Goal: Task Accomplishment & Management: Manage account settings

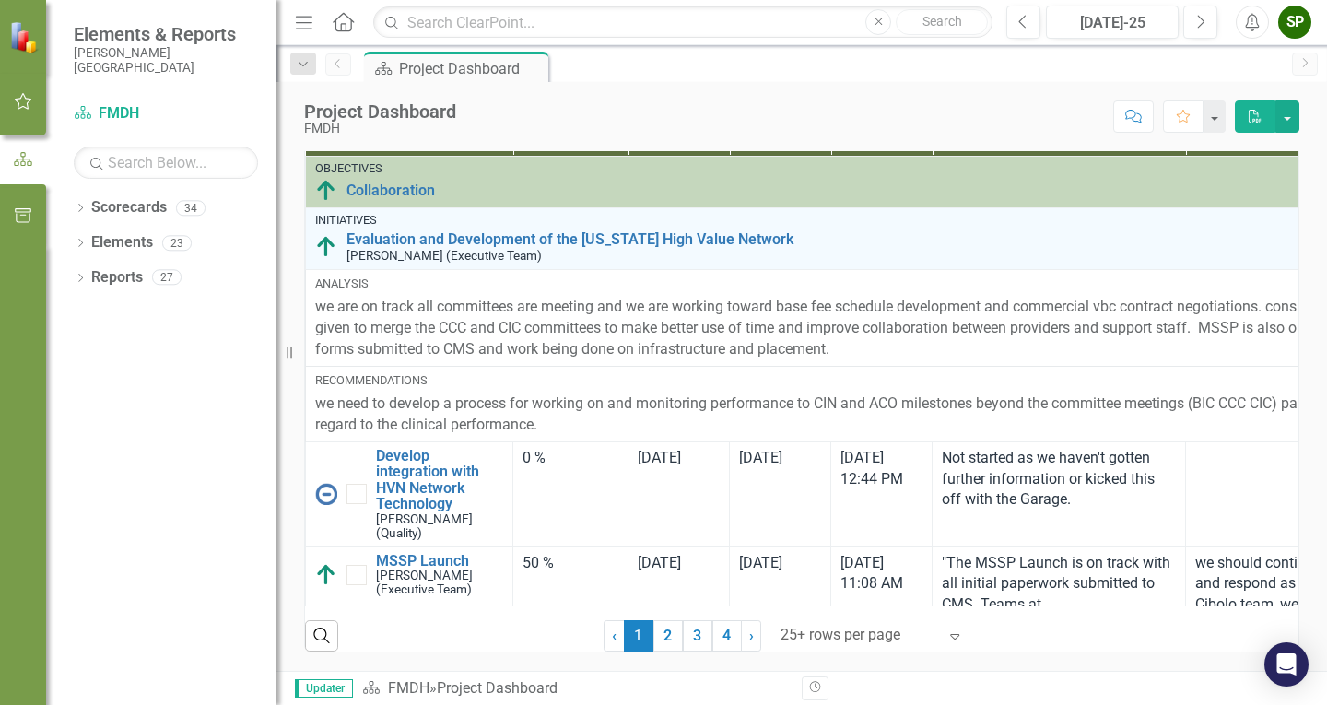
scroll to position [1290, 0]
click at [81, 206] on icon at bounding box center [80, 208] width 5 height 8
click at [83, 239] on icon "Dropdown" at bounding box center [90, 242] width 14 height 11
click at [119, 280] on div "Dropdown" at bounding box center [110, 278] width 18 height 16
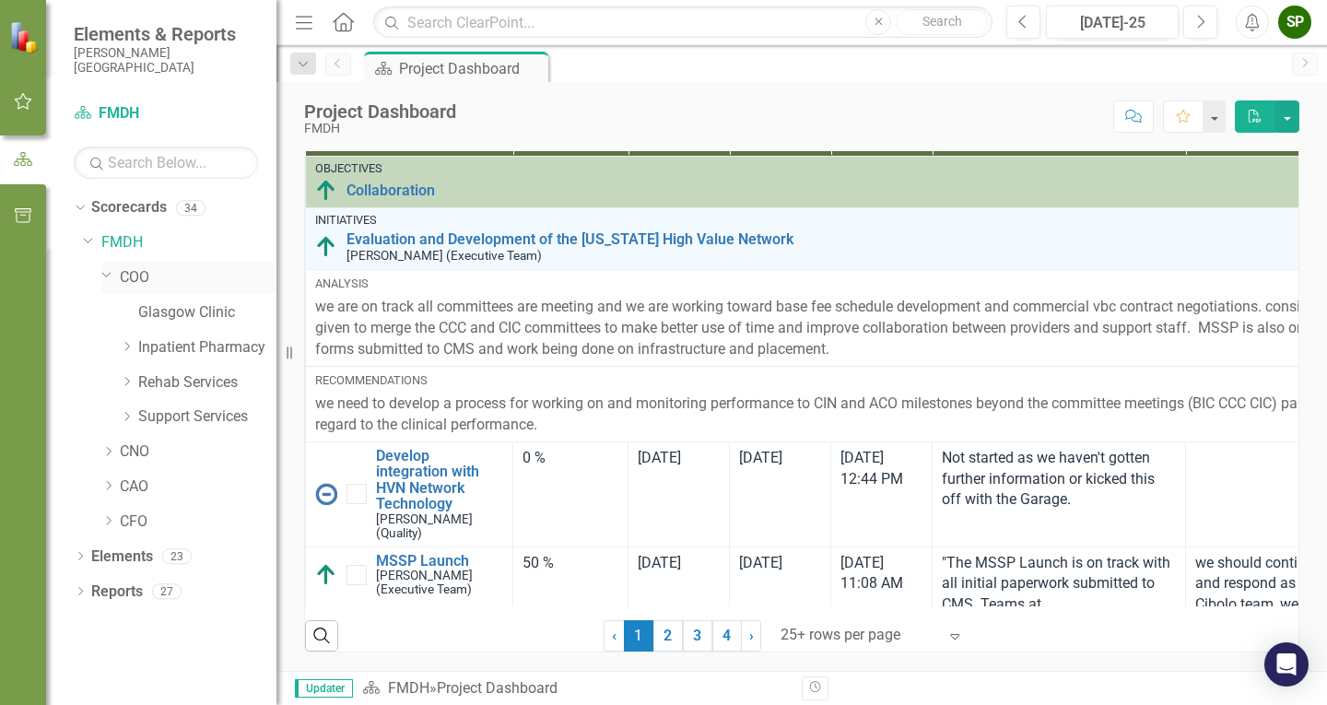
click at [106, 277] on icon "Dropdown" at bounding box center [106, 274] width 11 height 14
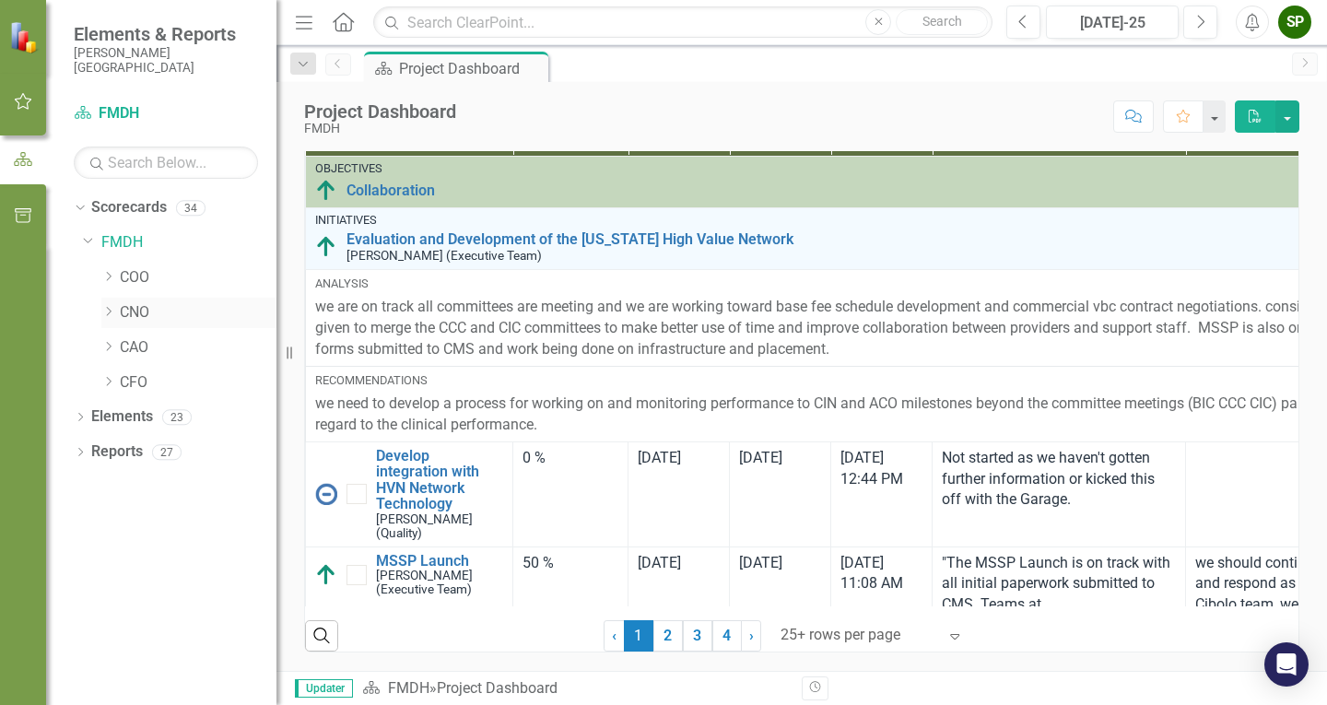
click at [109, 306] on icon "Dropdown" at bounding box center [108, 311] width 14 height 11
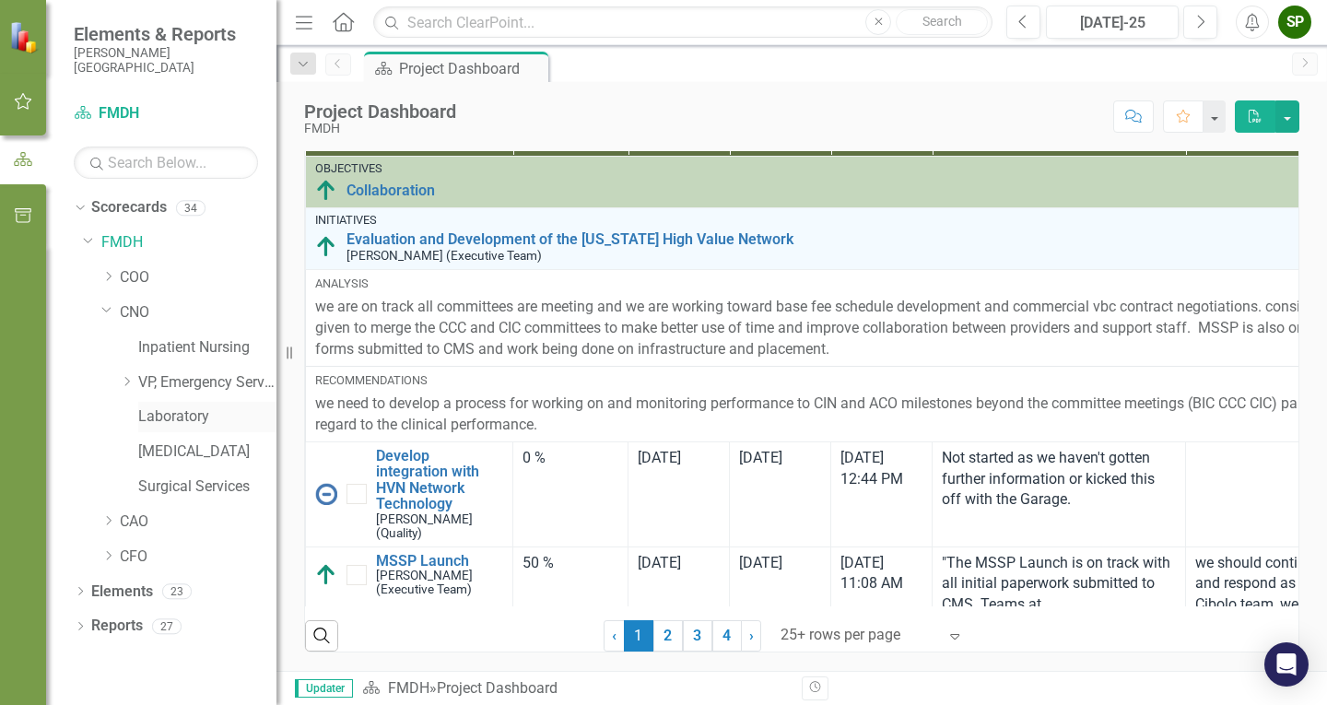
click at [141, 422] on link "Laboratory" at bounding box center [207, 416] width 138 height 21
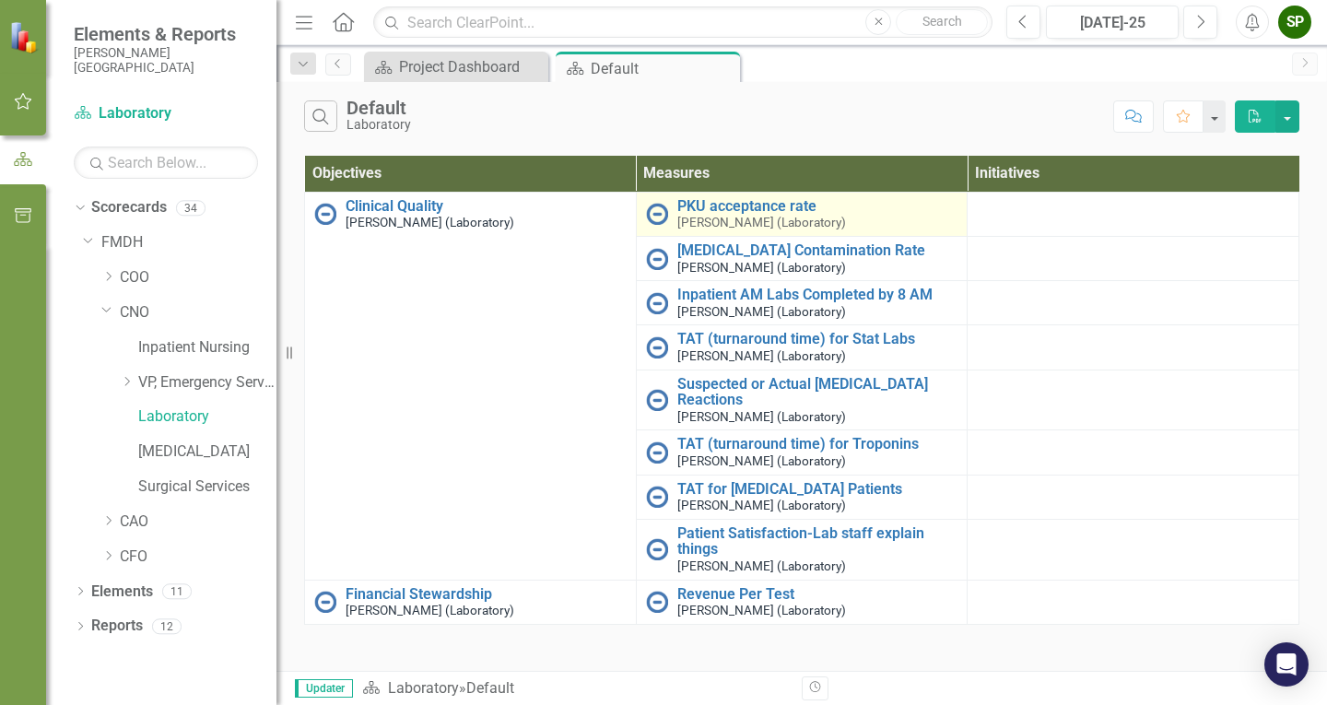
click at [685, 220] on small "[PERSON_NAME] (Laboratory)" at bounding box center [761, 223] width 169 height 14
click at [740, 200] on link "PKU acceptance rate" at bounding box center [817, 206] width 281 height 17
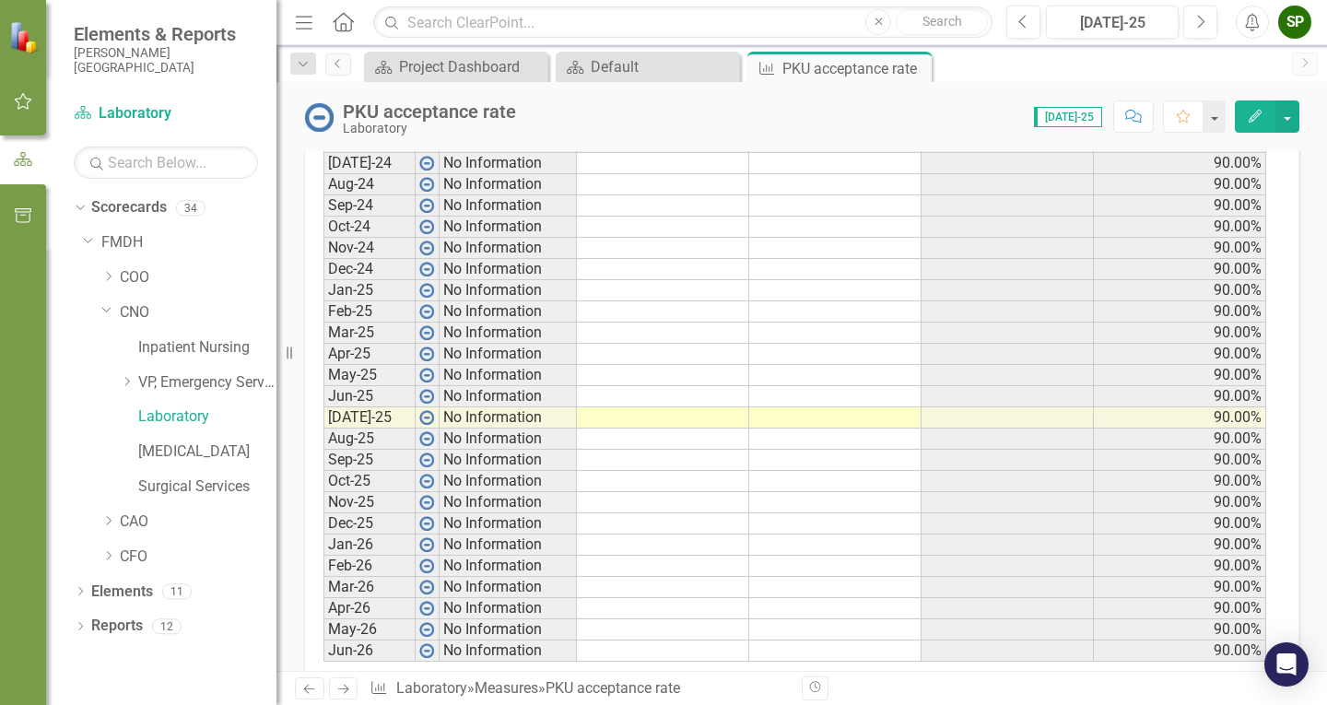
scroll to position [922, 0]
click at [634, 157] on td at bounding box center [663, 161] width 172 height 22
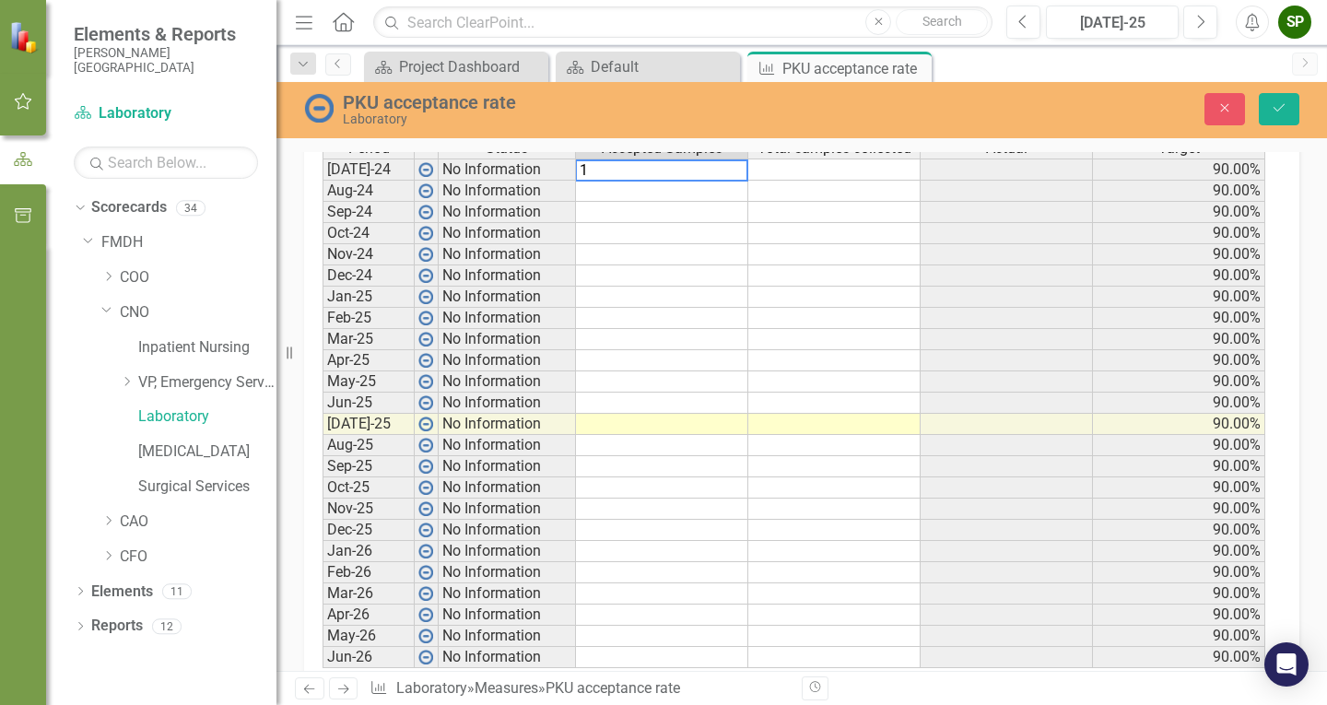
scroll to position [929, 0]
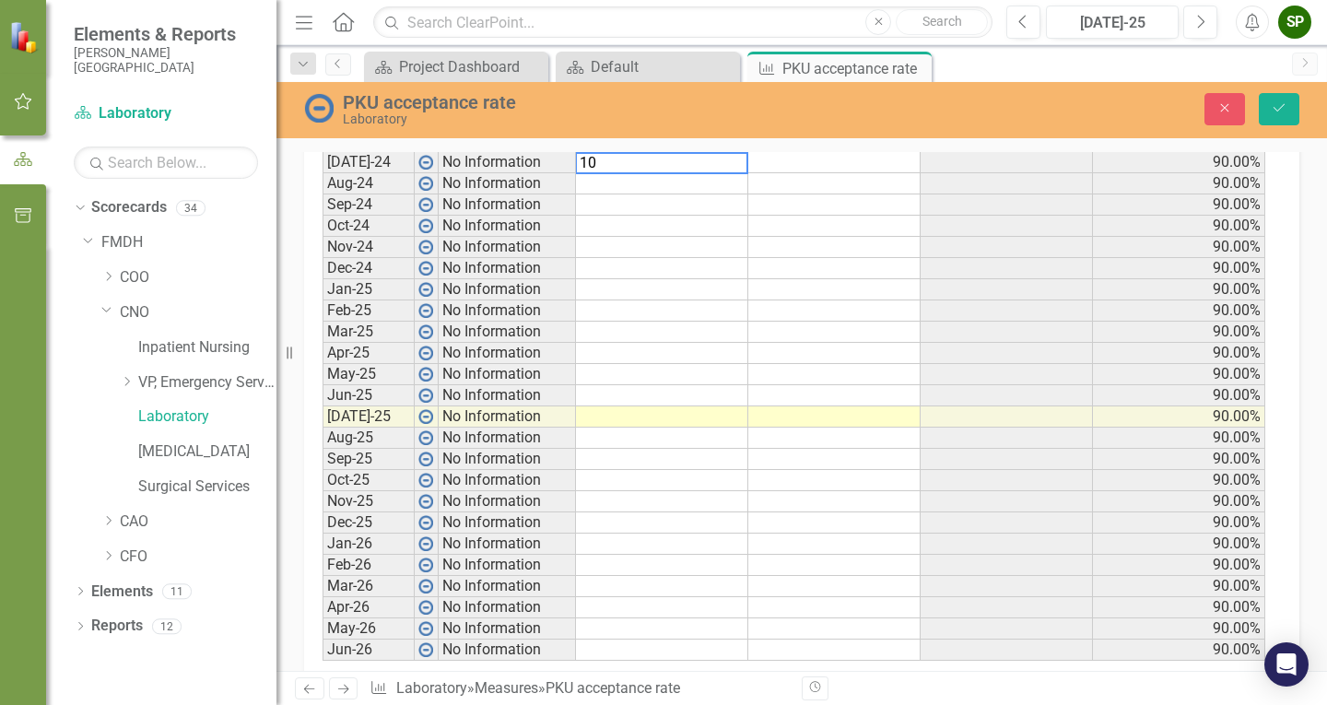
type textarea "100"
type textarea "83"
type textarea "100"
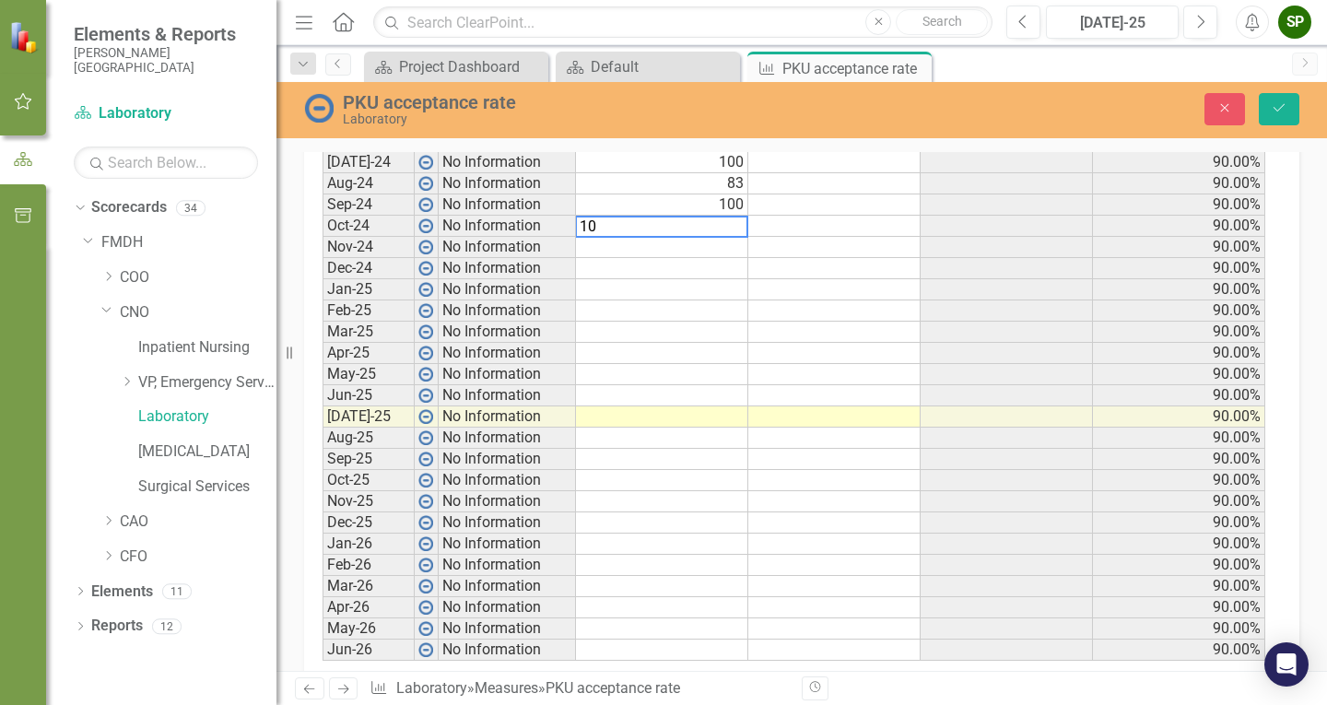
type textarea "100"
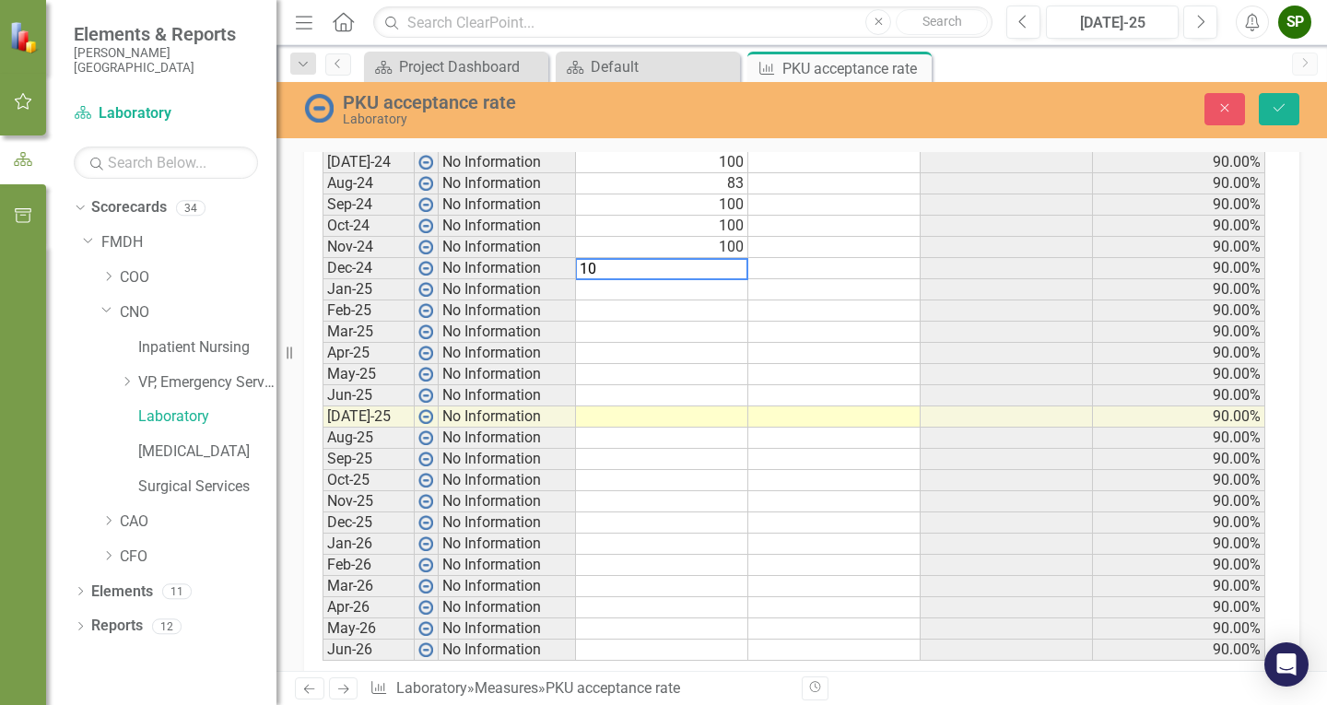
type textarea "100"
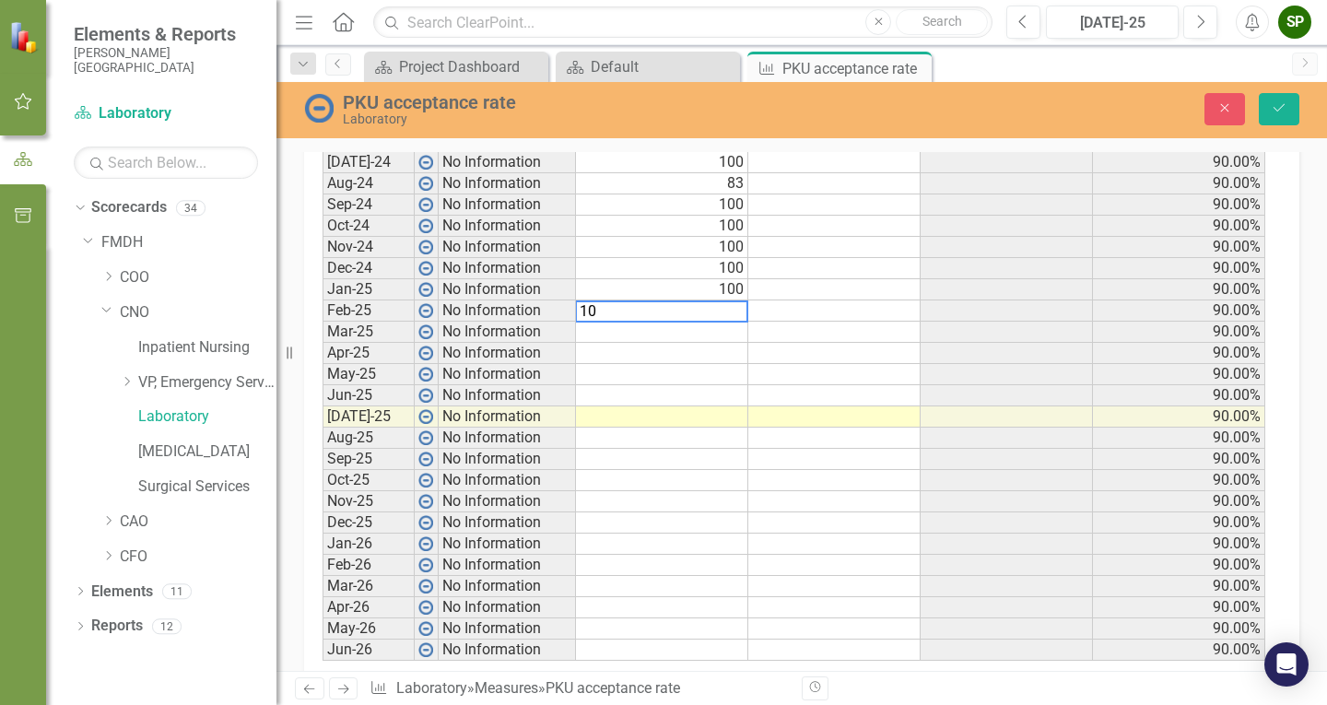
type textarea "100"
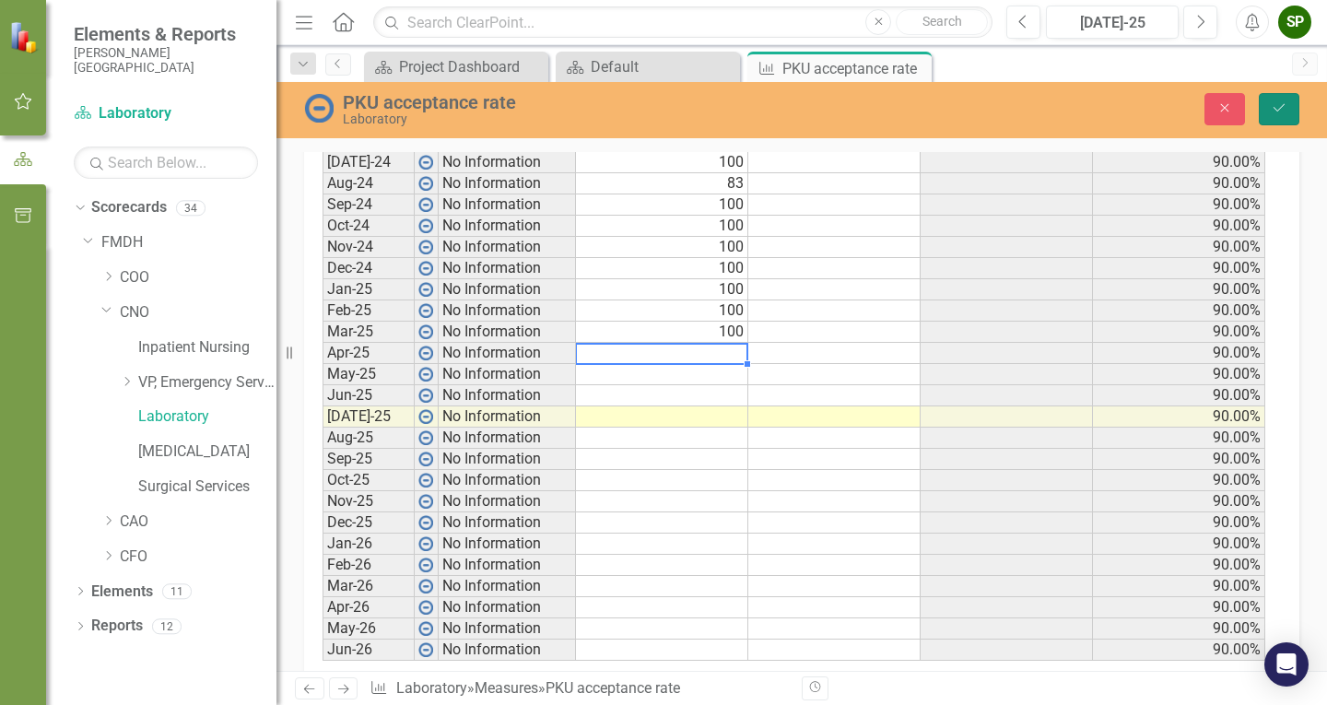
click at [1292, 103] on button "Save" at bounding box center [1279, 109] width 41 height 32
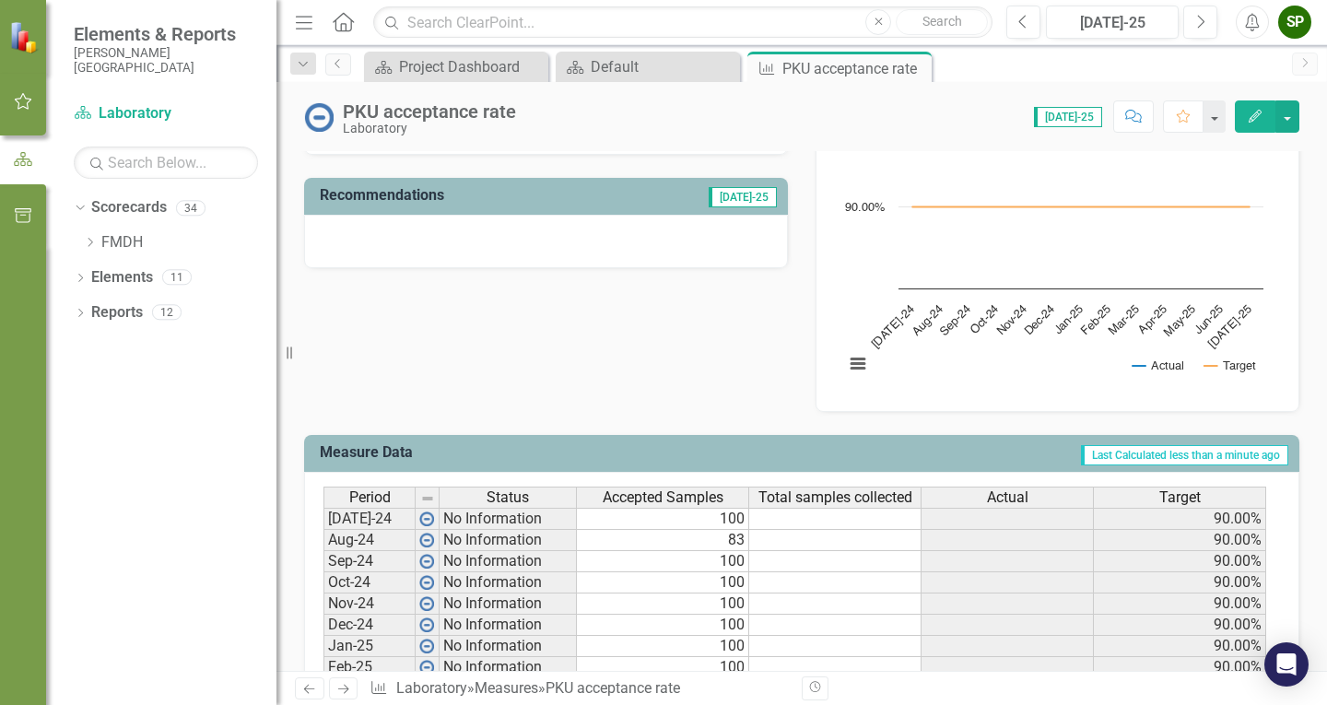
scroll to position [645, 0]
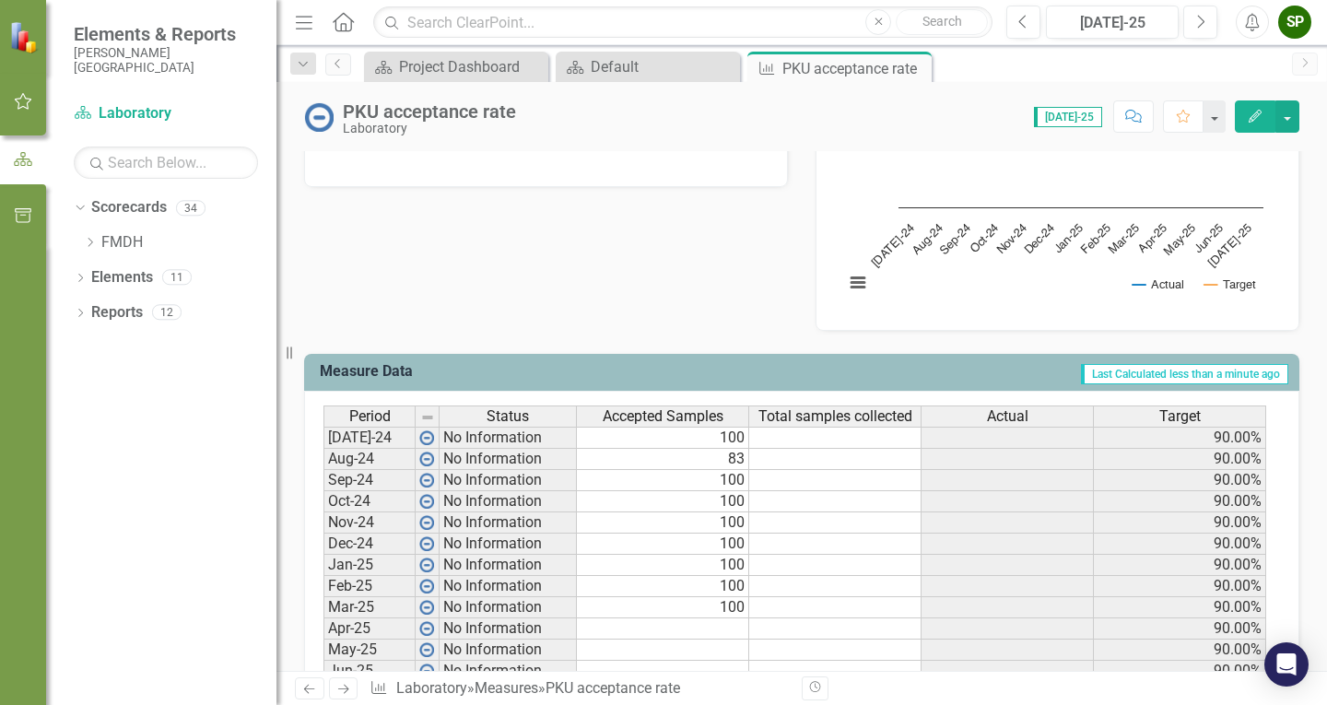
click at [1002, 437] on td at bounding box center [1008, 438] width 172 height 22
click at [999, 439] on td at bounding box center [1008, 438] width 172 height 22
click at [705, 440] on td "100" at bounding box center [663, 438] width 172 height 22
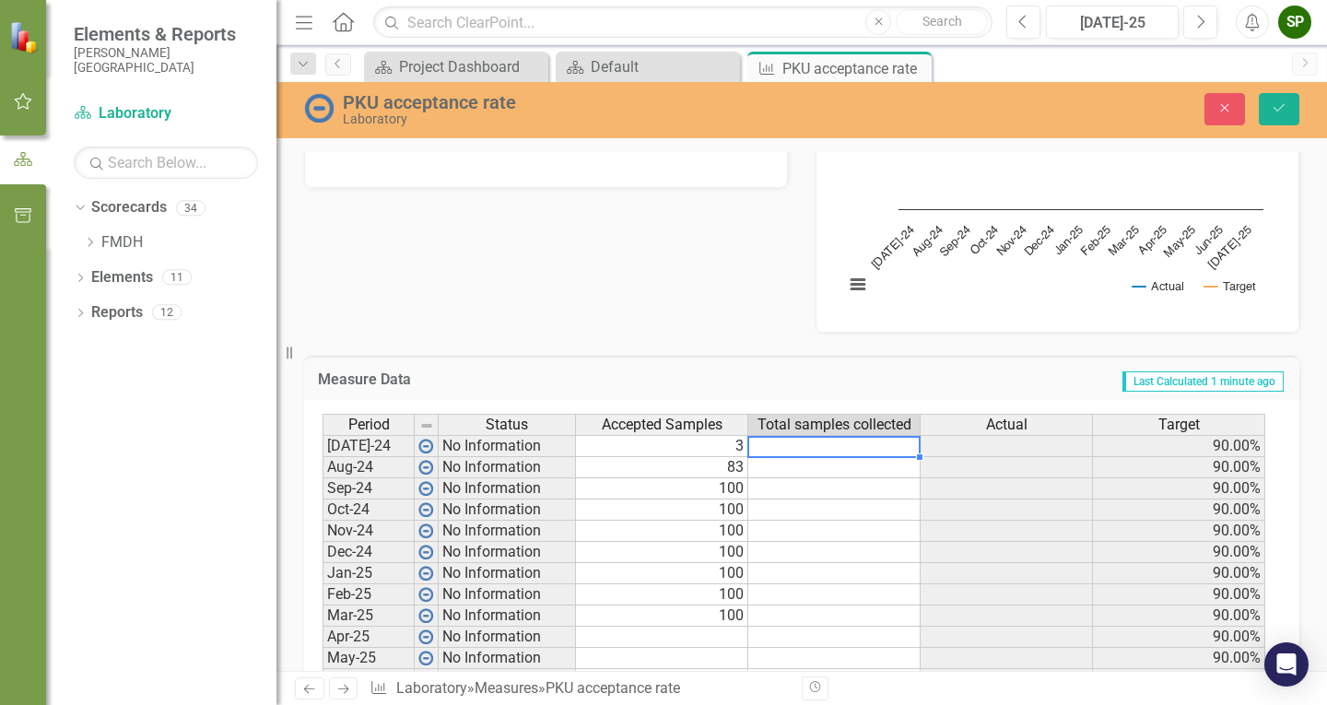
click at [805, 452] on td at bounding box center [834, 446] width 172 height 22
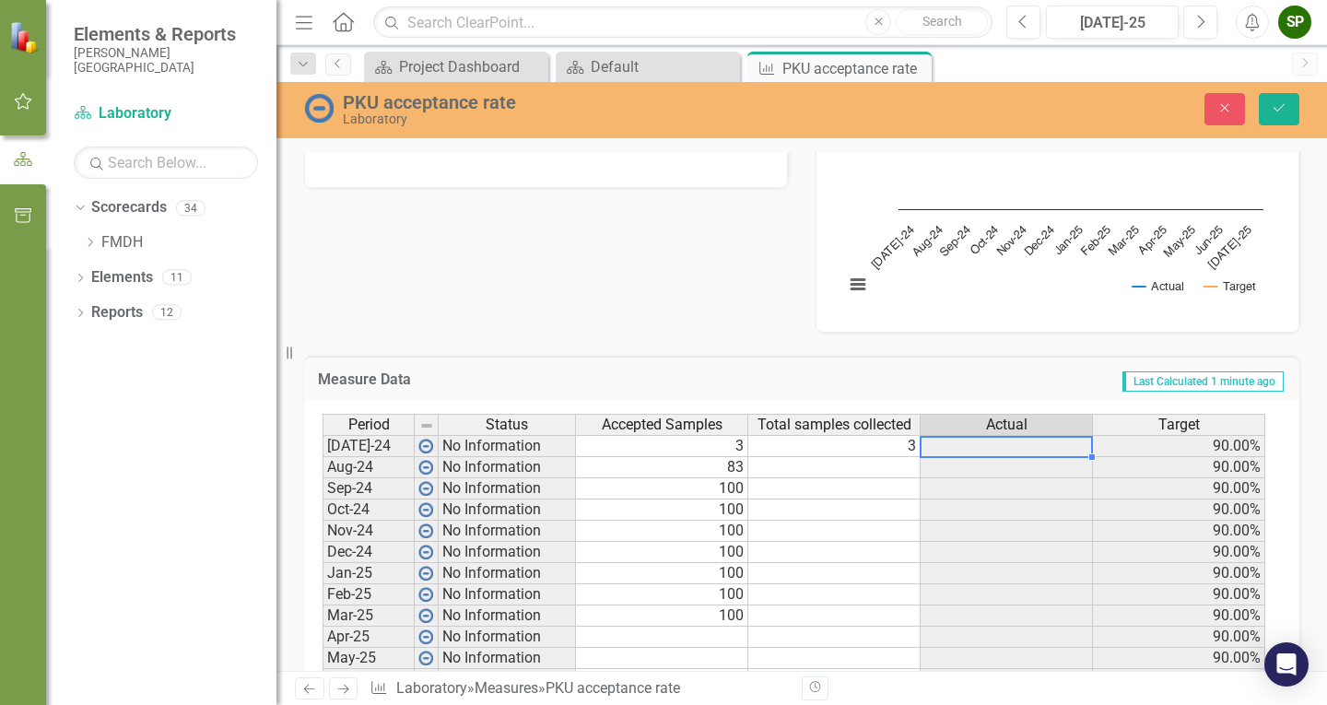
click at [323, 459] on div "Period Status Accepted Samples Total samples collected Actual Target [DATE]-24 …" at bounding box center [323, 679] width 0 height 531
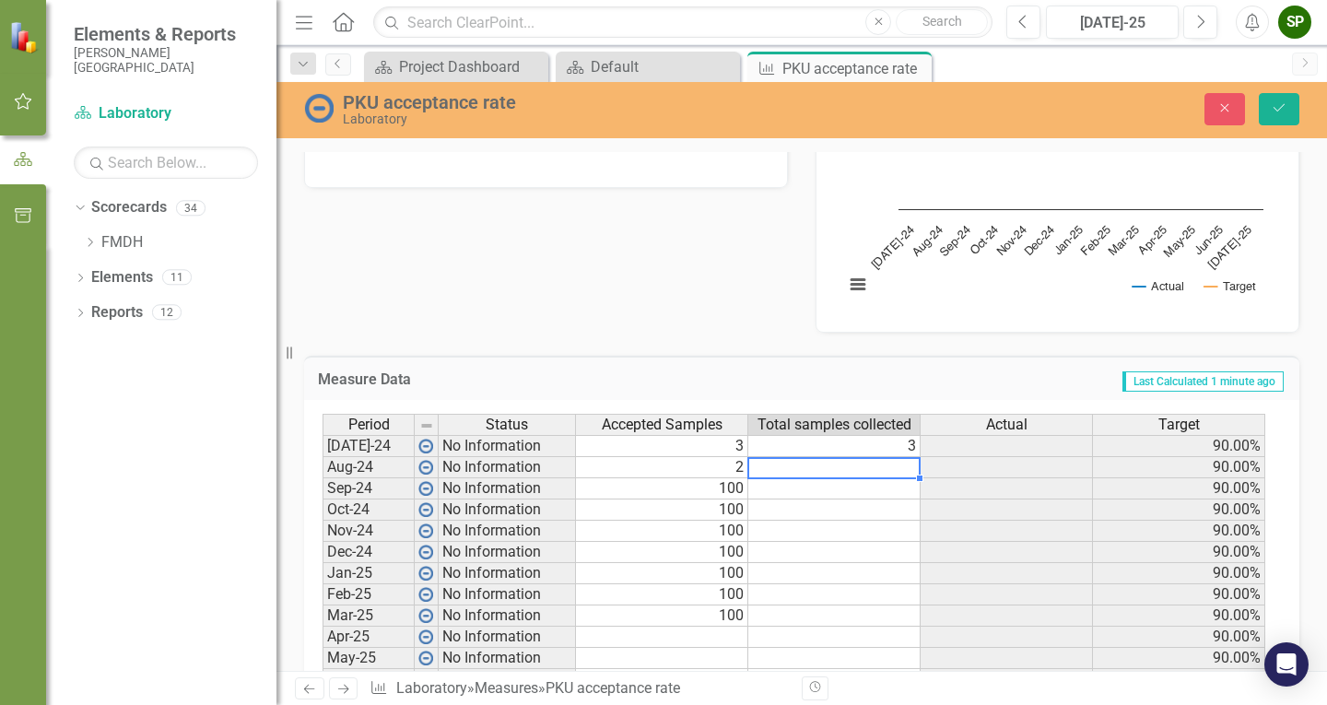
click at [862, 468] on td at bounding box center [834, 467] width 172 height 21
type textarea "3"
click at [744, 488] on td "100" at bounding box center [662, 488] width 172 height 21
type textarea "3"
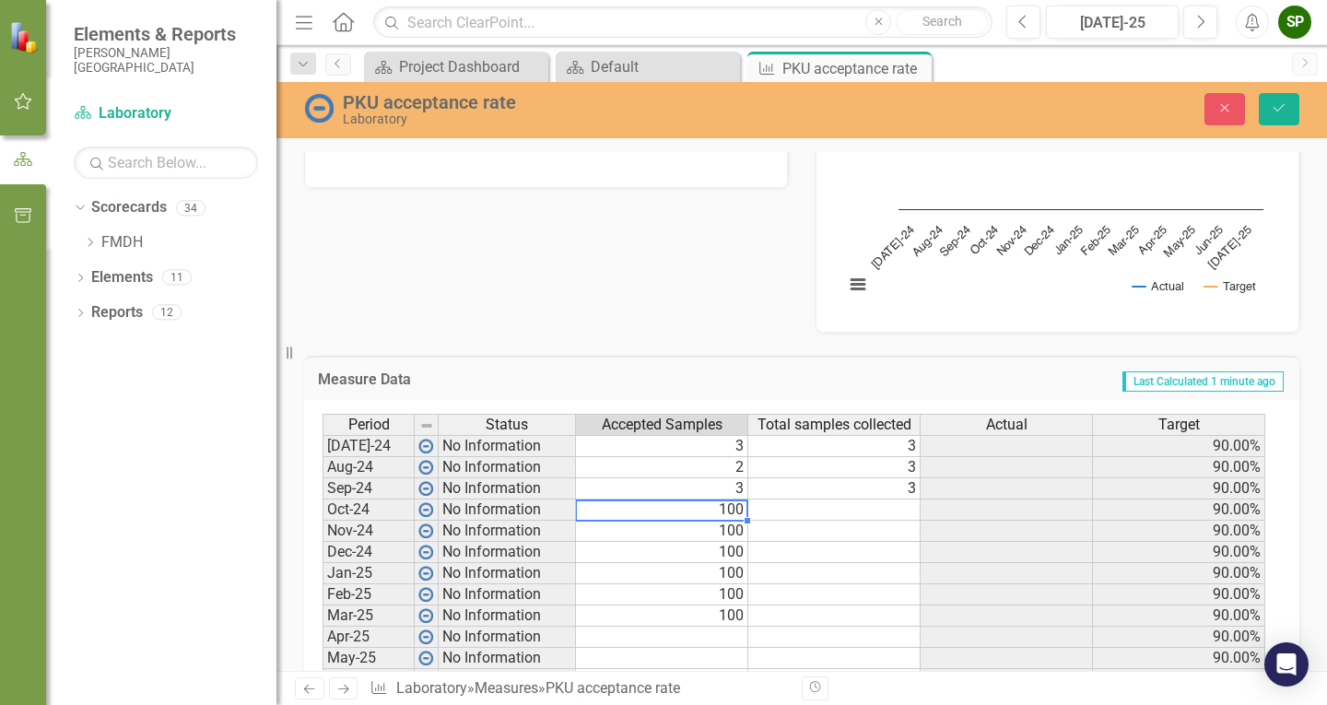
click at [720, 512] on td "100" at bounding box center [662, 510] width 172 height 21
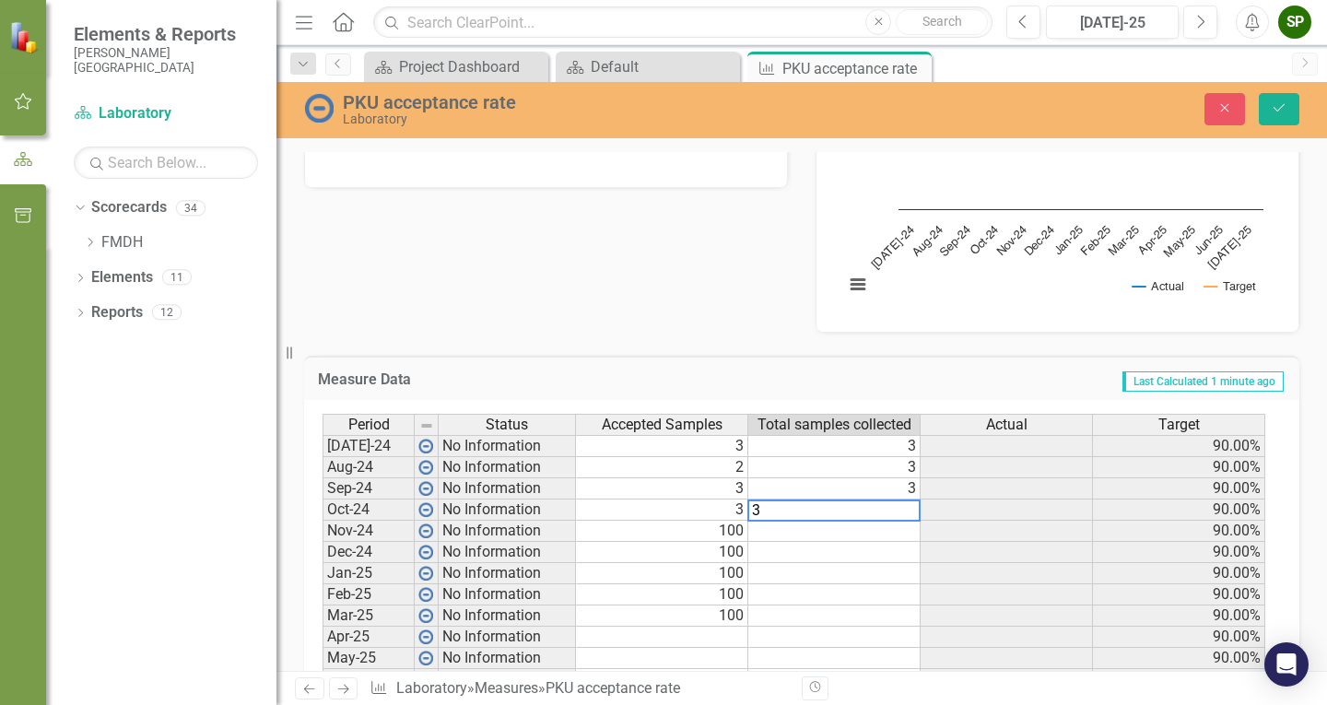
type textarea "3"
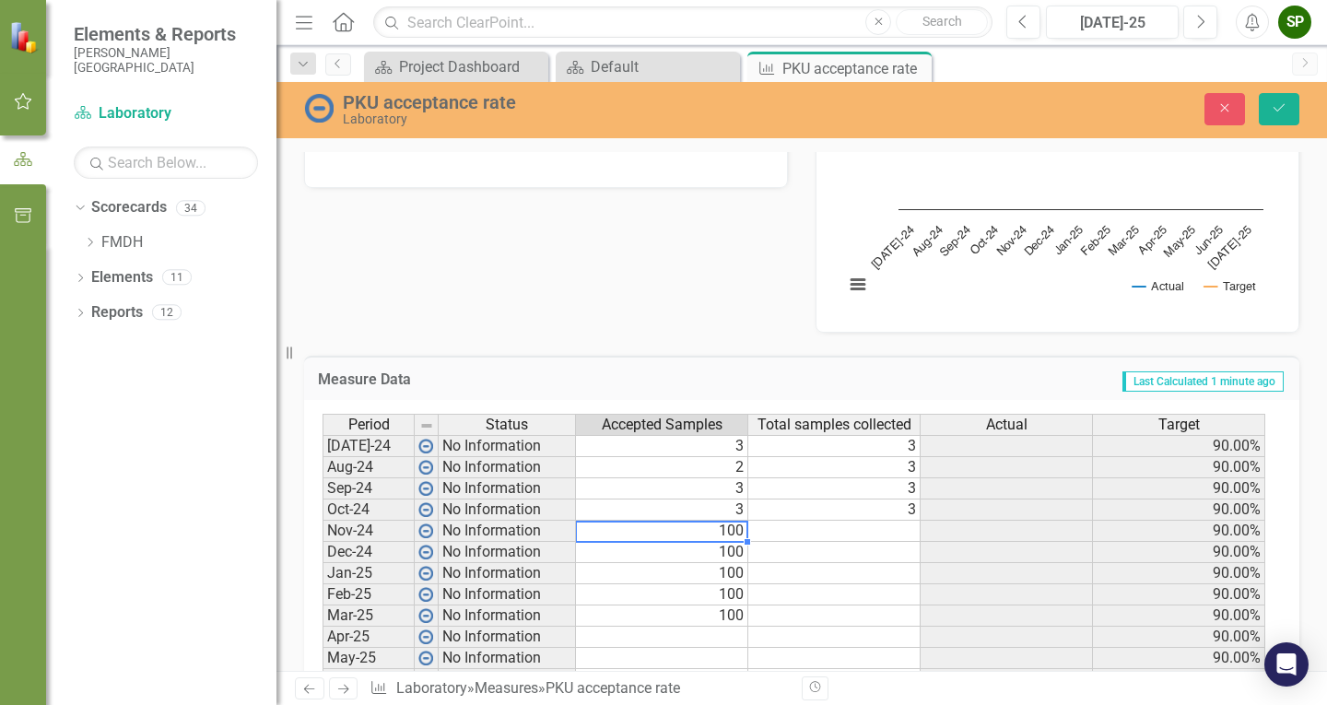
click at [732, 529] on td "100" at bounding box center [662, 531] width 172 height 21
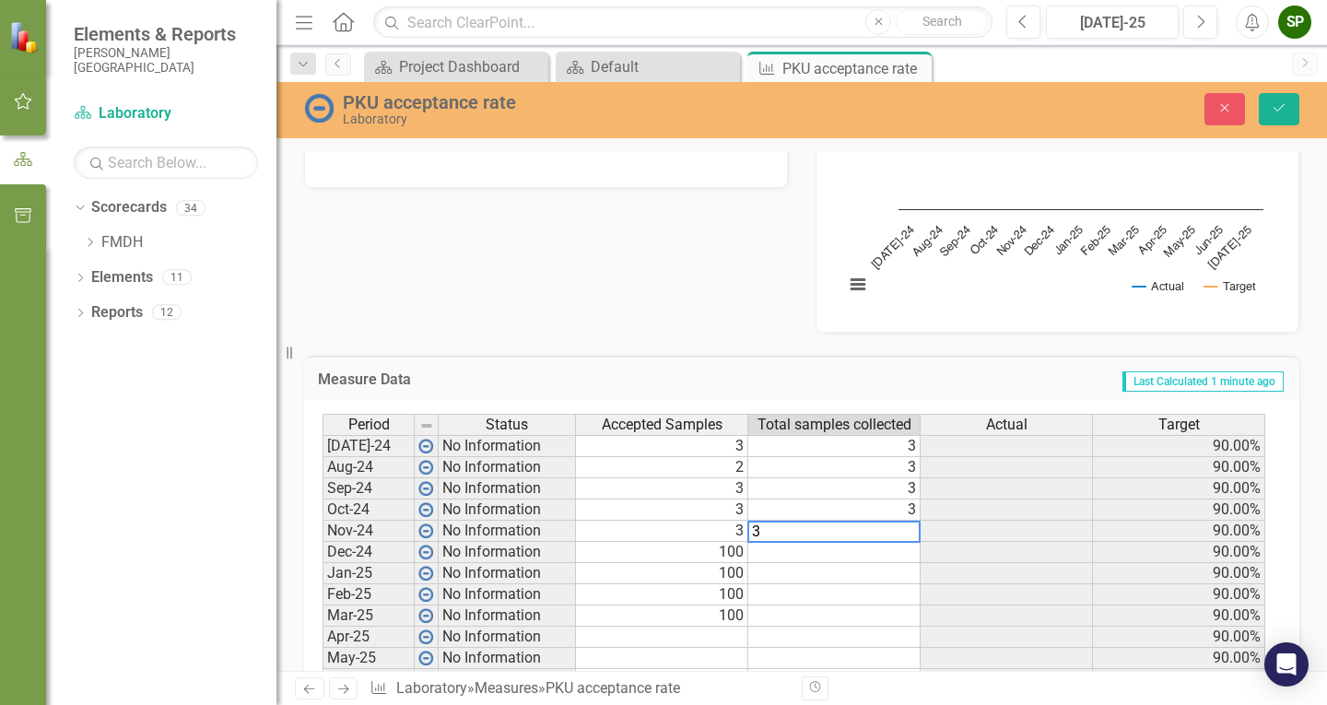
type textarea "3"
click at [729, 557] on td "100" at bounding box center [662, 552] width 172 height 21
type textarea "3"
click at [726, 569] on td "100" at bounding box center [662, 573] width 172 height 21
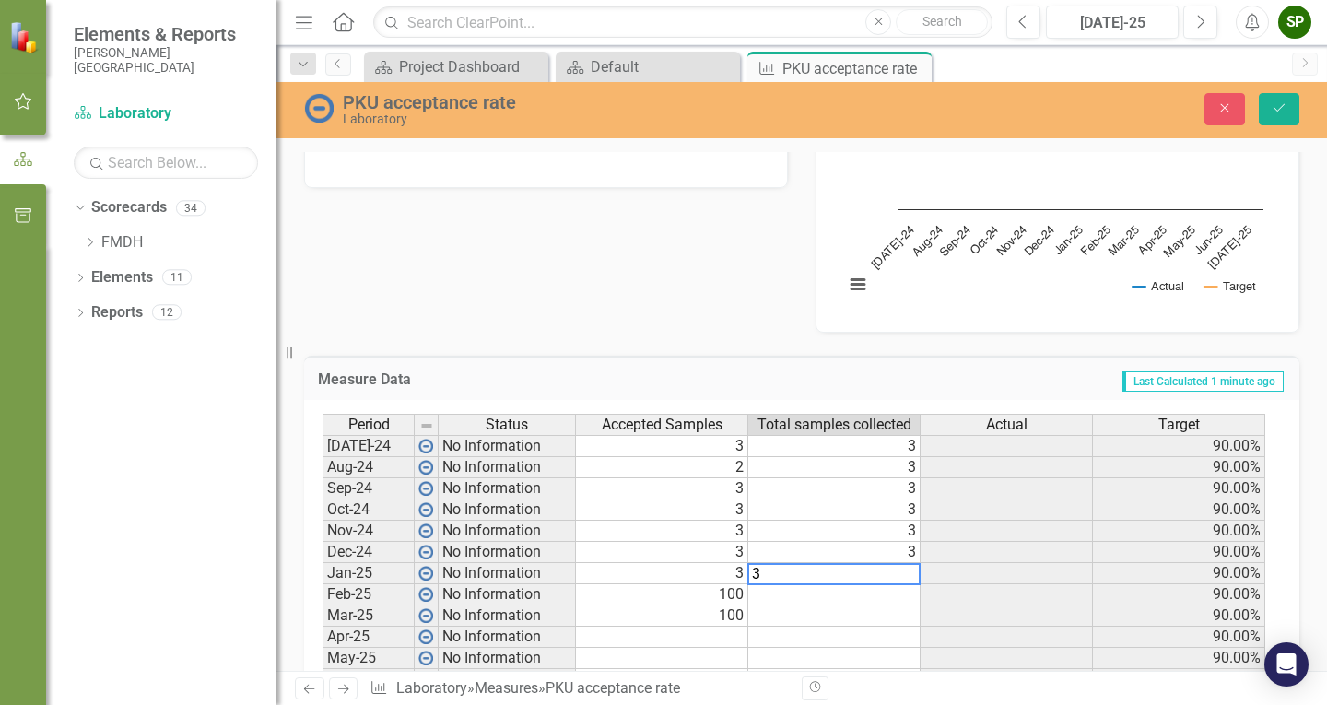
type textarea "3"
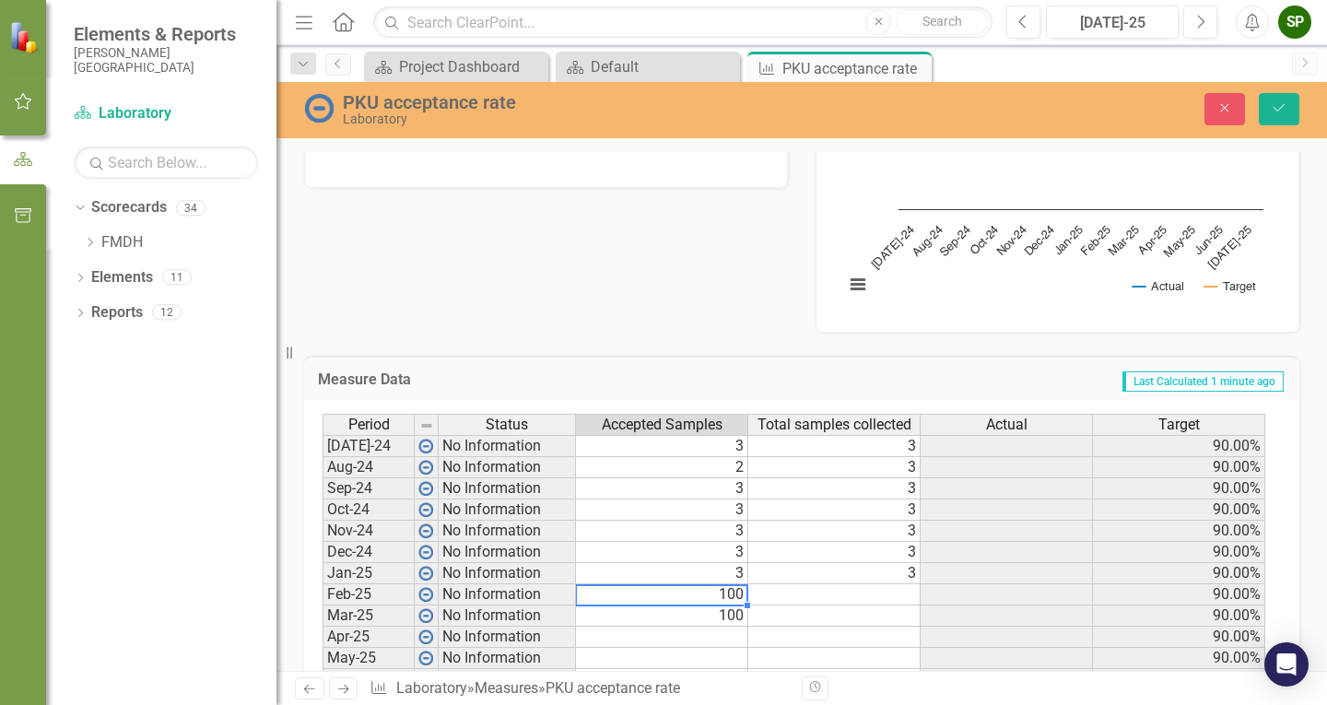
click at [719, 600] on td "100" at bounding box center [662, 594] width 172 height 21
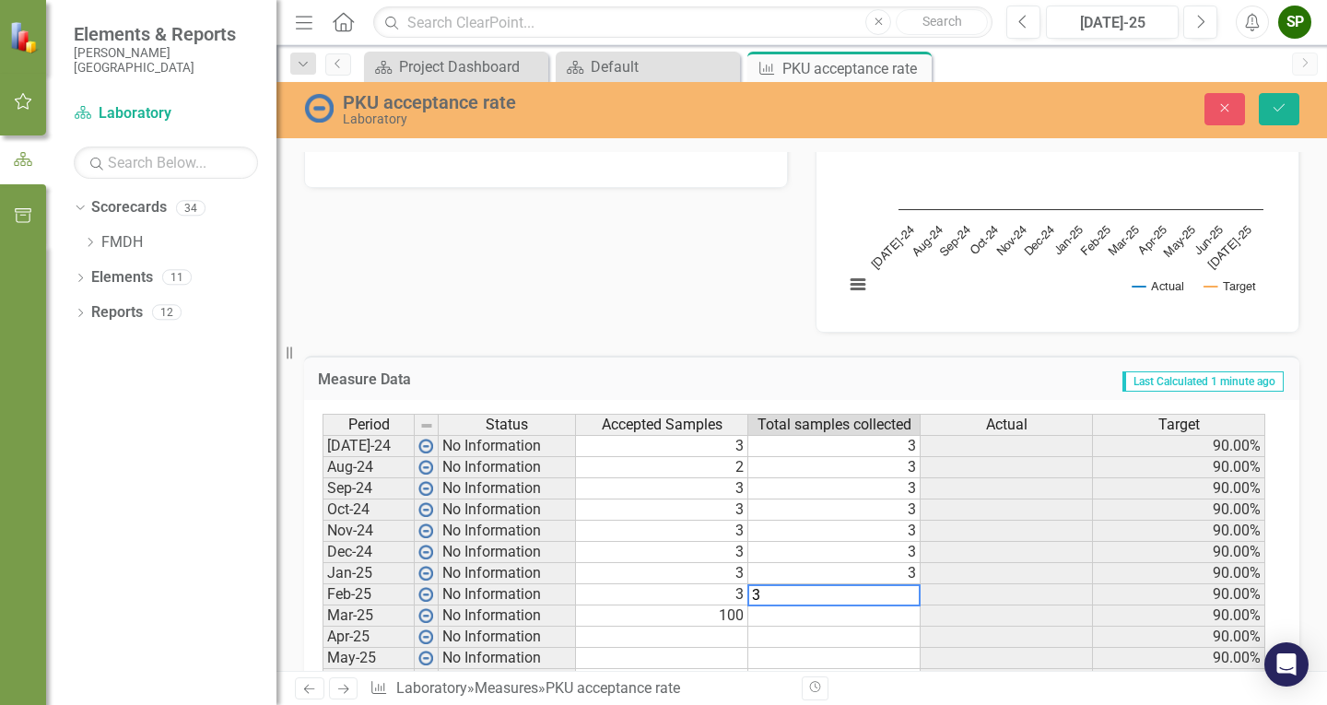
type textarea "3"
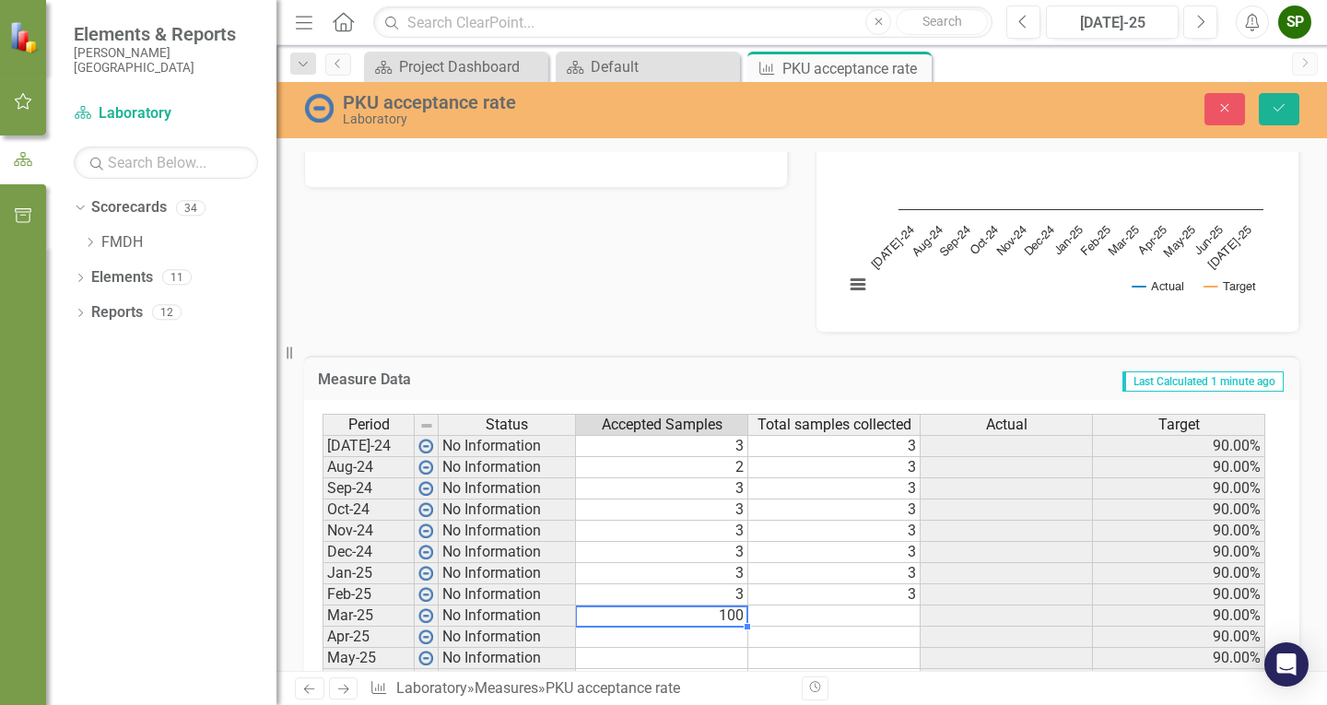
click at [720, 615] on td "100" at bounding box center [662, 616] width 172 height 21
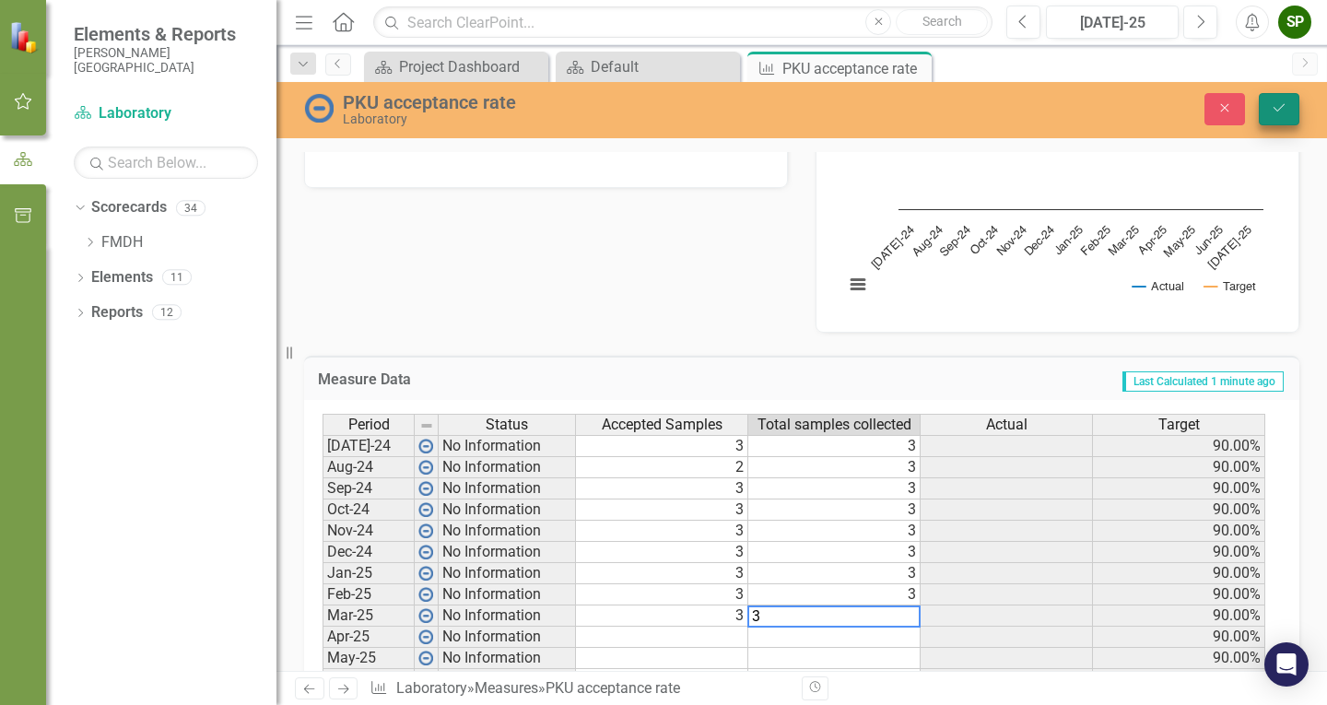
type textarea "3"
click at [1285, 106] on icon "Save" at bounding box center [1279, 107] width 17 height 13
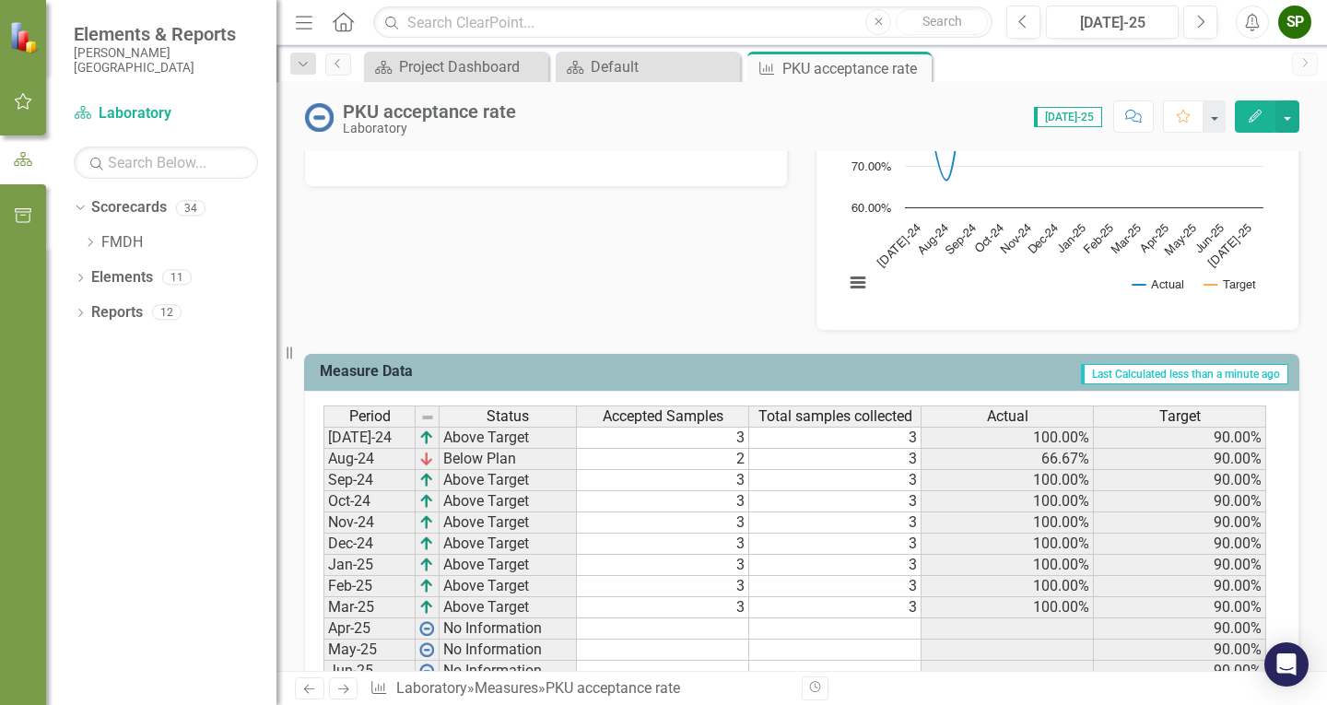
click at [740, 462] on td "2" at bounding box center [663, 459] width 172 height 21
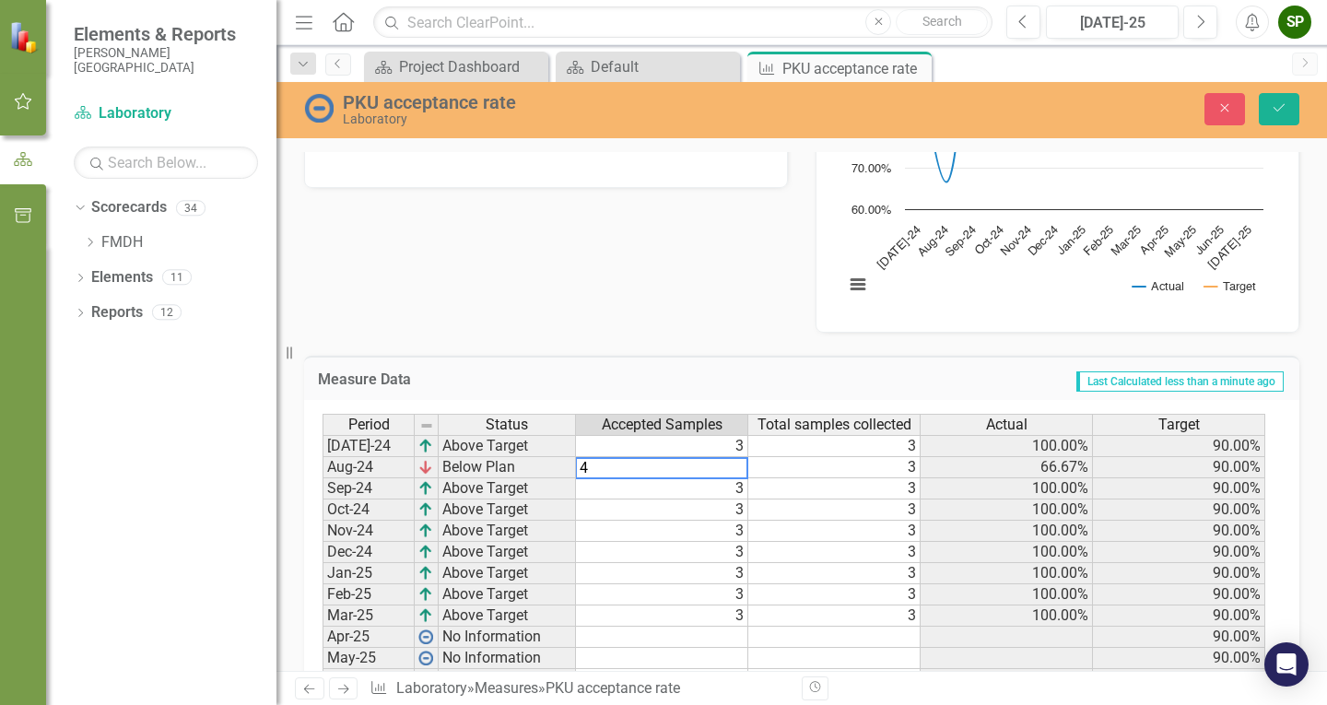
click at [890, 465] on td "3" at bounding box center [834, 467] width 172 height 21
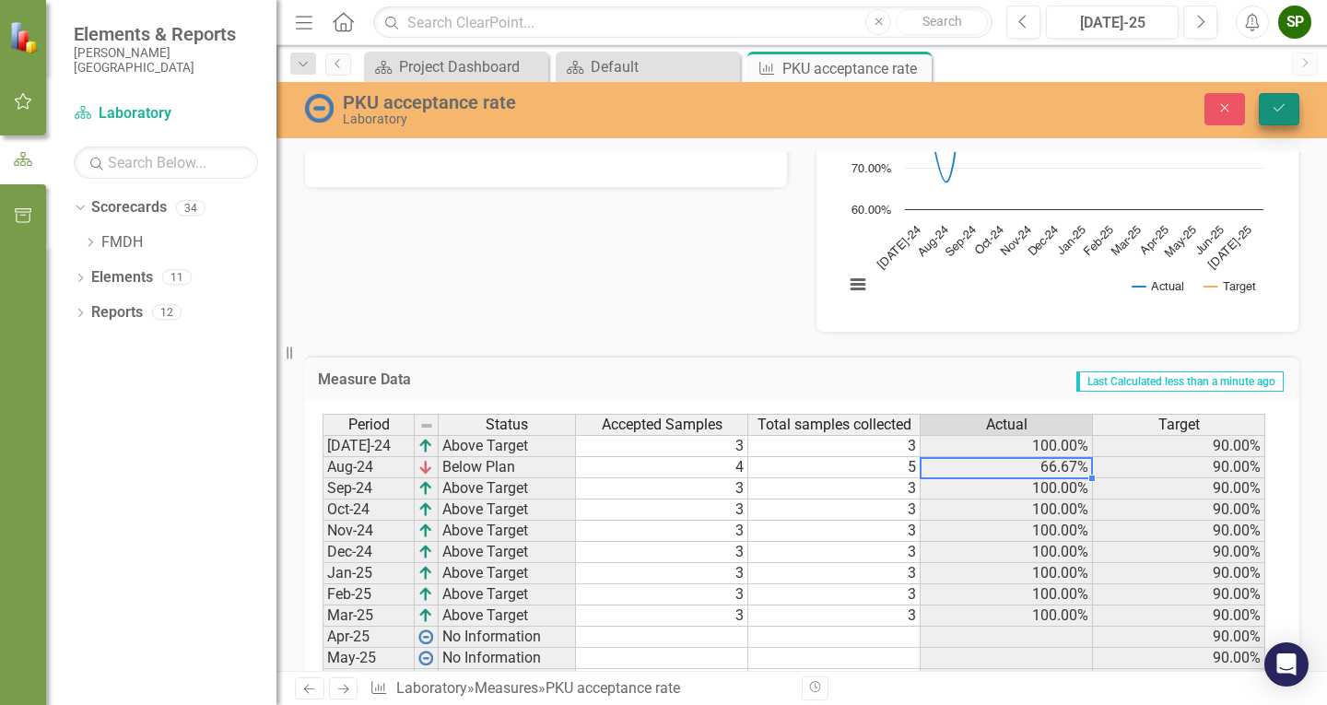
type textarea "5"
click at [1278, 100] on button "Save" at bounding box center [1279, 109] width 41 height 32
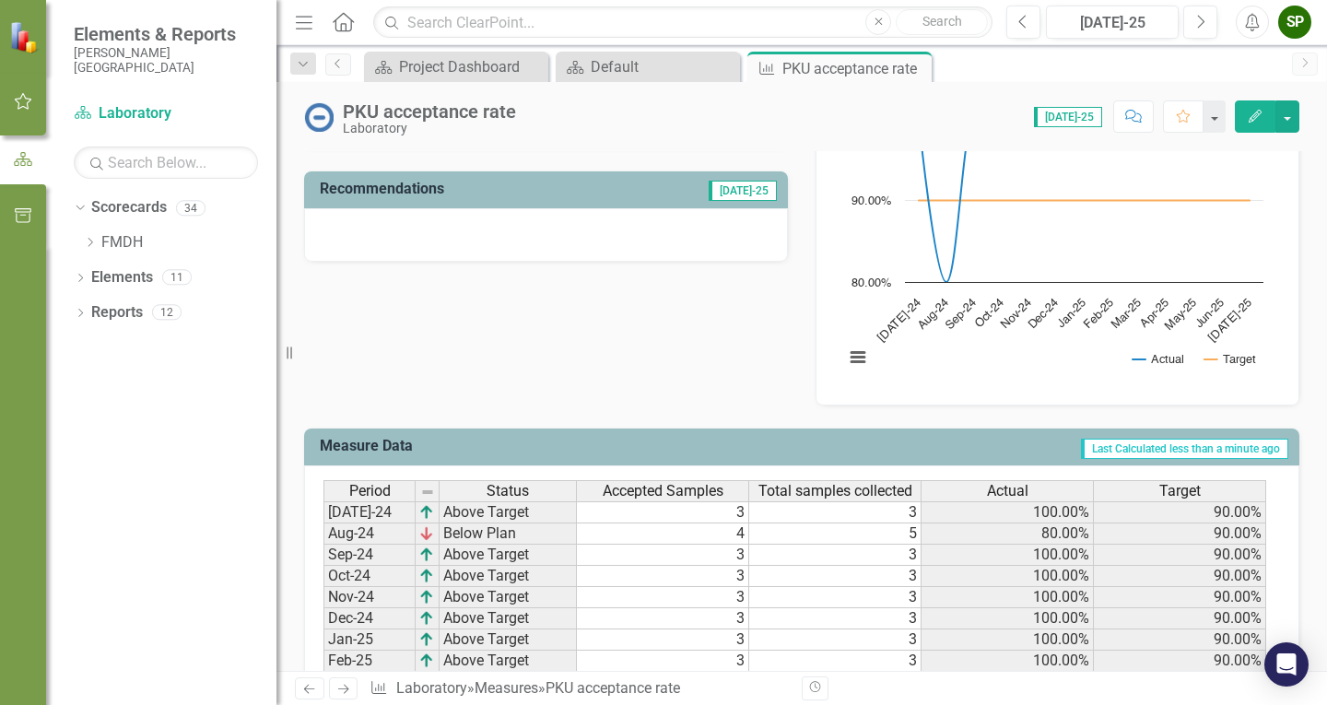
scroll to position [737, 0]
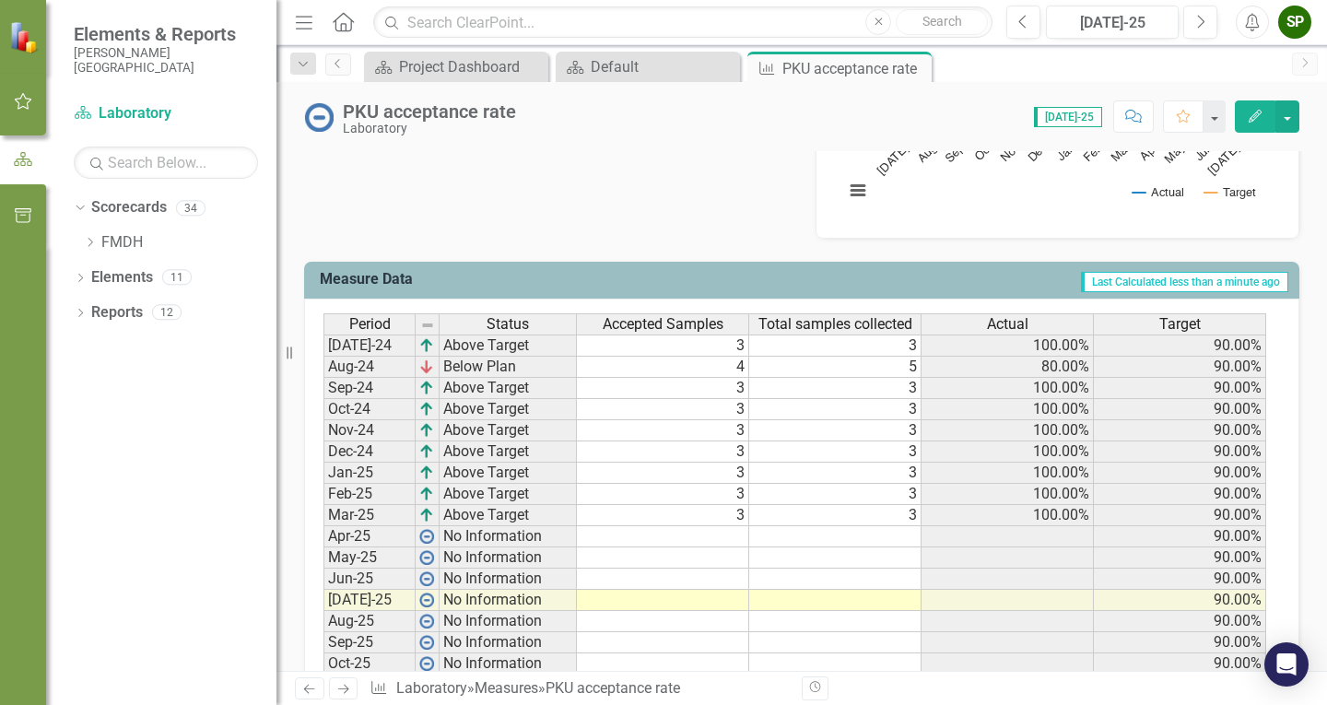
click at [720, 365] on td "4" at bounding box center [663, 367] width 172 height 21
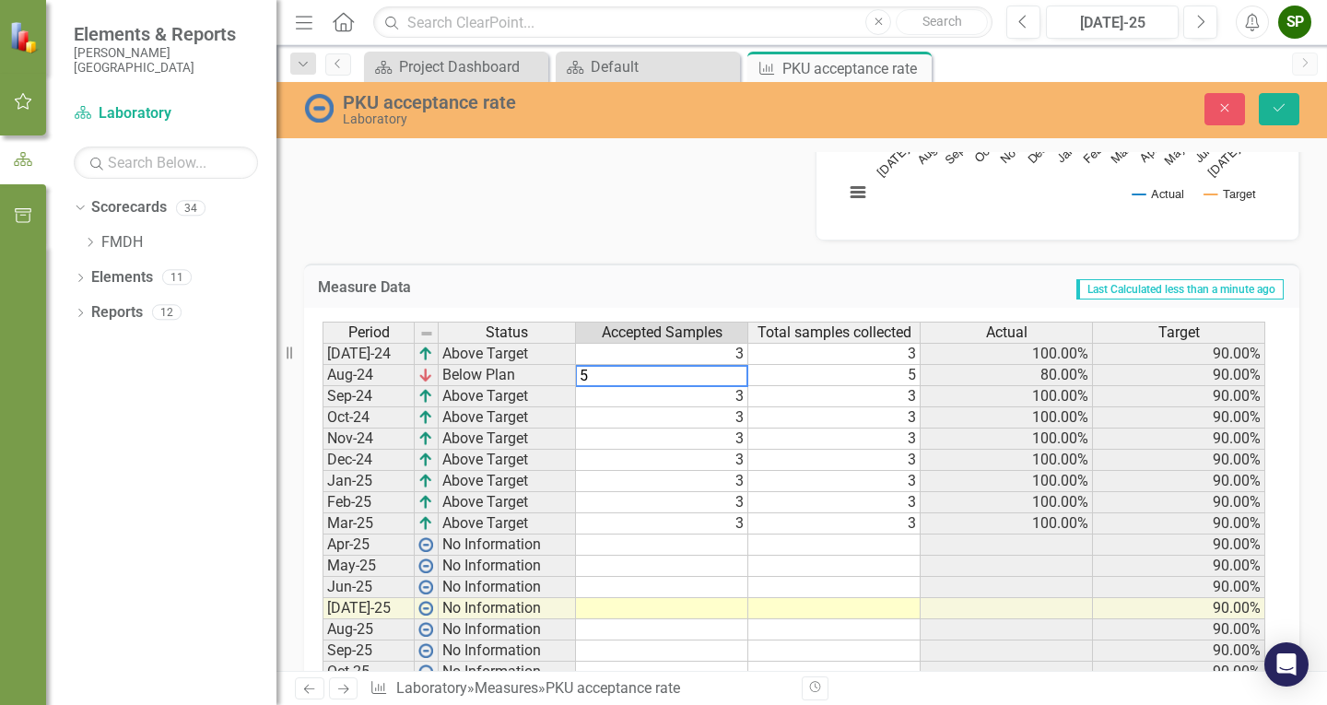
click at [906, 371] on td "5" at bounding box center [834, 375] width 172 height 21
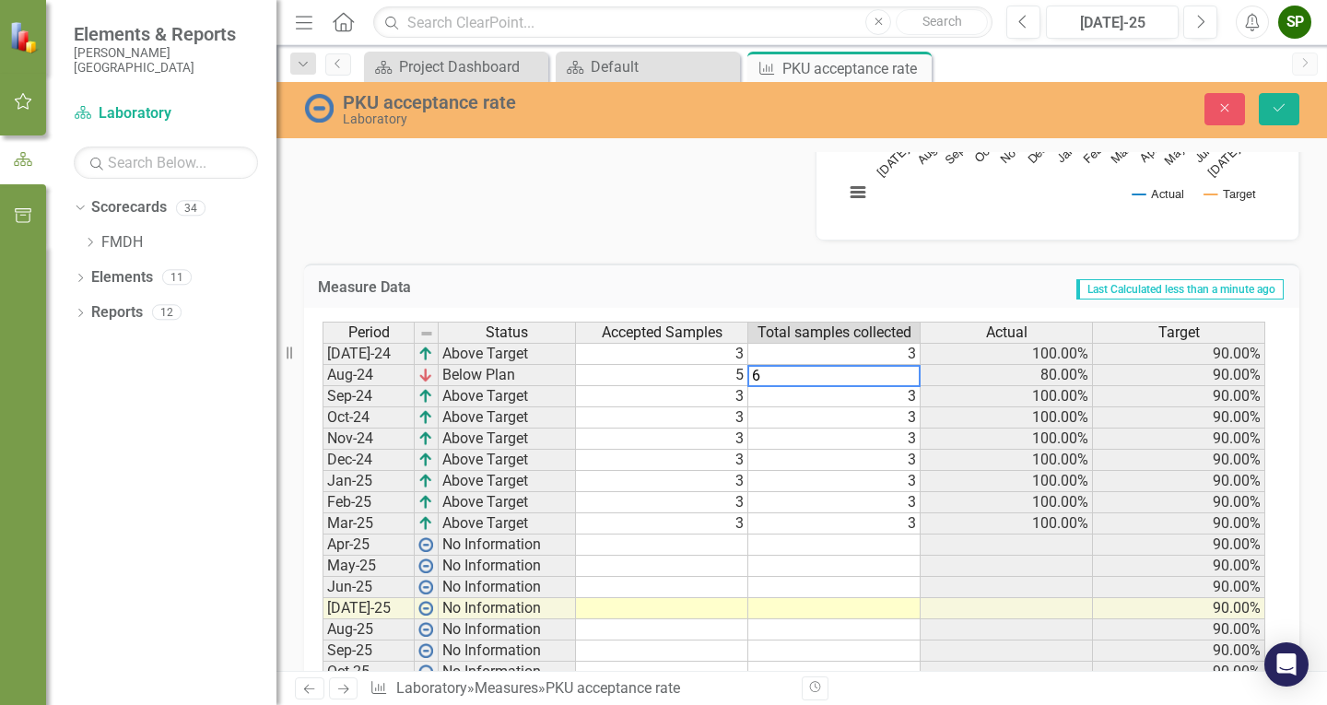
type textarea "6"
click at [994, 276] on div "Measure Data Last Calculated less than a minute ago" at bounding box center [801, 286] width 995 height 45
click at [1281, 111] on icon "Save" at bounding box center [1279, 107] width 17 height 13
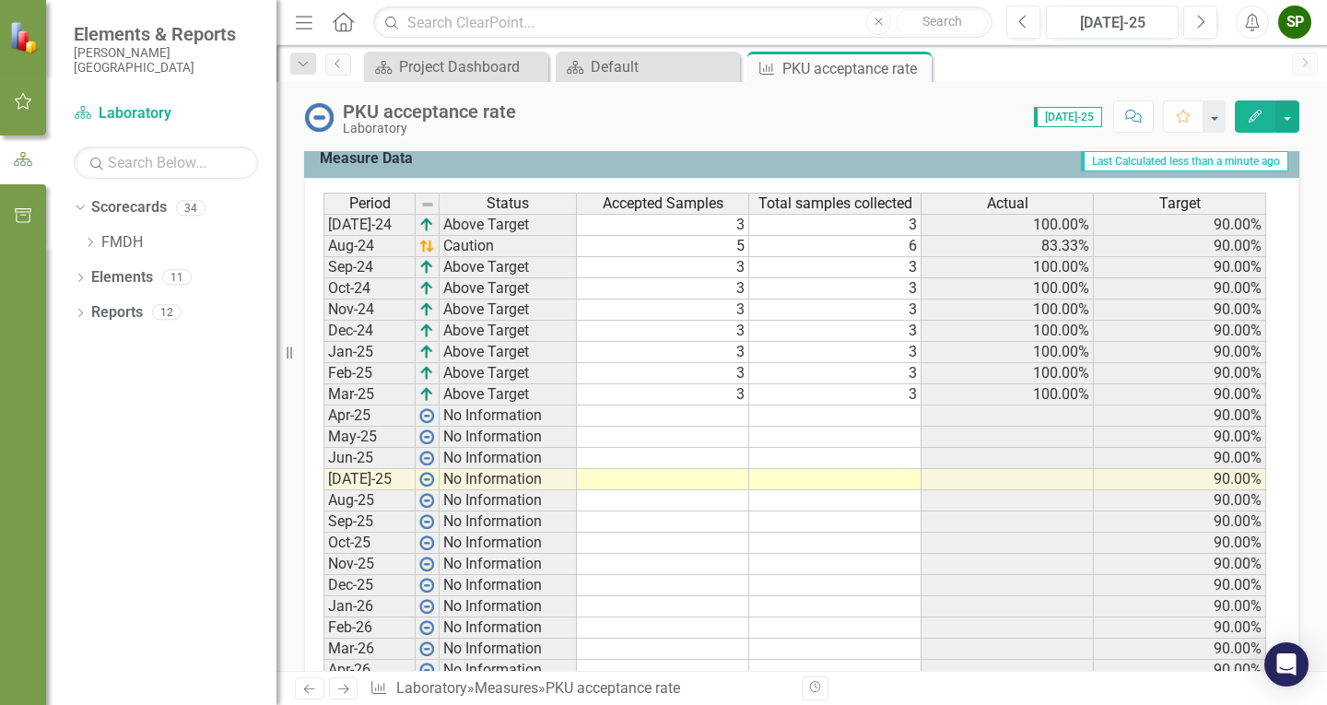
scroll to position [681, 0]
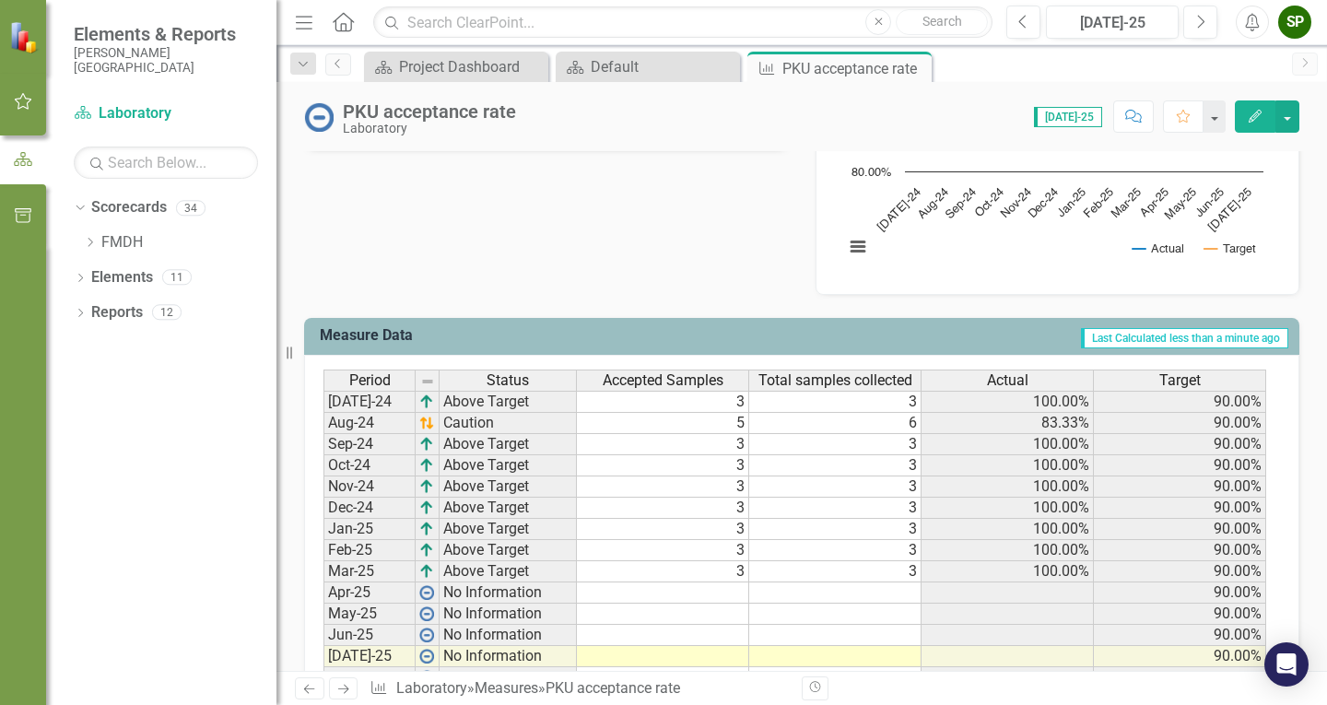
click at [324, 118] on img at bounding box center [318, 116] width 29 height 29
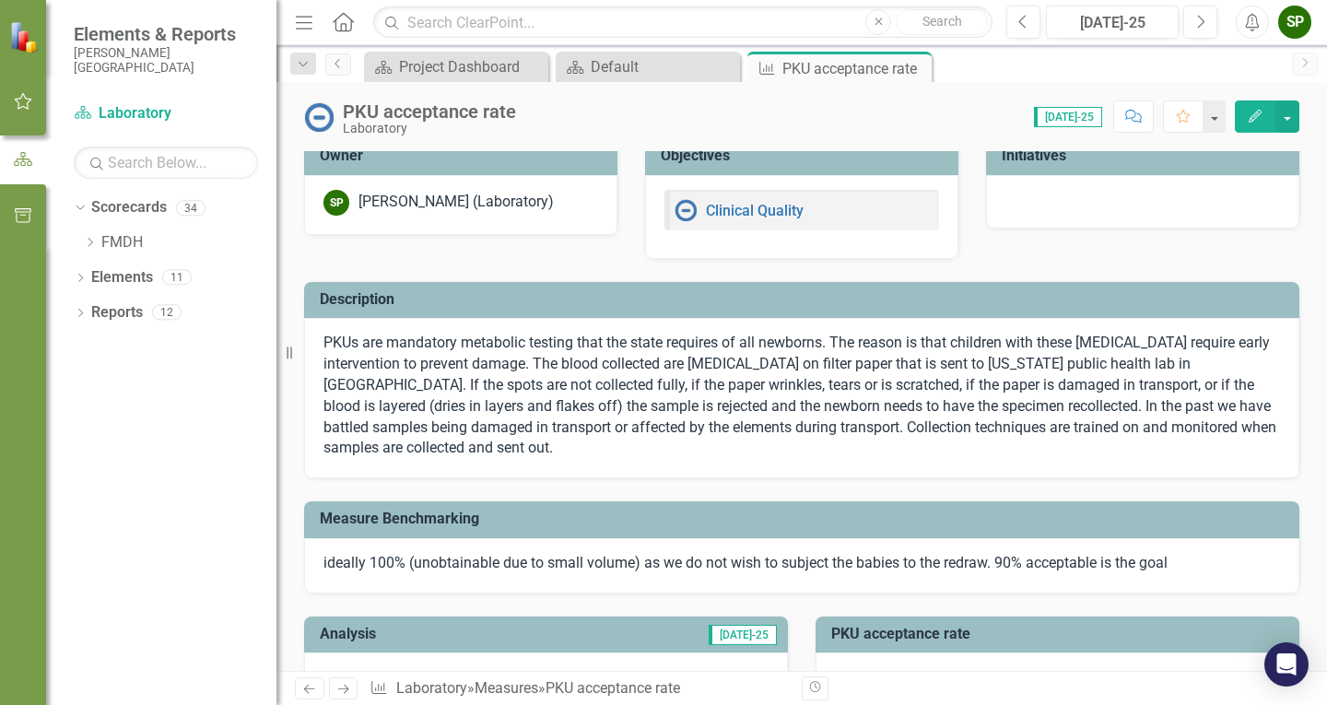
scroll to position [0, 0]
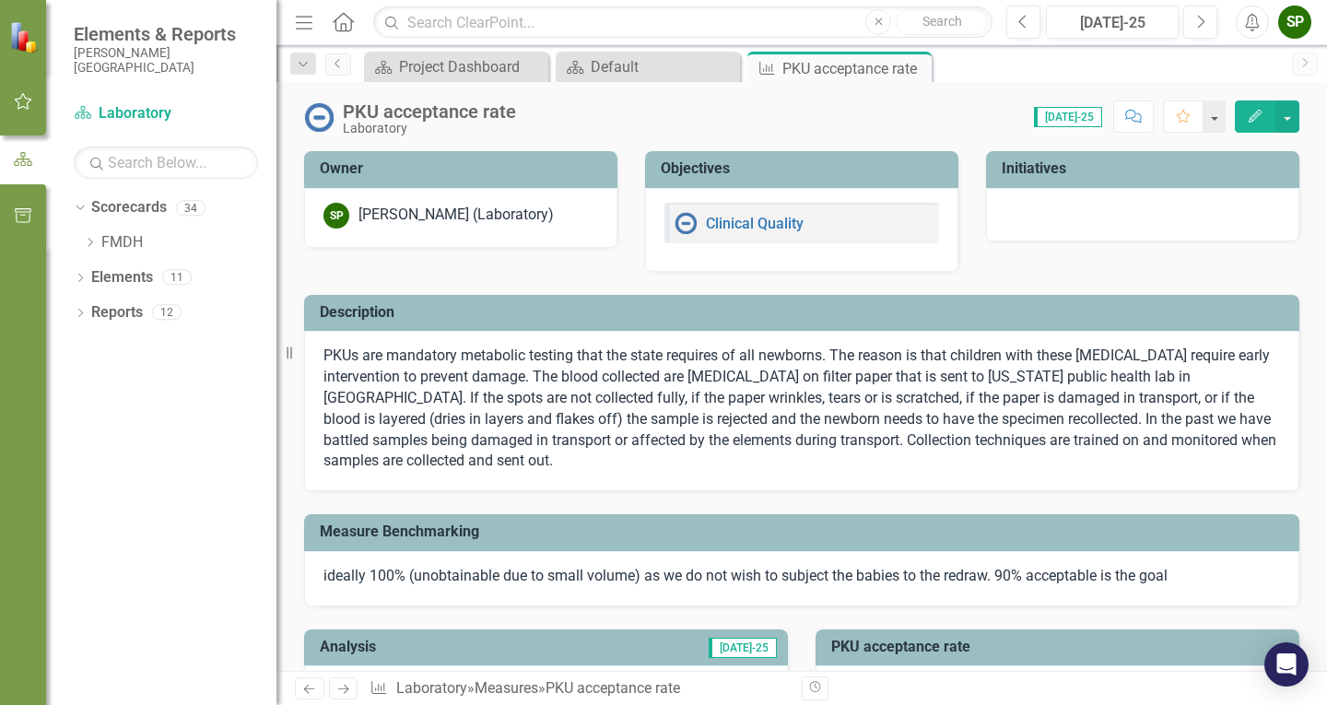
click at [314, 117] on img at bounding box center [318, 116] width 29 height 29
click at [315, 116] on img at bounding box center [318, 116] width 29 height 29
click at [675, 126] on div "Score: 0.00 [DATE]-25 Completed Comment Favorite Edit" at bounding box center [912, 115] width 774 height 31
click at [1310, 63] on icon "Next" at bounding box center [1305, 62] width 15 height 11
click at [651, 105] on div "Score: 0.00 [DATE]-25 Completed Comment Favorite Edit" at bounding box center [912, 115] width 774 height 31
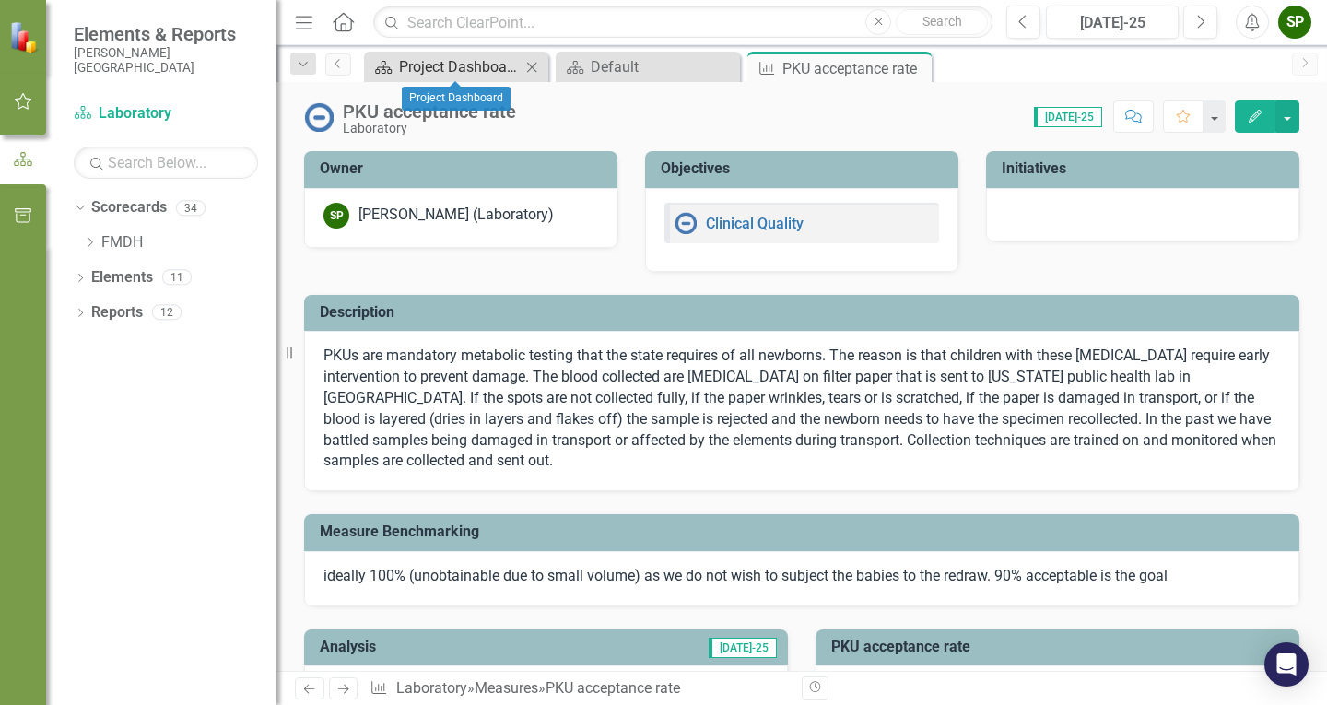
click at [452, 65] on div "Project Dashboard" at bounding box center [460, 66] width 122 height 23
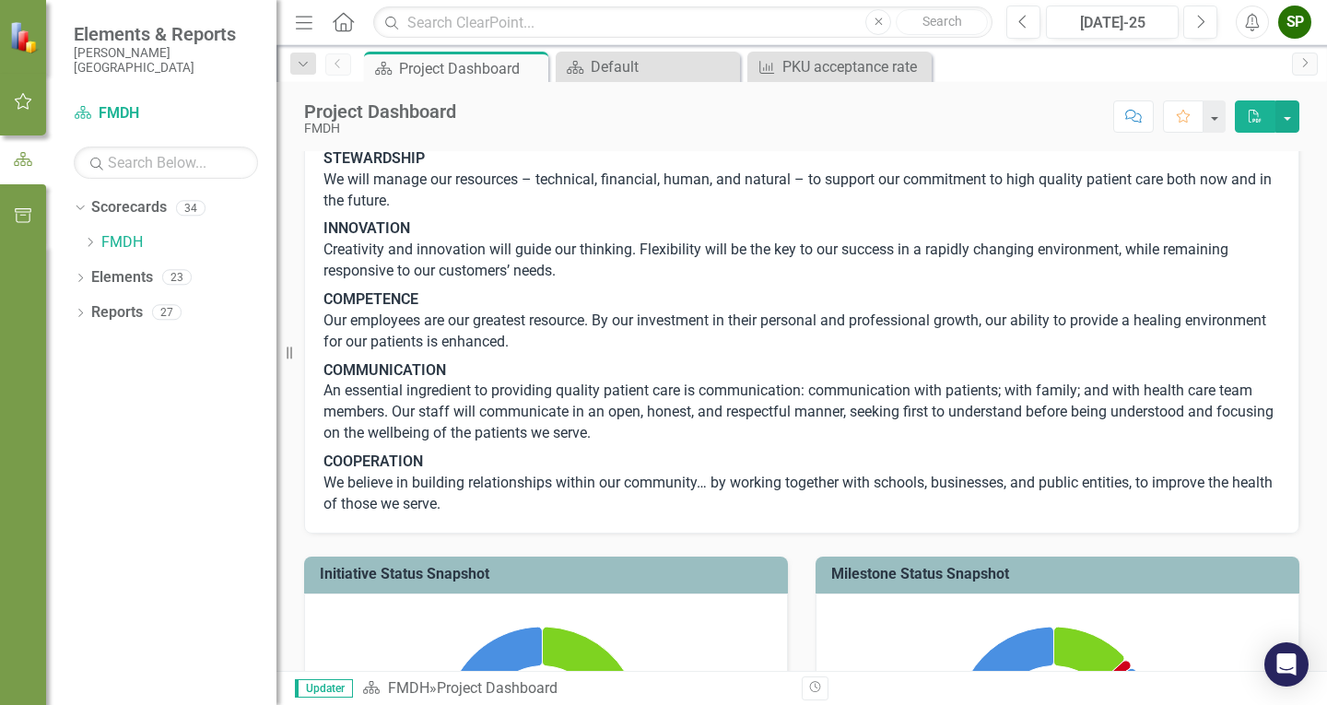
scroll to position [184, 0]
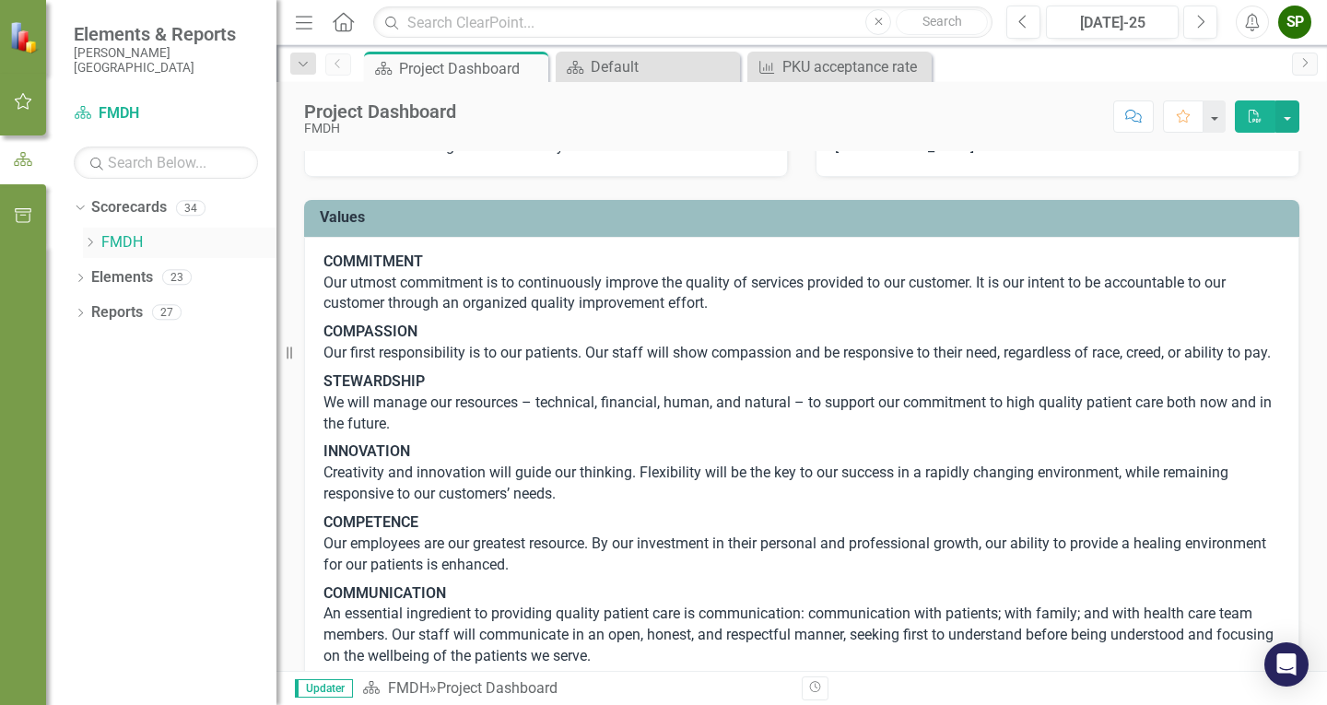
click at [98, 239] on div "Dropdown" at bounding box center [92, 243] width 18 height 16
click at [118, 306] on div "Dropdown" at bounding box center [110, 313] width 18 height 16
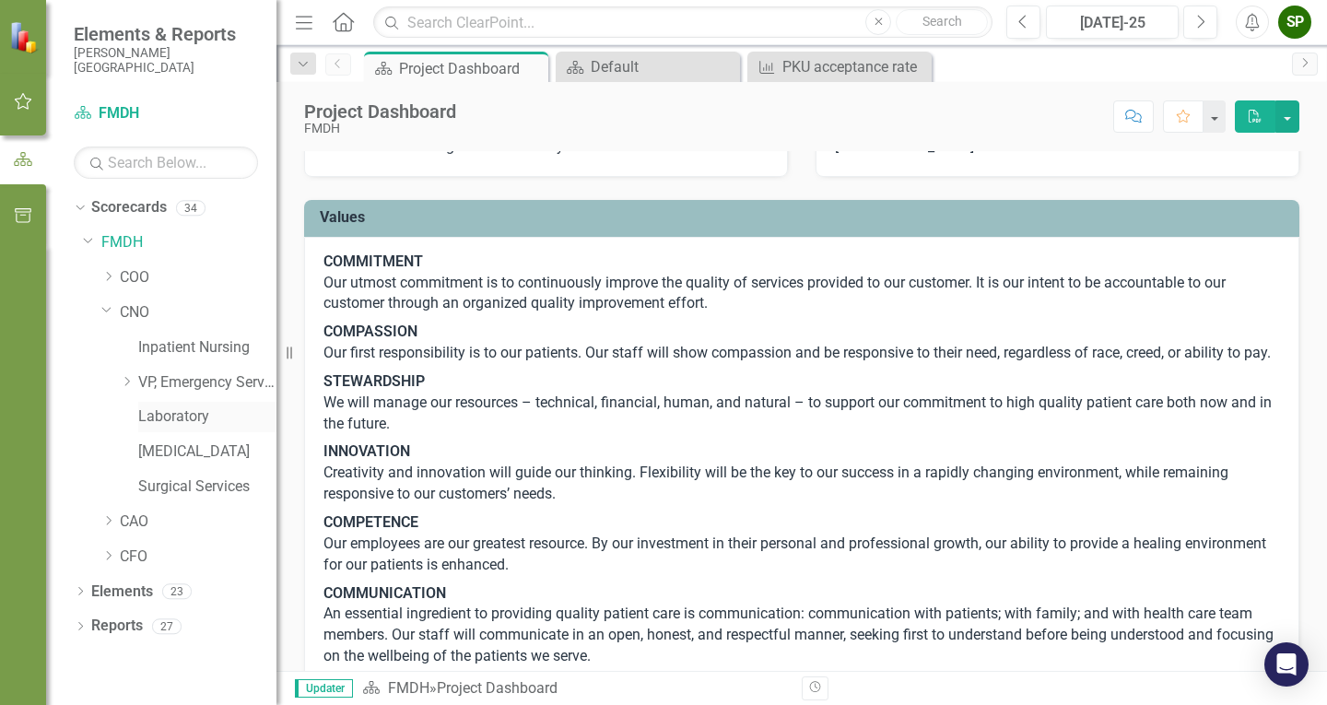
click at [188, 410] on link "Laboratory" at bounding box center [207, 416] width 138 height 21
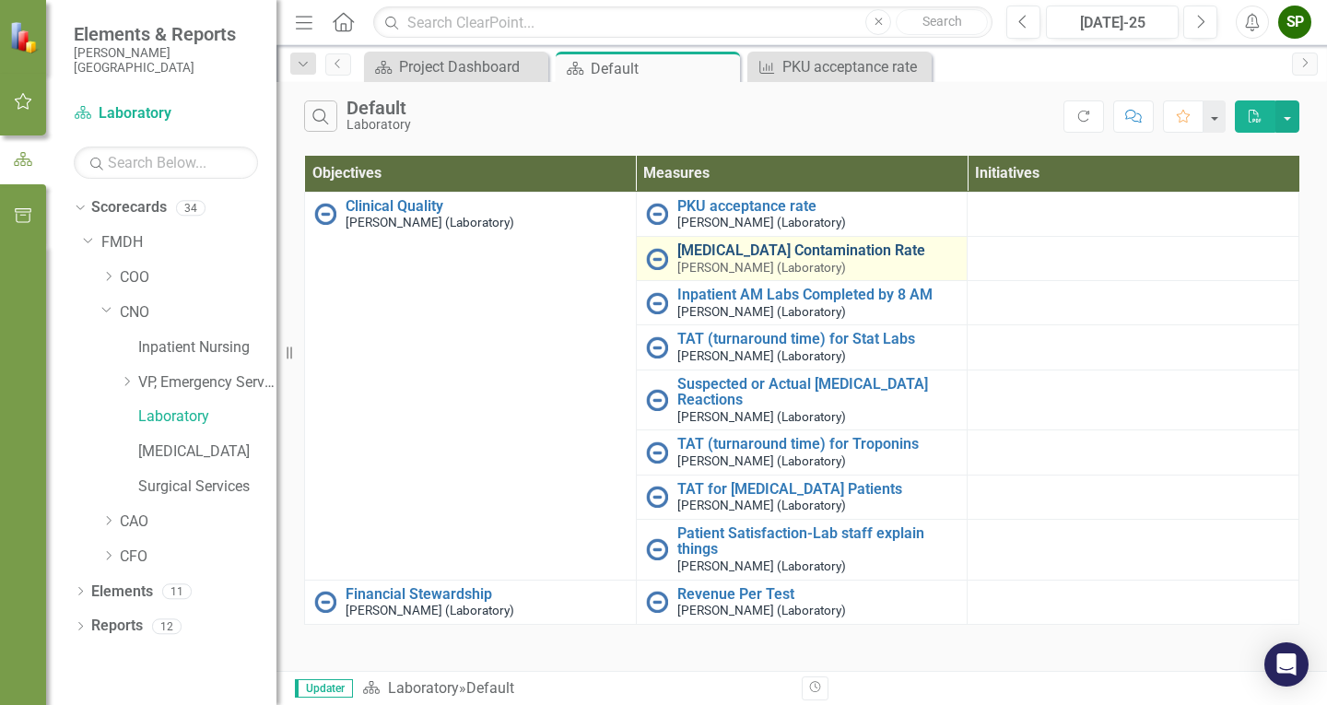
click at [745, 252] on link "[MEDICAL_DATA] Contamination Rate" at bounding box center [817, 250] width 281 height 17
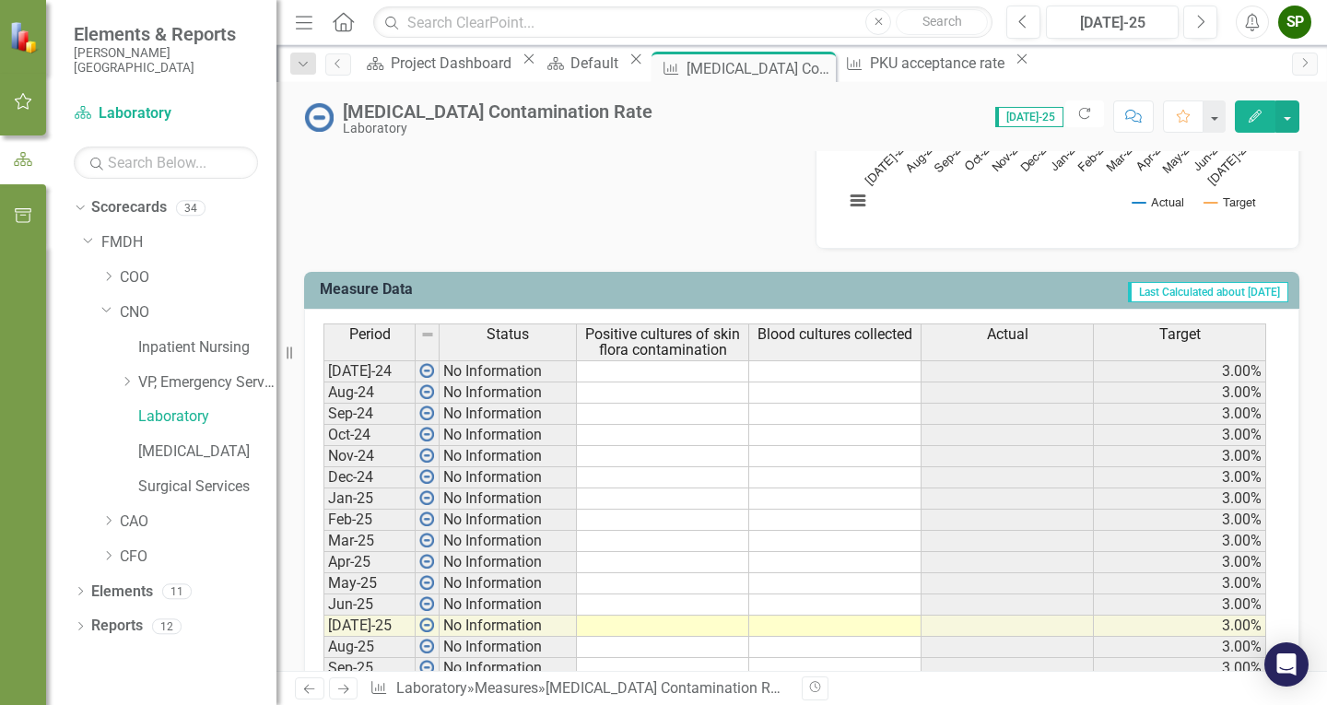
scroll to position [645, 0]
click at [680, 370] on td at bounding box center [663, 370] width 172 height 22
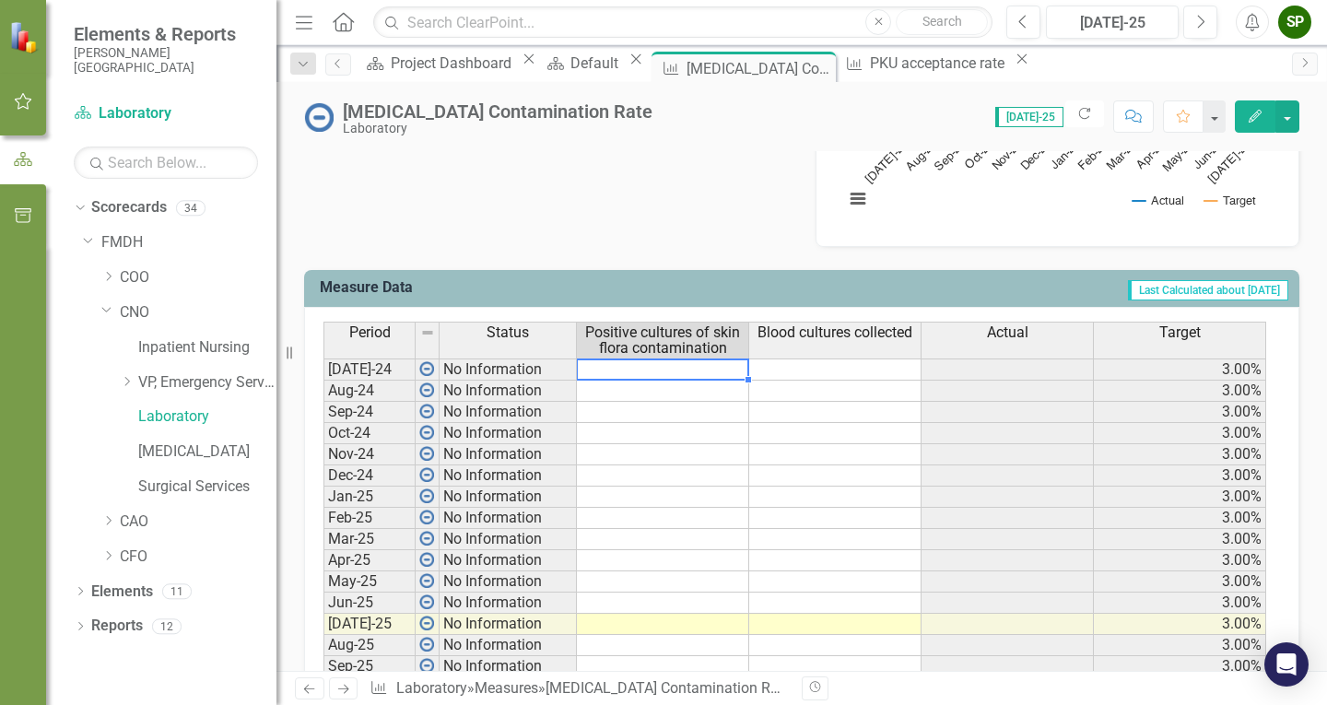
type textarea "3"
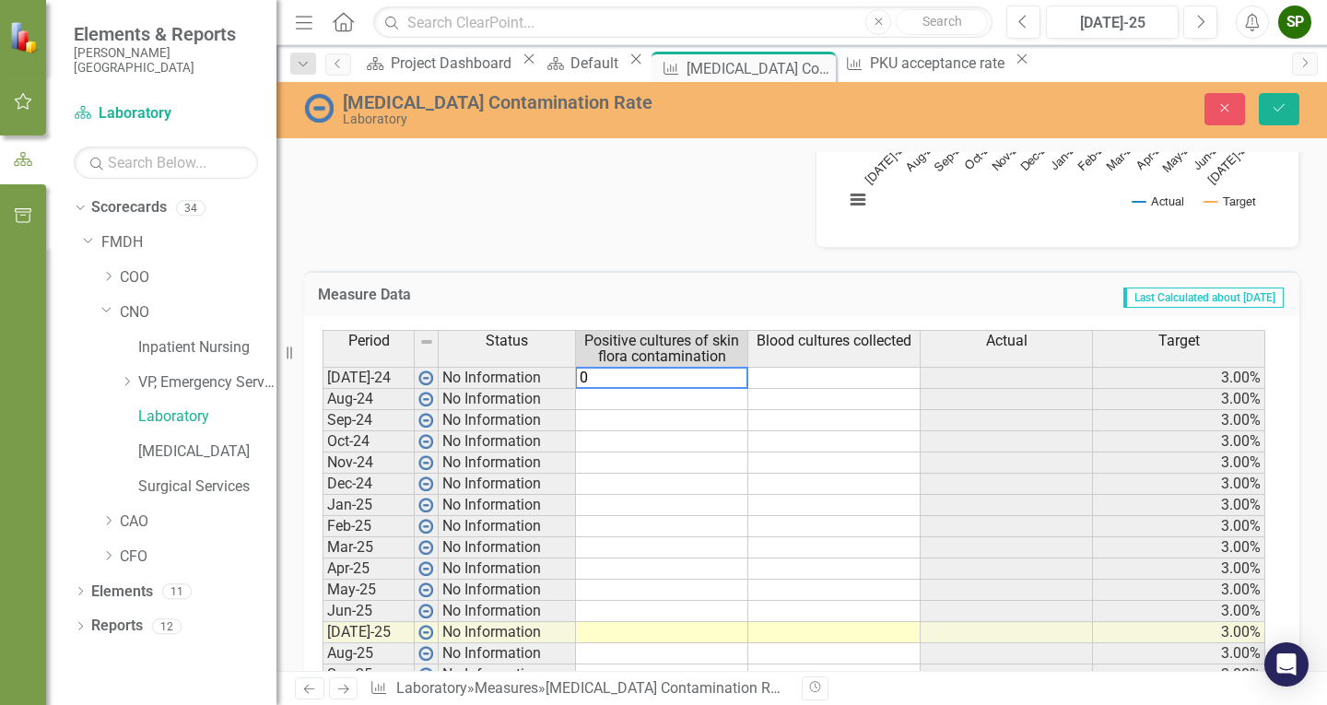
click at [900, 382] on td at bounding box center [834, 378] width 172 height 22
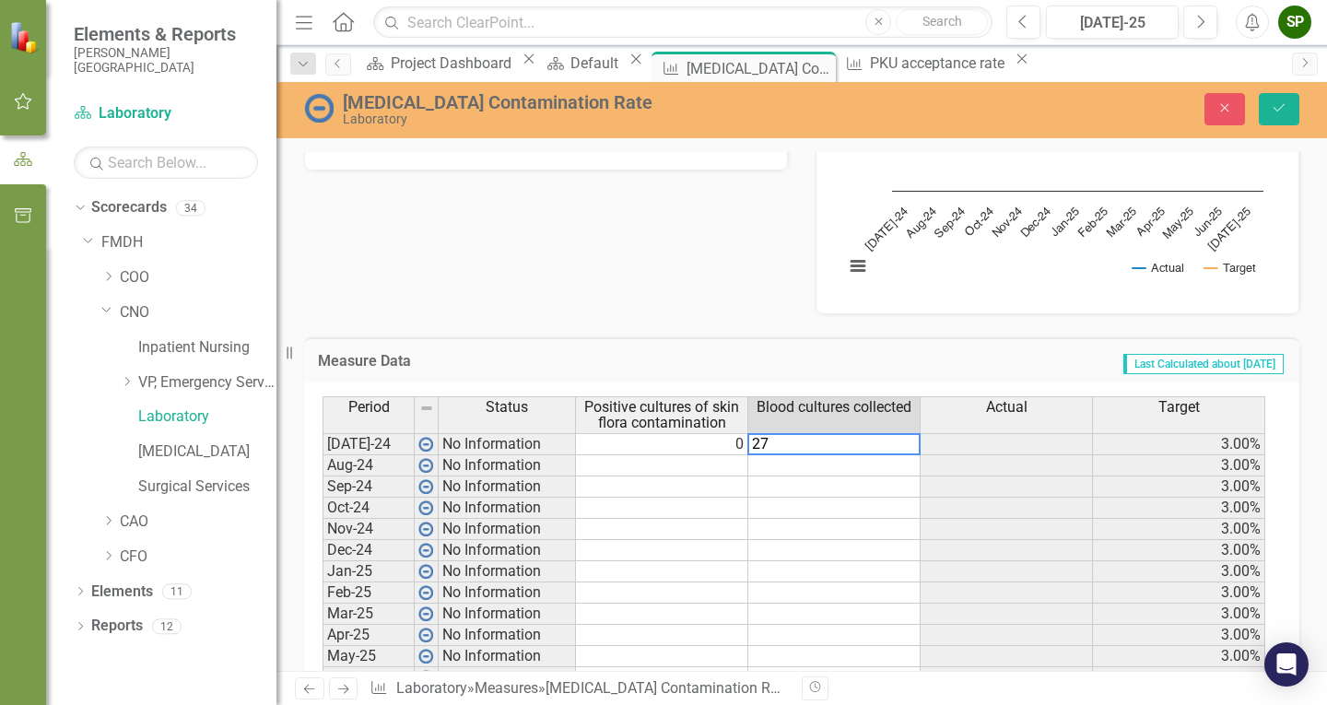
scroll to position [553, 0]
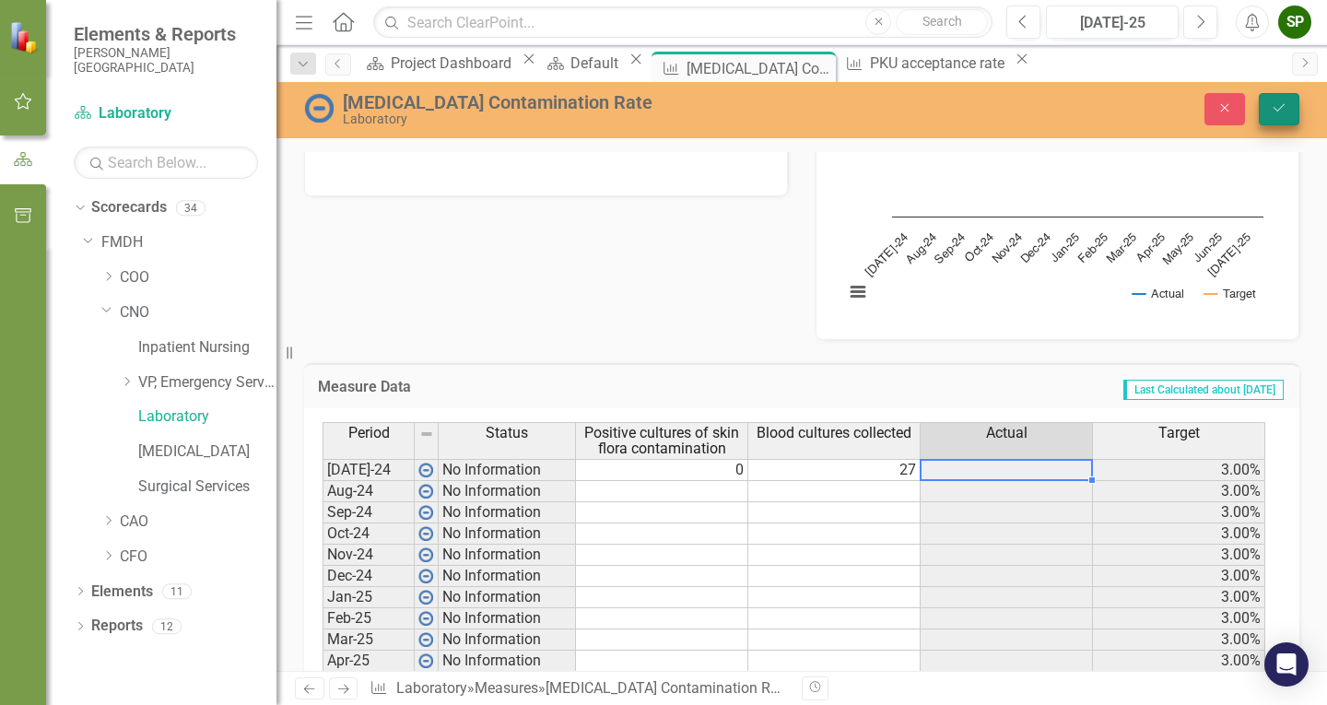
type textarea "27"
click at [1267, 98] on button "Save" at bounding box center [1279, 109] width 41 height 32
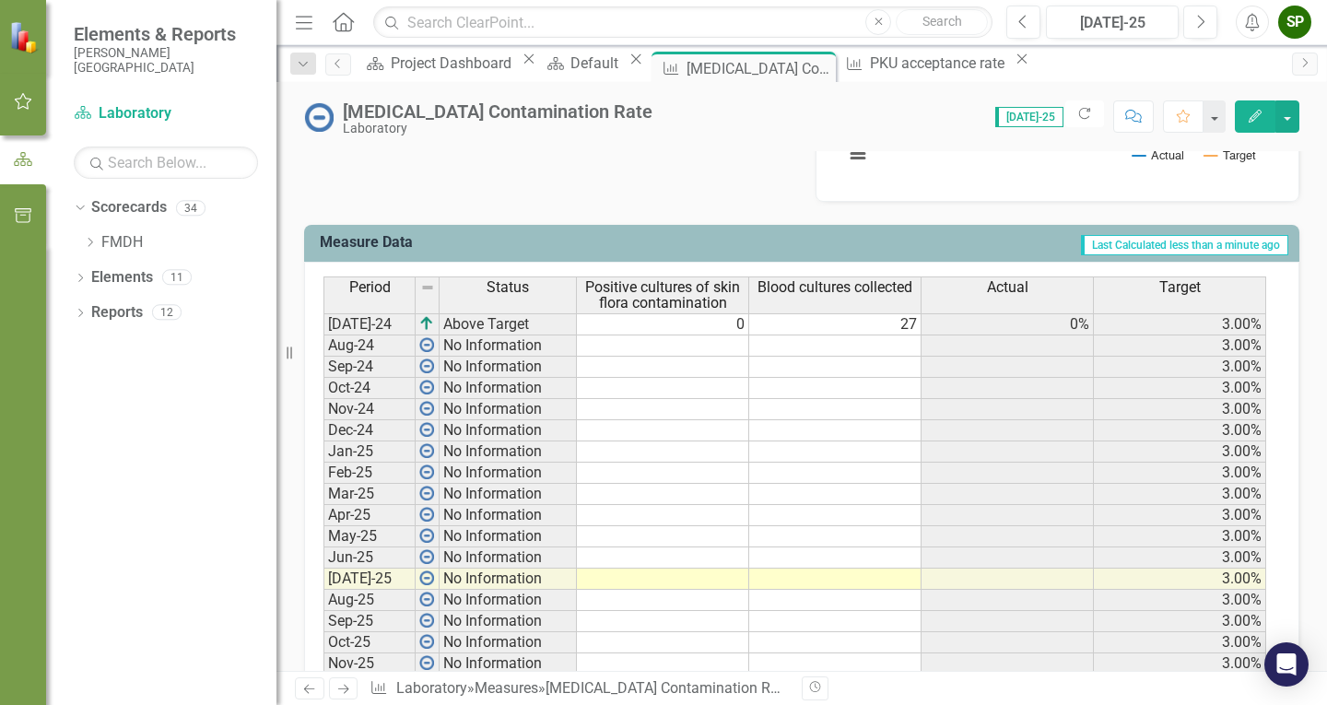
scroll to position [737, 0]
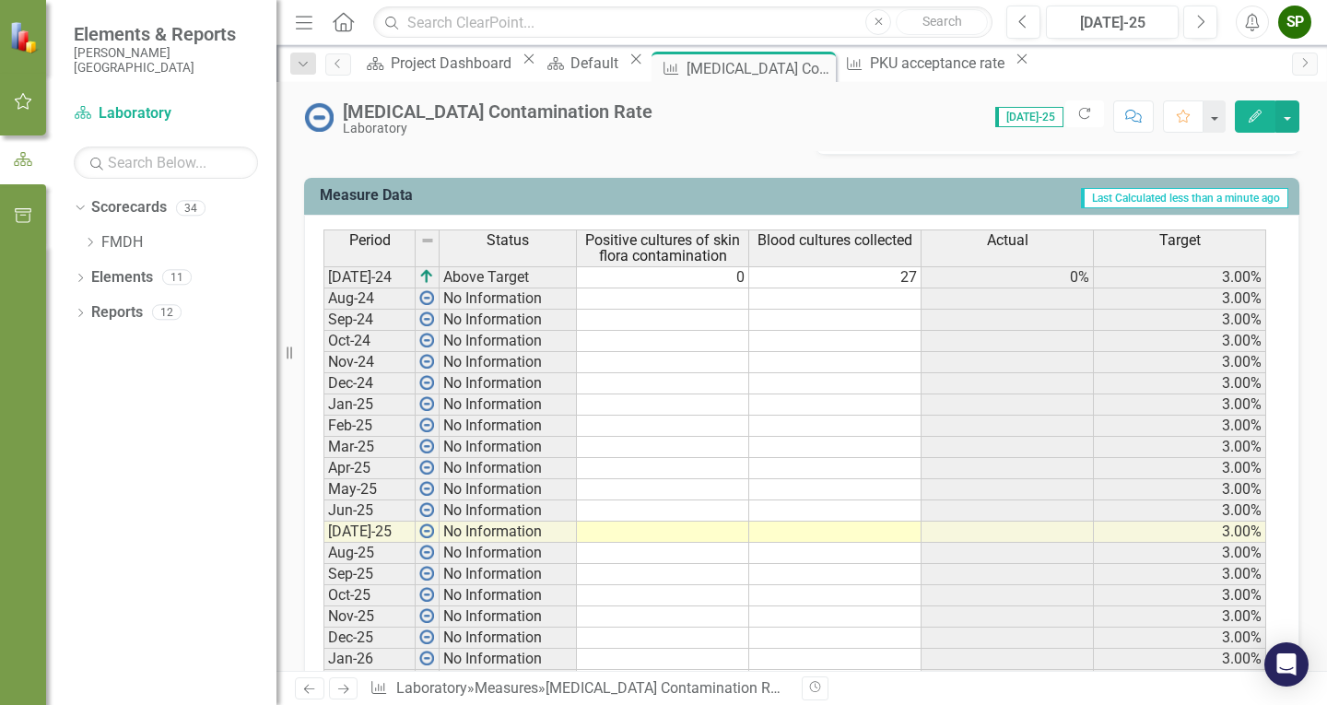
click at [728, 298] on td at bounding box center [663, 298] width 172 height 21
type textarea "0"
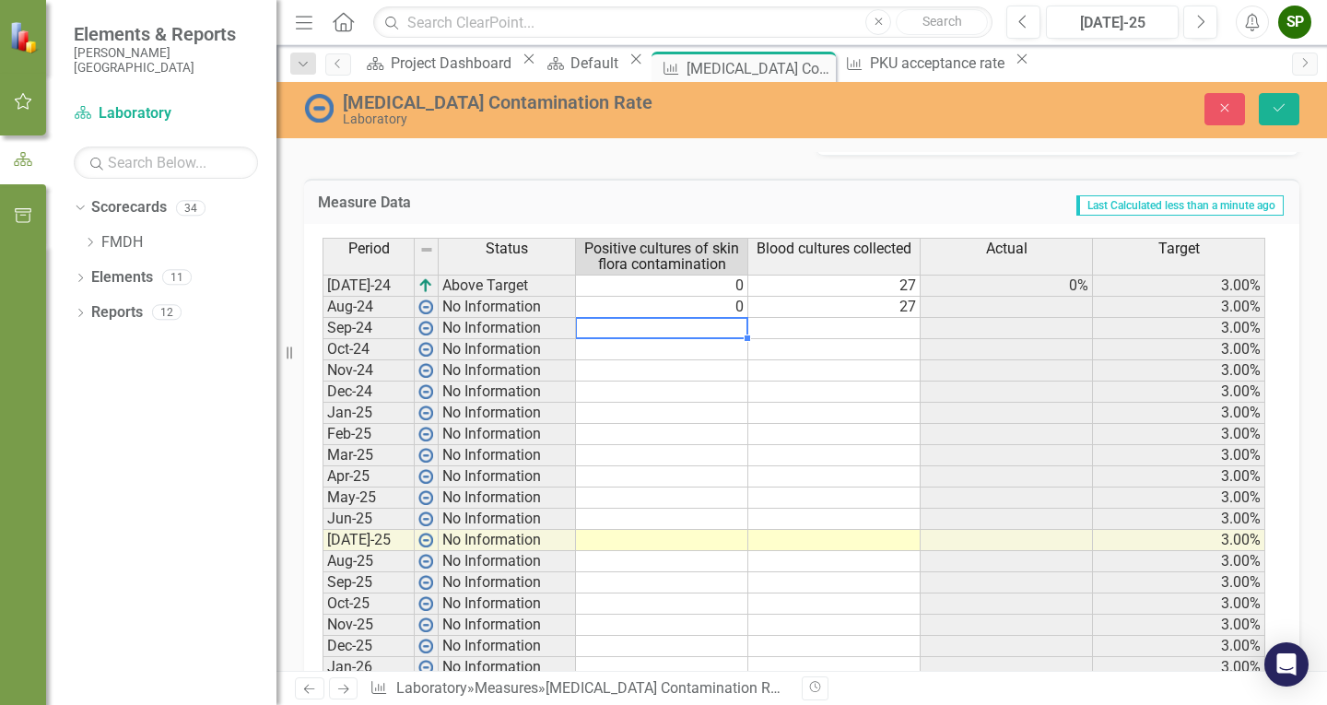
type textarea "0"
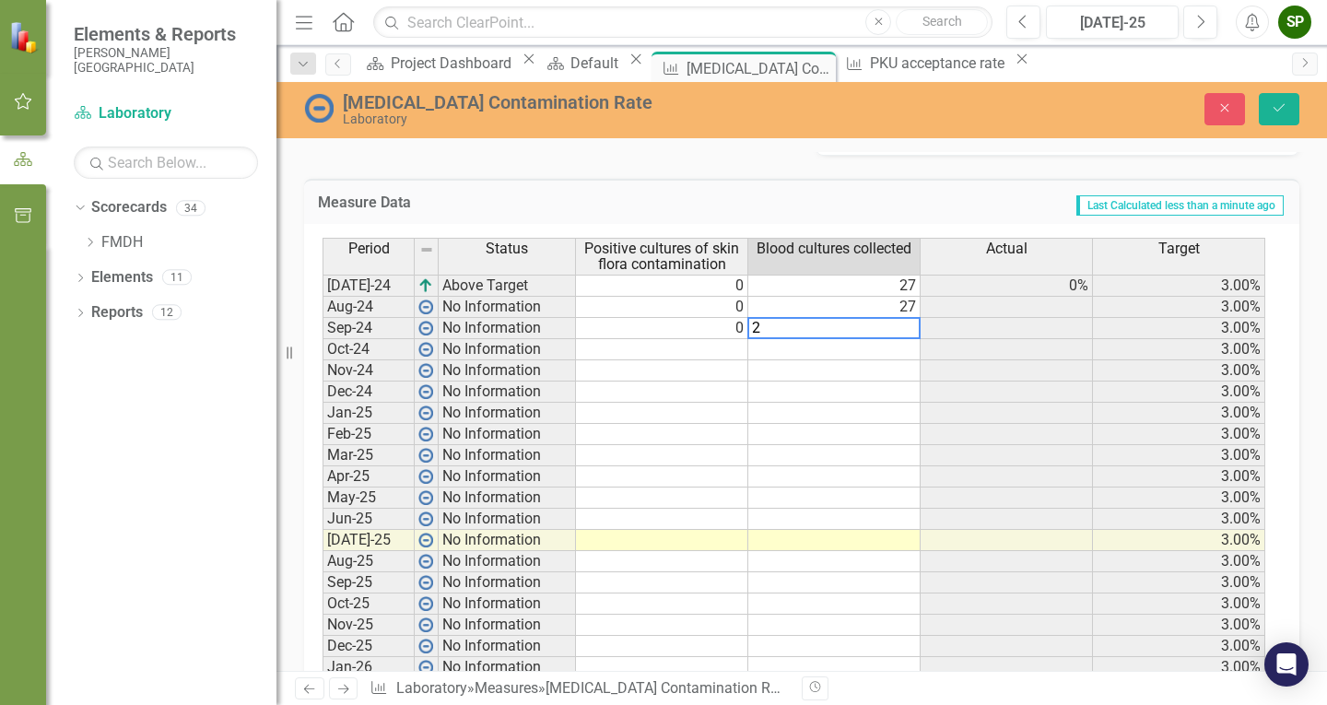
type textarea "27"
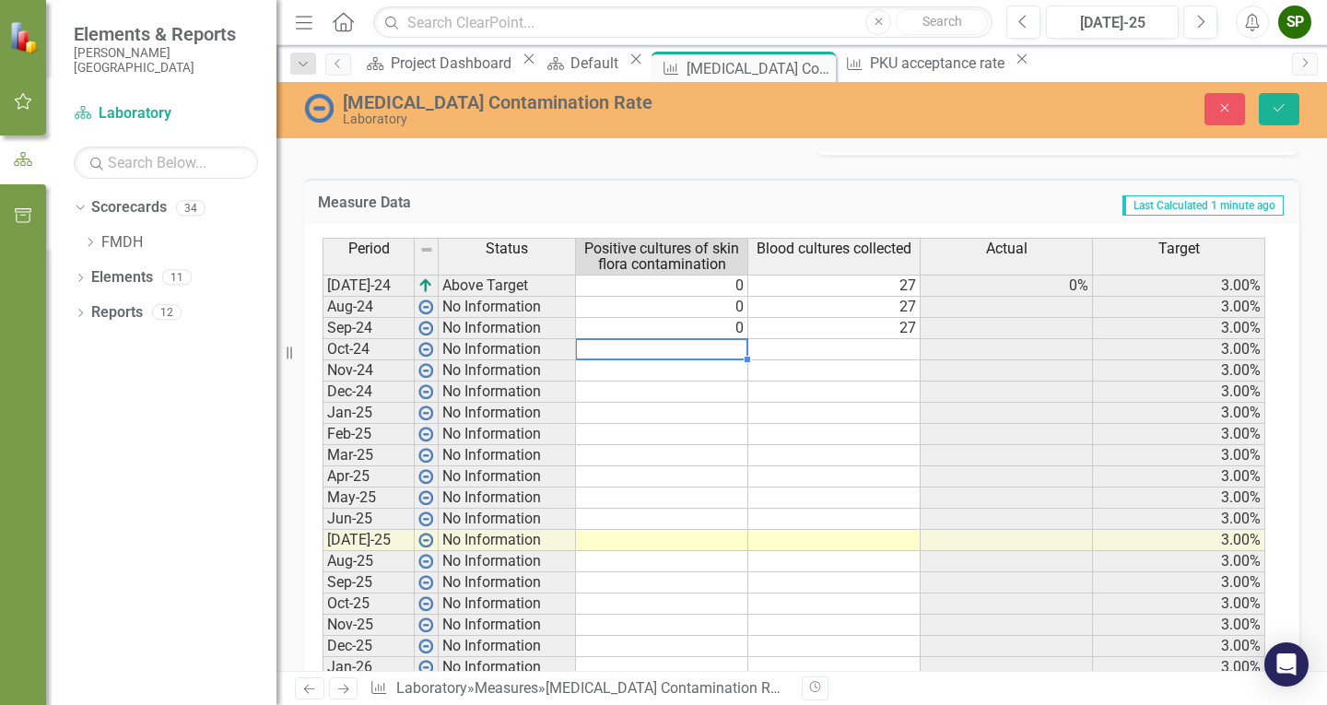
type textarea "0"
type textarea "1"
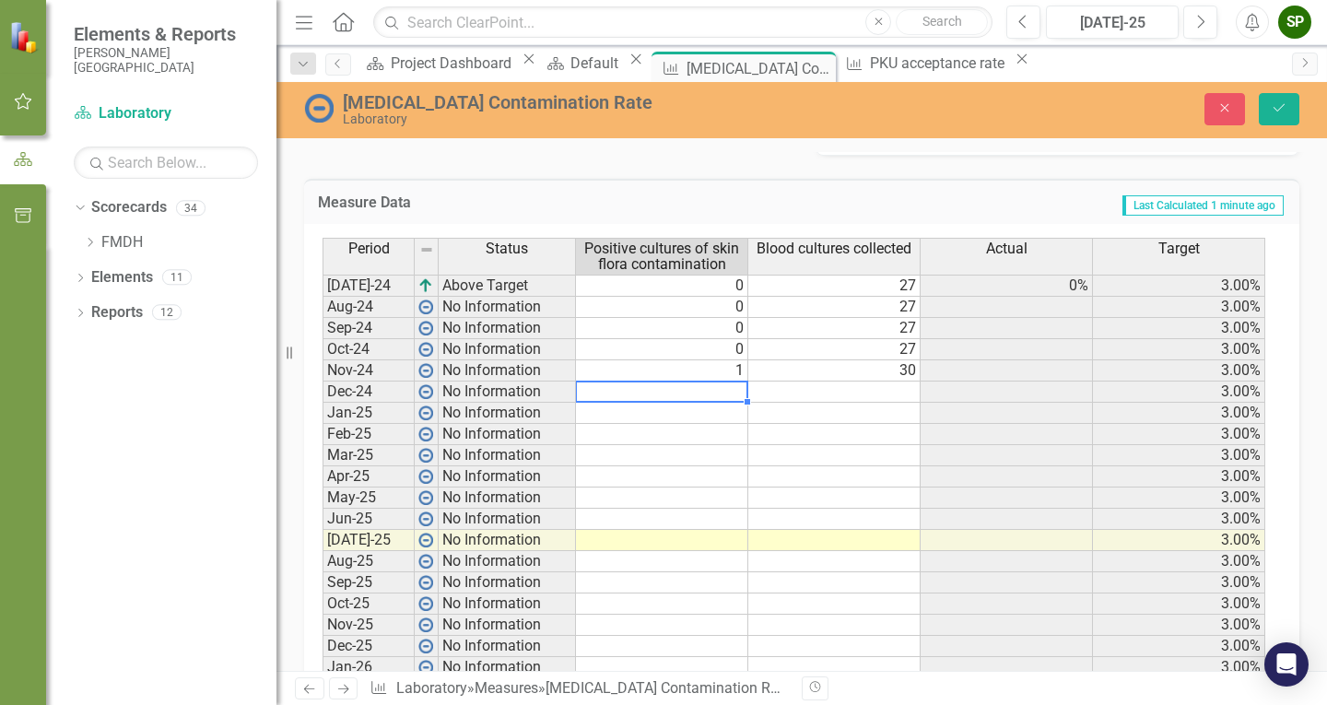
type textarea "0"
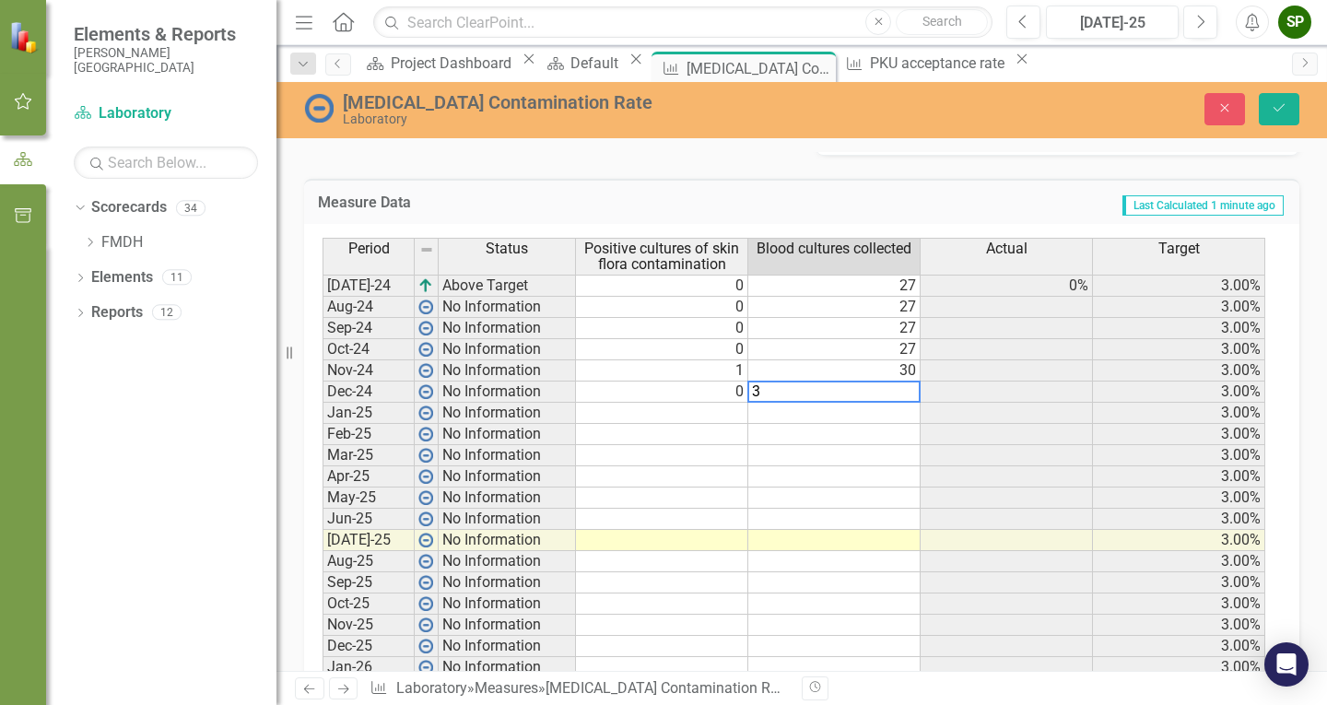
type textarea "30"
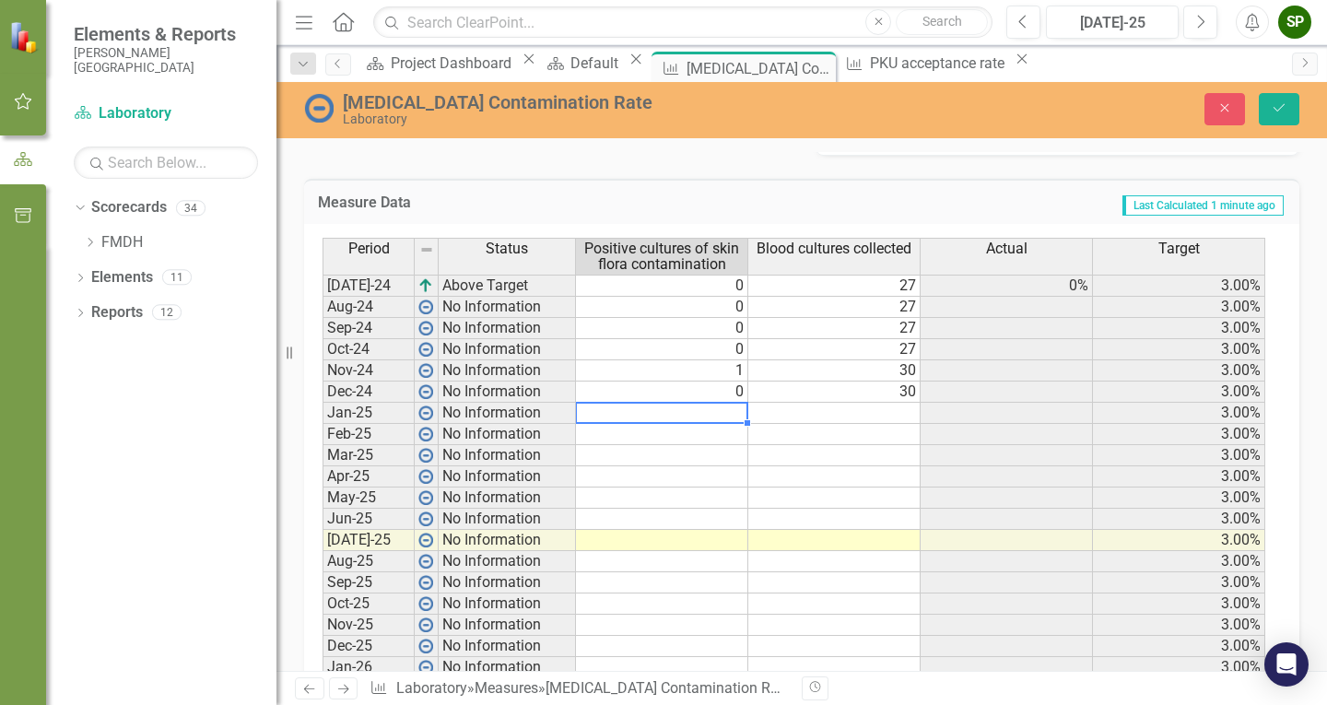
type textarea "1"
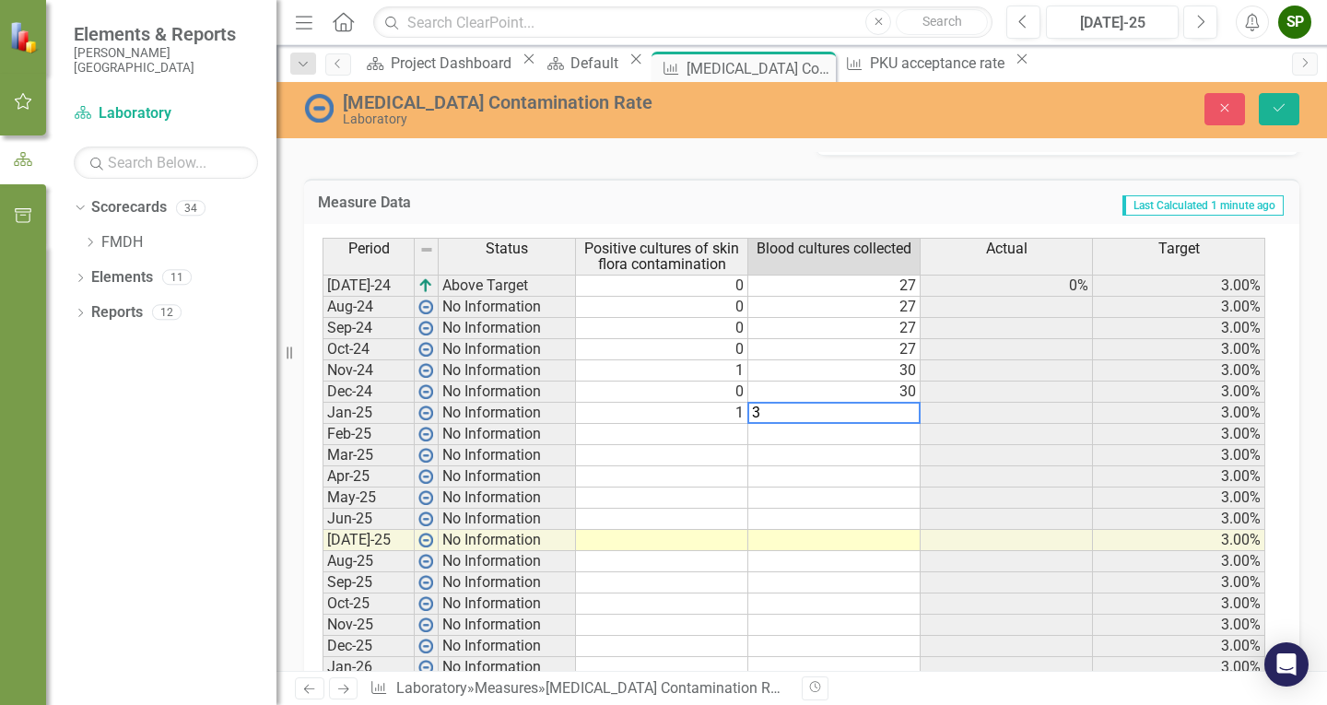
type textarea "30"
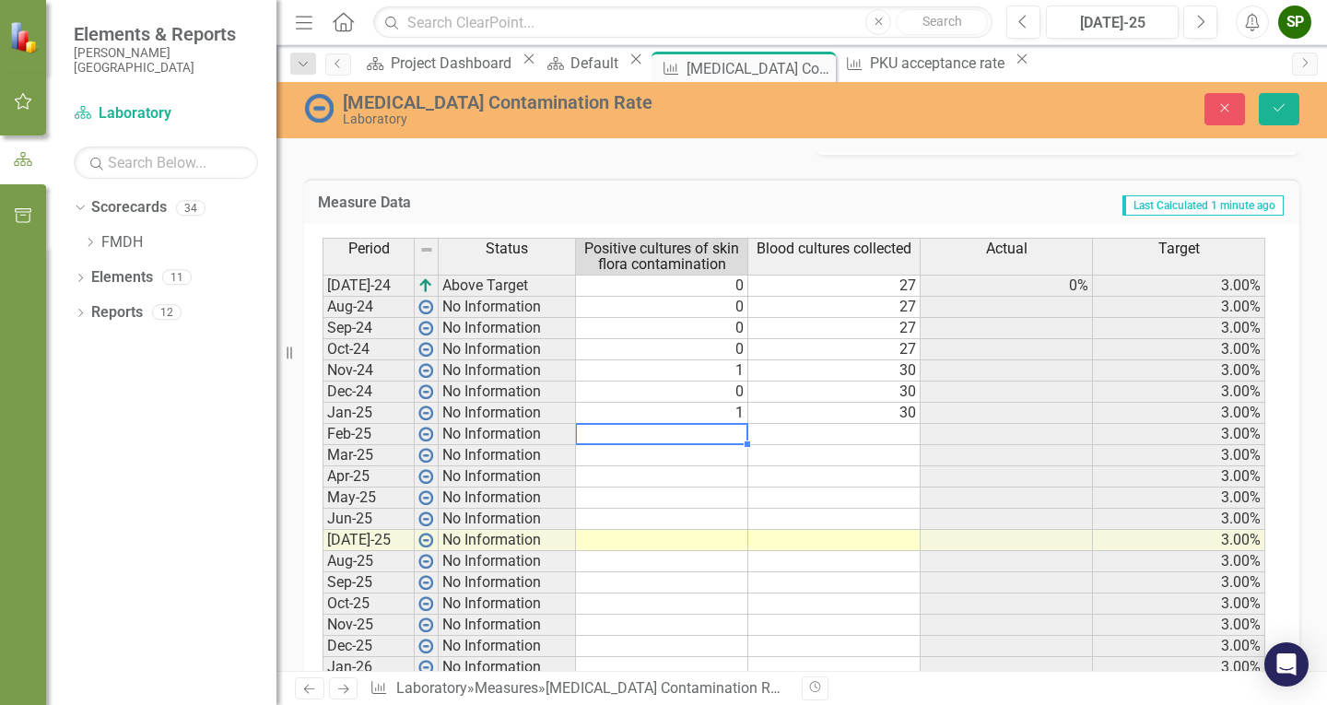
type textarea "0"
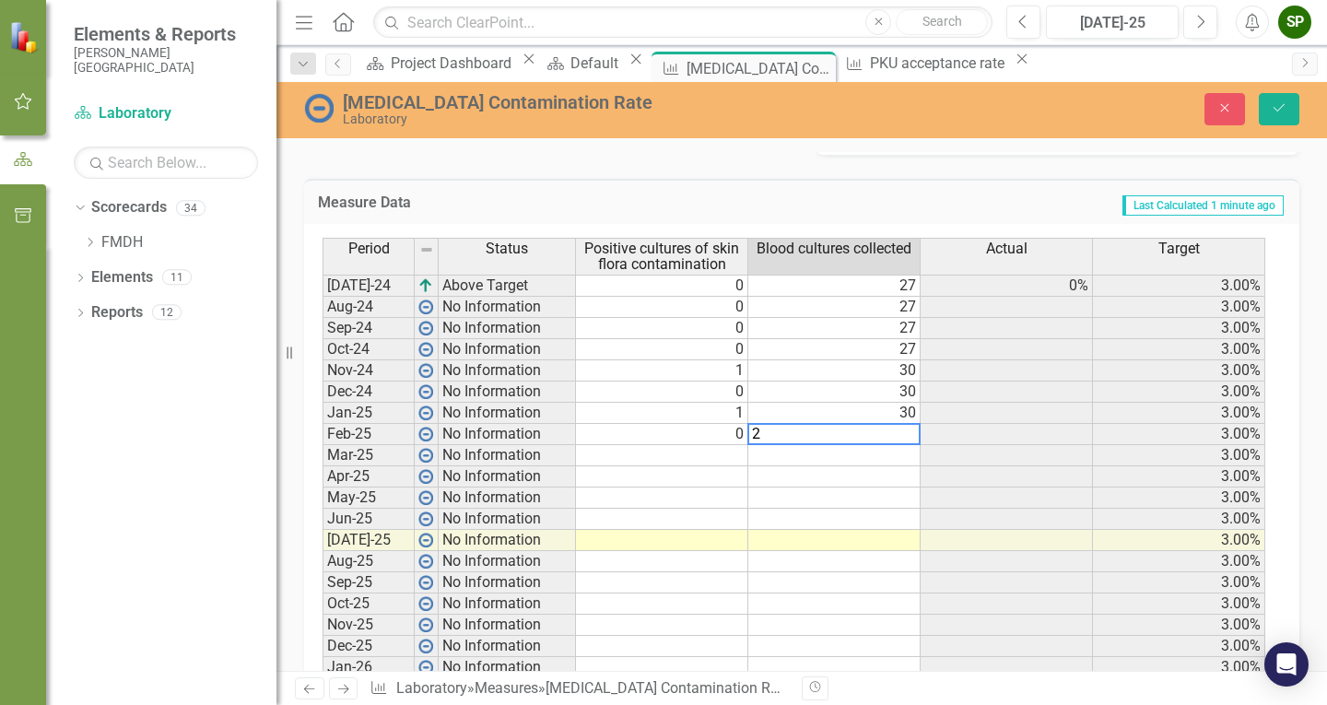
type textarea "27"
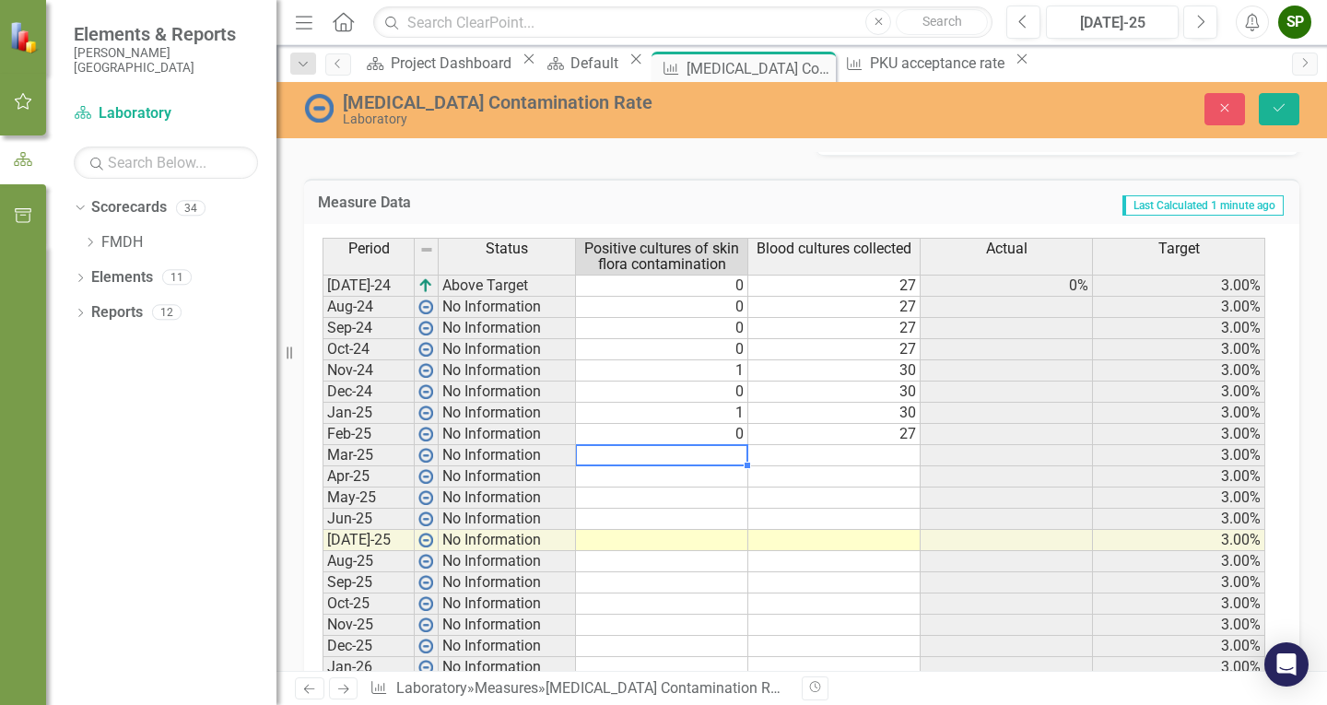
type textarea "0"
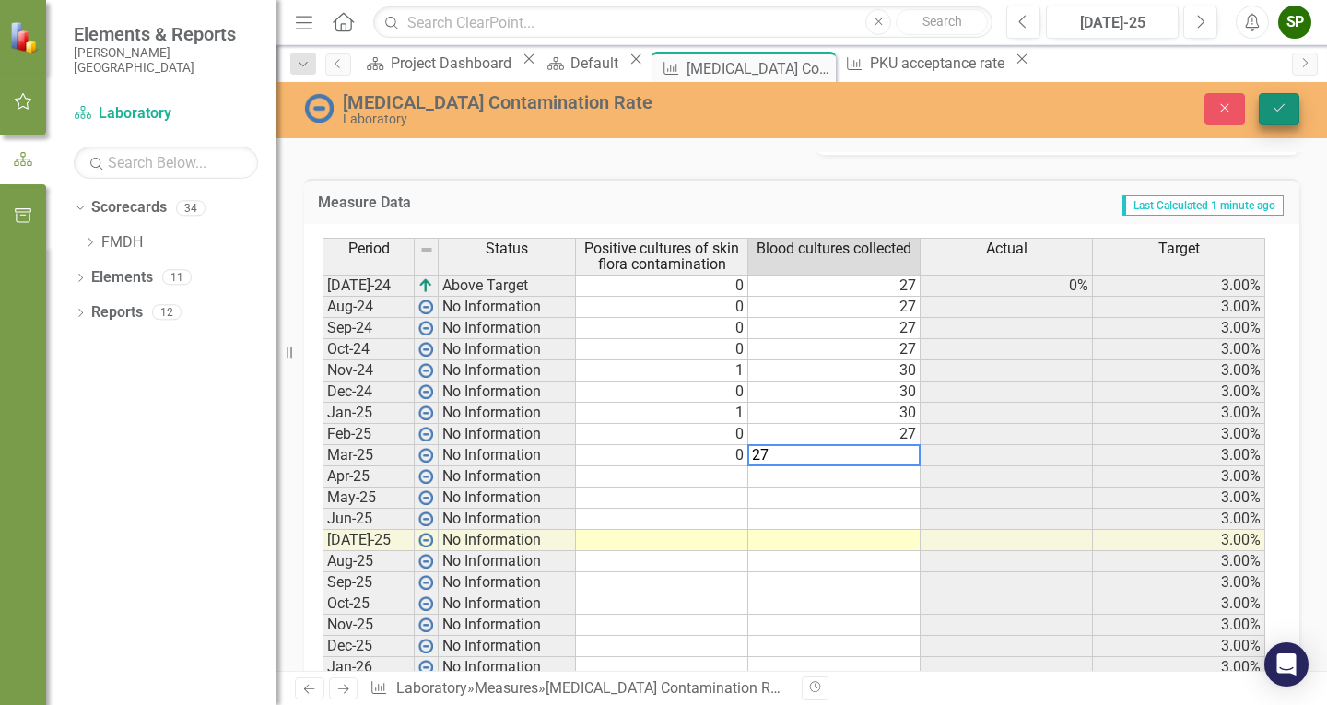
type textarea "27"
click at [1281, 108] on icon "submit" at bounding box center [1279, 107] width 11 height 7
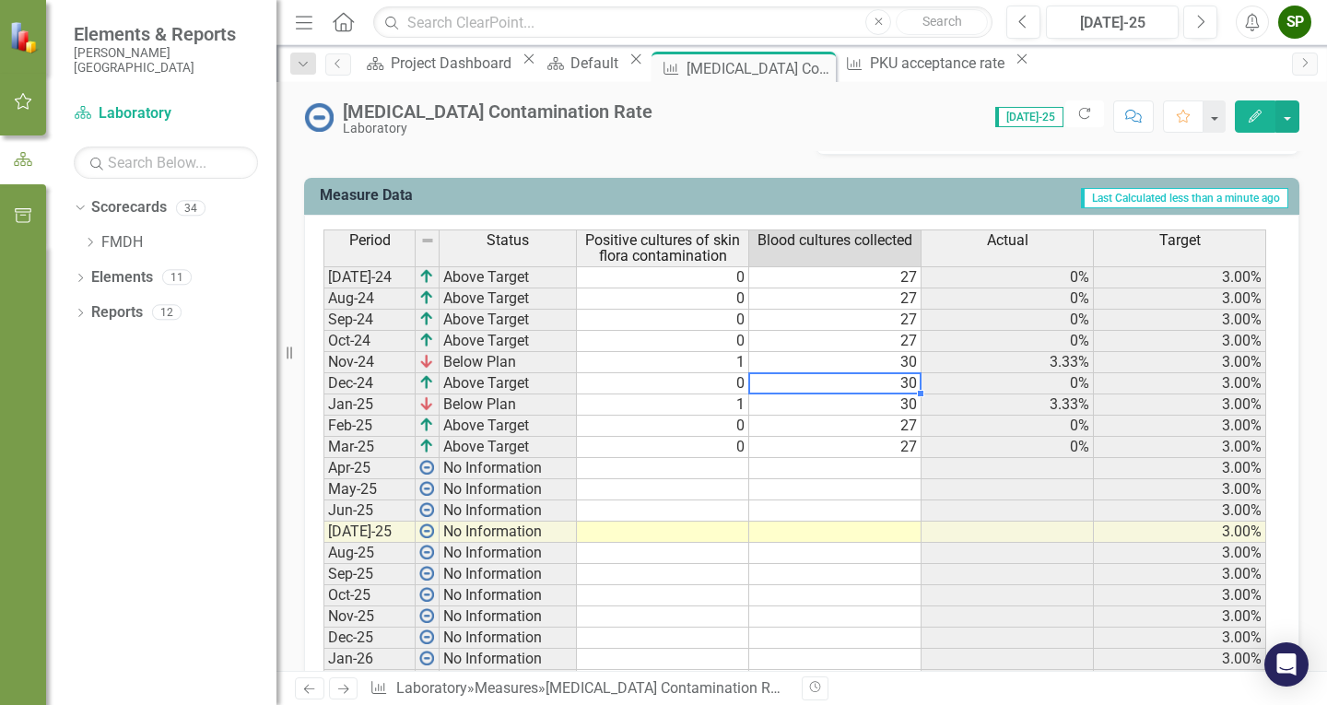
click at [872, 387] on td "30" at bounding box center [835, 383] width 172 height 21
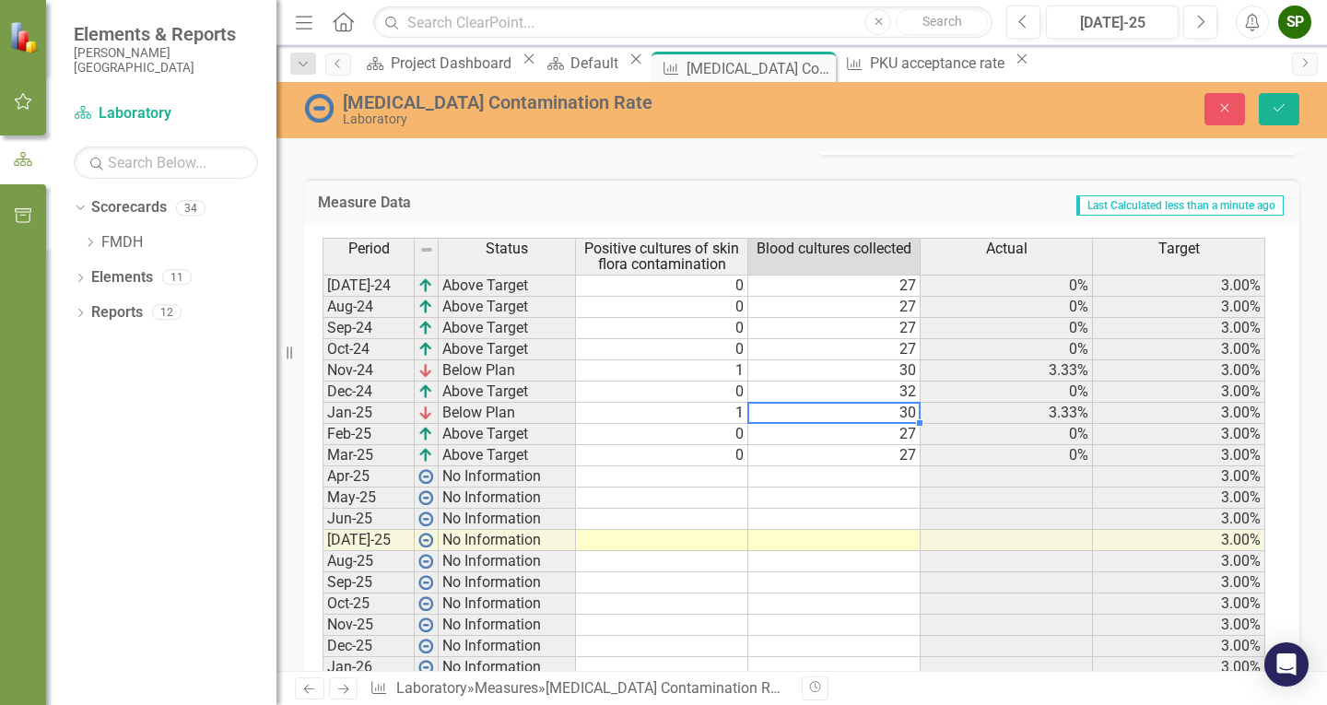
click at [903, 419] on td "30" at bounding box center [834, 413] width 172 height 21
type textarea "32"
click at [1276, 106] on icon "Save" at bounding box center [1279, 107] width 17 height 13
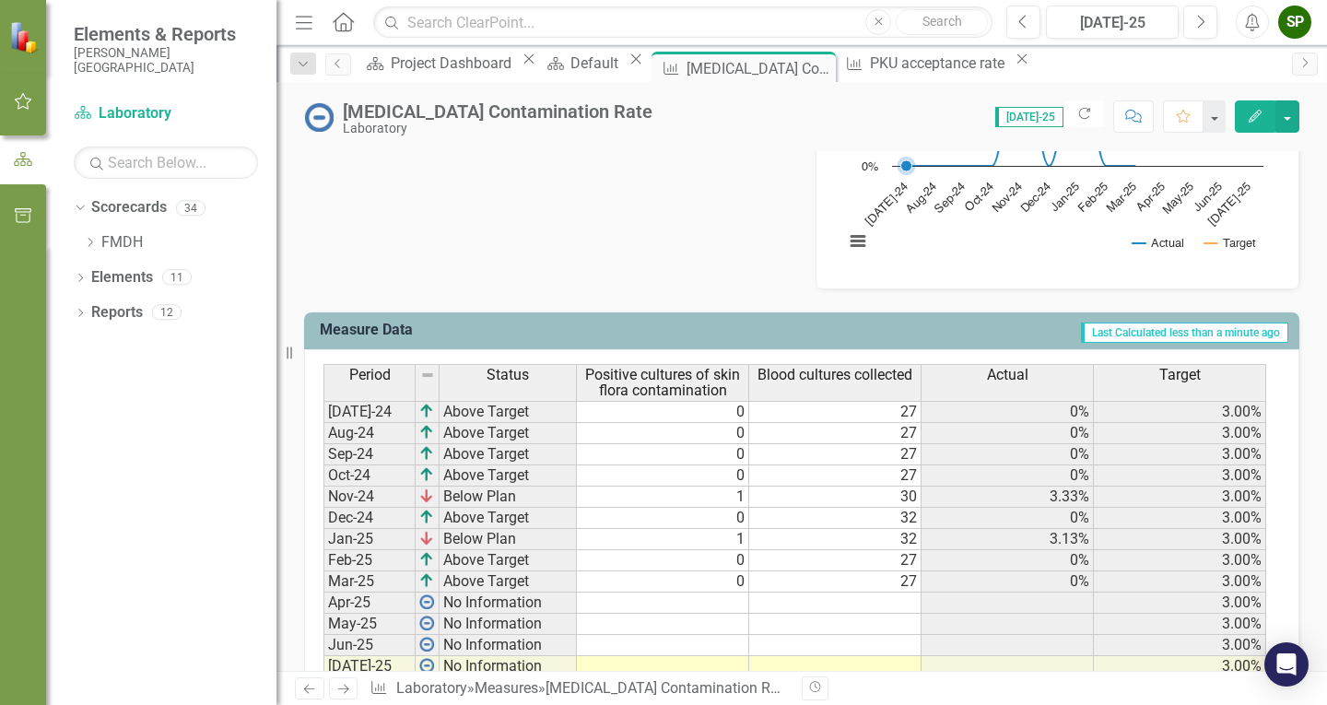
scroll to position [645, 0]
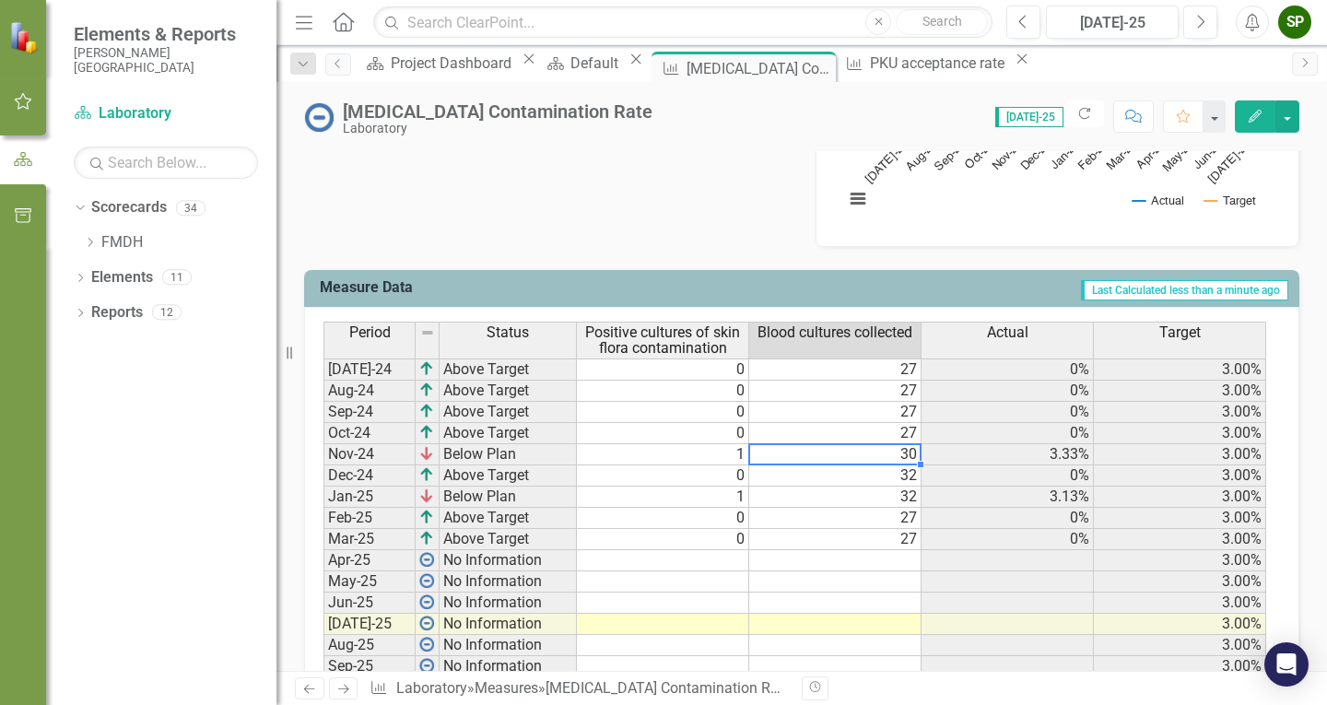
click at [901, 455] on td "30" at bounding box center [835, 454] width 172 height 21
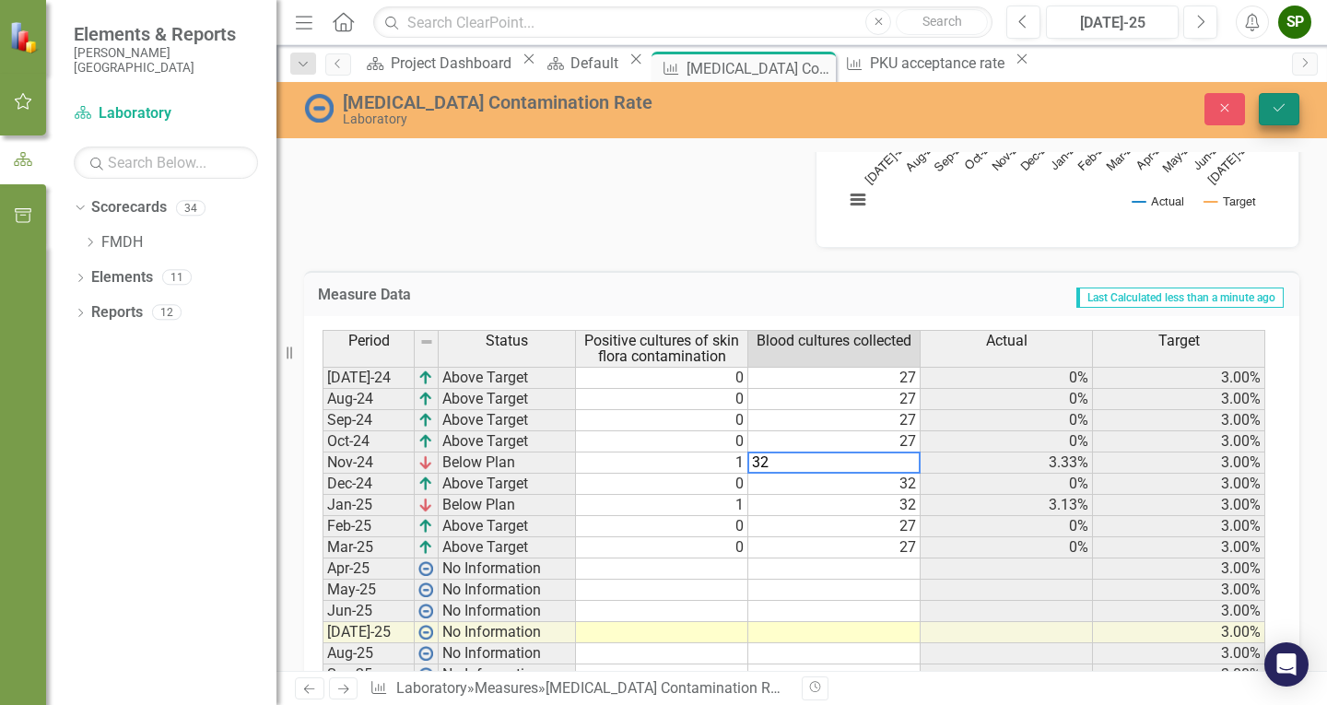
type textarea "32"
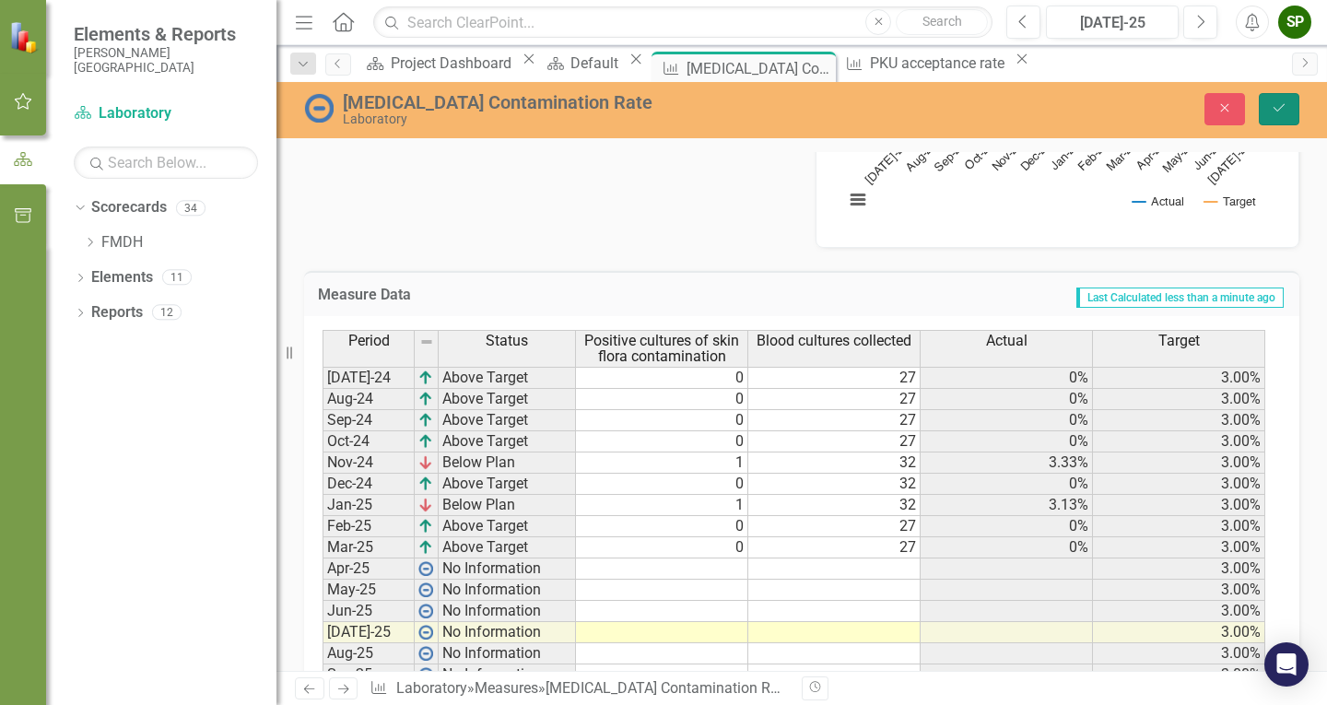
click at [1292, 104] on button "Save" at bounding box center [1279, 109] width 41 height 32
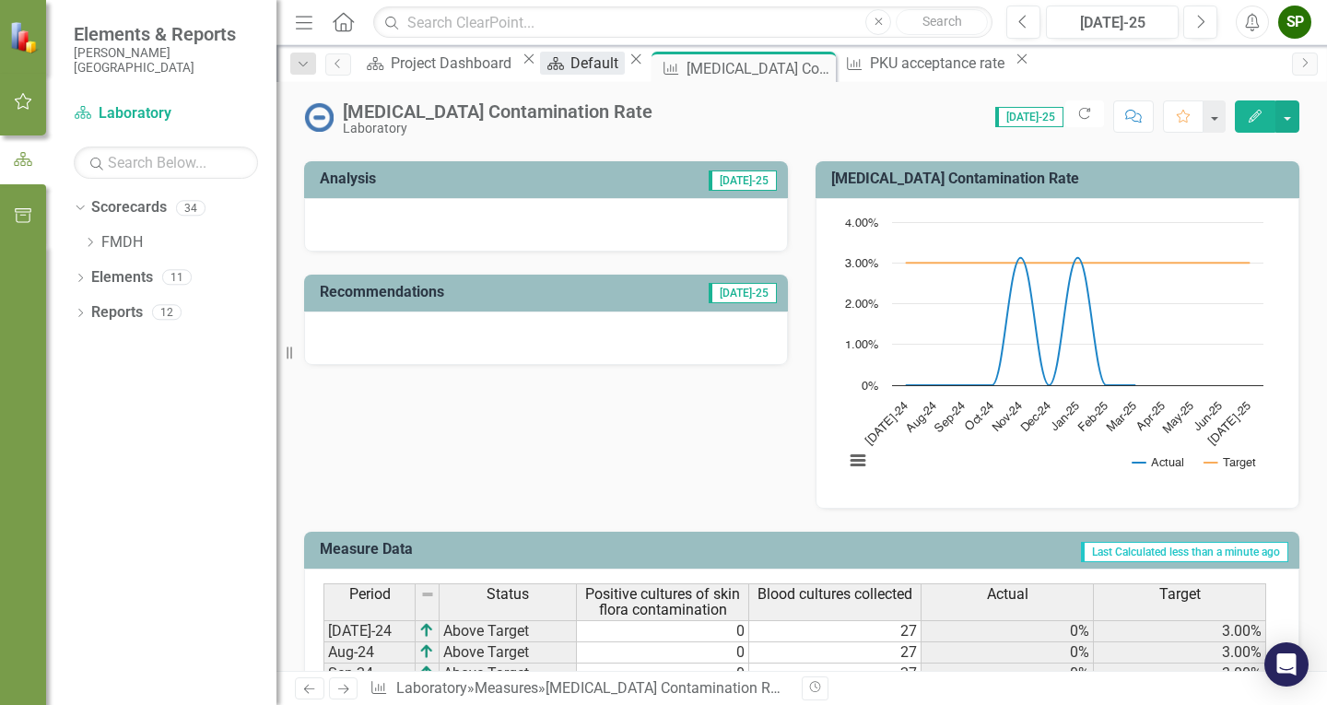
scroll to position [369, 0]
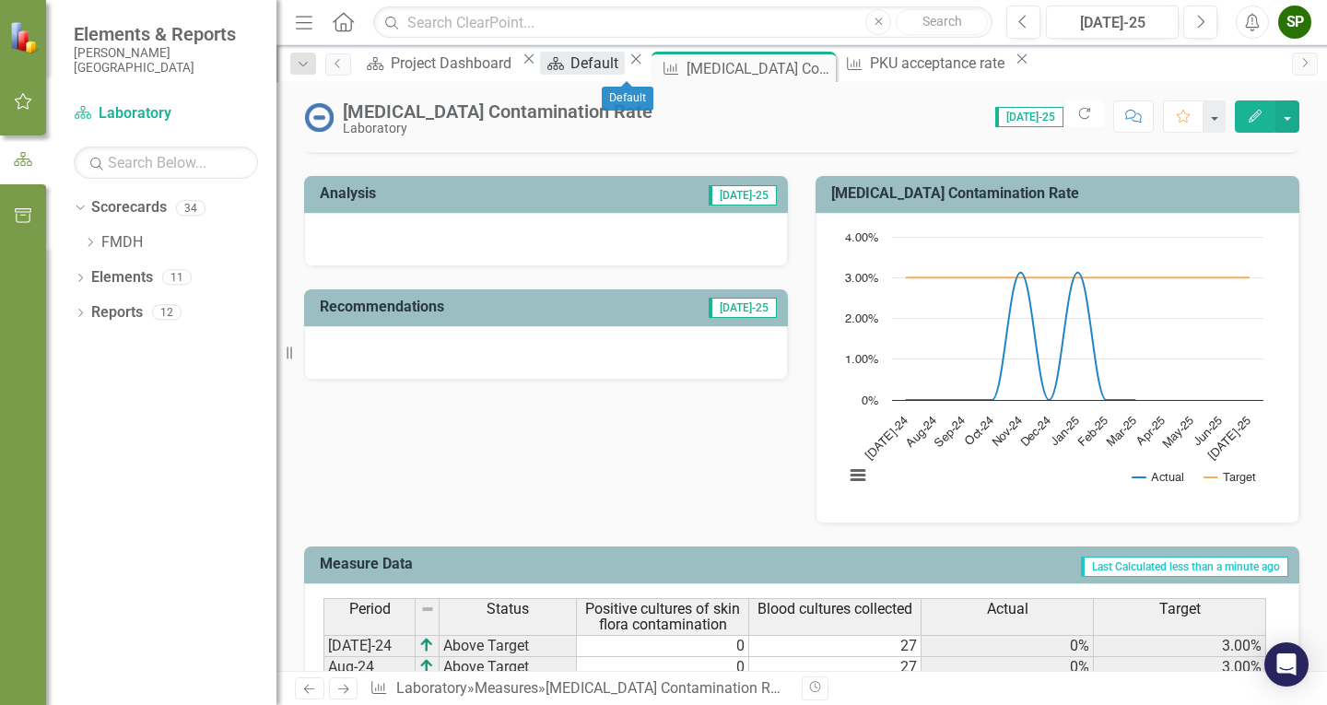
click at [594, 60] on div "Default" at bounding box center [597, 63] width 53 height 23
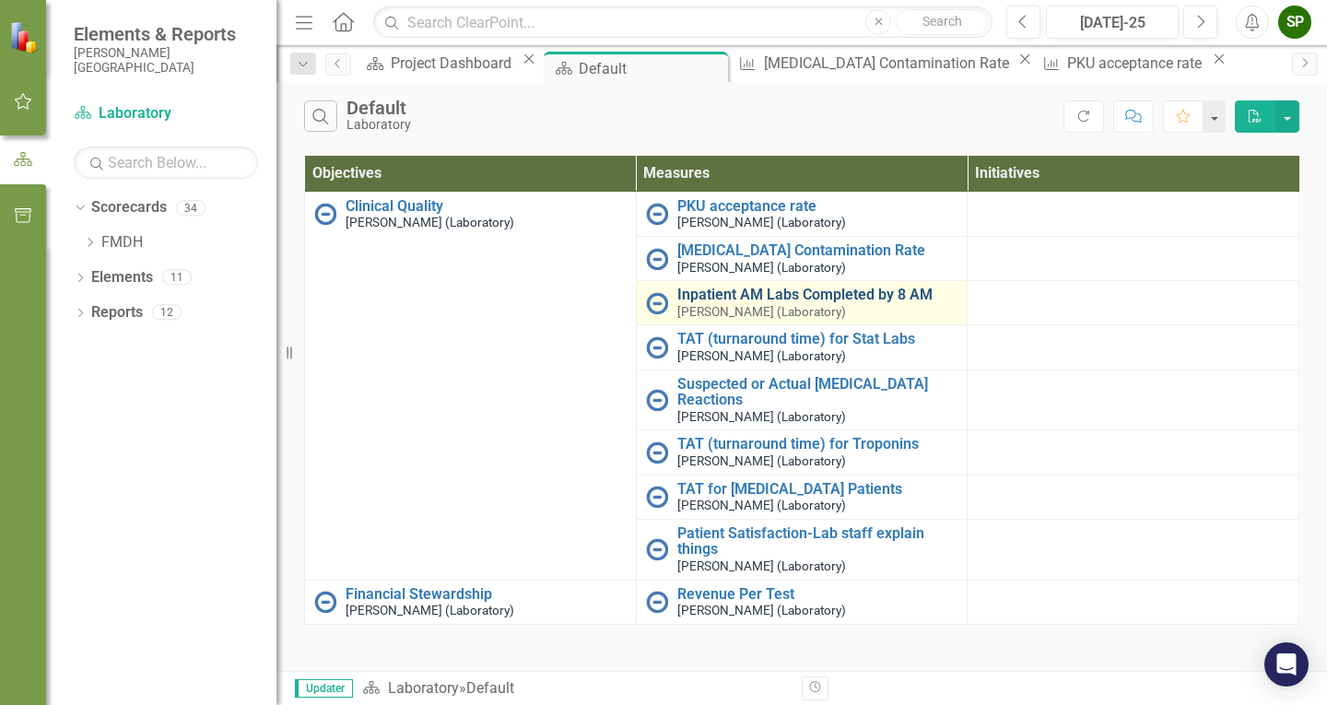
click at [720, 294] on link "Inpatient AM Labs Completed by 8 AM" at bounding box center [817, 295] width 281 height 17
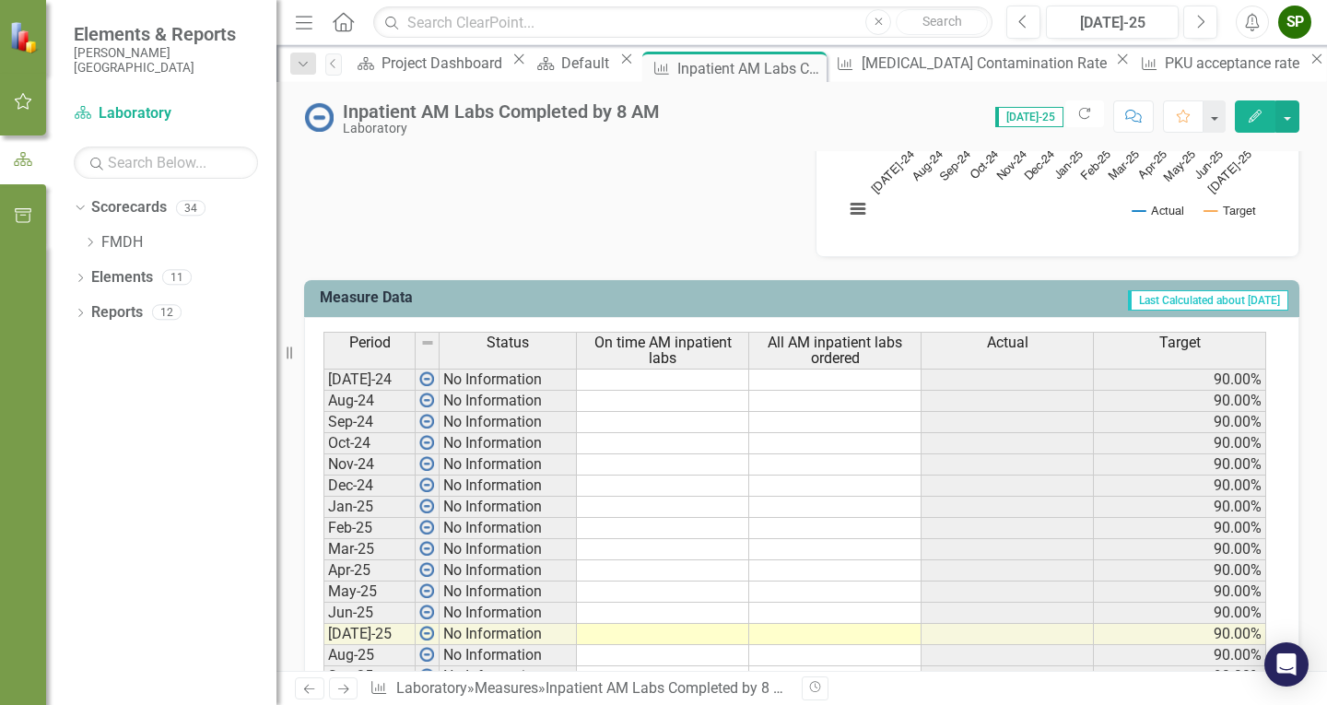
scroll to position [645, 0]
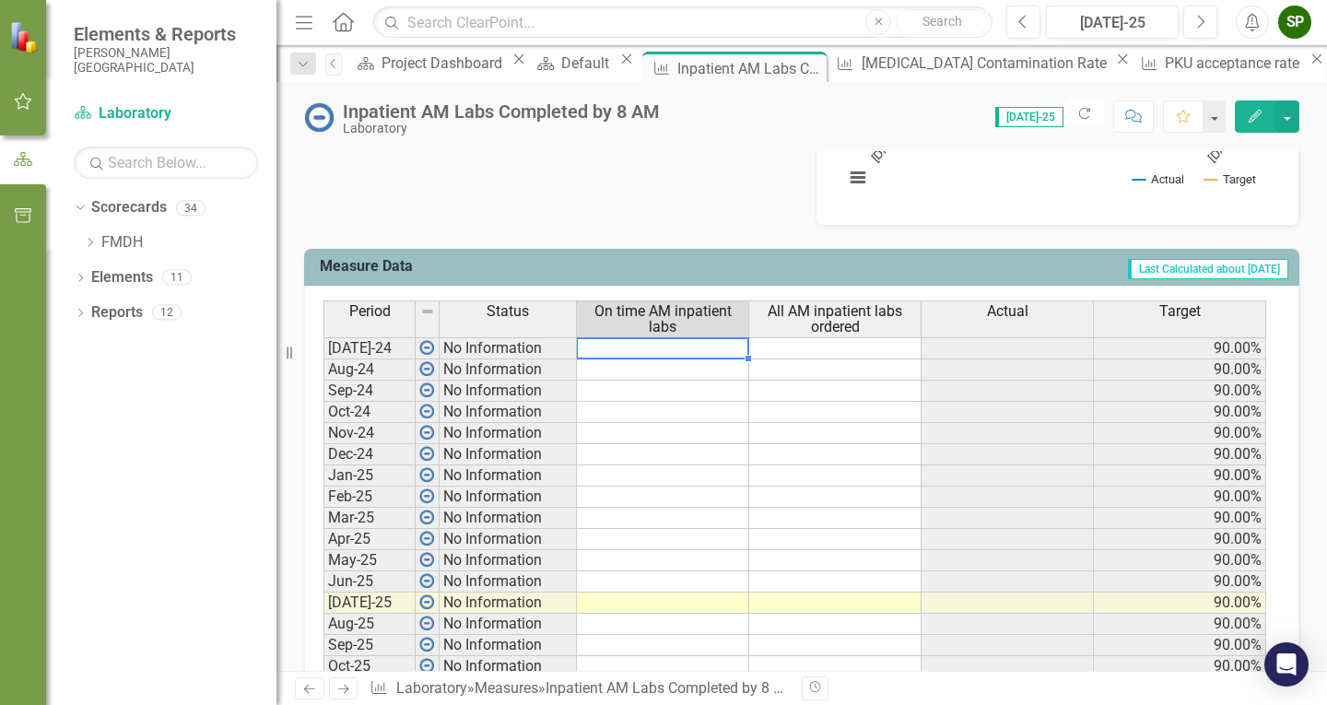
click at [707, 346] on td at bounding box center [663, 348] width 172 height 22
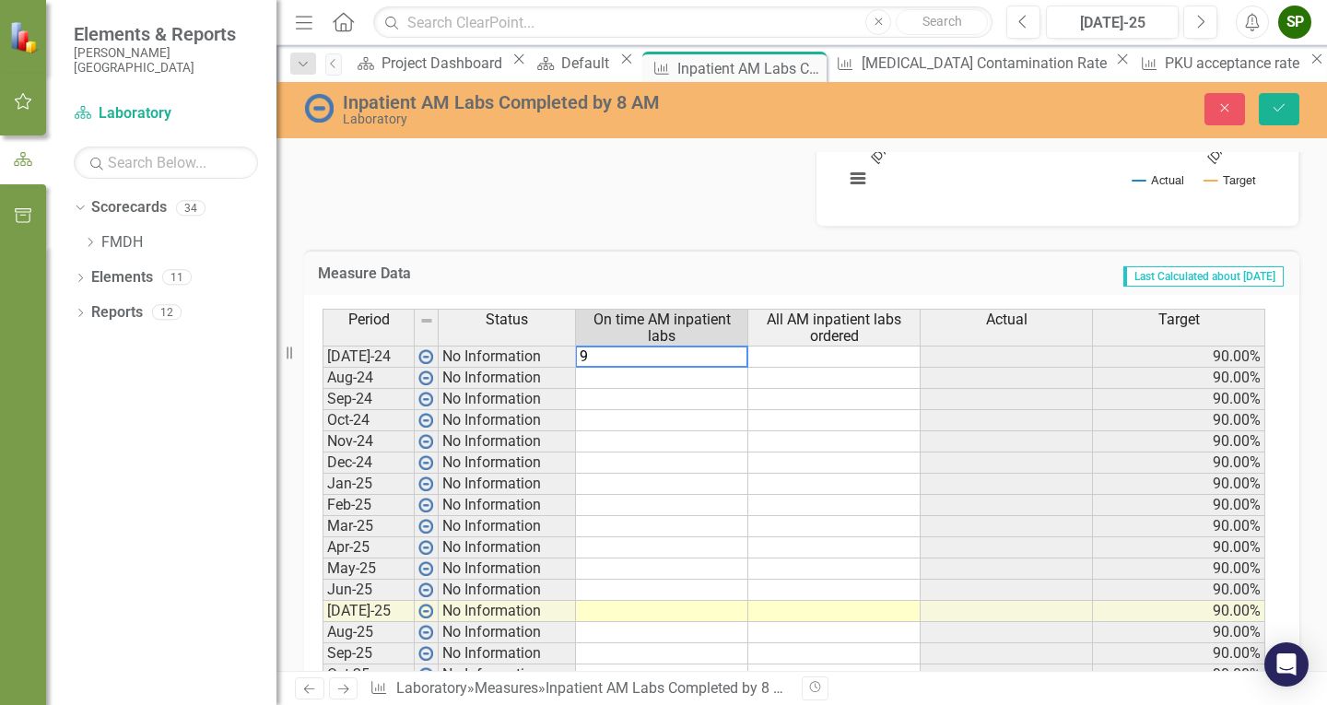
type textarea "97"
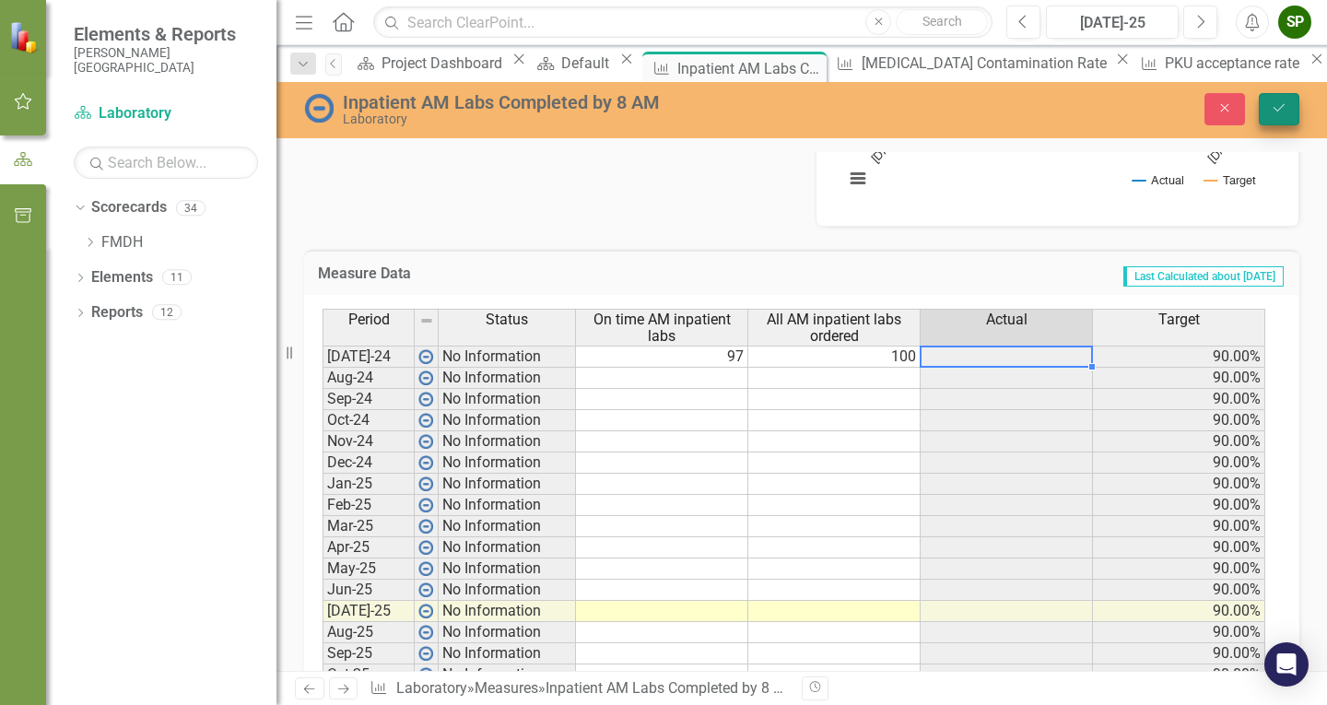
type textarea "100"
click at [1285, 99] on button "Save" at bounding box center [1279, 109] width 41 height 32
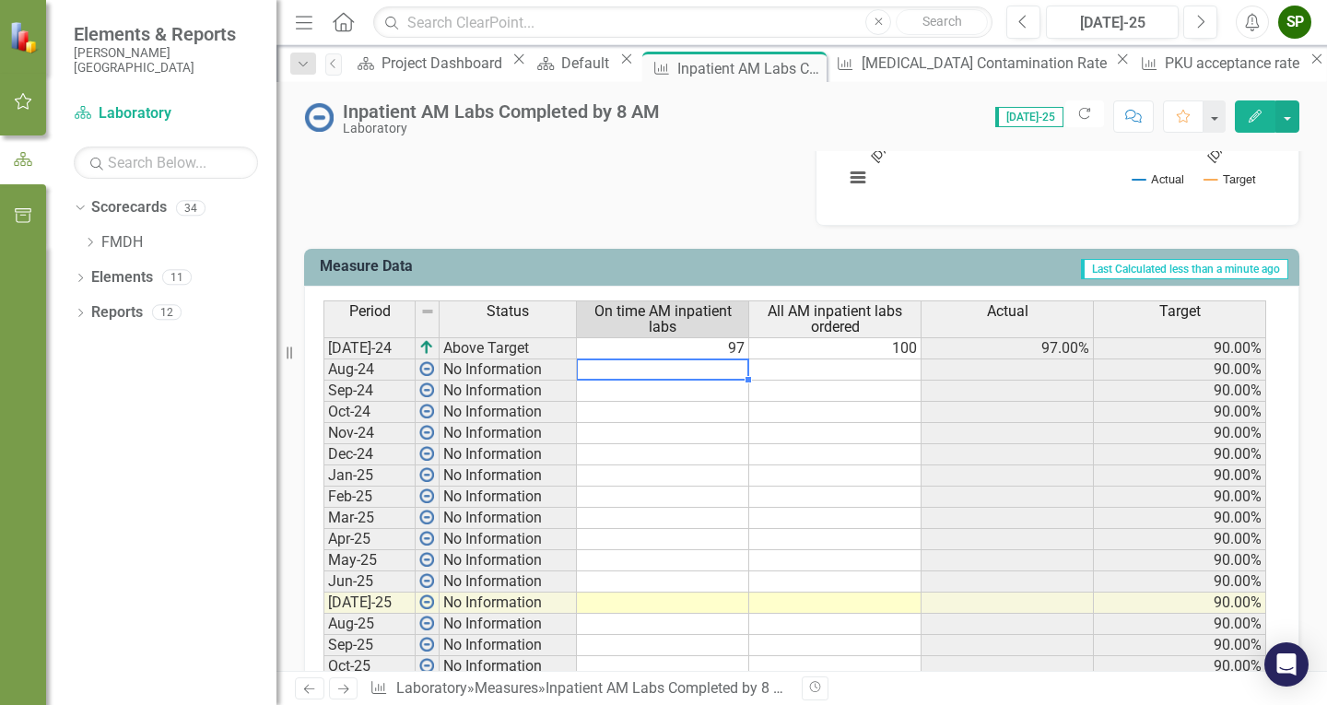
click at [324, 378] on div "Period Status On time AM inpatient labs All AM inpatient labs ordered Actual Ta…" at bounding box center [324, 573] width 0 height 547
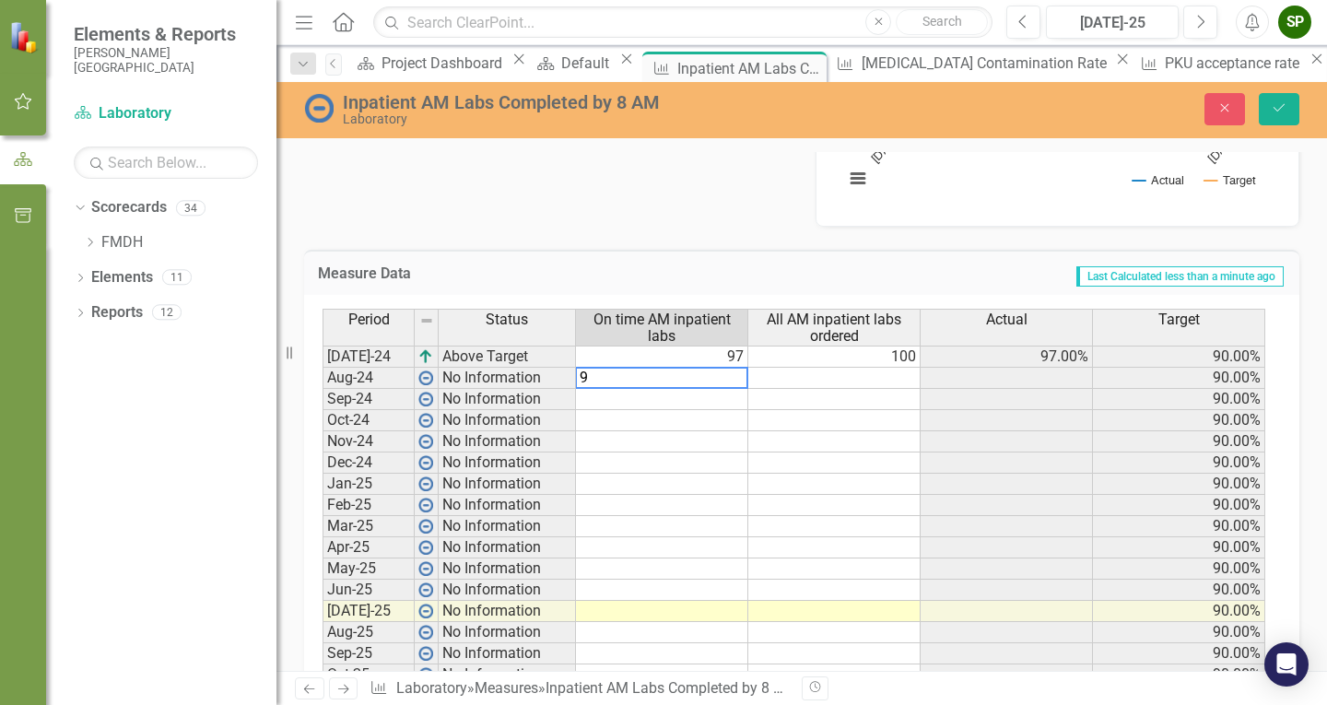
type textarea "94"
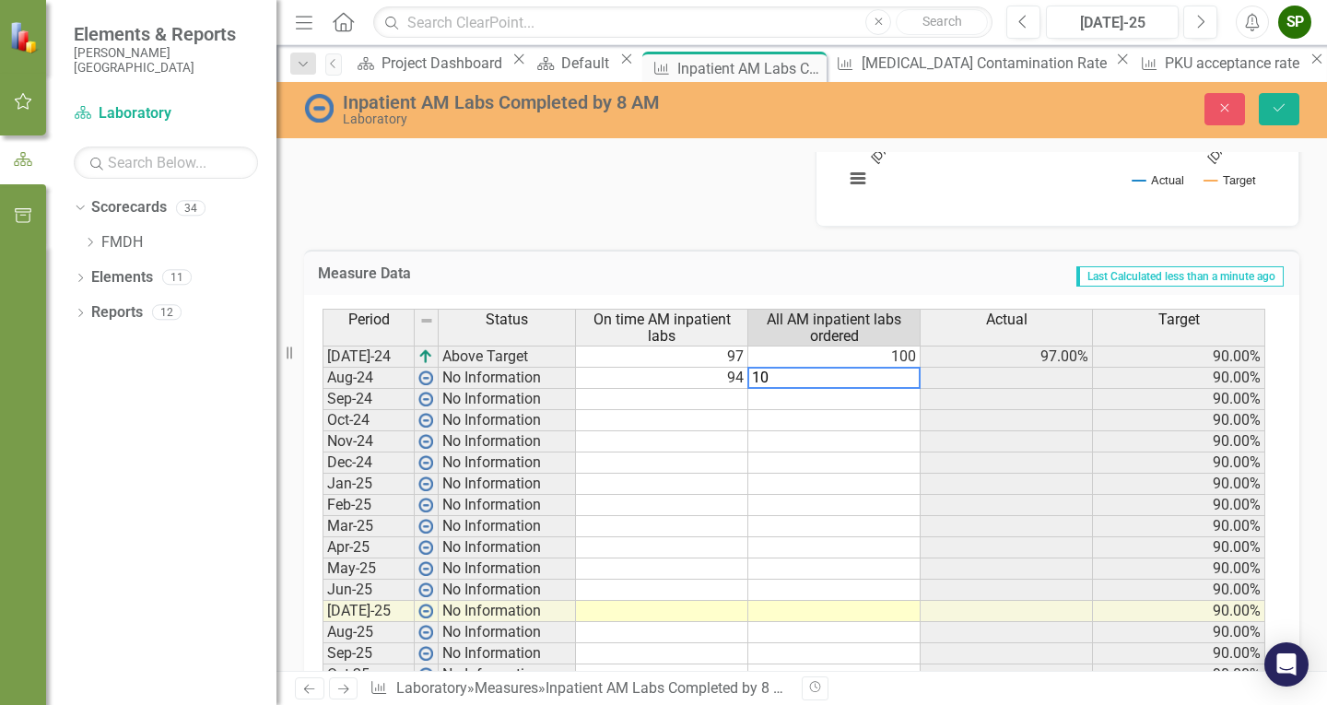
type textarea "100"
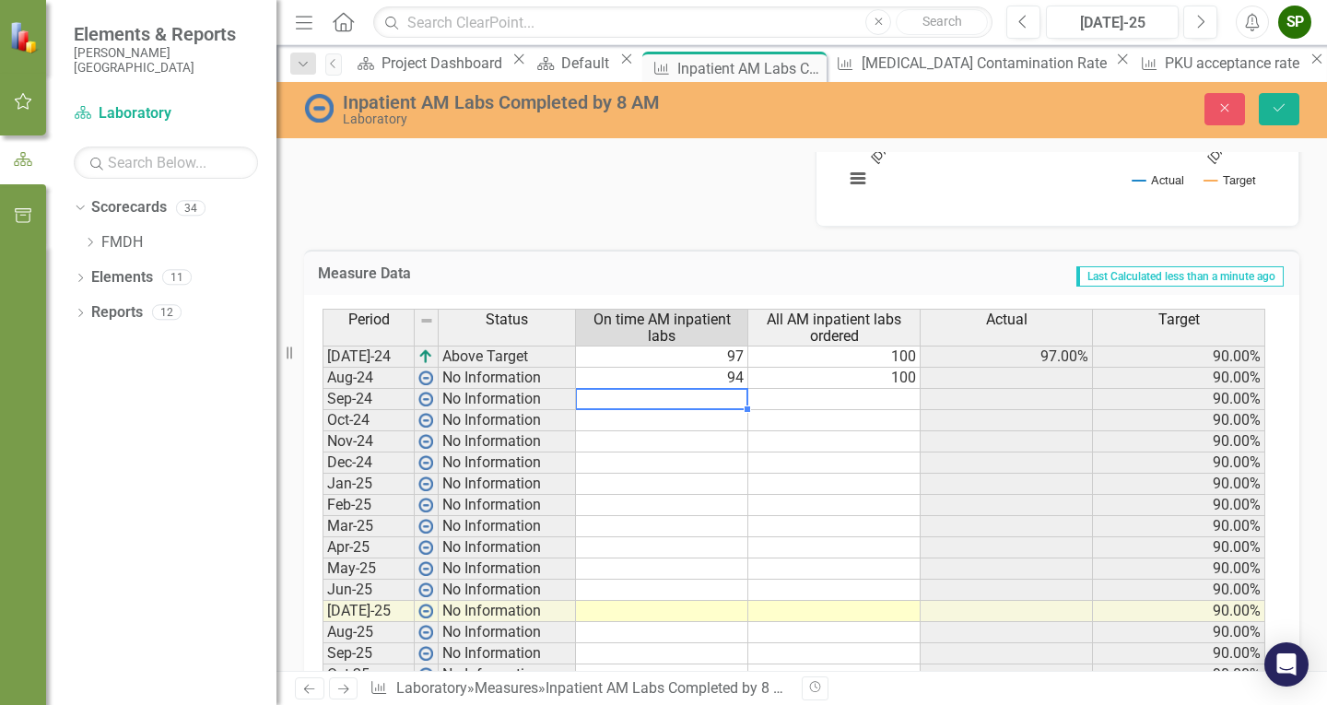
type textarea "96"
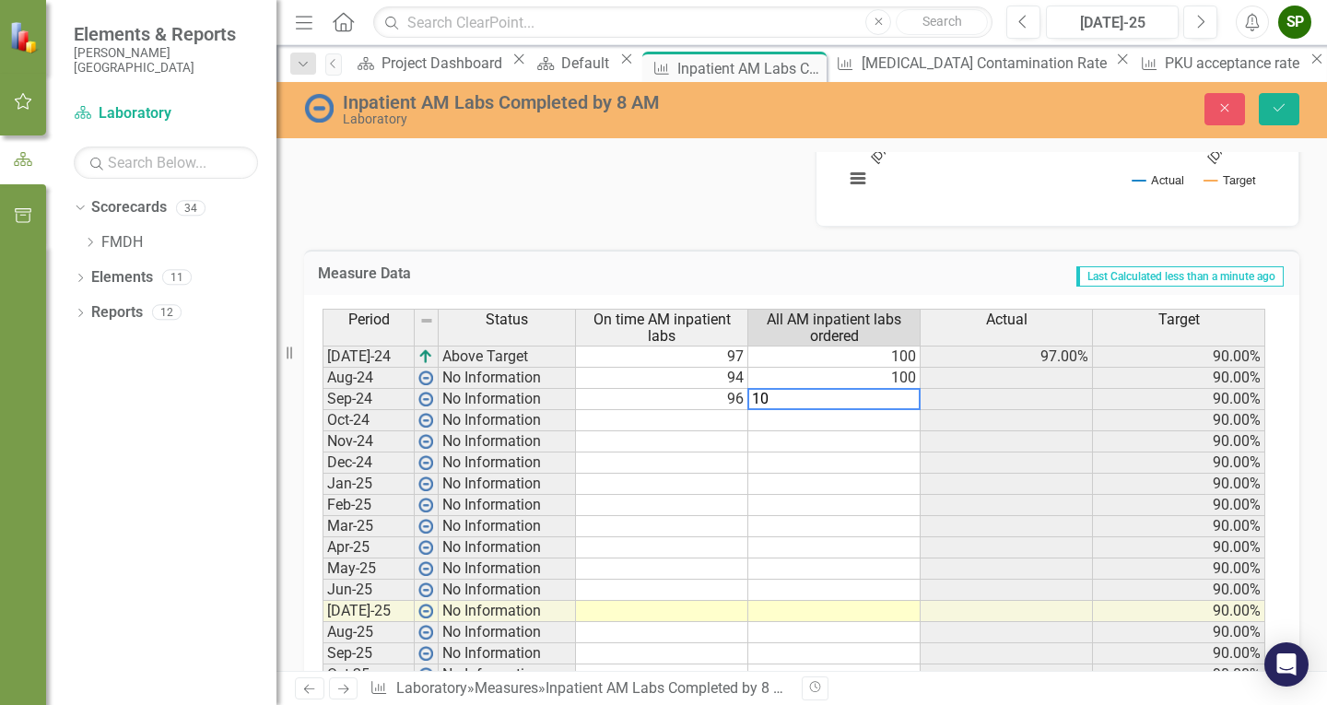
type textarea "100"
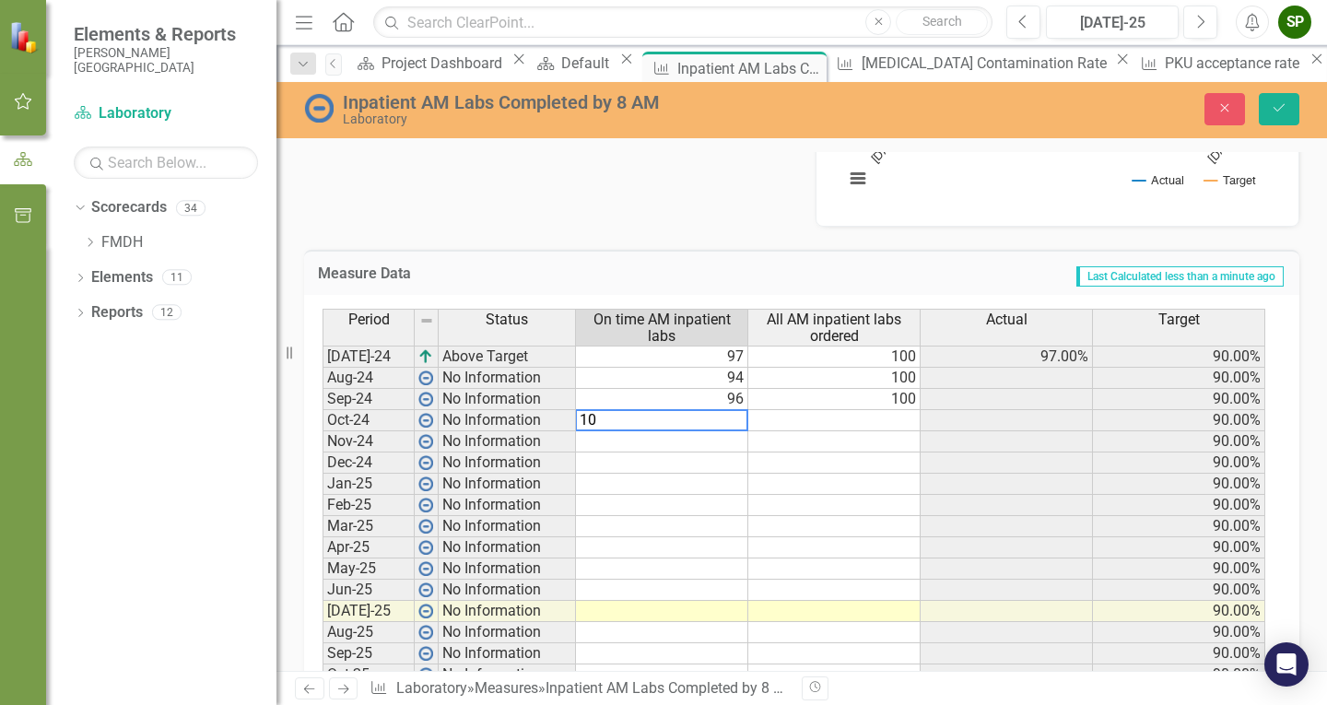
type textarea "100"
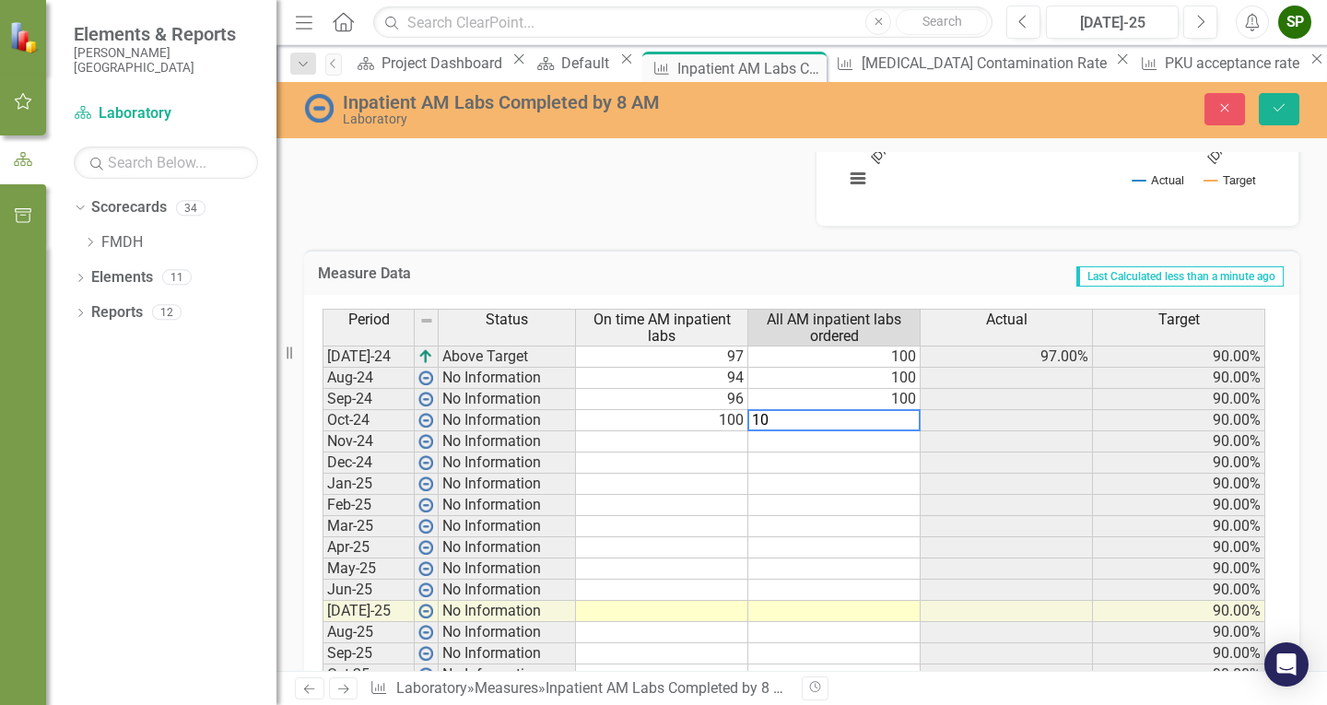
type textarea "100"
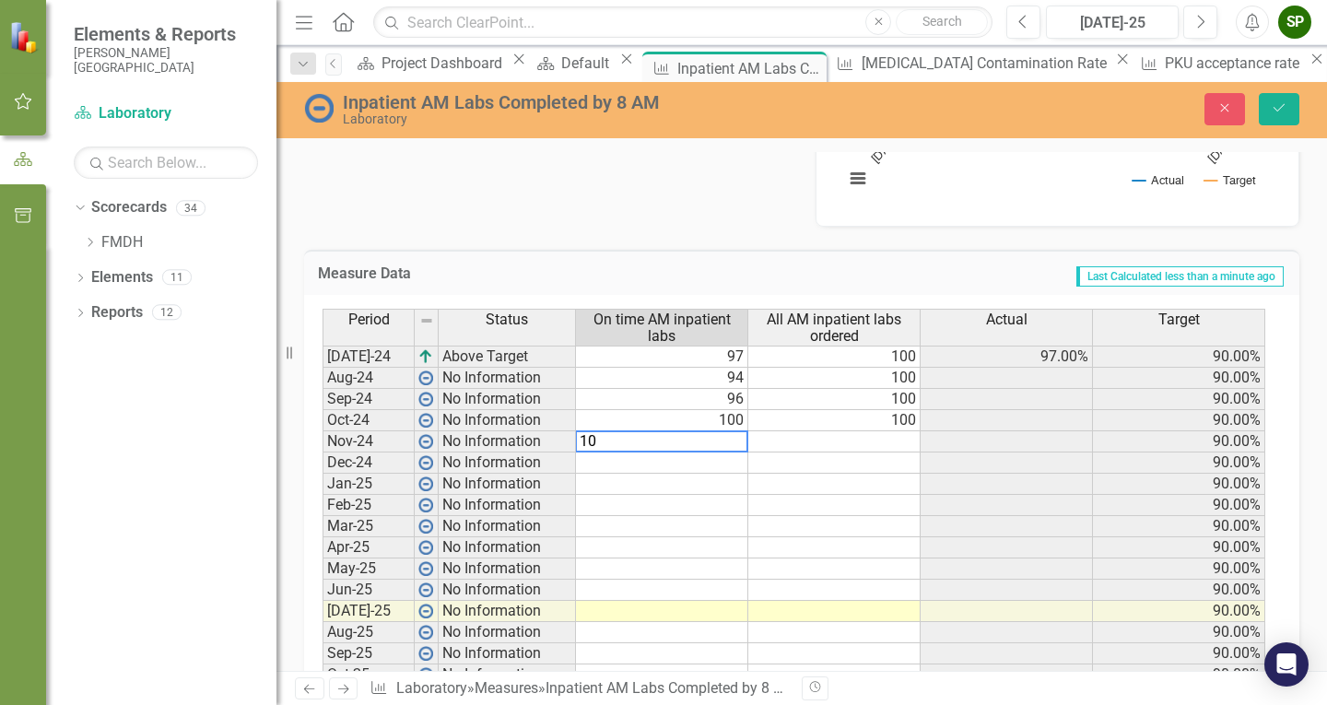
type textarea "100"
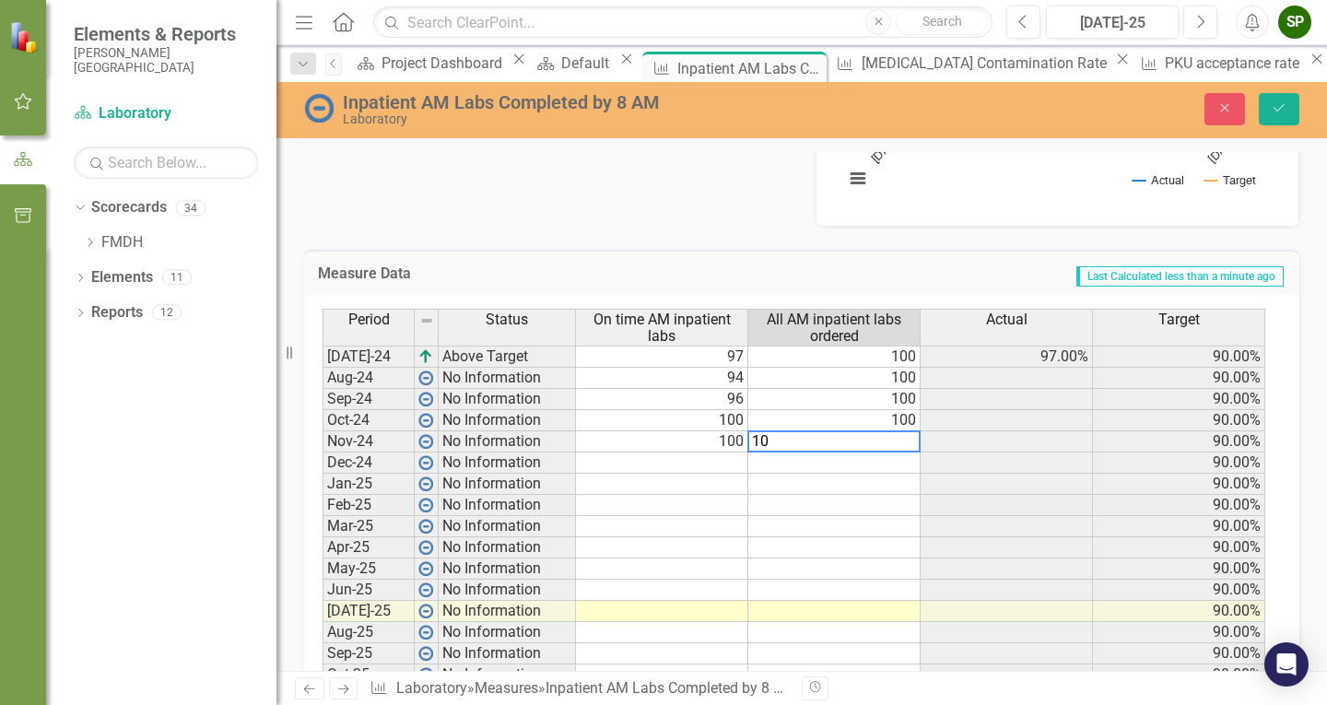
type textarea "100"
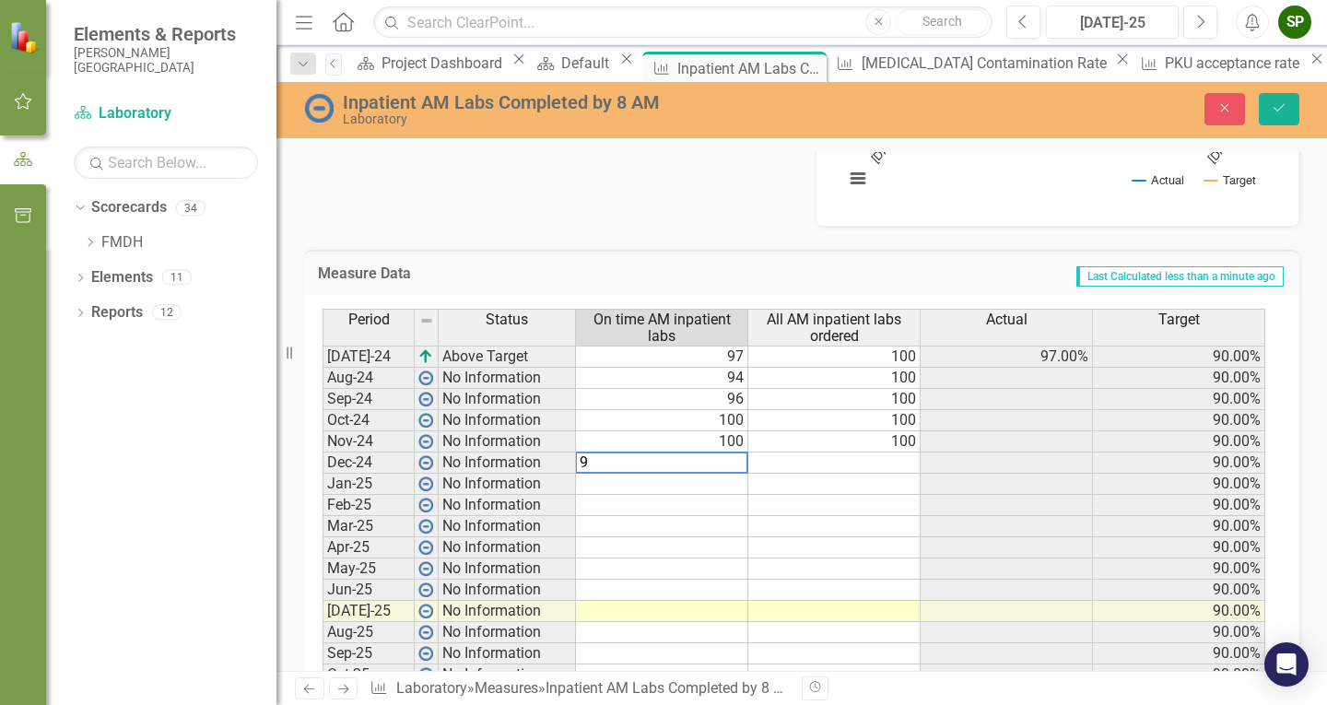
type textarea "93"
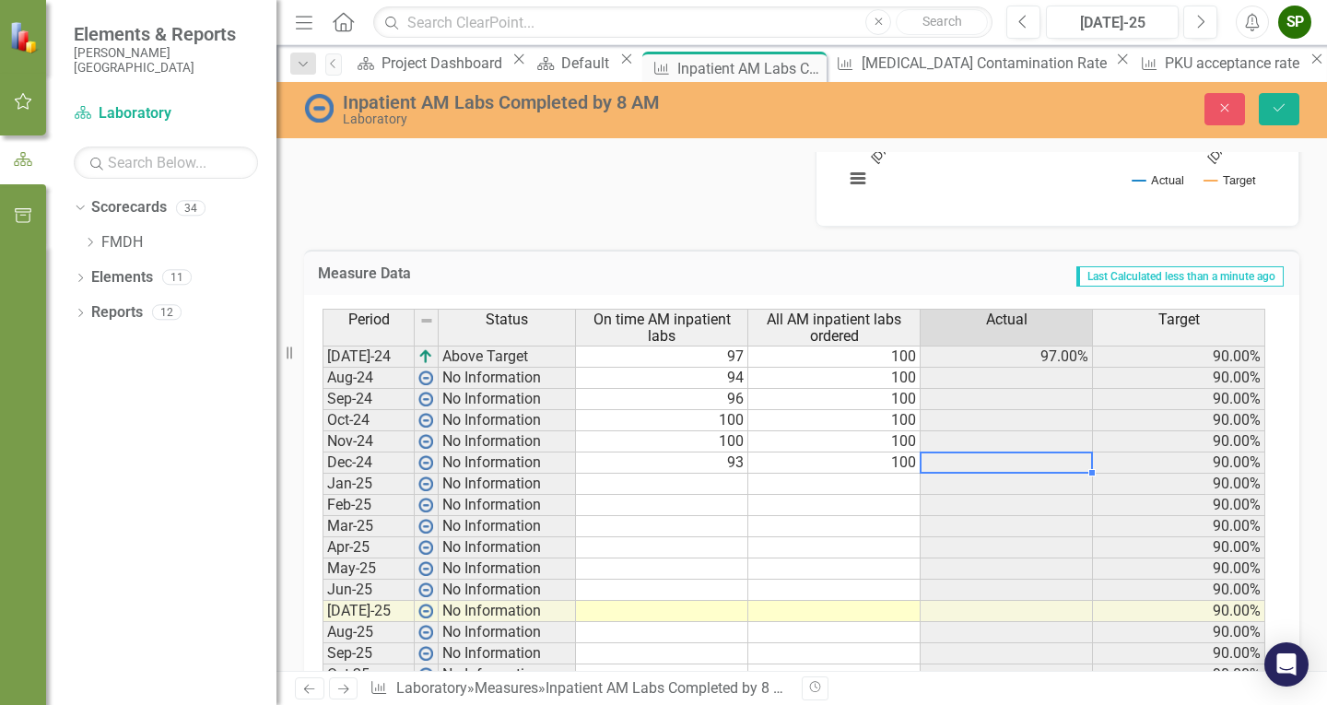
type textarea "100"
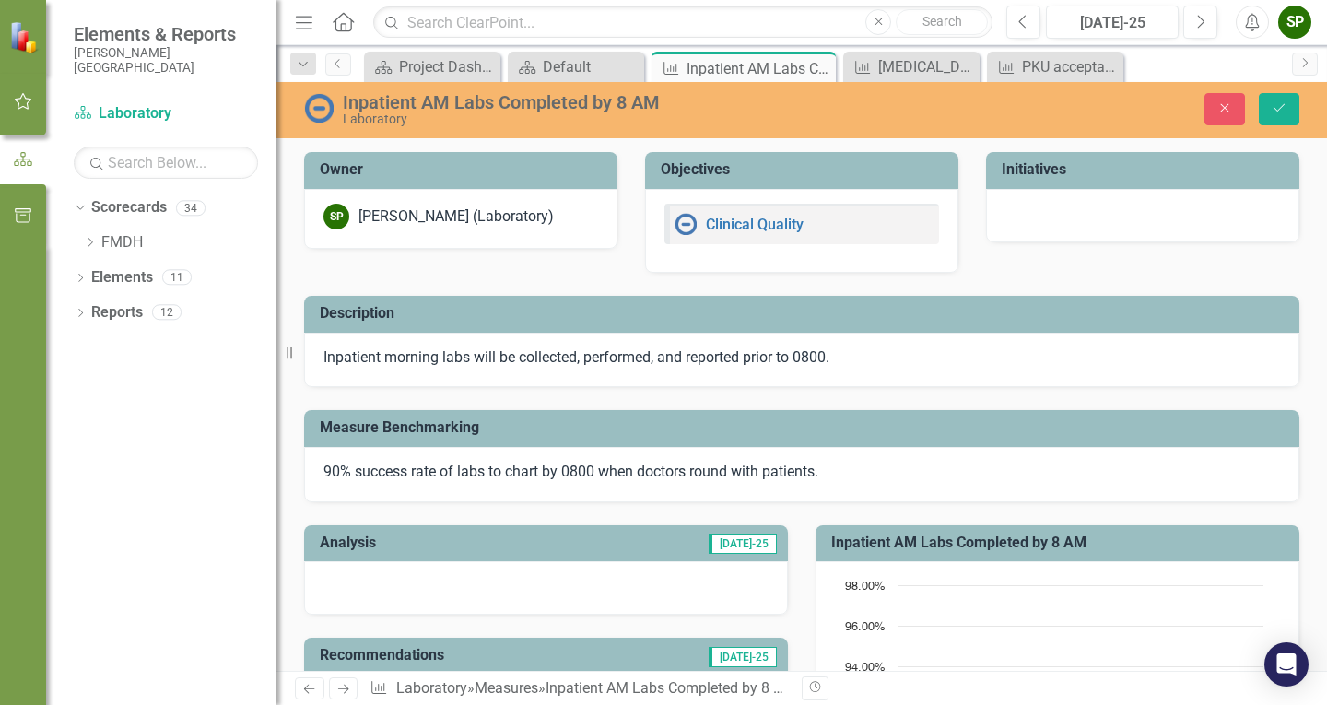
scroll to position [645, 0]
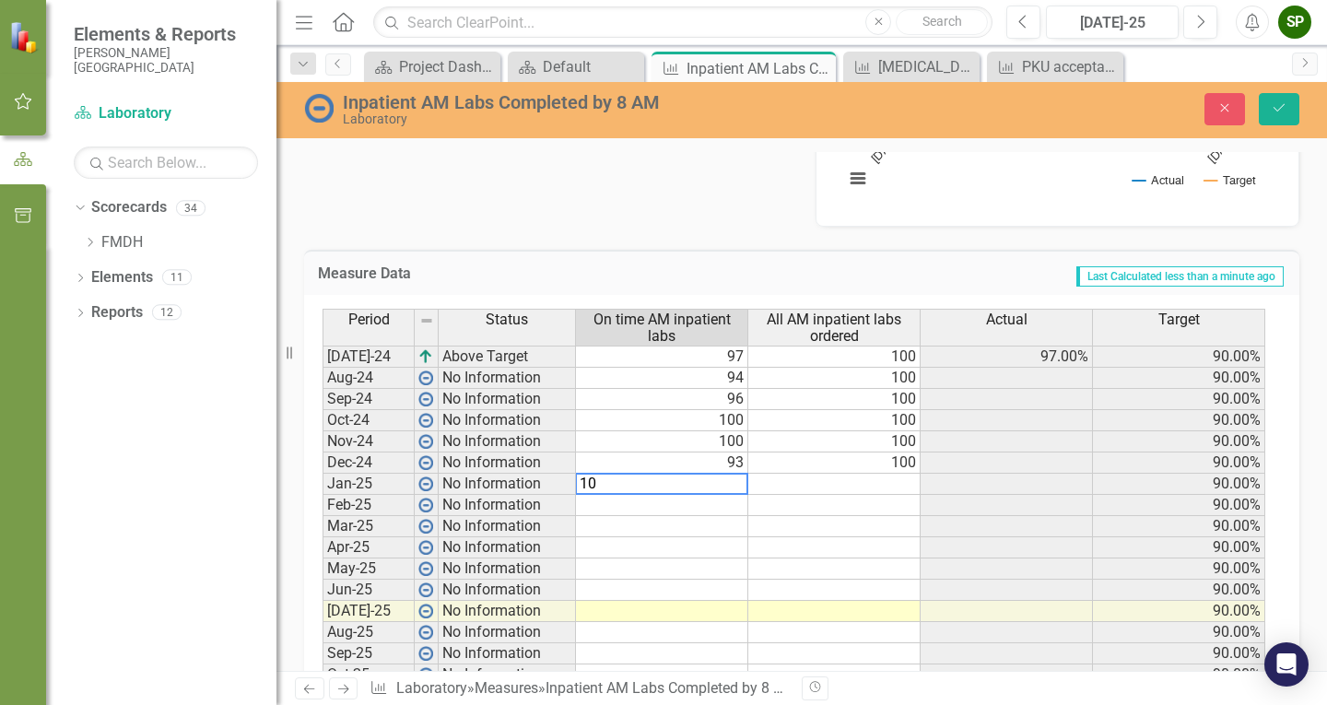
type textarea "100"
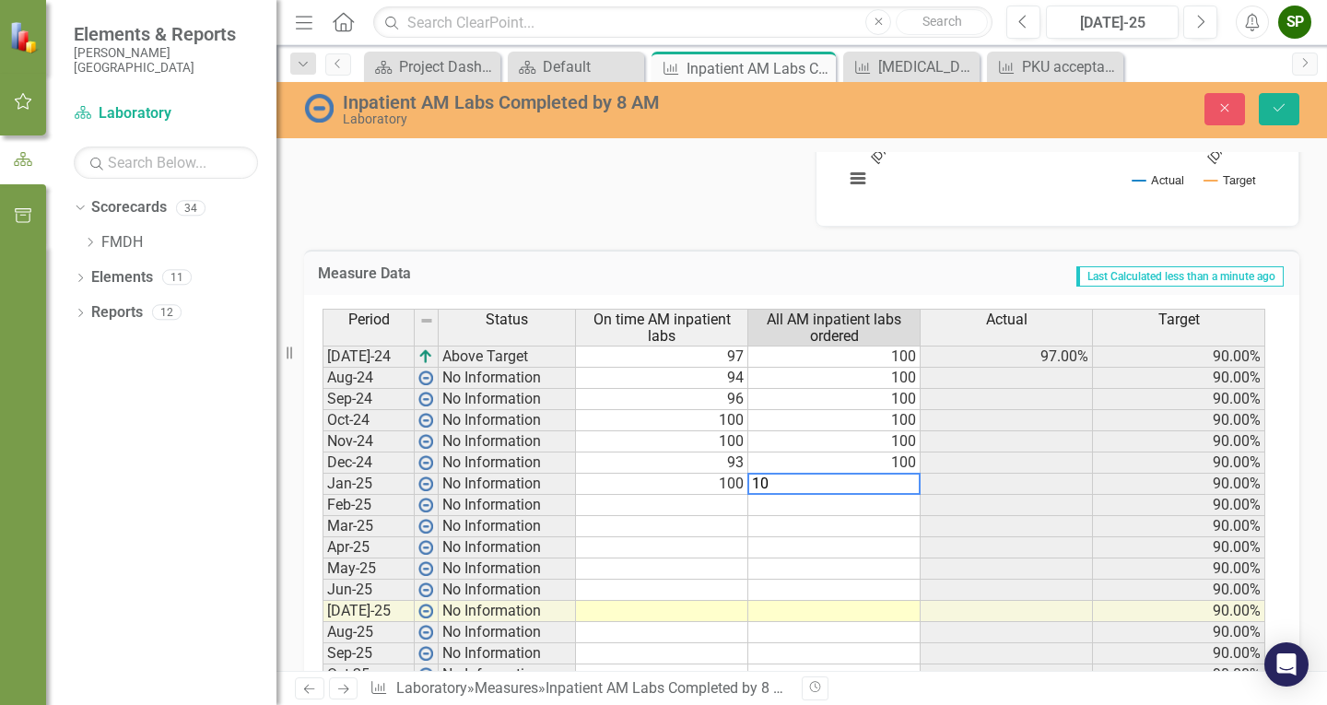
type textarea "100"
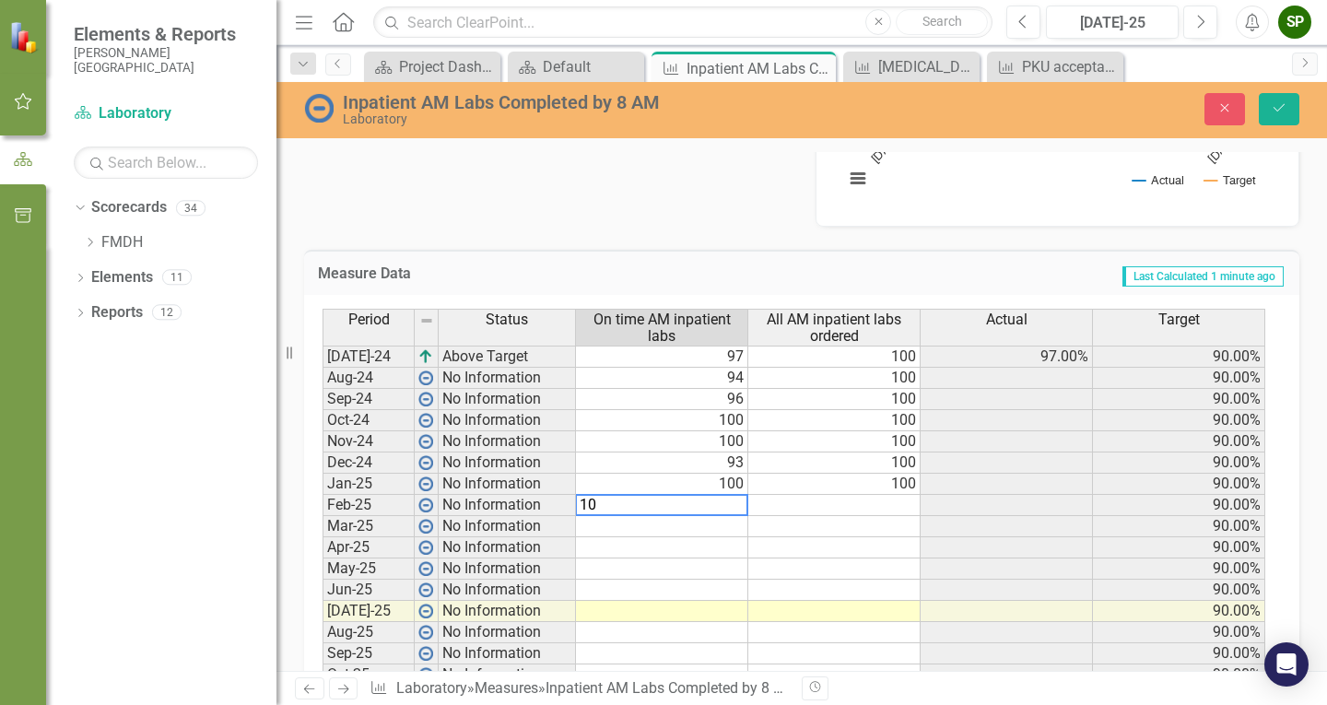
type textarea "100"
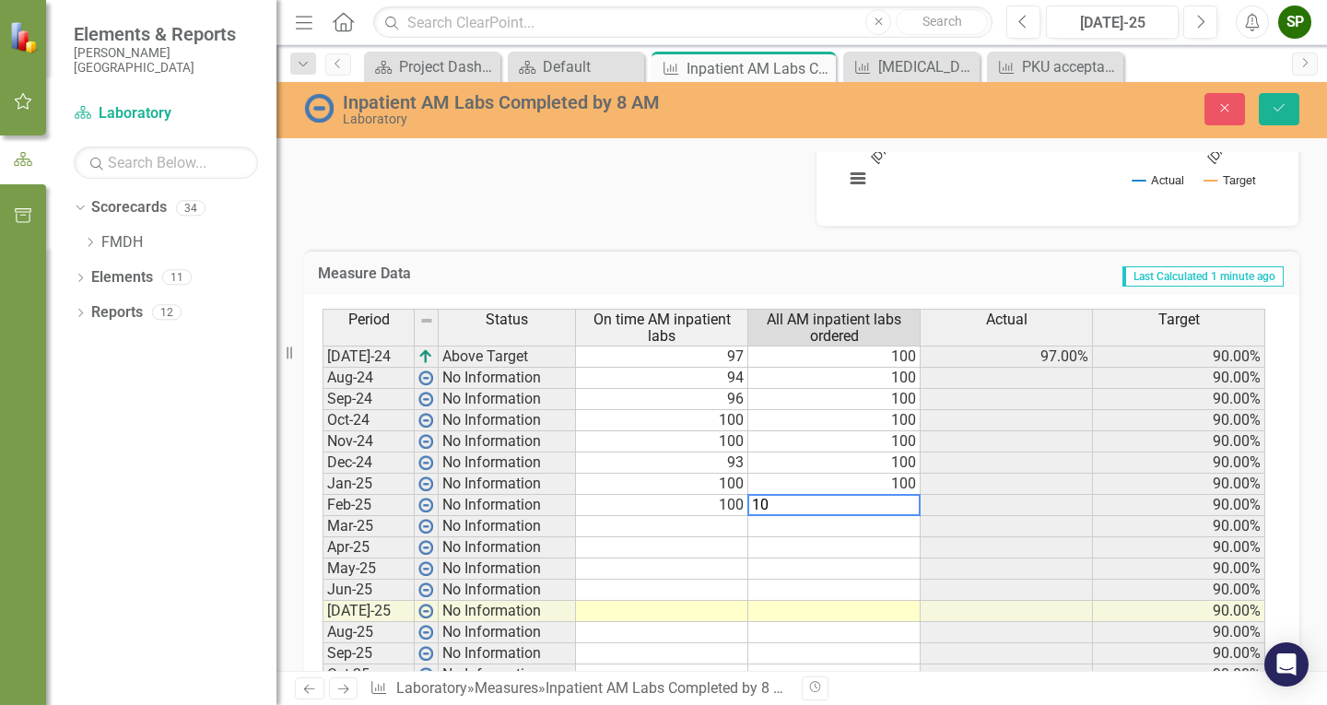
type textarea "100"
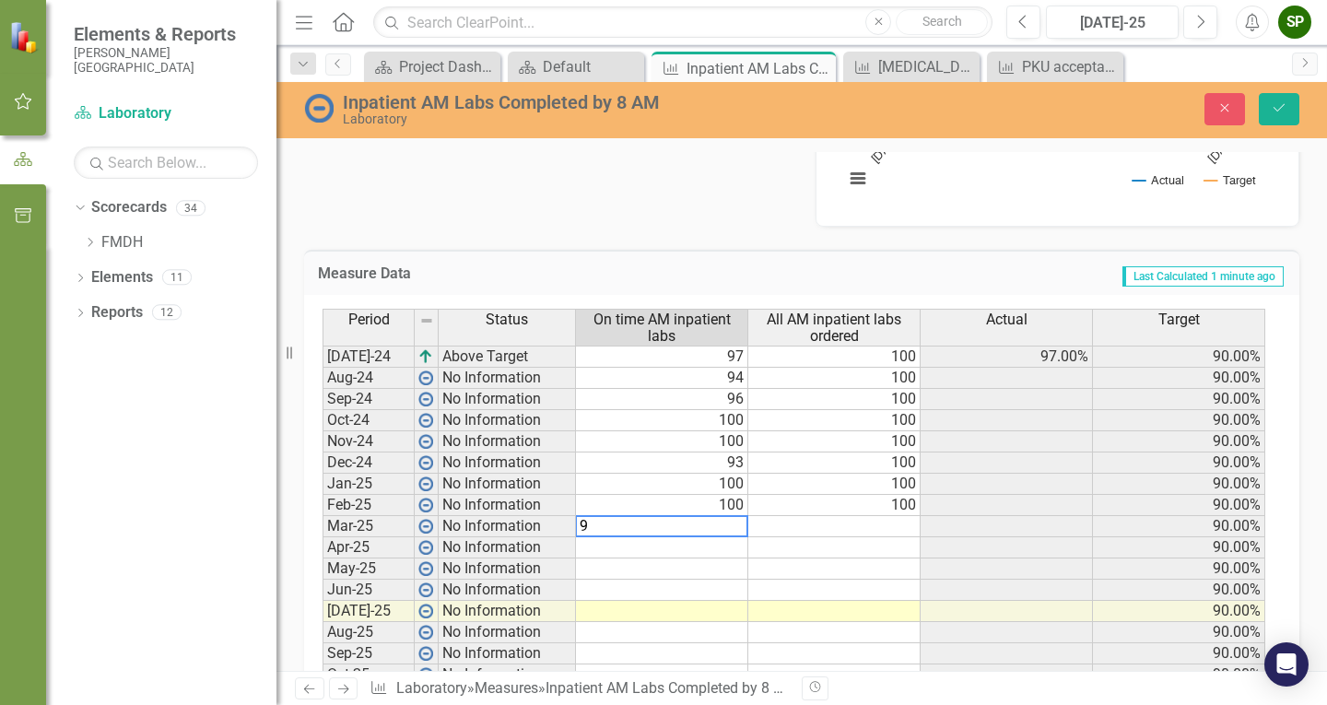
type textarea "95"
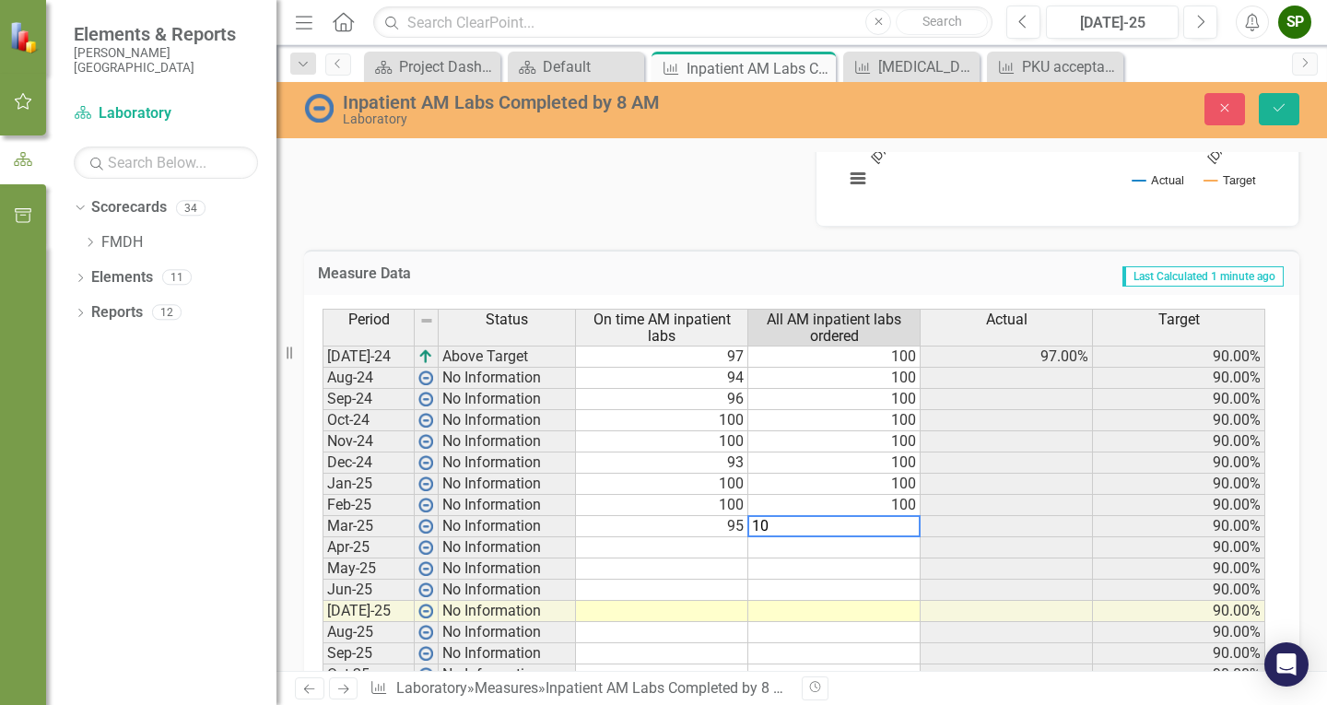
type textarea "100"
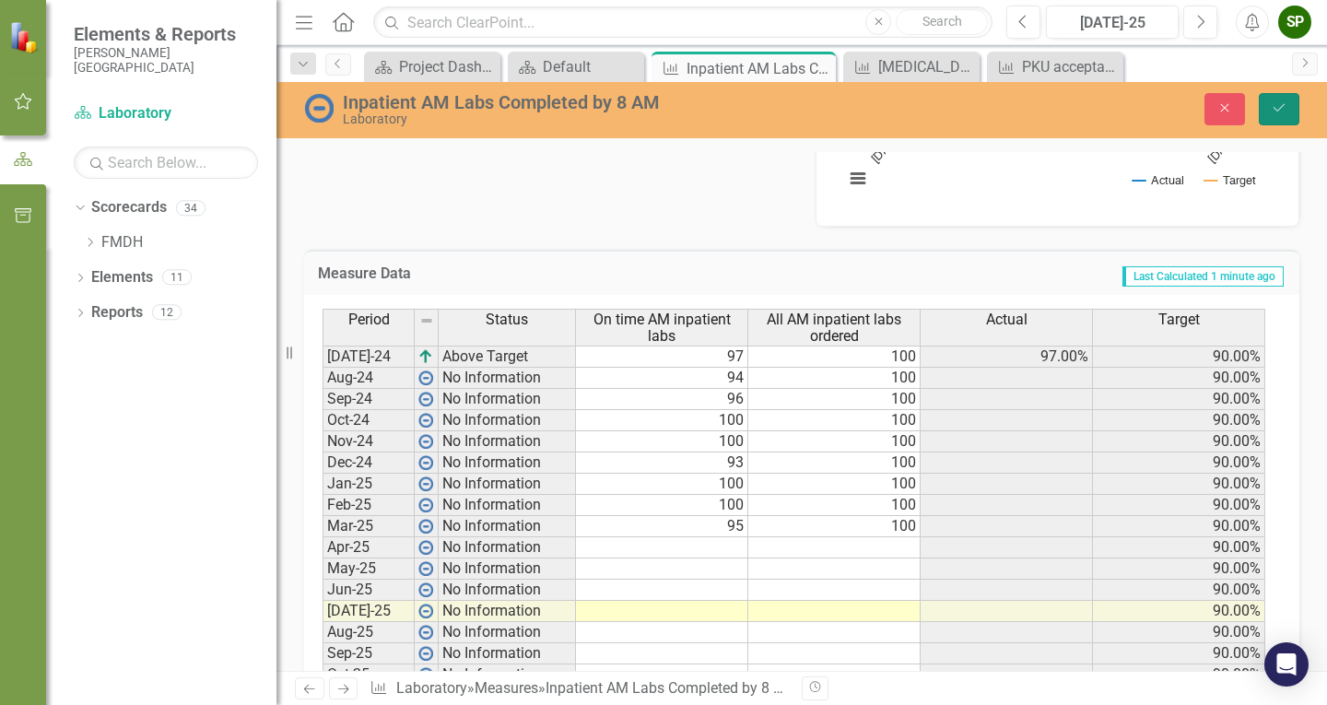
click at [1285, 112] on icon "Save" at bounding box center [1279, 107] width 17 height 13
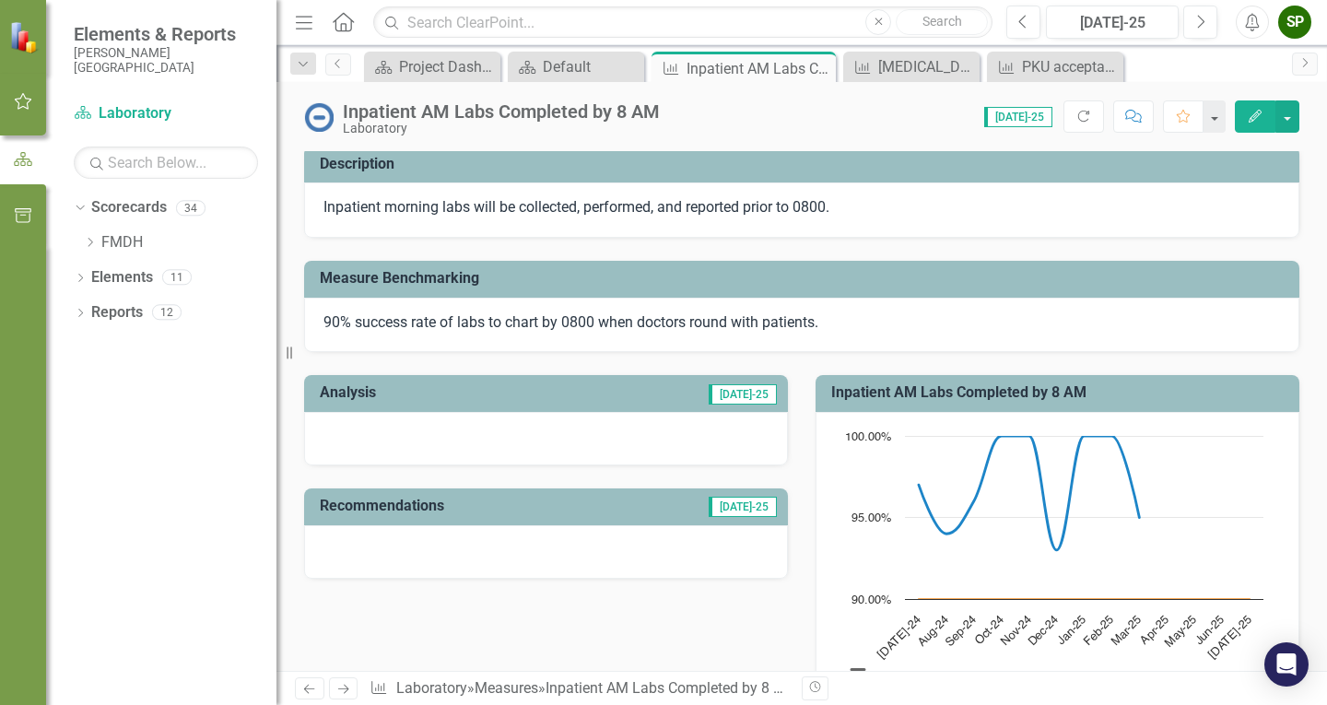
scroll to position [277, 0]
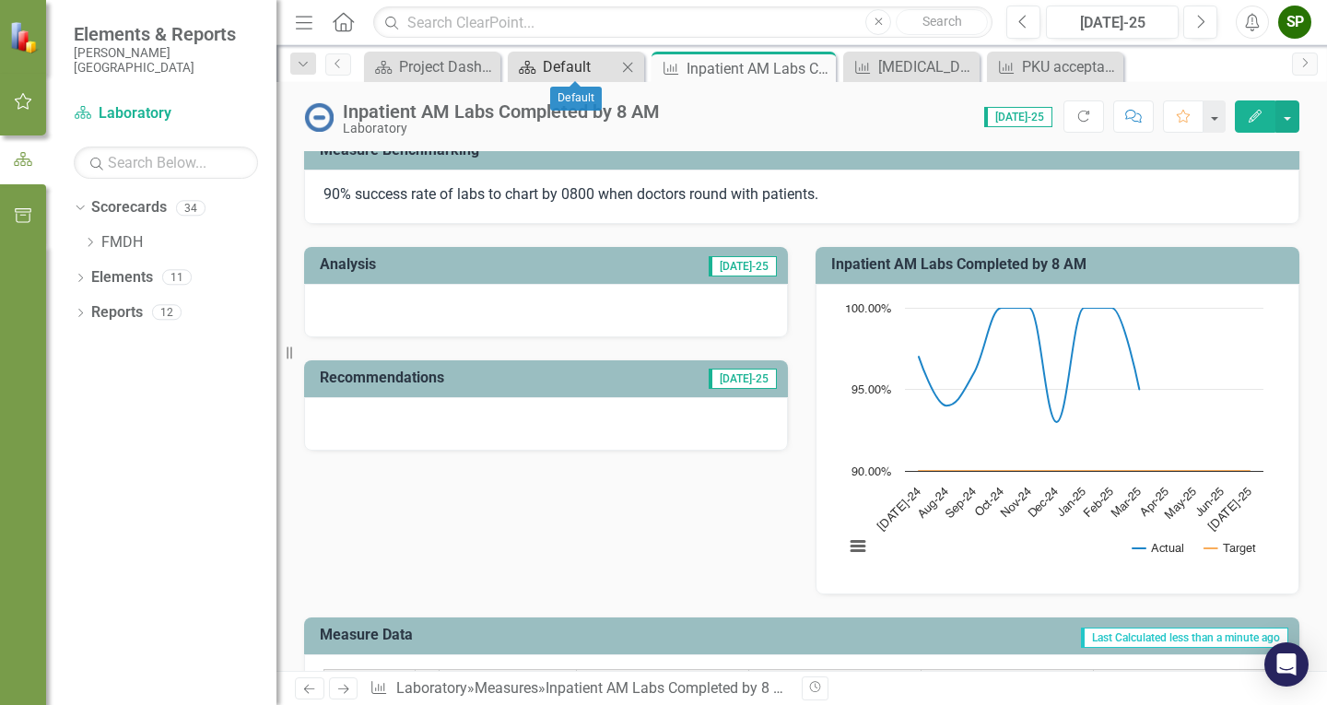
click at [535, 75] on link "Scorecard Default" at bounding box center [564, 66] width 104 height 23
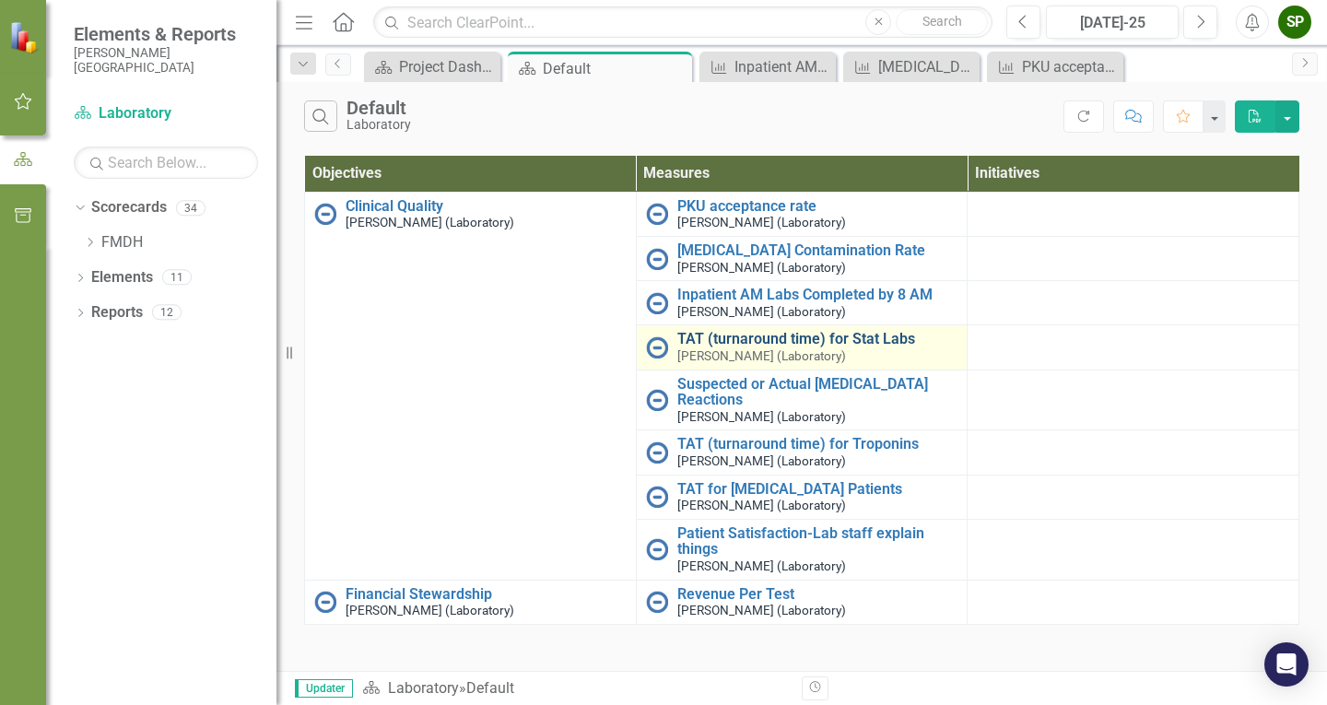
click at [764, 339] on link "TAT (turnaround time) for Stat Labs" at bounding box center [817, 339] width 281 height 17
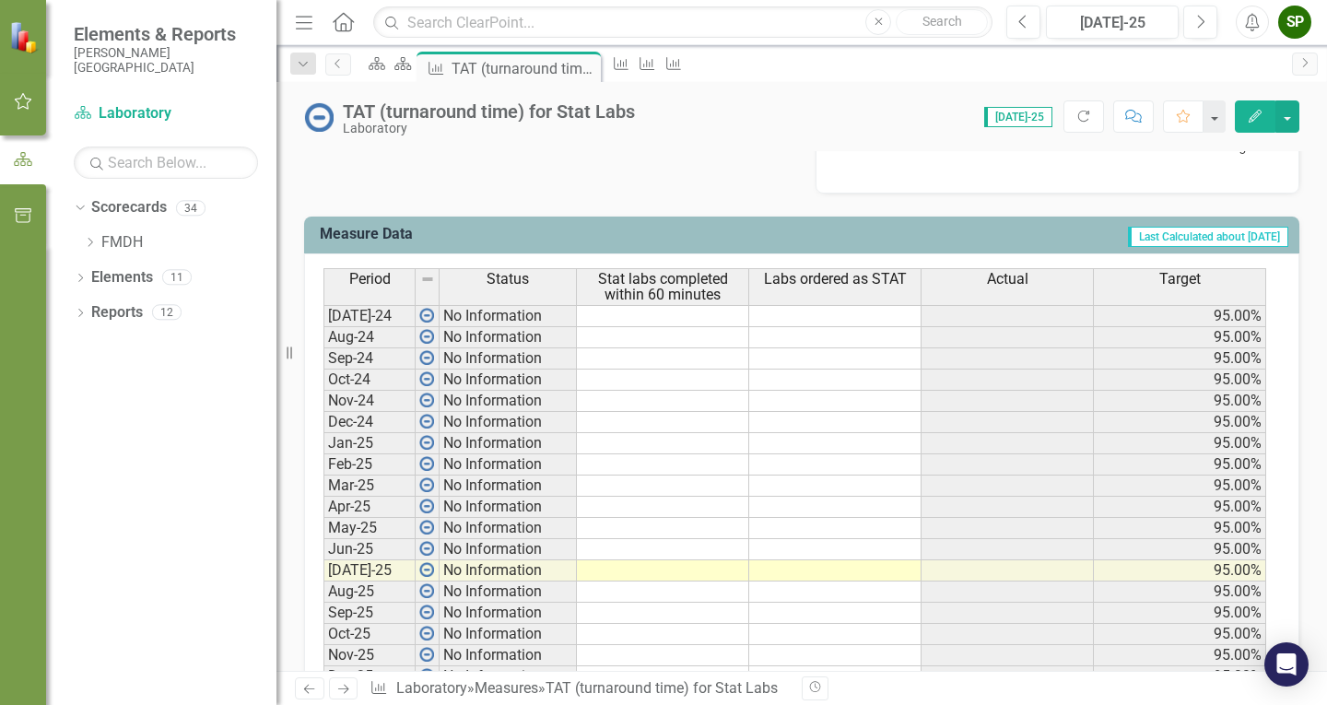
scroll to position [737, 0]
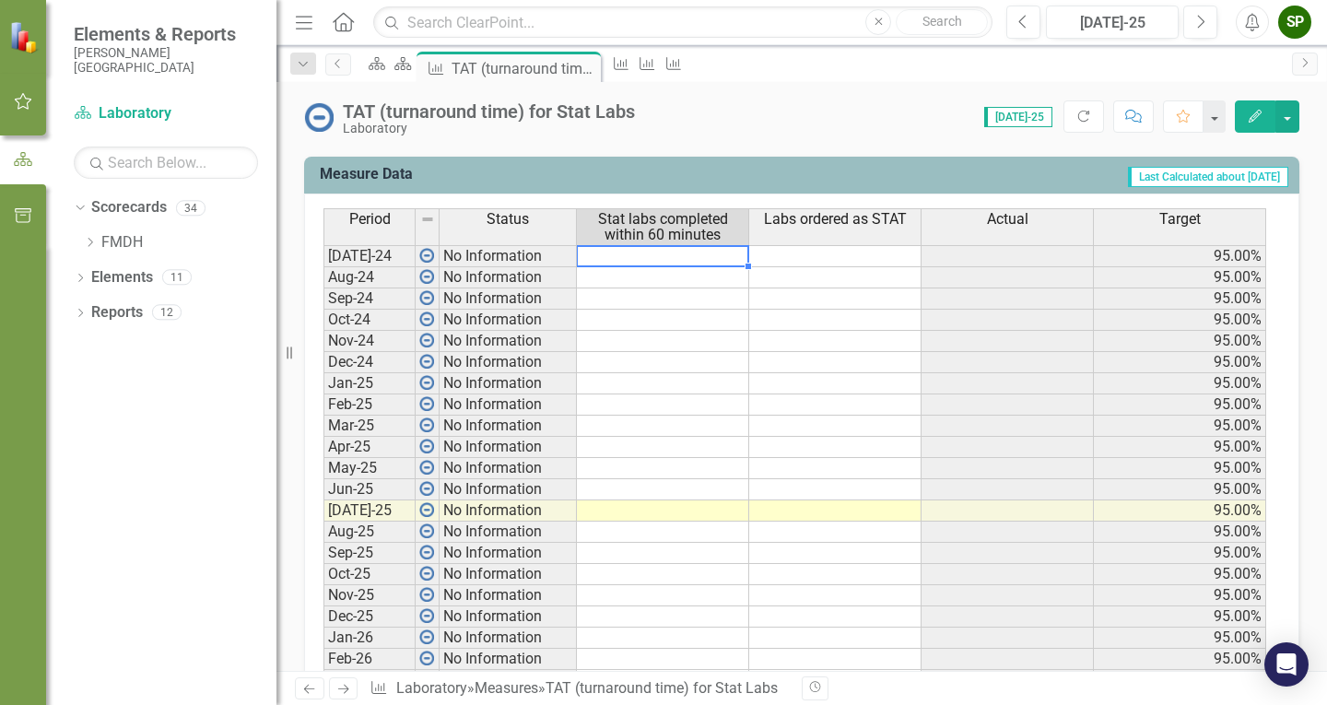
click at [669, 253] on td at bounding box center [663, 256] width 172 height 22
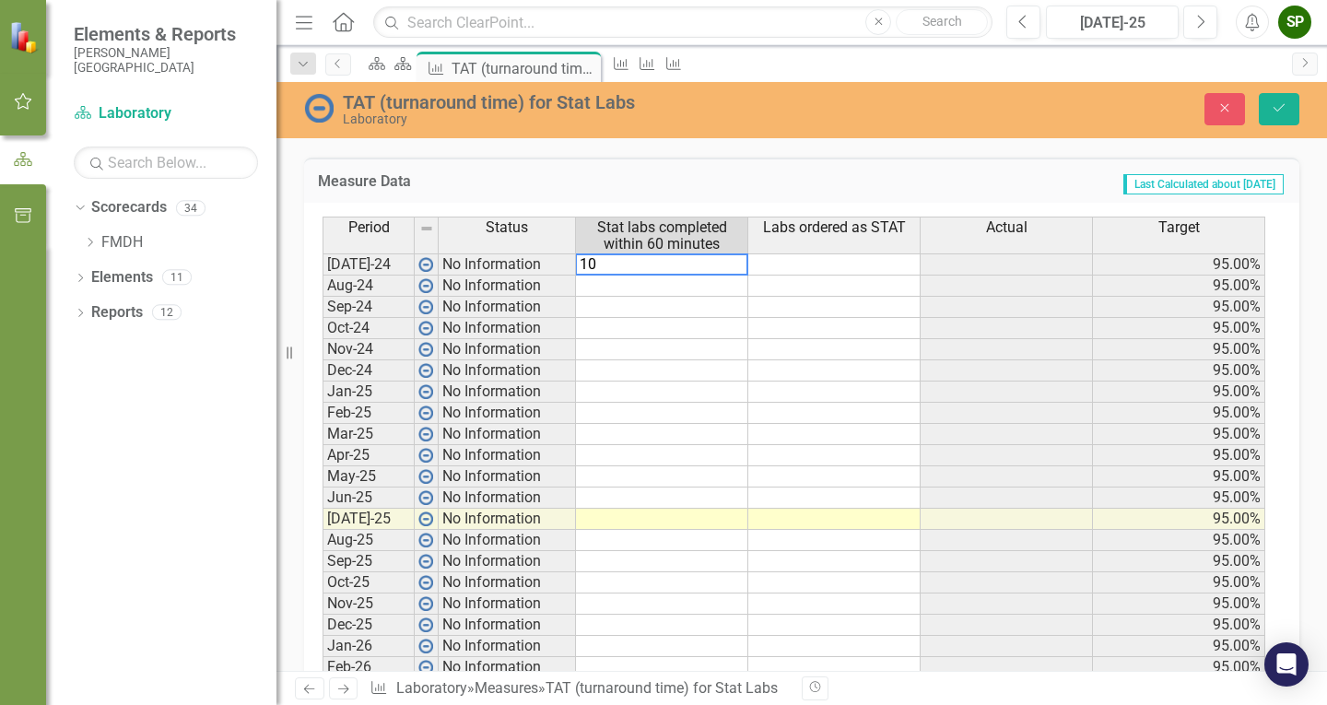
type textarea "100"
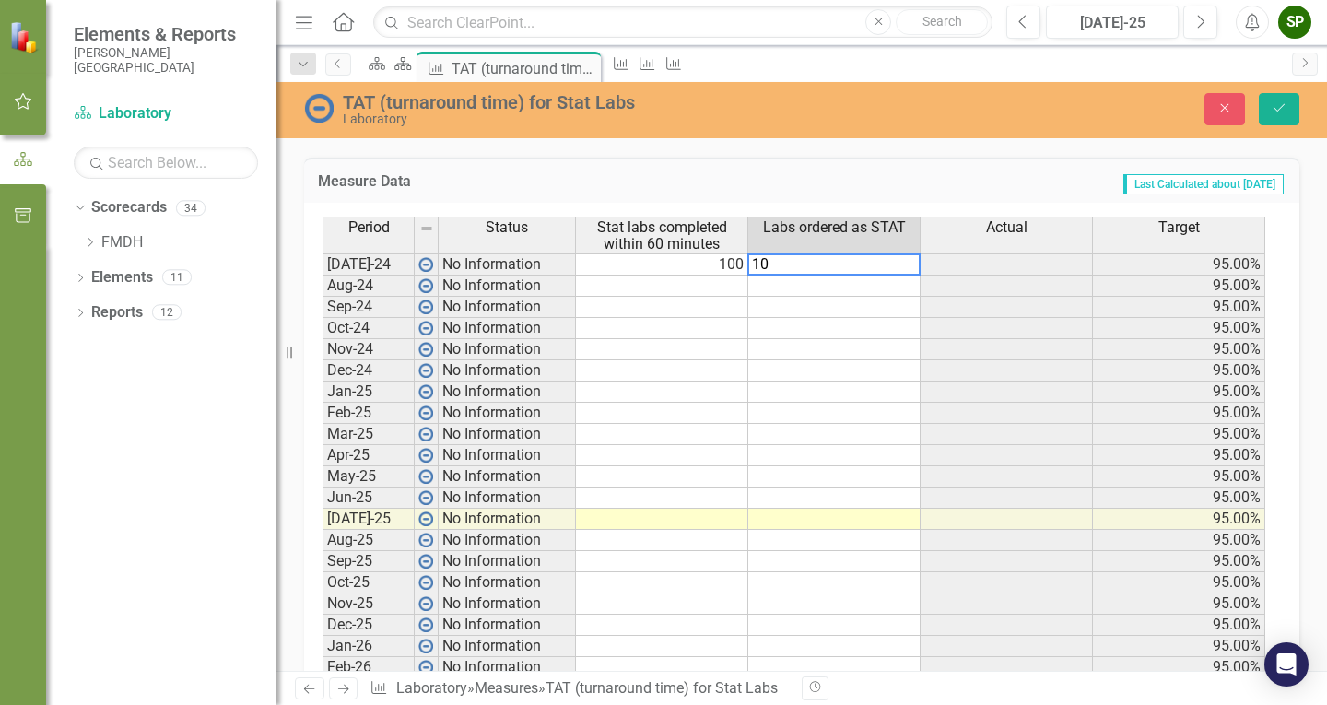
type textarea "100"
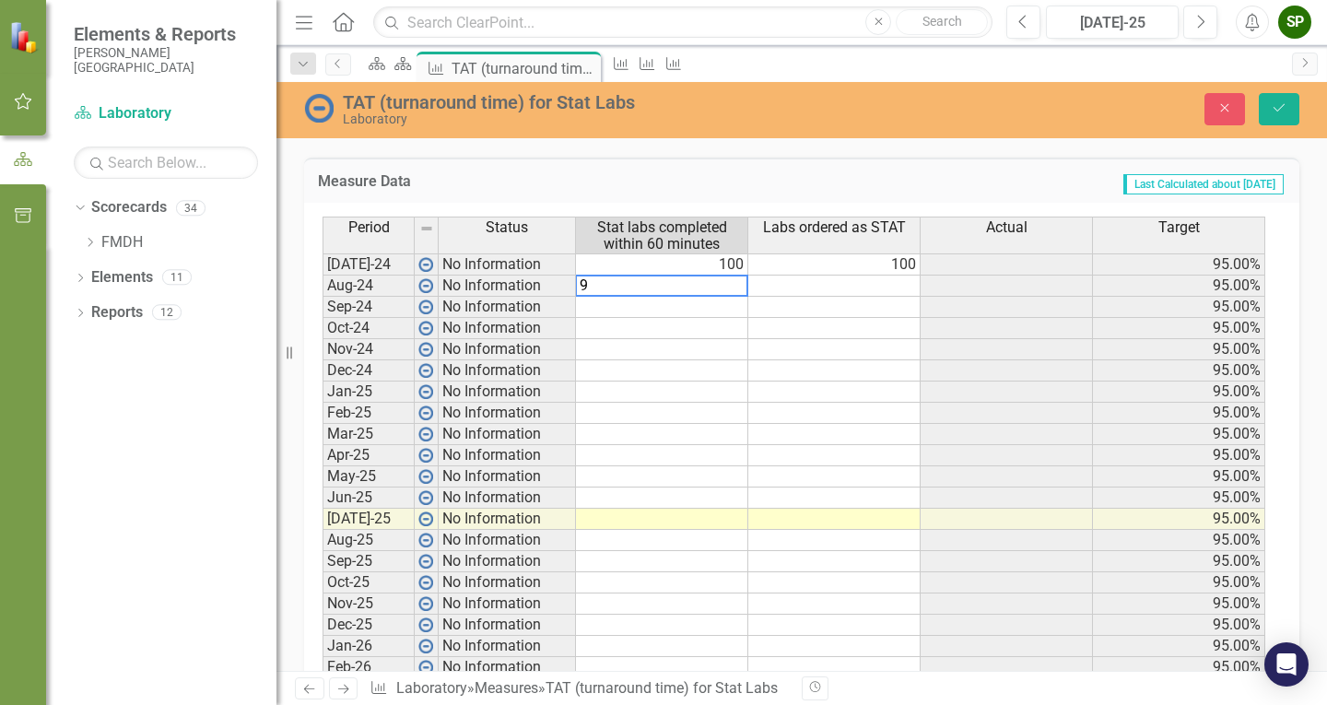
type textarea "99"
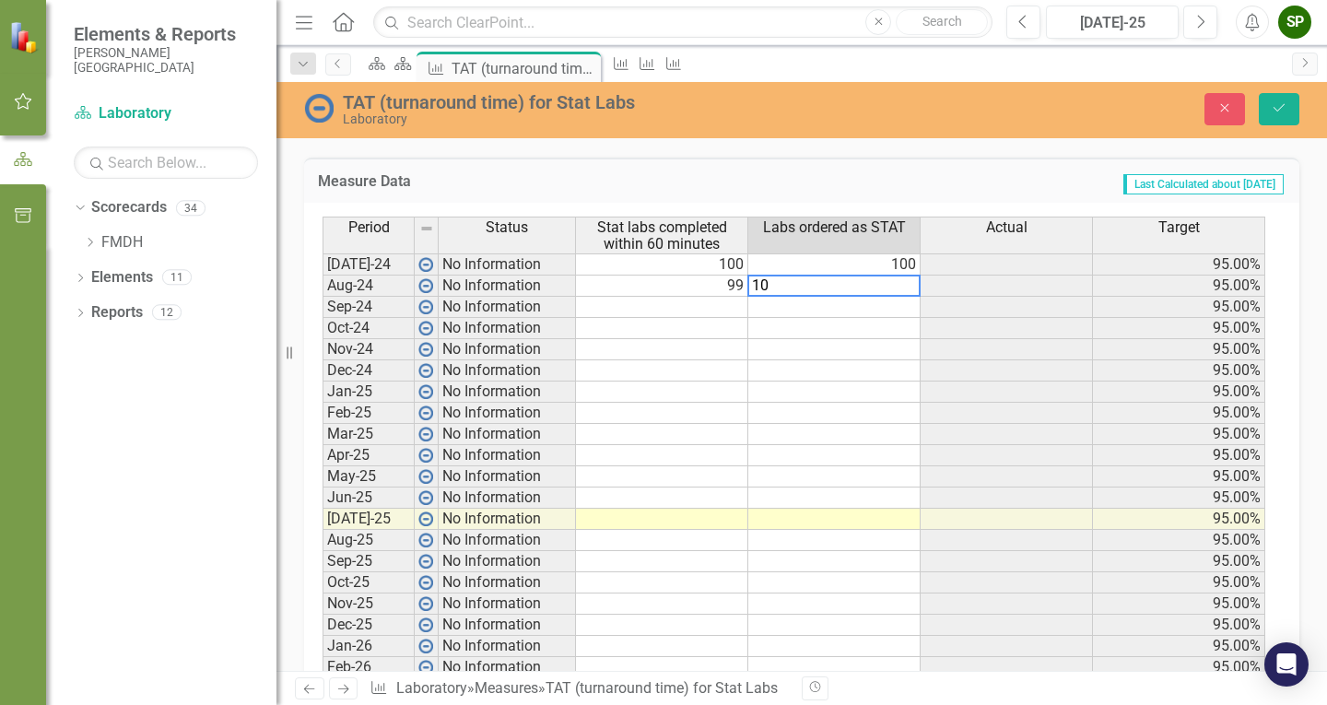
type textarea "100"
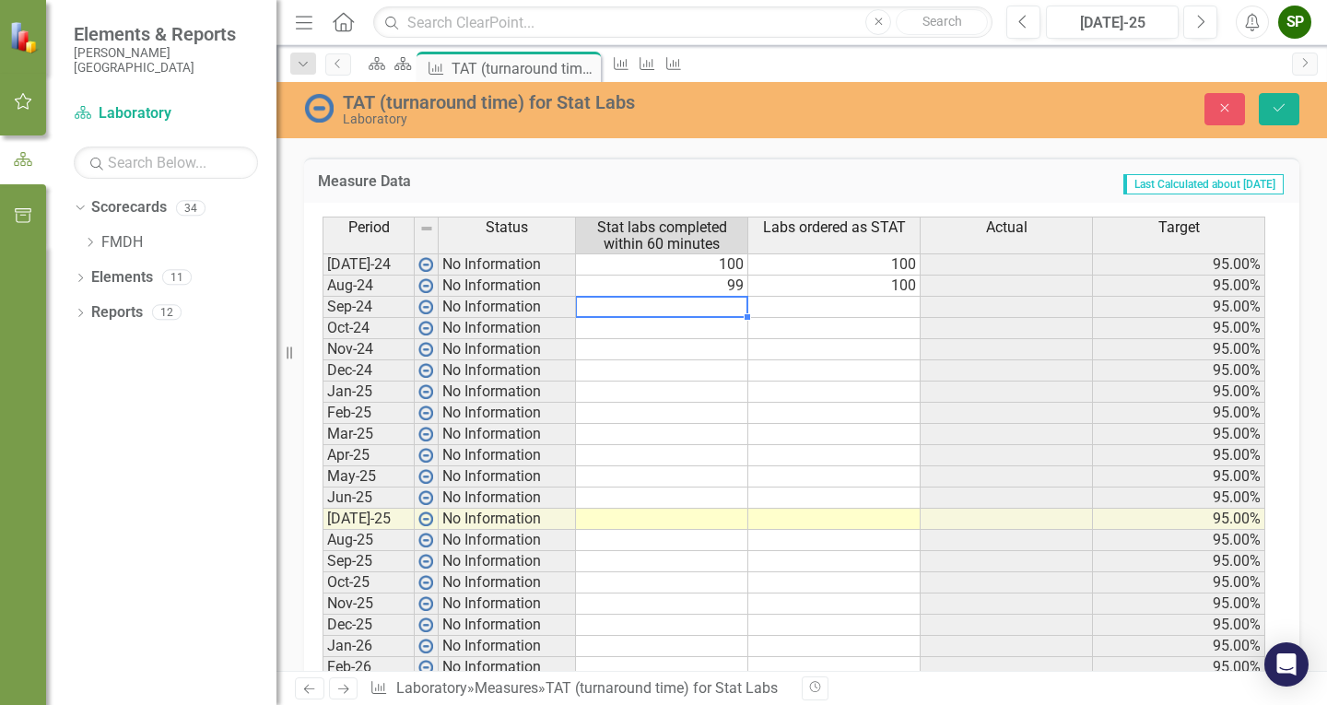
type textarea "99"
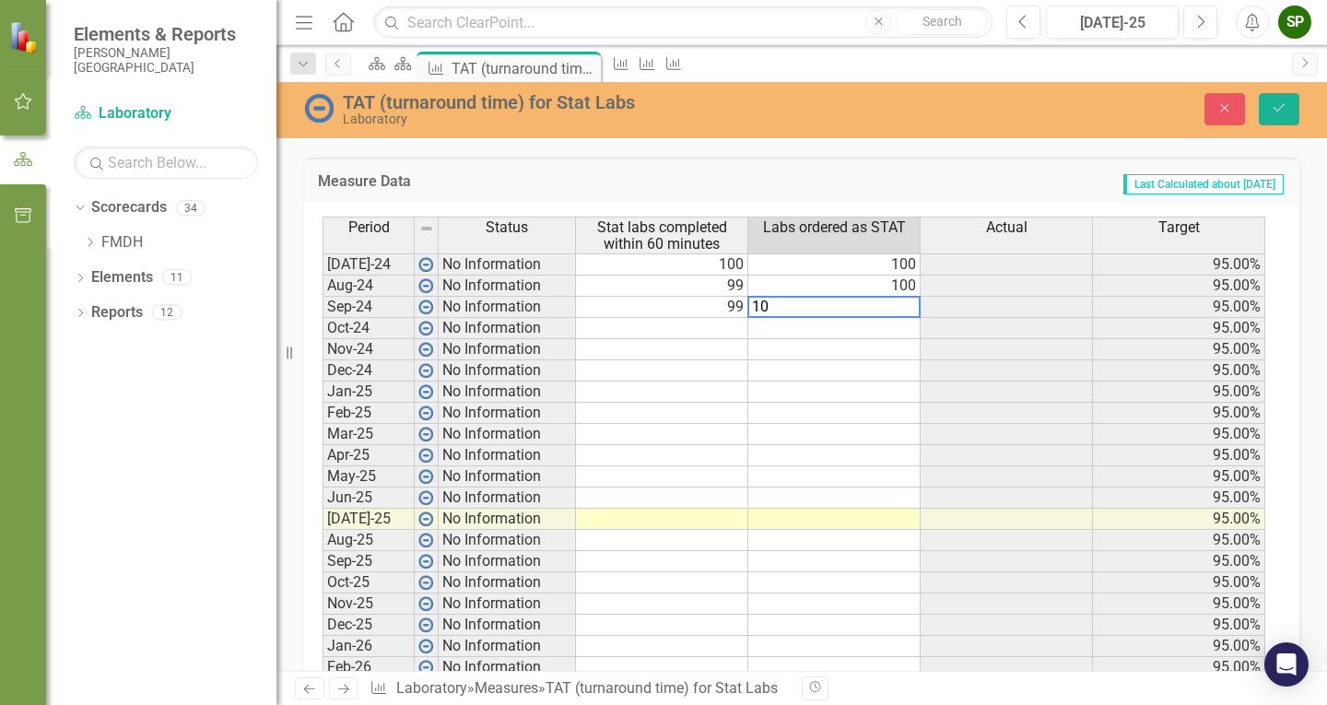
type textarea "100"
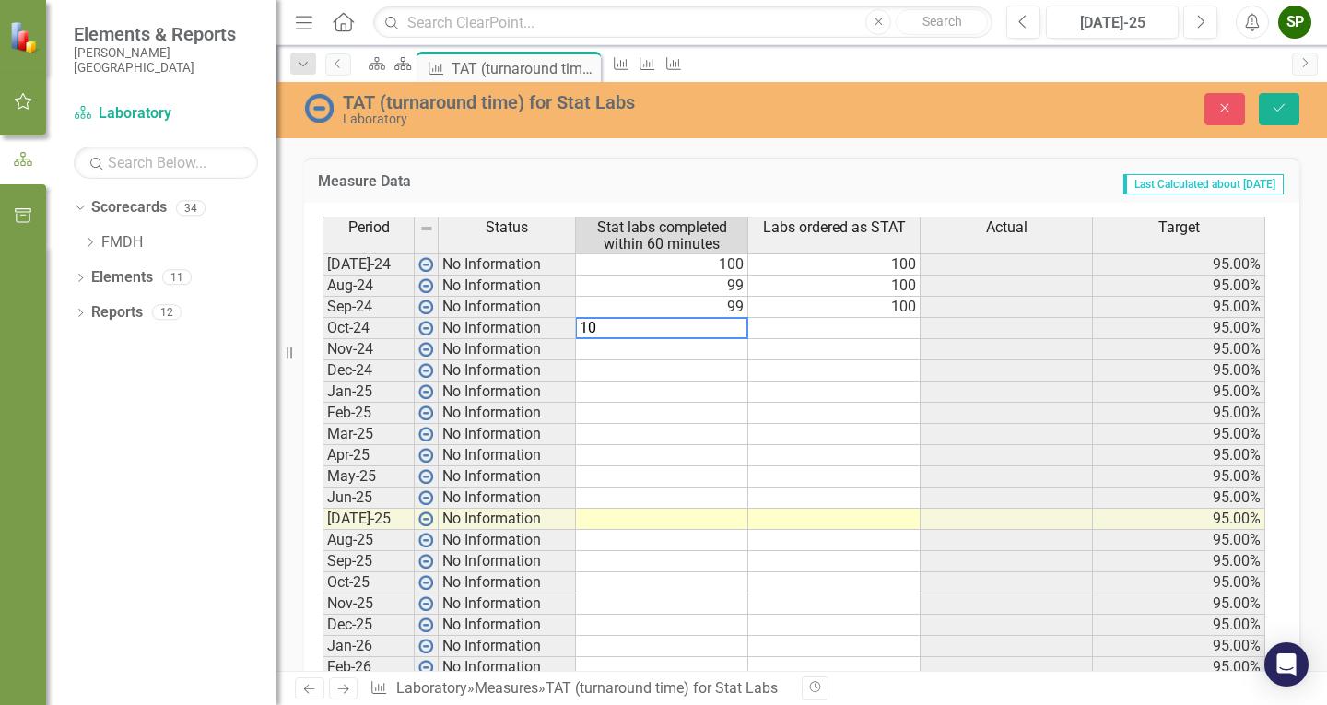
type textarea "100"
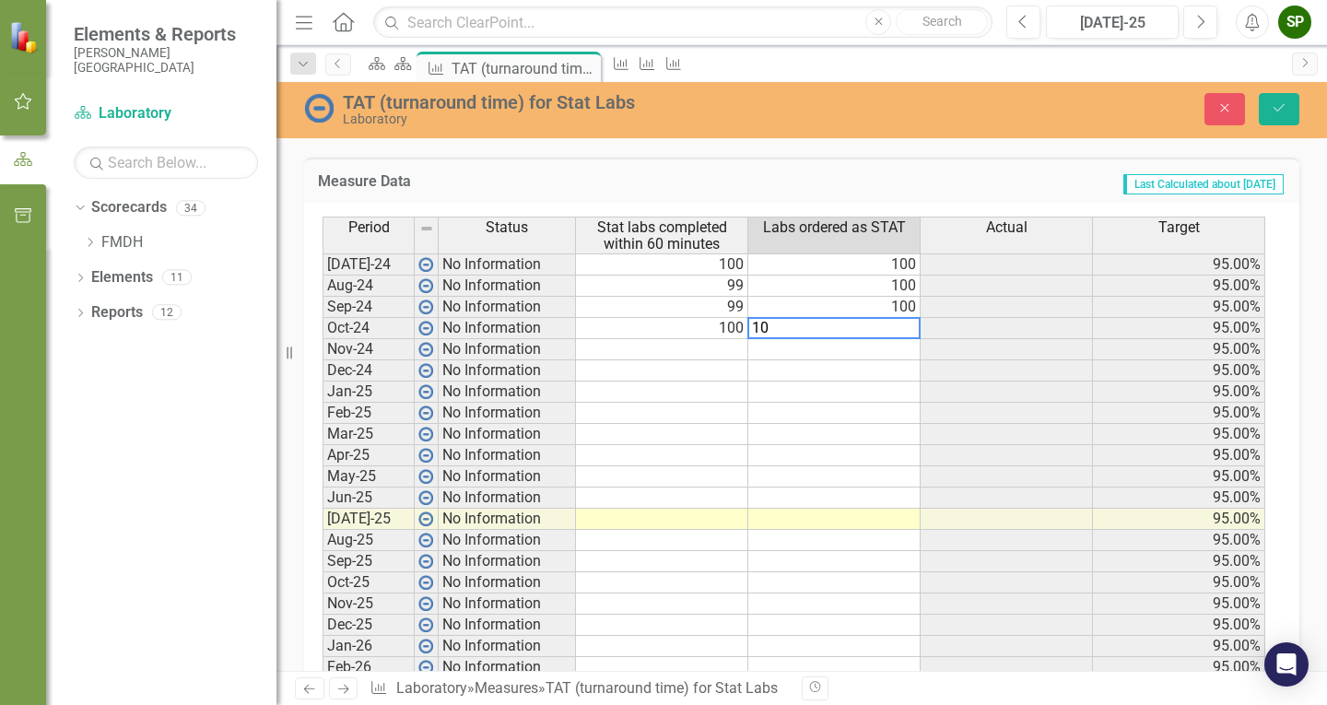
type textarea "100"
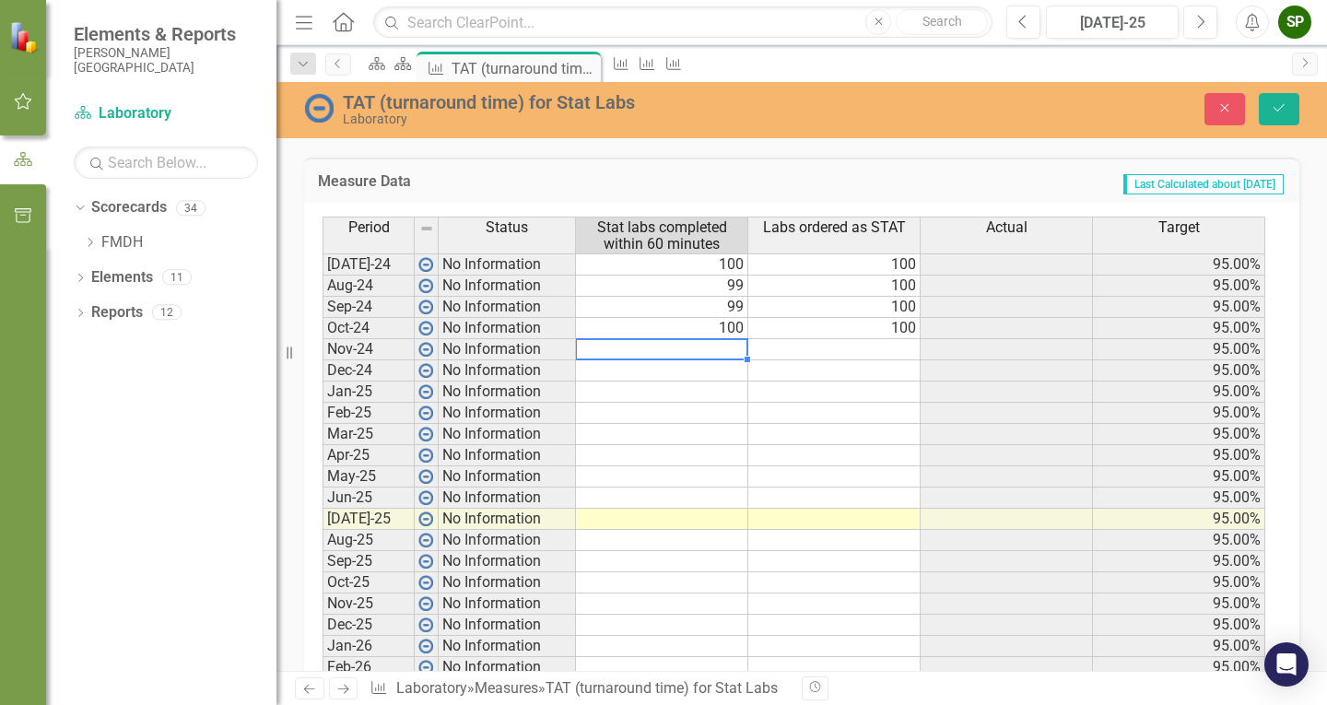
type textarea "99"
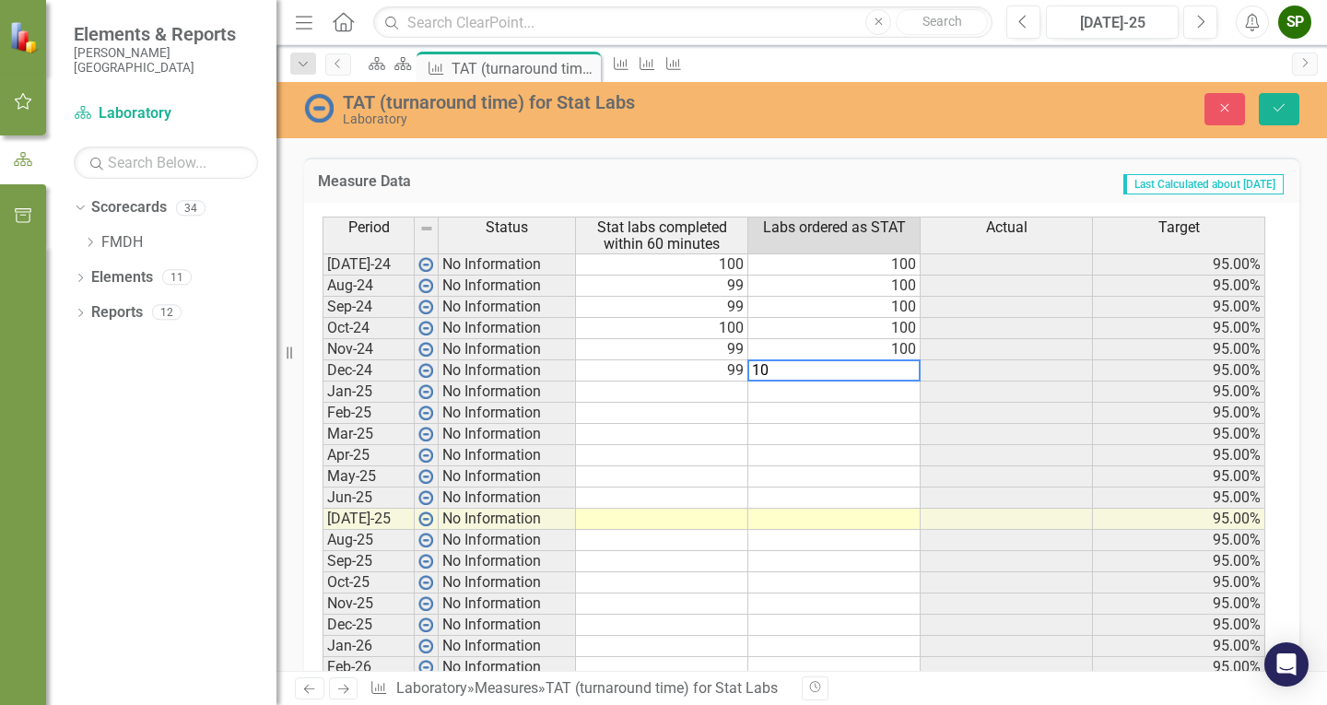
type textarea "100"
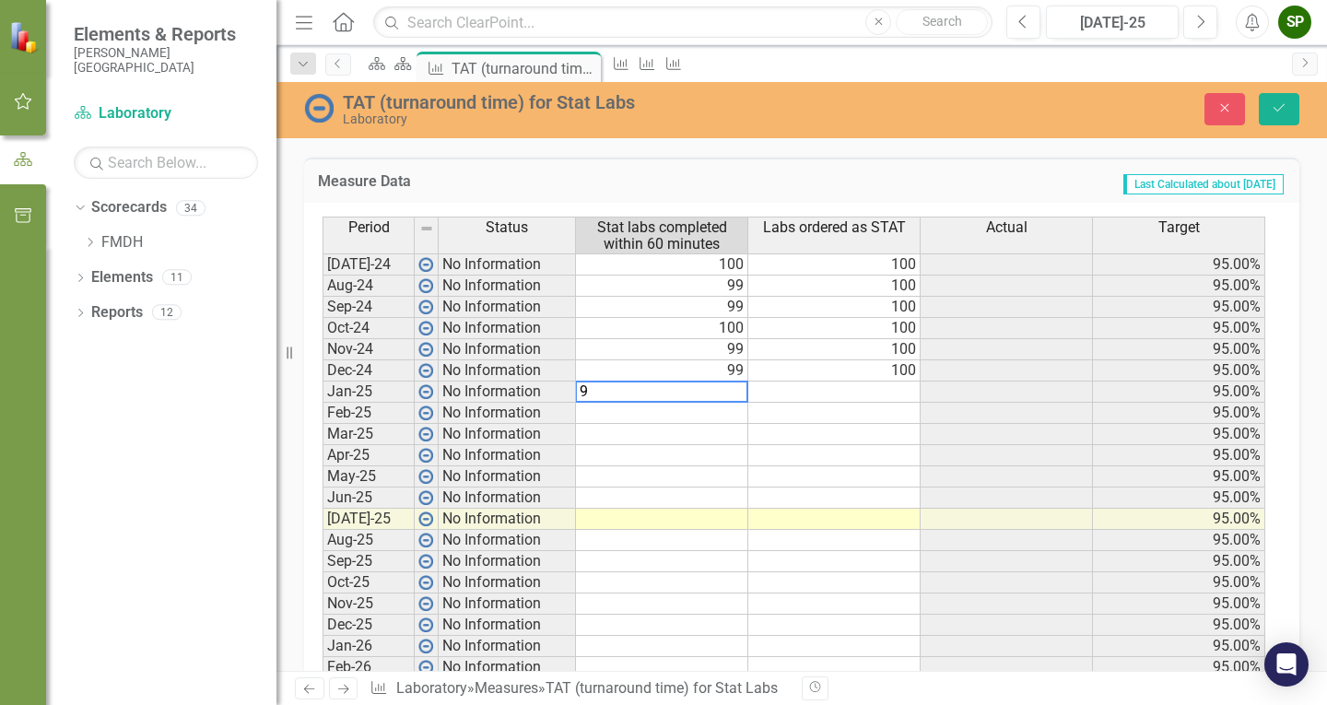
type textarea "99"
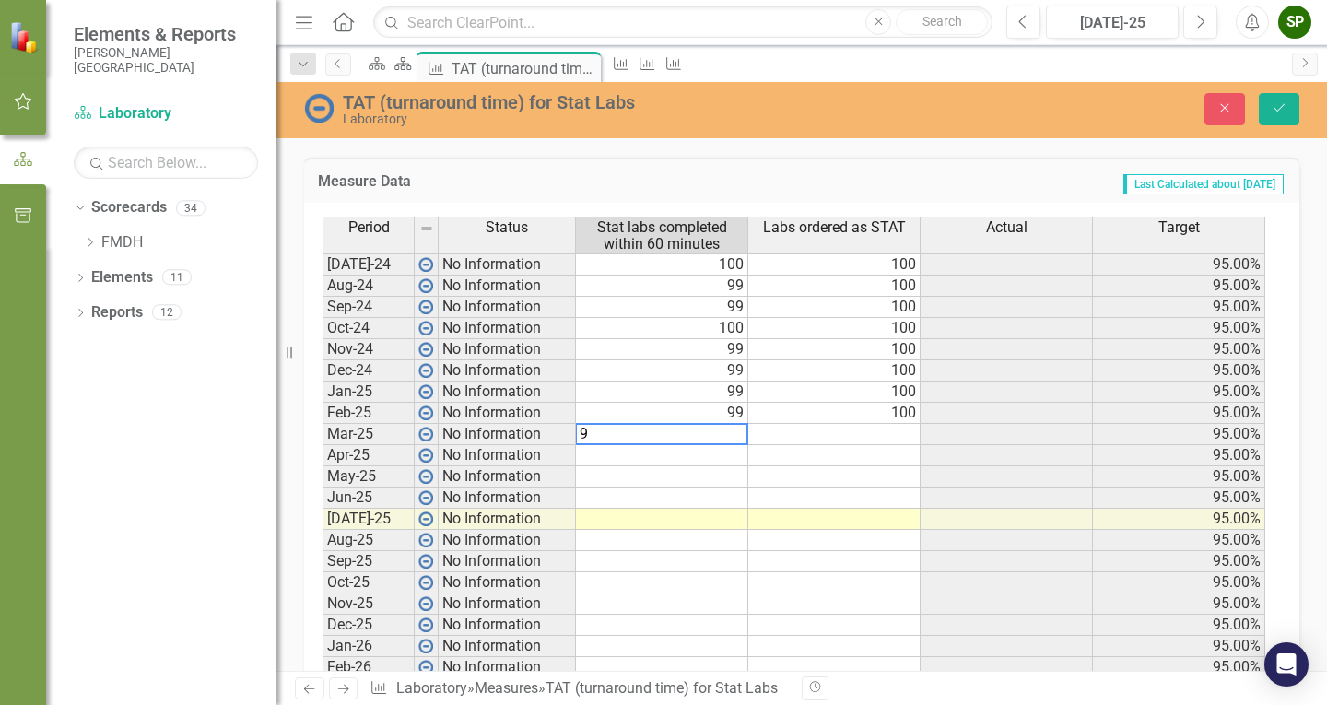
type textarea "97"
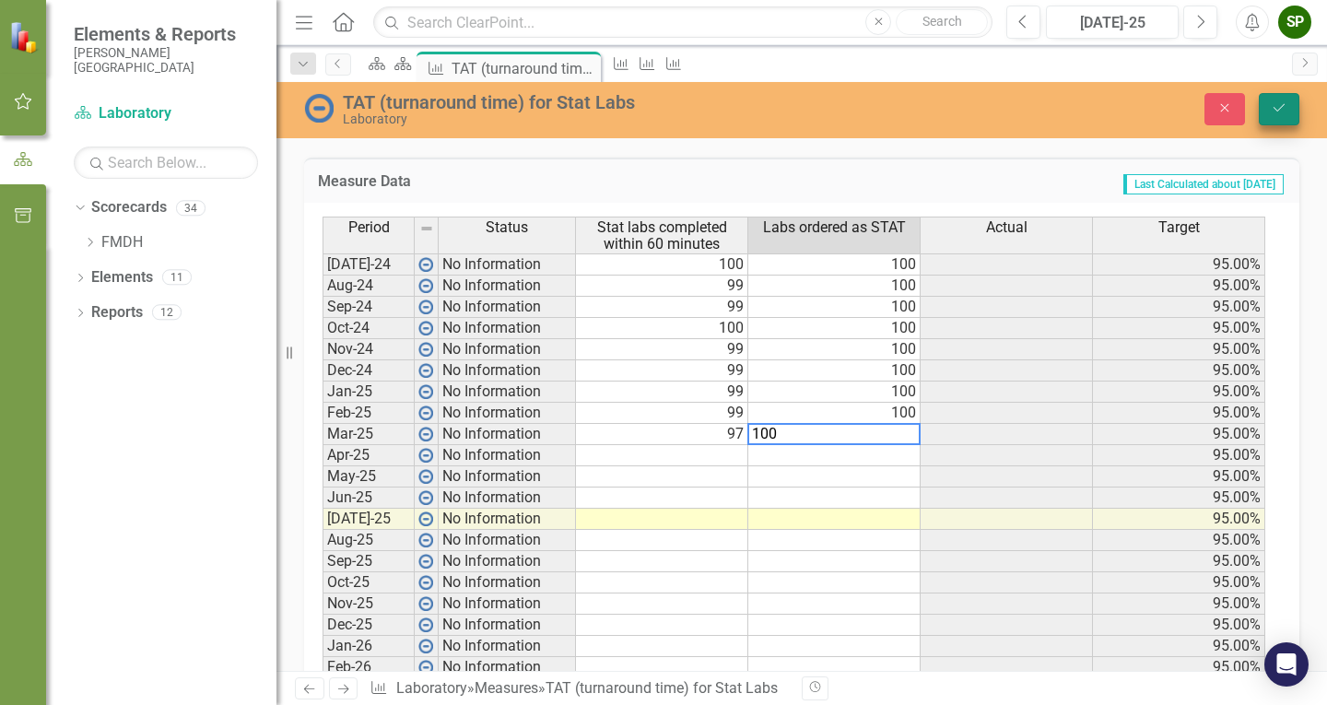
type textarea "100"
click at [1276, 100] on button "Save" at bounding box center [1279, 109] width 41 height 32
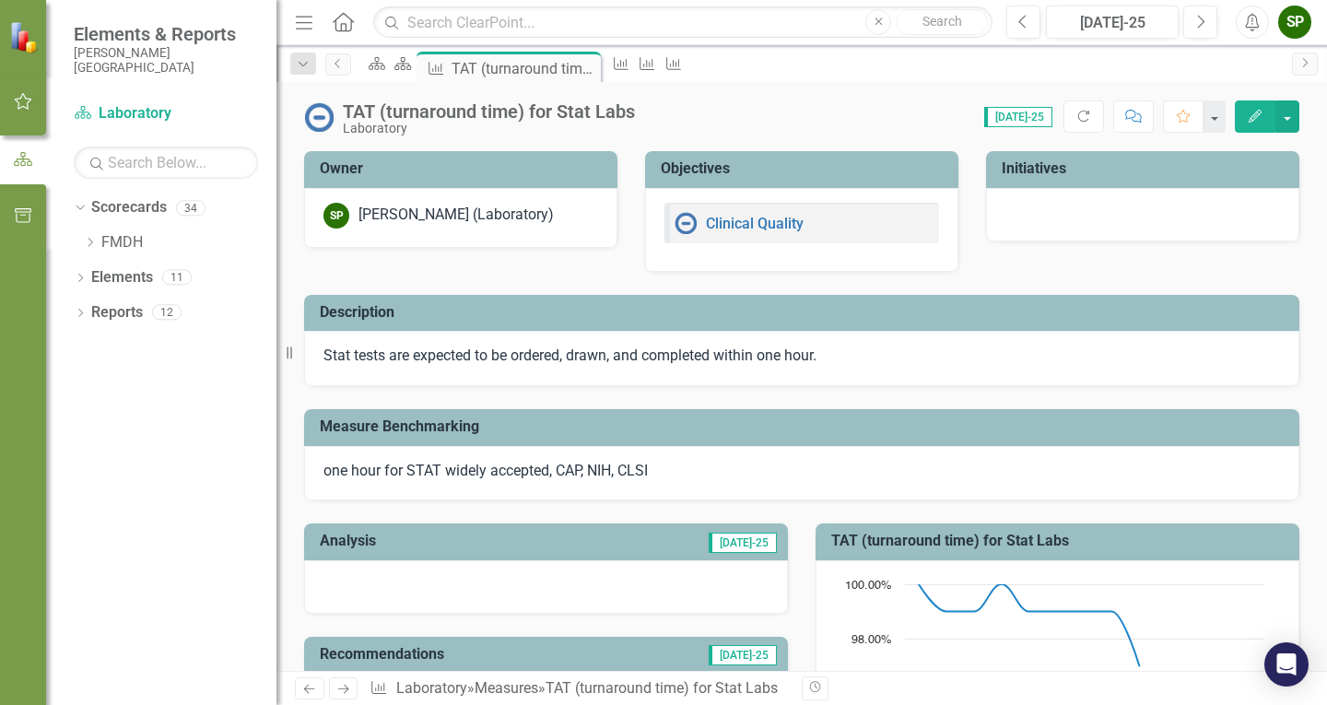
scroll to position [277, 0]
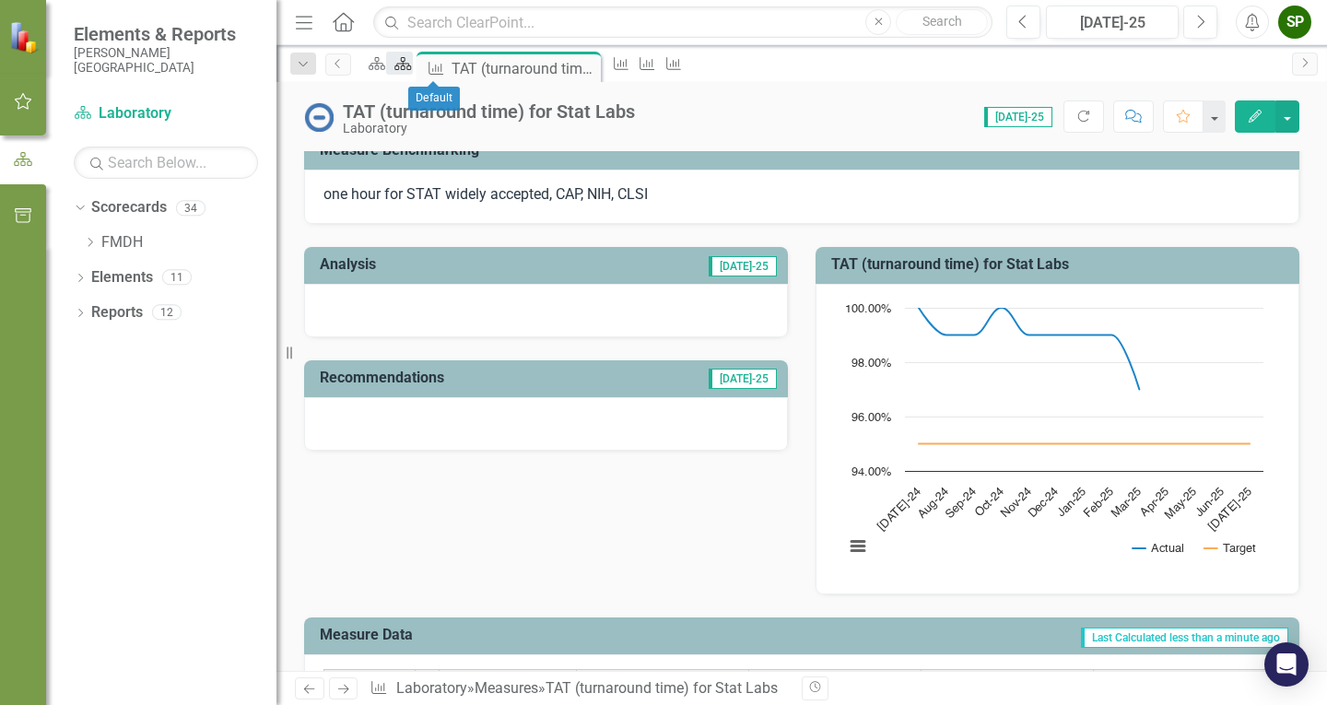
click at [412, 68] on icon "Scorecard" at bounding box center [403, 63] width 18 height 15
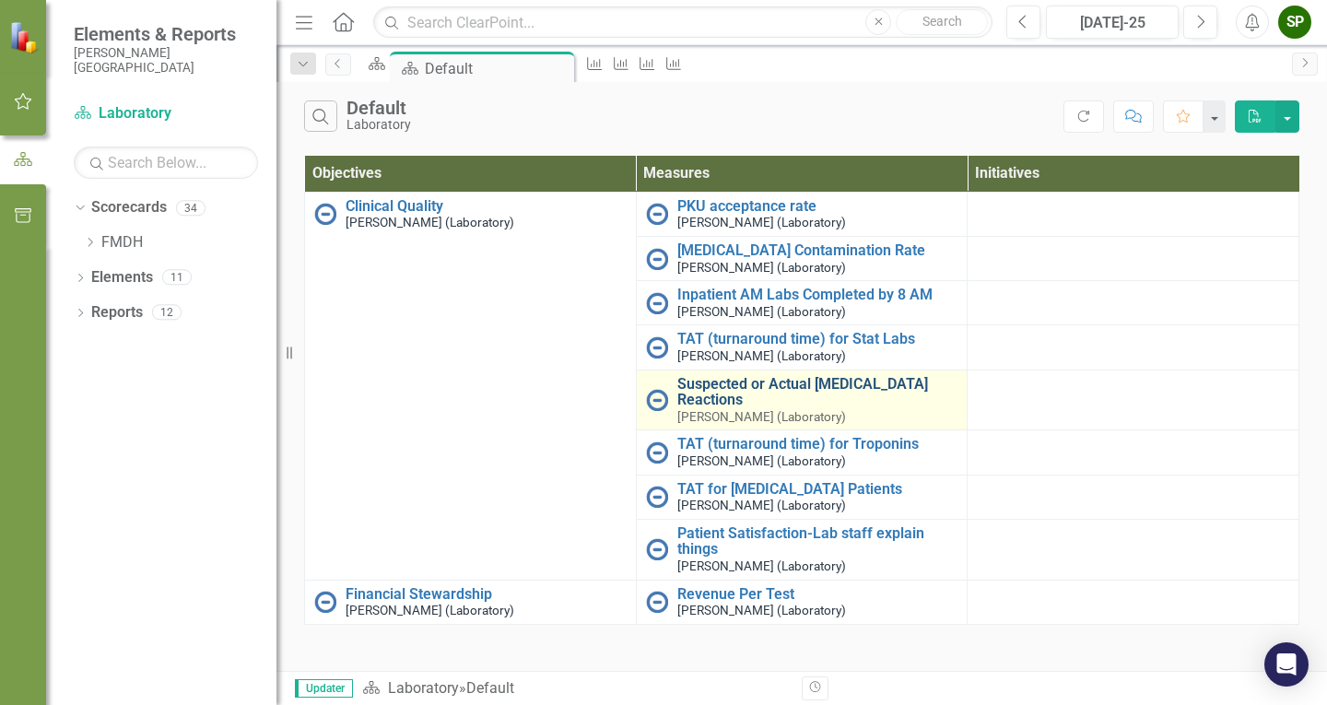
click at [807, 391] on link "Suspected or Actual [MEDICAL_DATA] Reactions" at bounding box center [817, 392] width 281 height 32
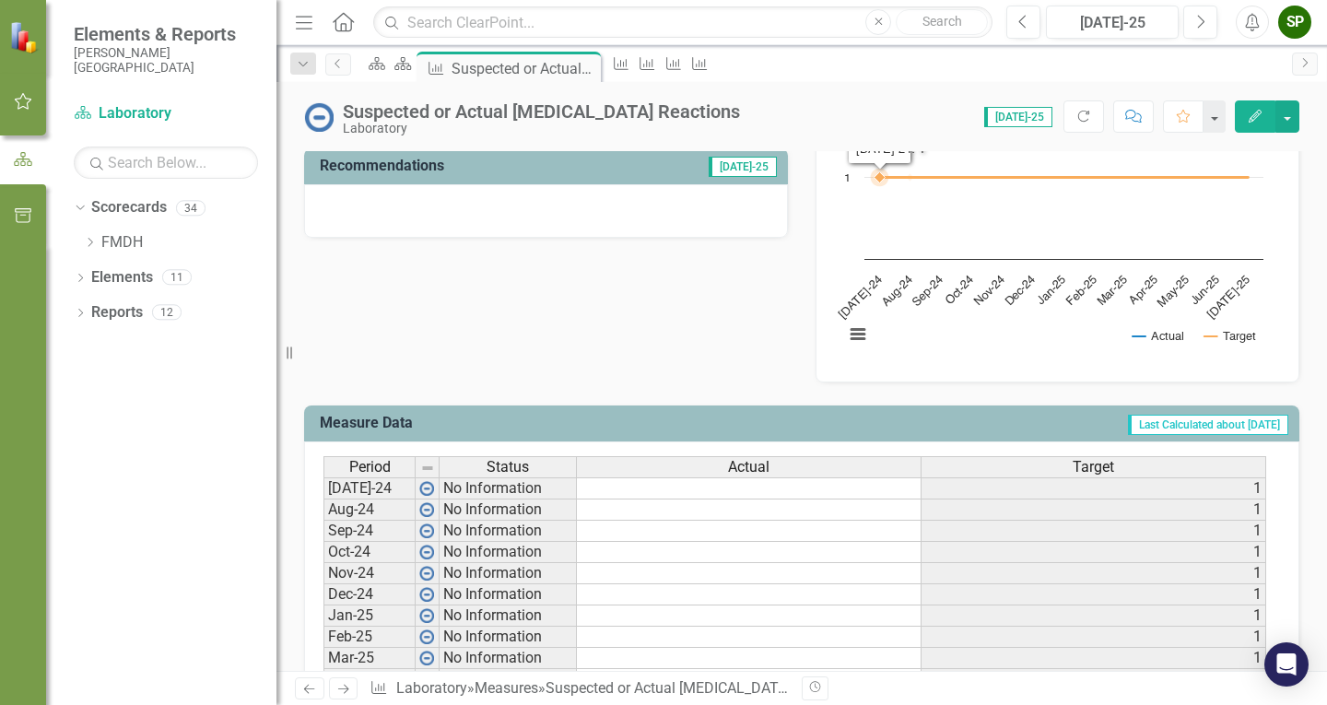
scroll to position [645, 0]
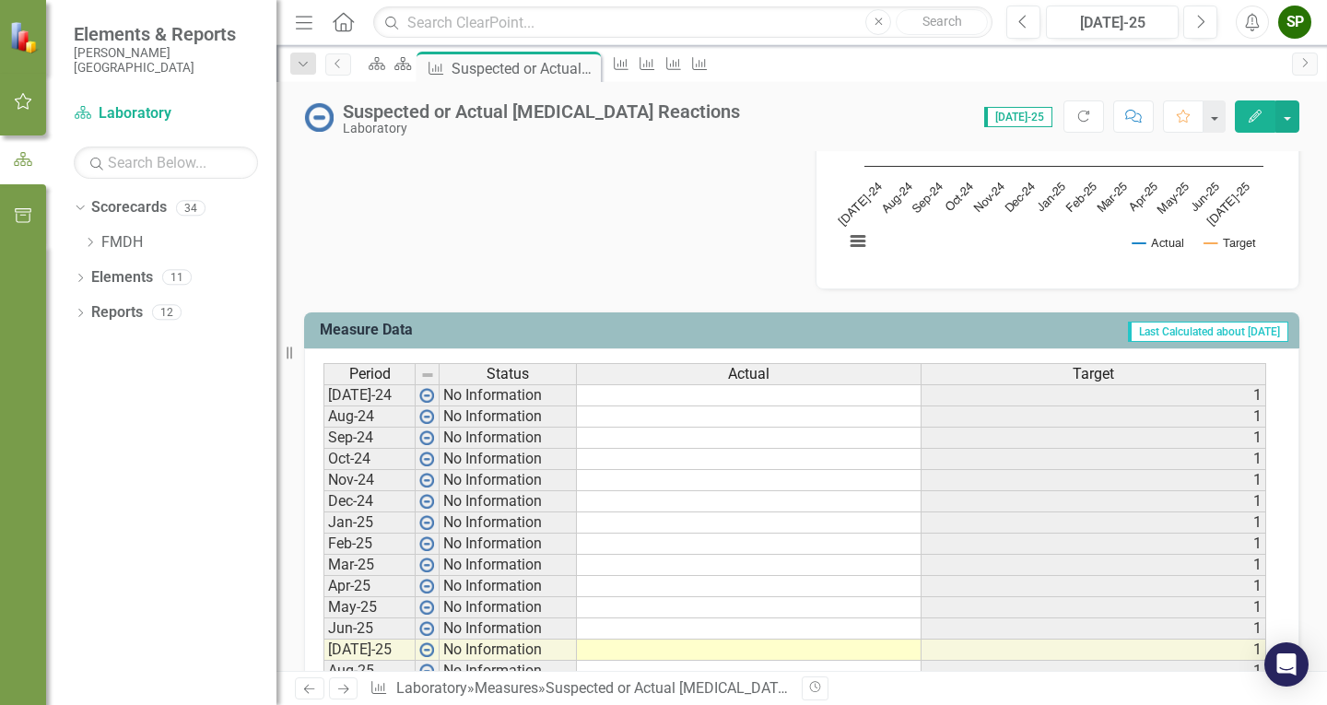
click at [636, 406] on td at bounding box center [749, 395] width 345 height 22
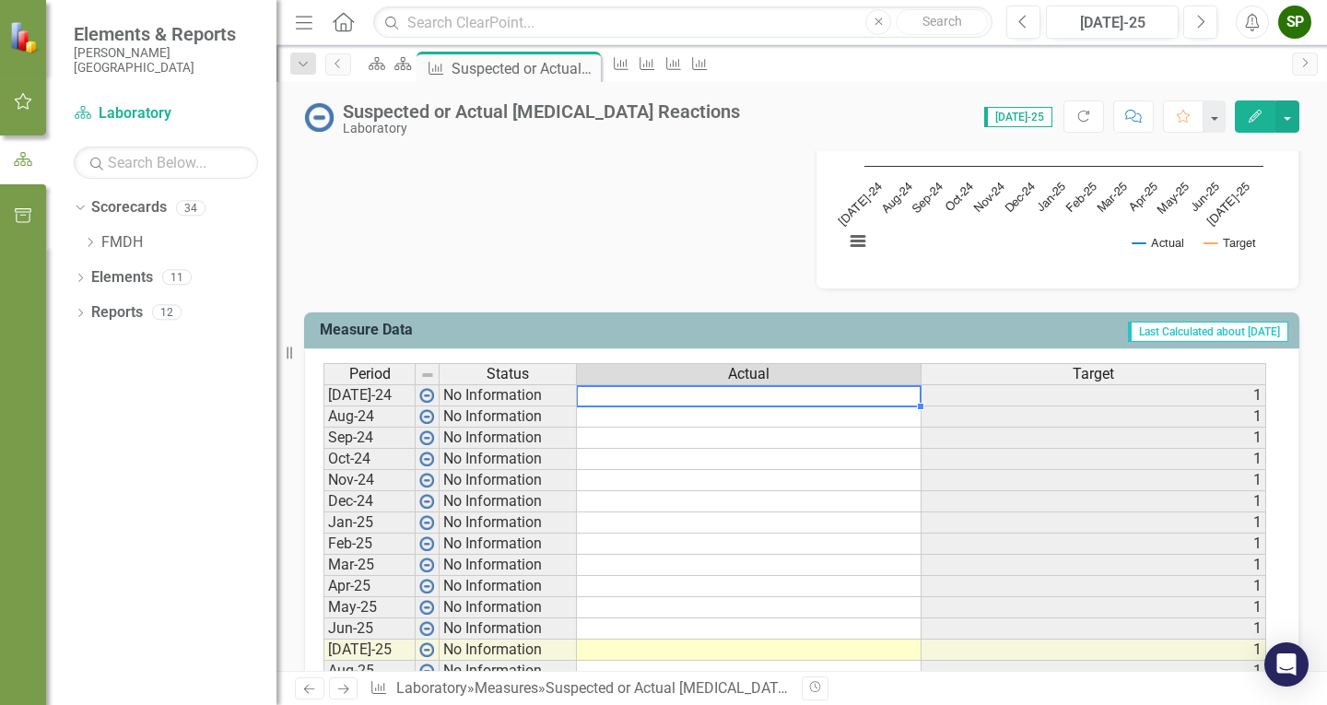
type textarea "0"
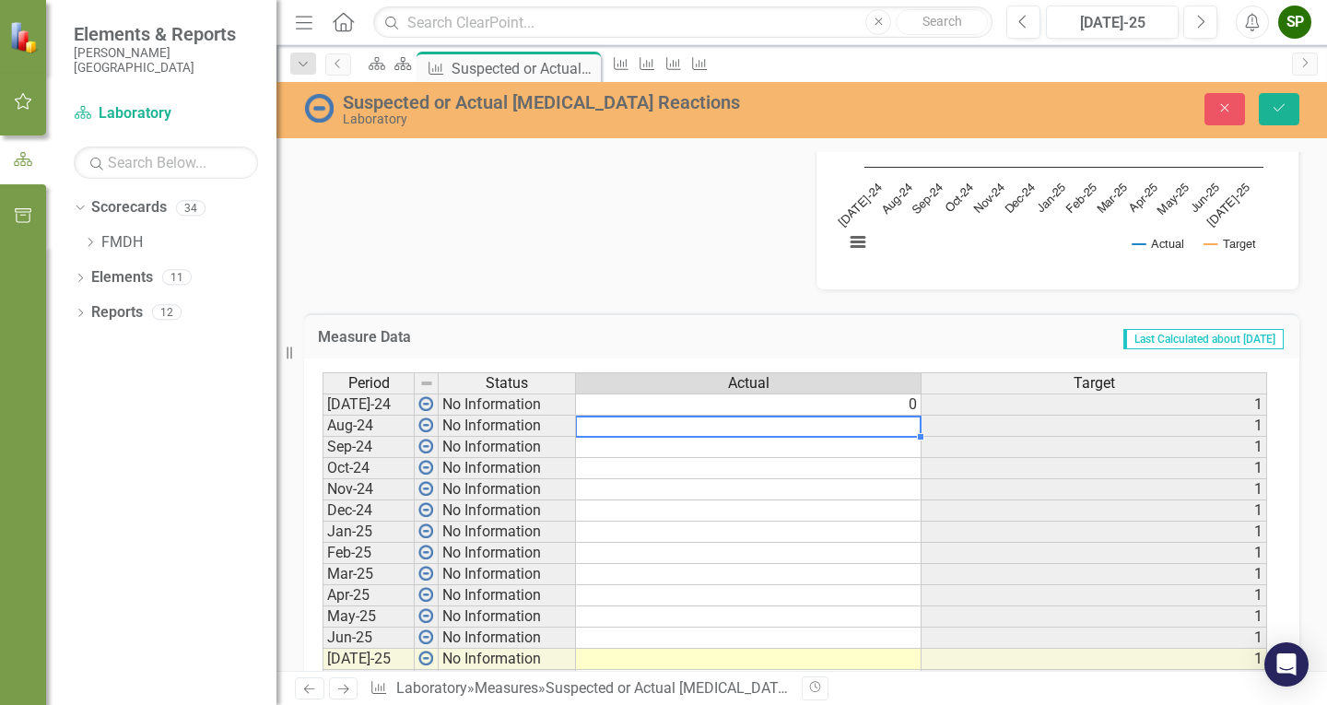
type textarea "0"
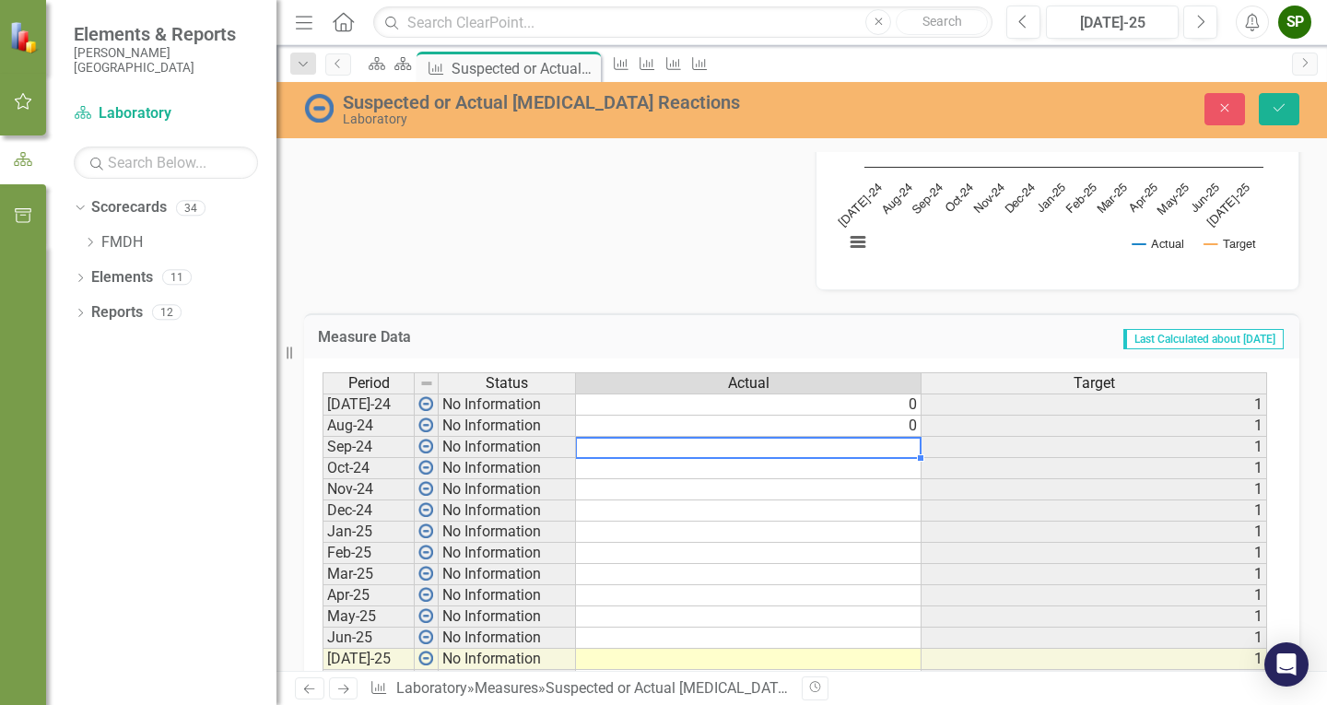
type textarea "0"
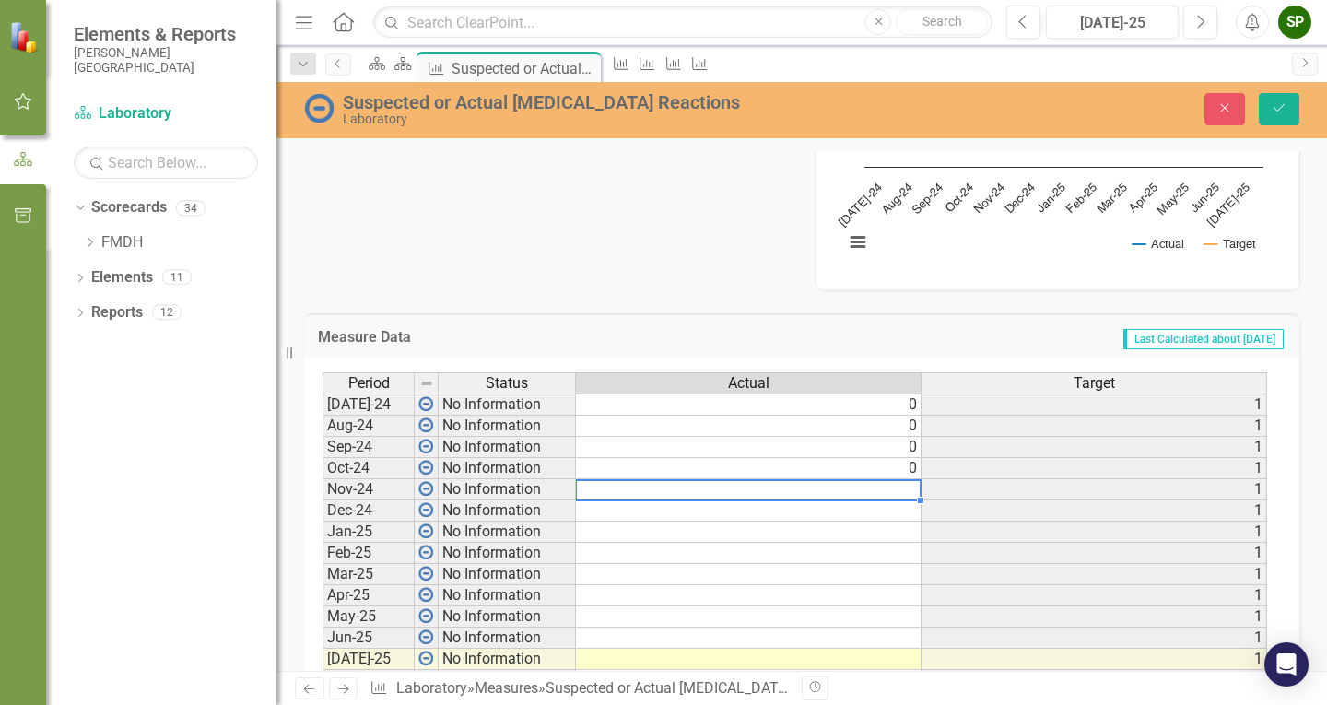
type textarea "0"
type textarea "1"
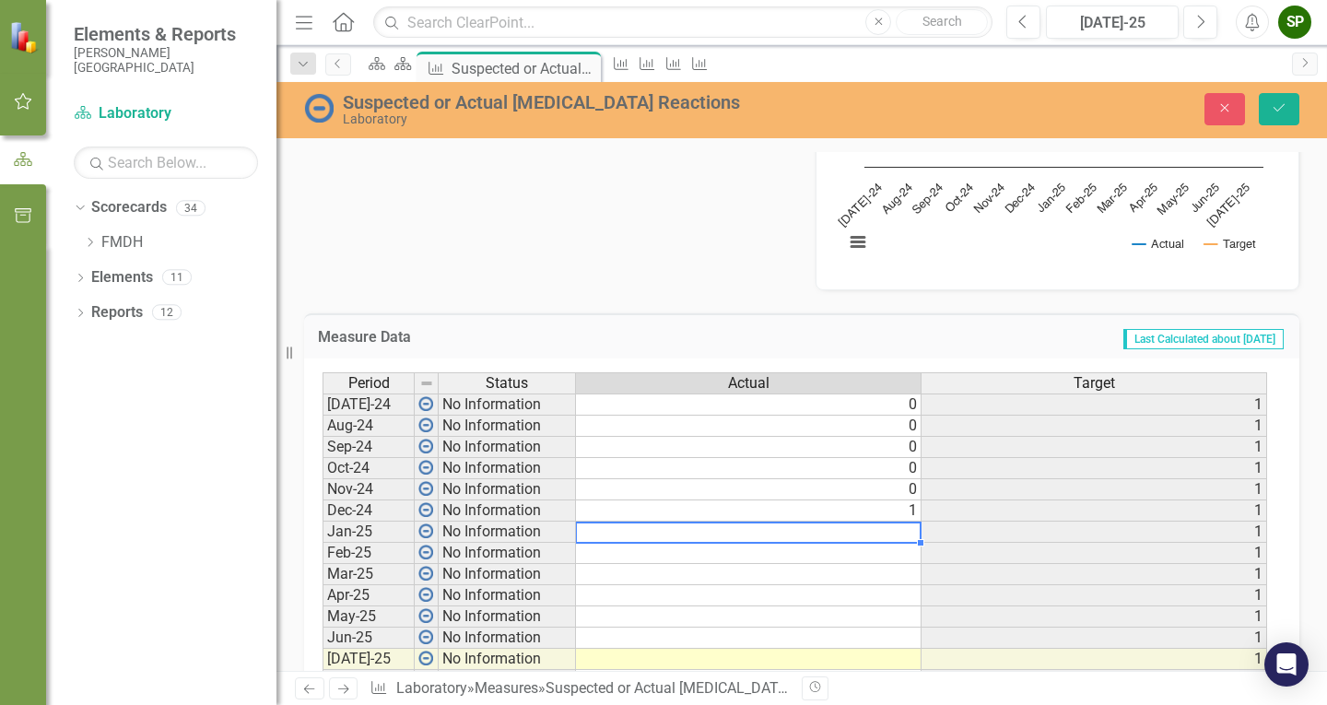
type textarea "0"
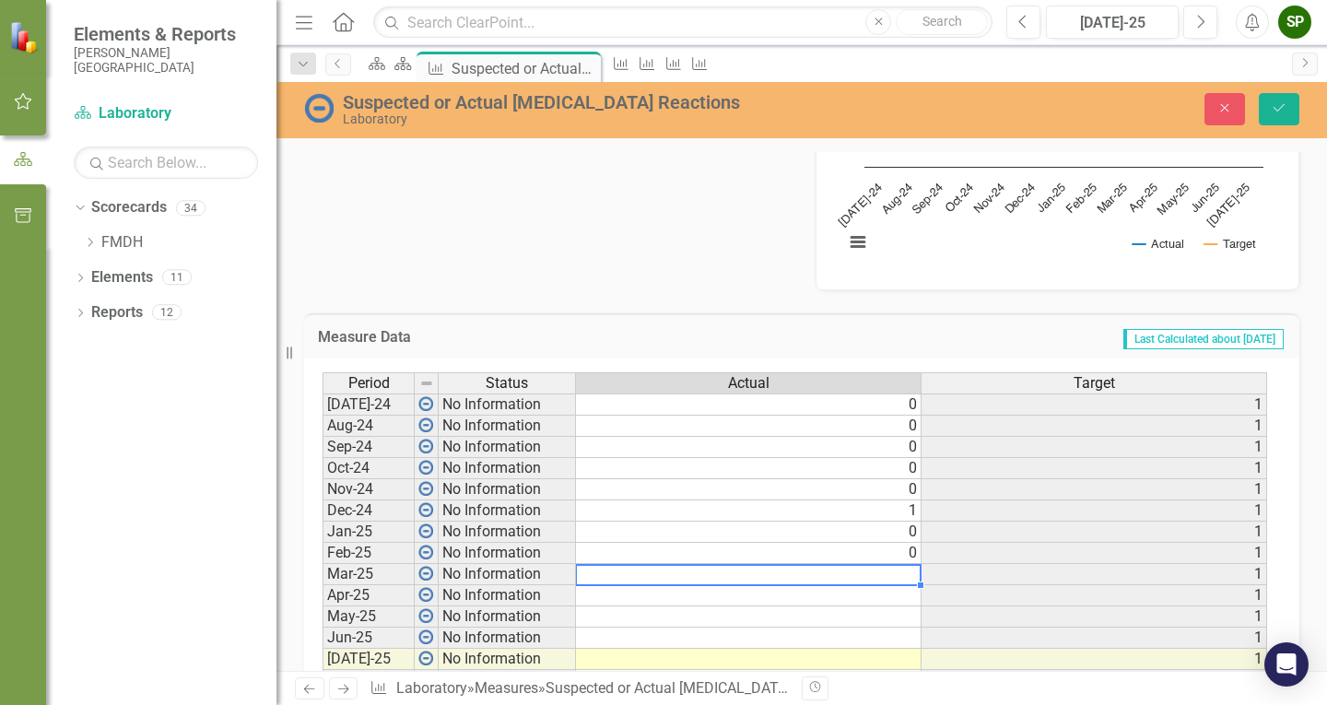
type textarea "0"
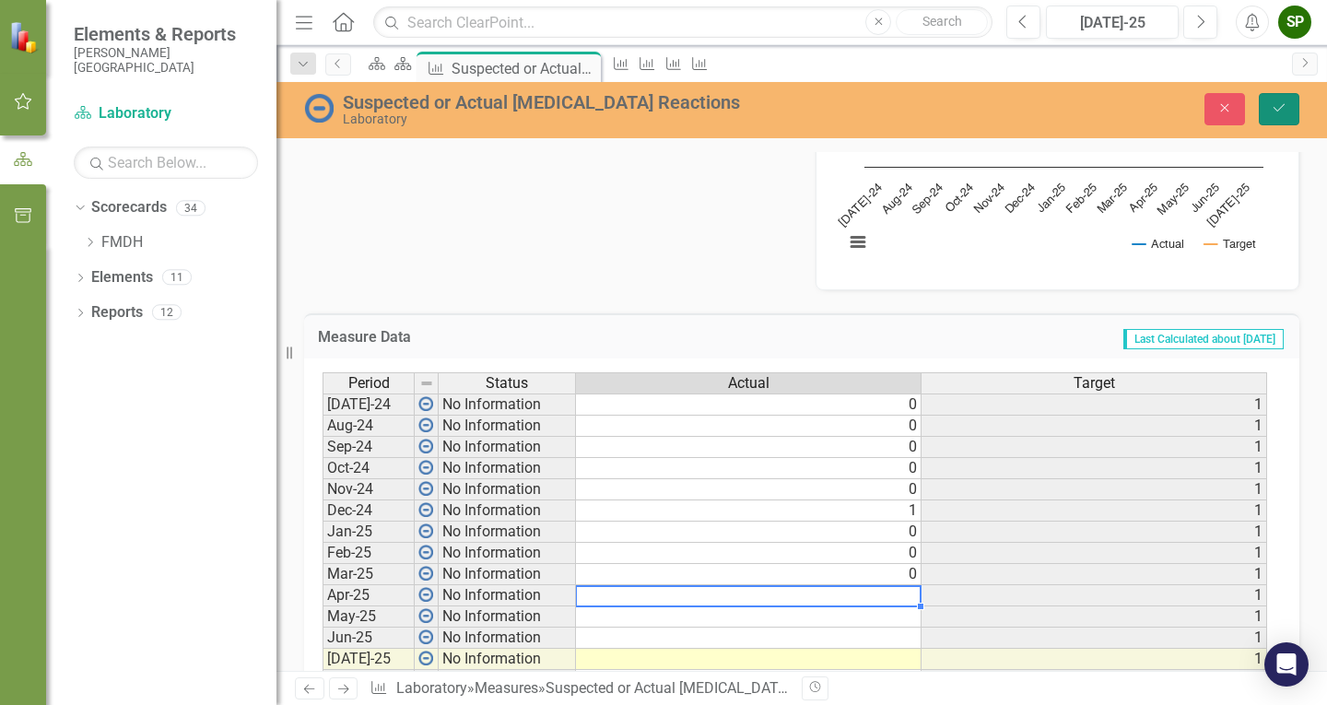
click at [1276, 111] on icon "Save" at bounding box center [1279, 107] width 17 height 13
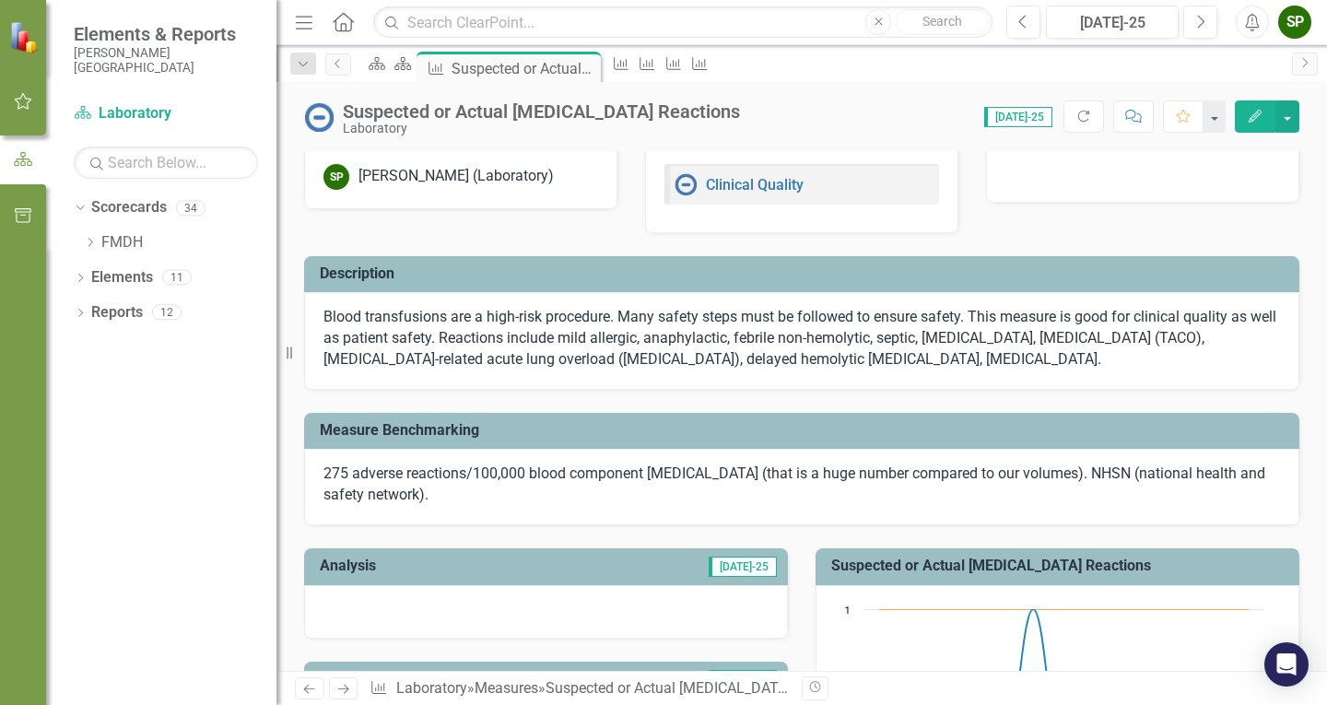
scroll to position [0, 0]
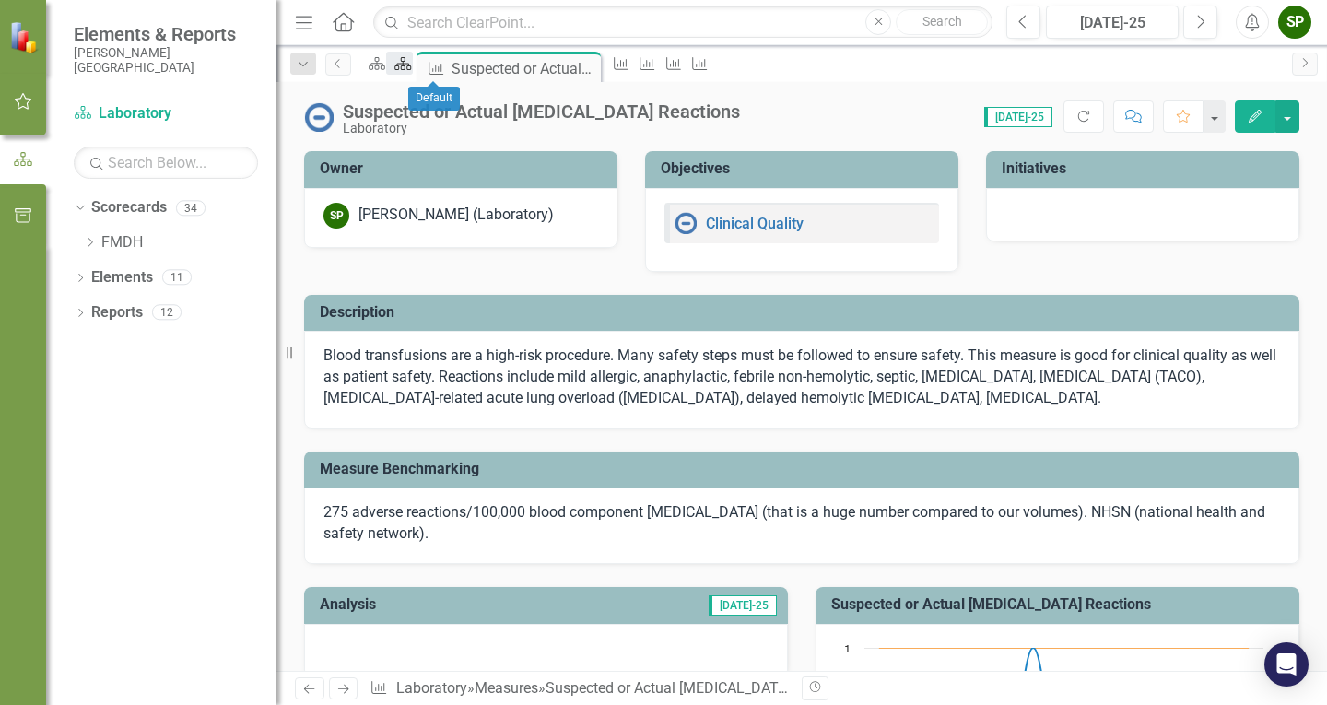
click at [412, 71] on icon "Scorecard" at bounding box center [403, 63] width 18 height 15
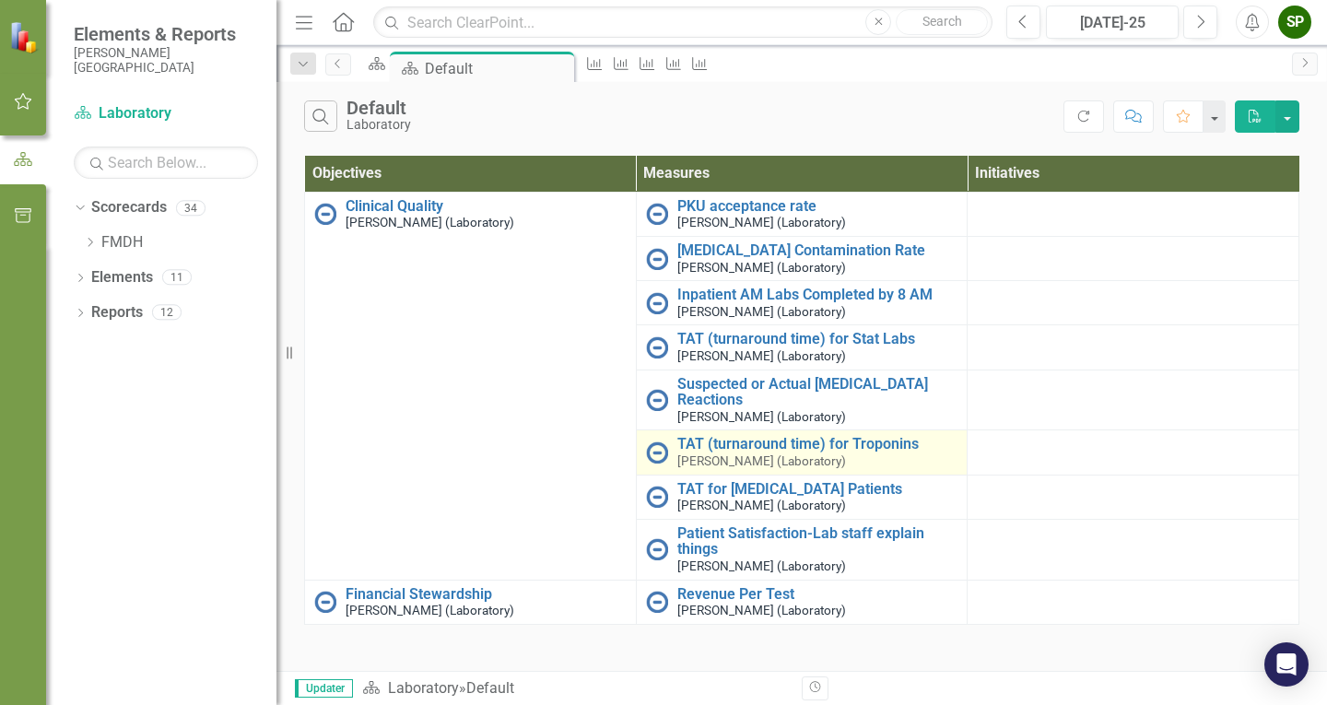
click at [752, 455] on small "[PERSON_NAME] (Laboratory)" at bounding box center [761, 461] width 169 height 14
click at [688, 445] on link "TAT (turnaround time) for Troponins" at bounding box center [817, 444] width 281 height 17
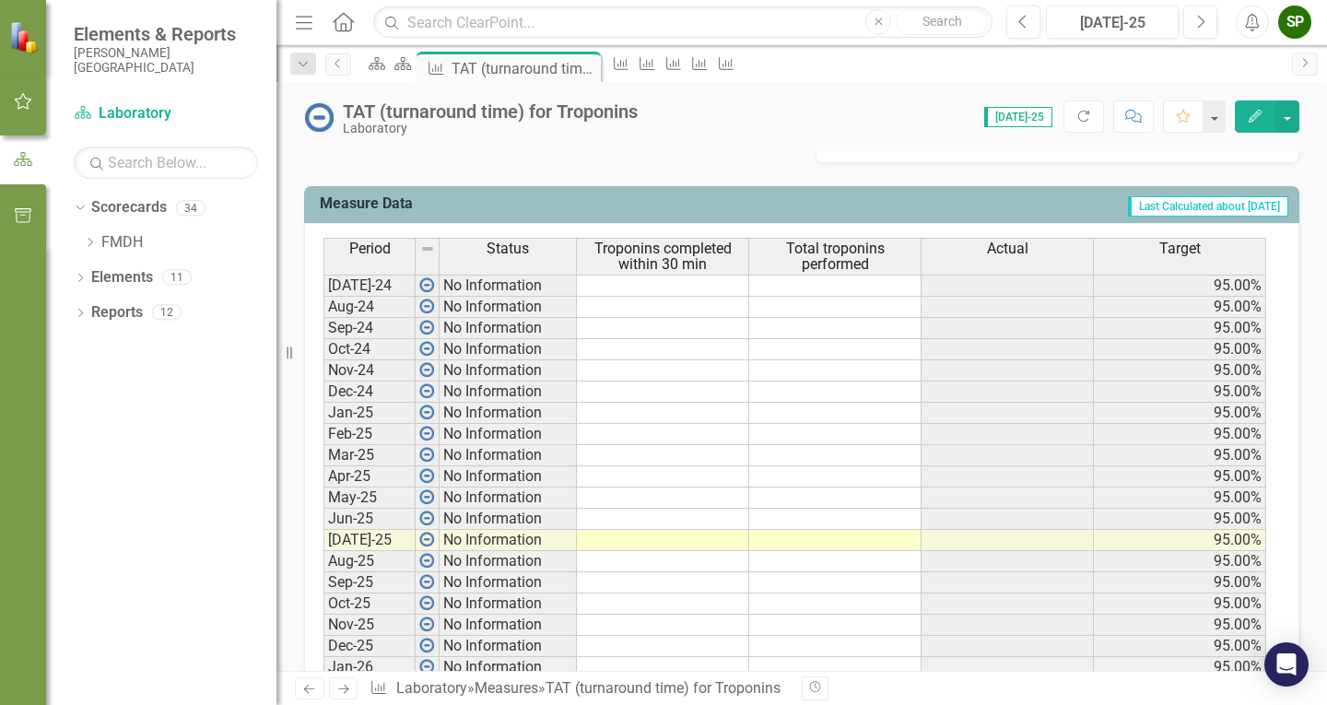
scroll to position [737, 0]
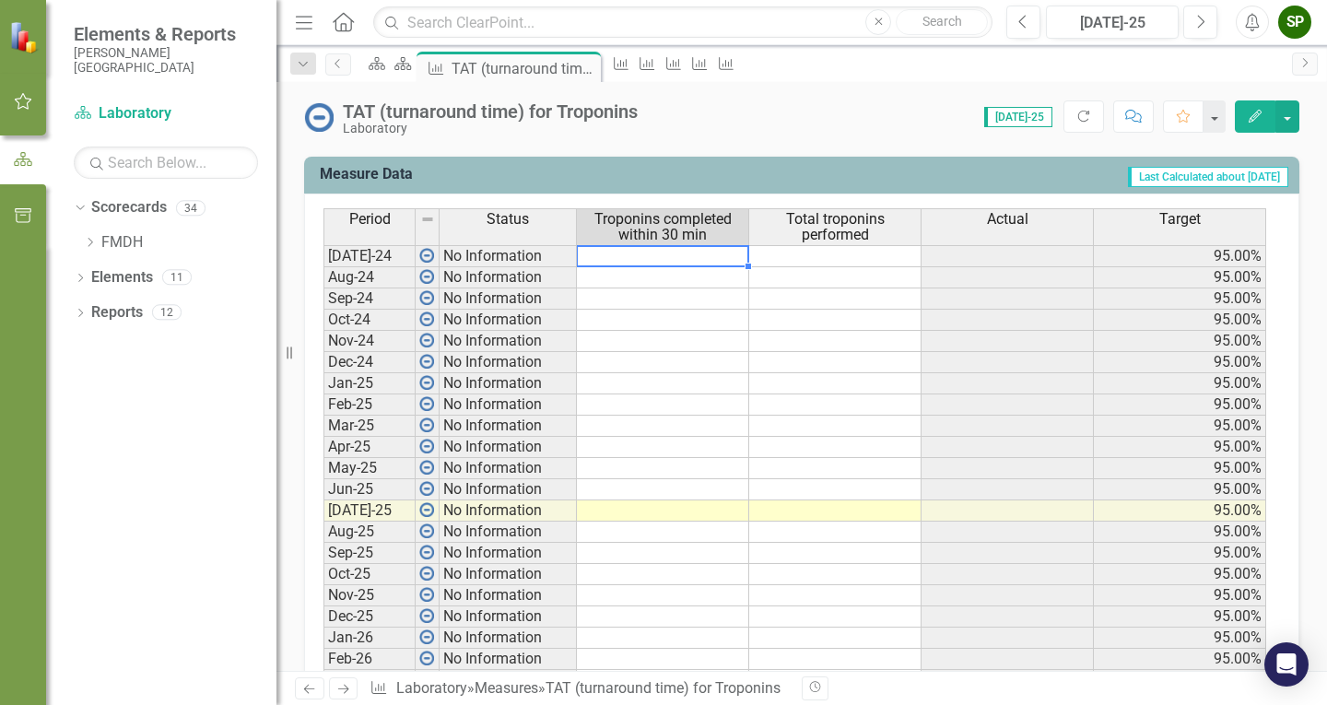
click at [689, 267] on td at bounding box center [663, 256] width 172 height 22
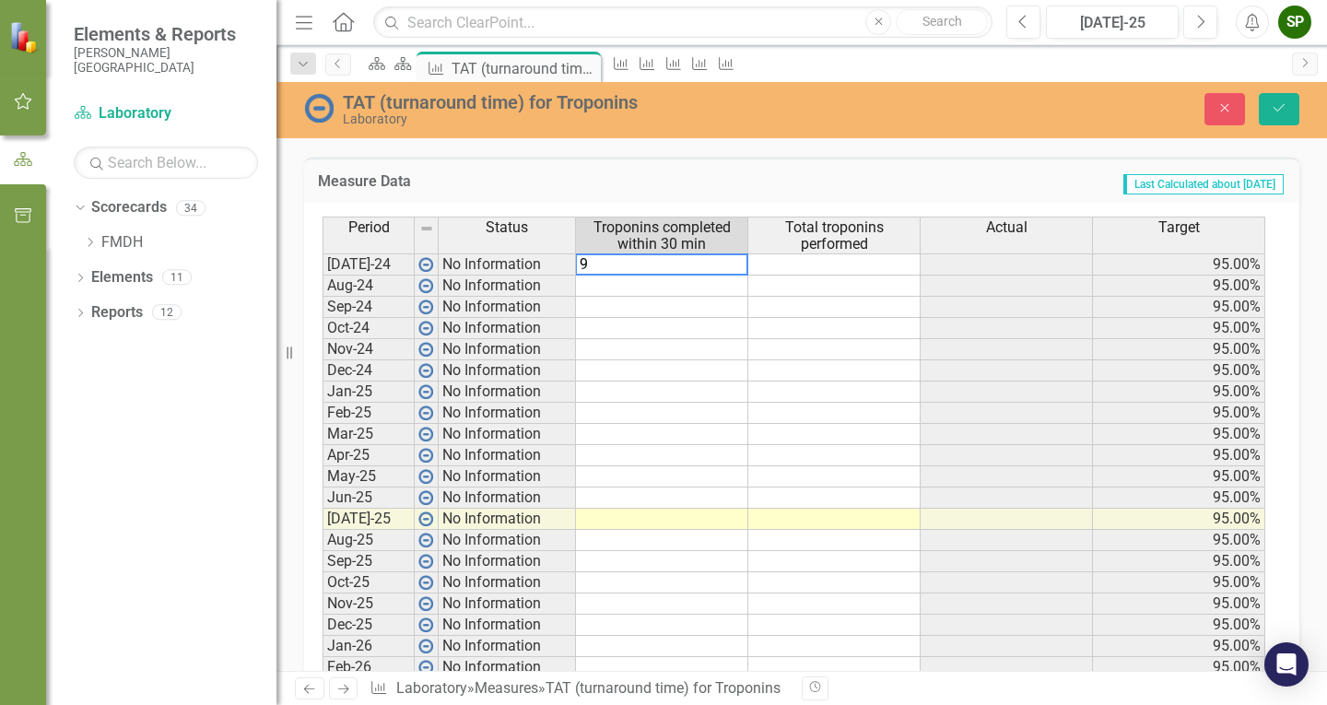
type textarea "97"
type textarea "95"
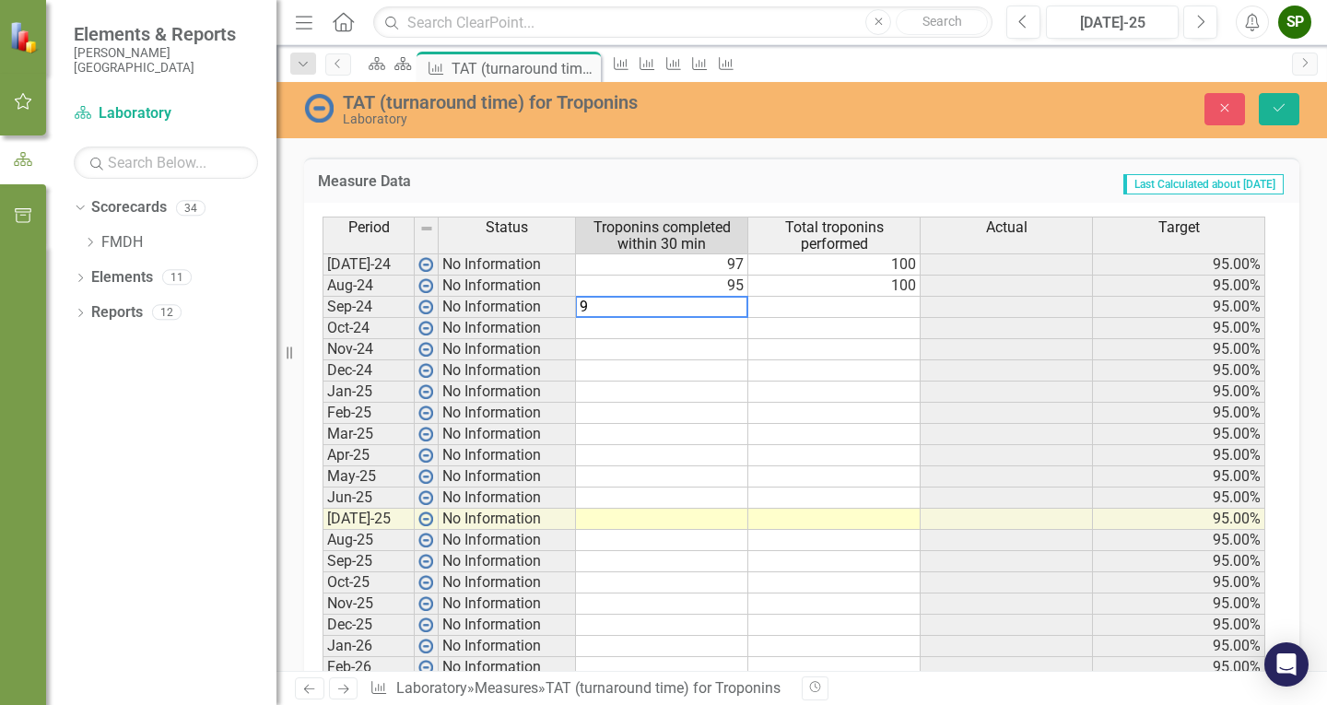
type textarea "94"
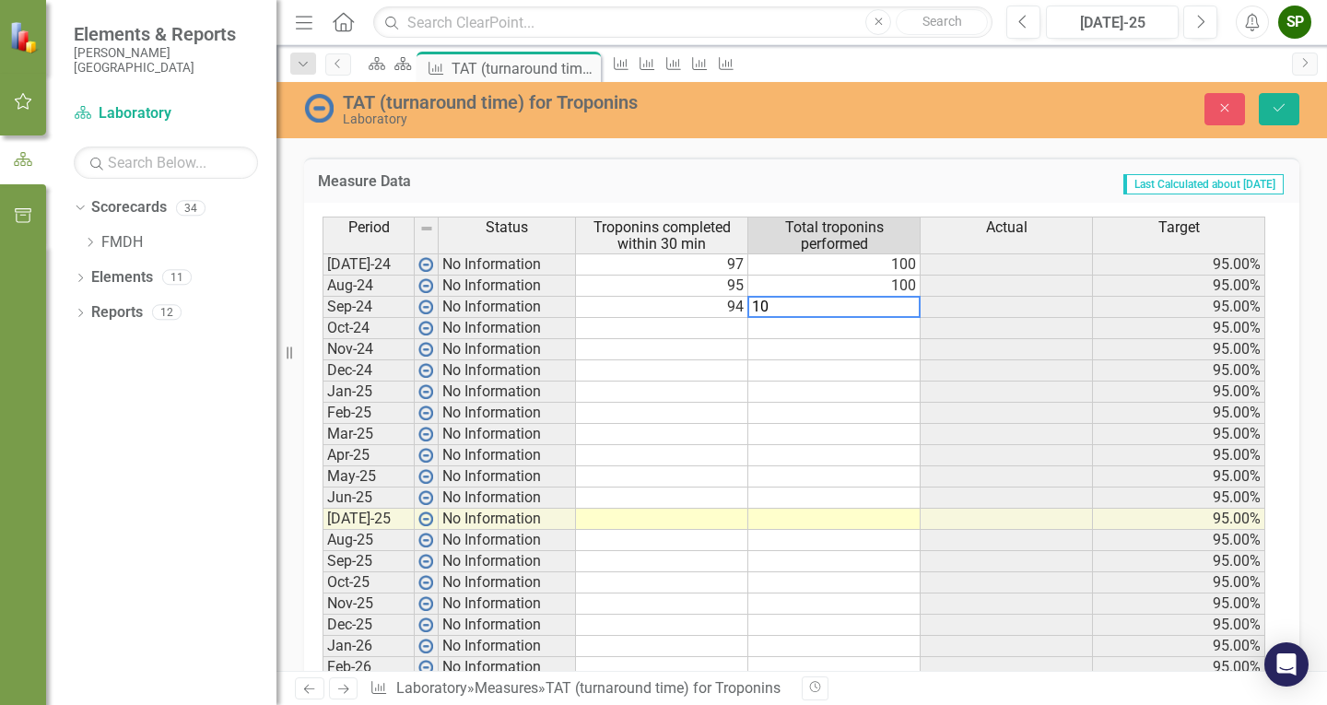
type textarea "100"
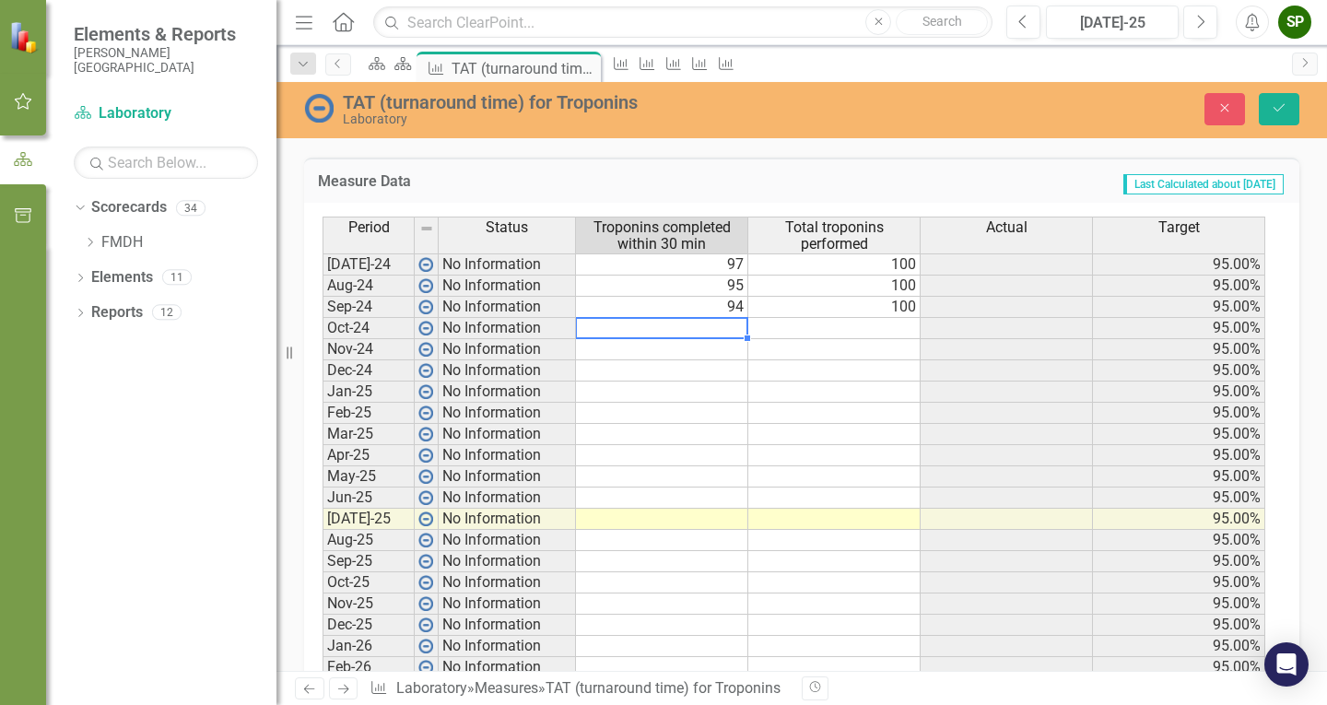
type textarea "99"
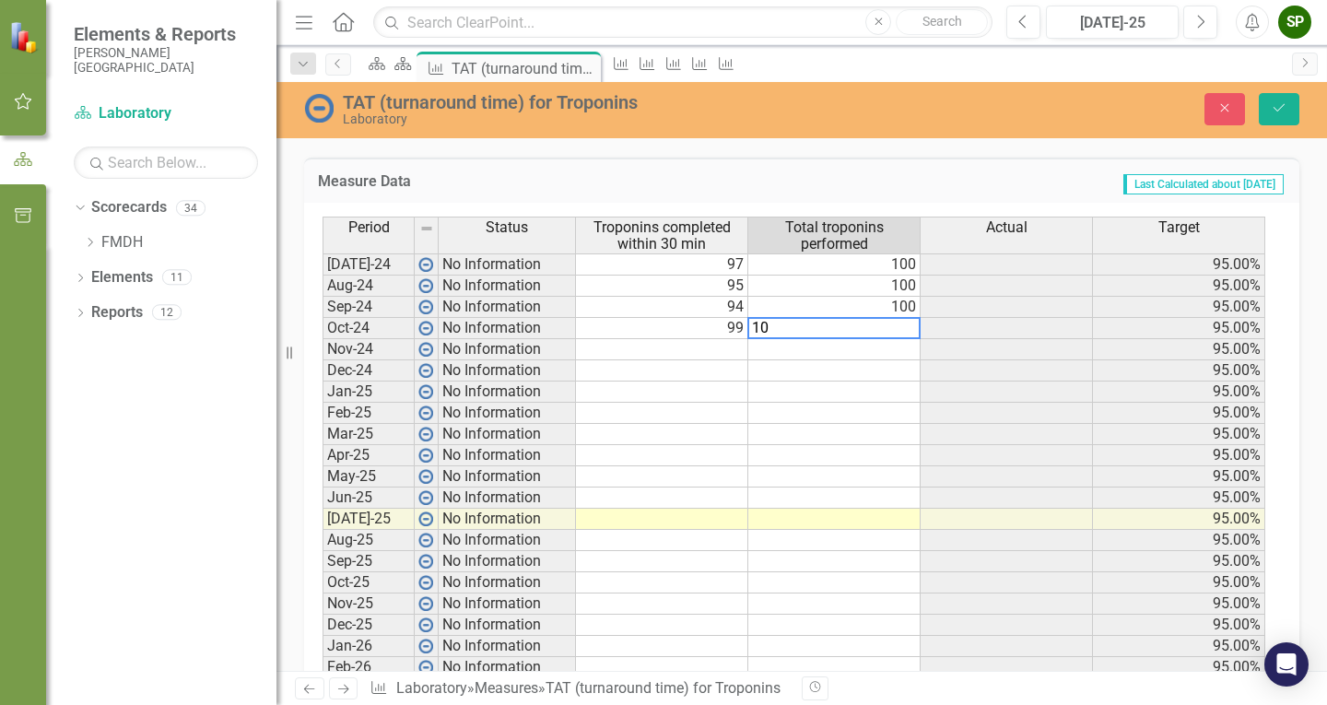
type textarea "100"
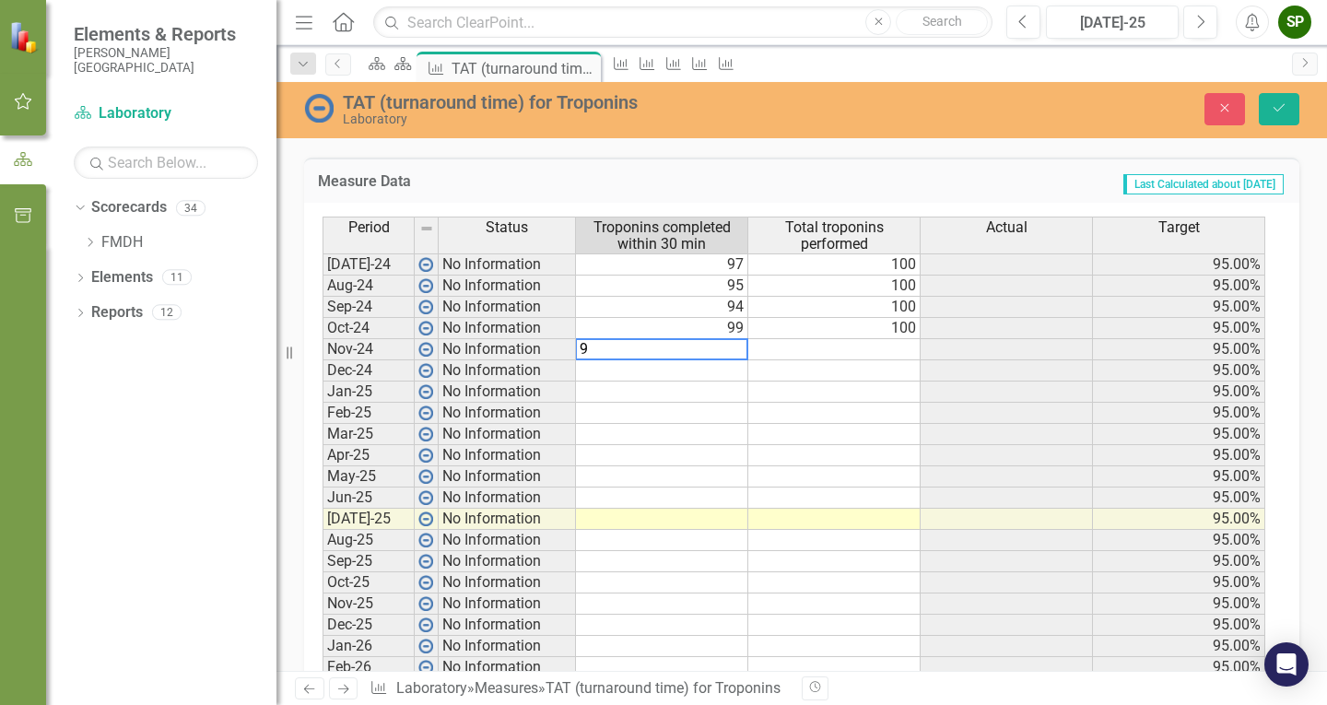
type textarea "98"
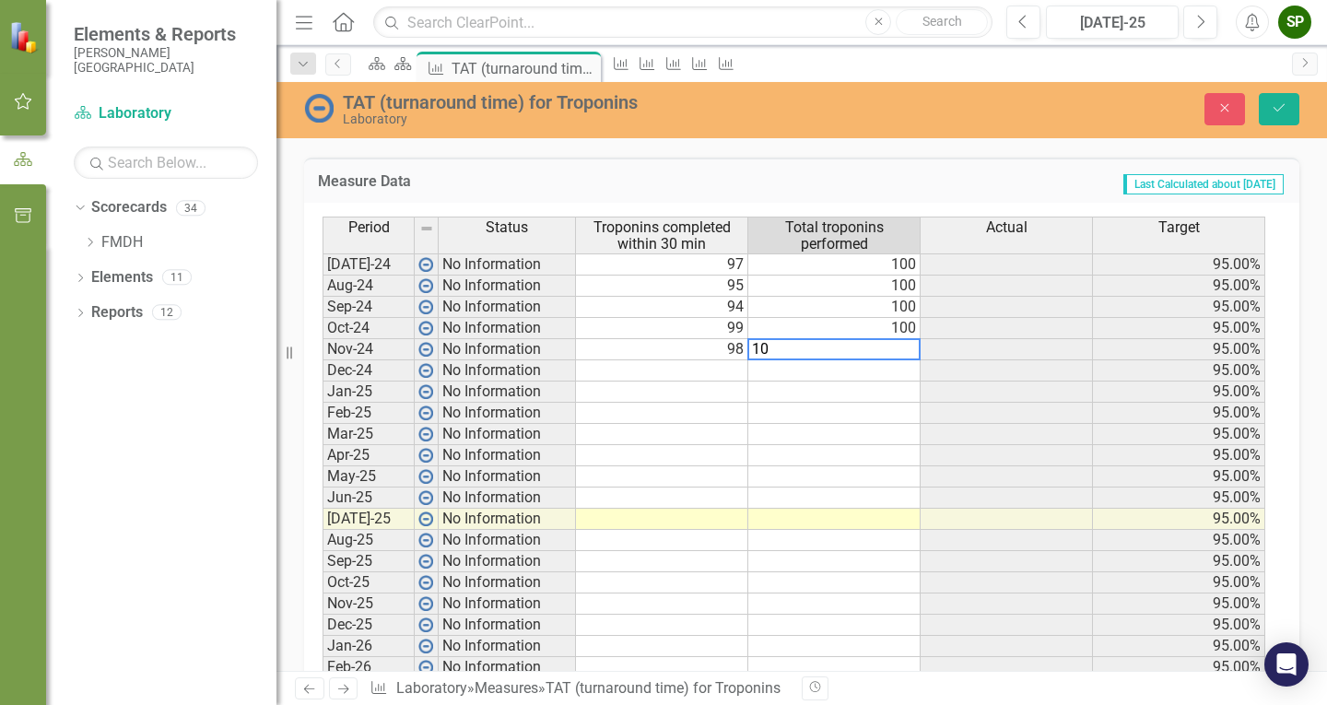
type textarea "100"
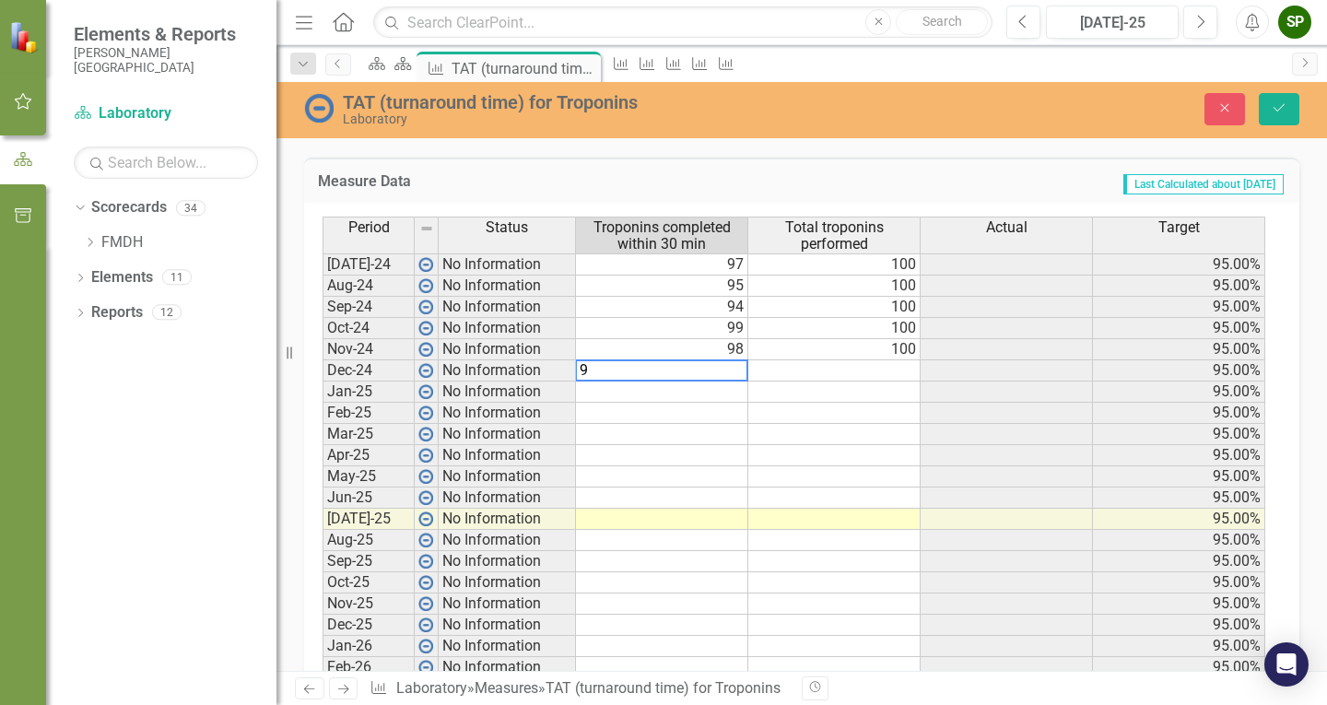
type textarea "94"
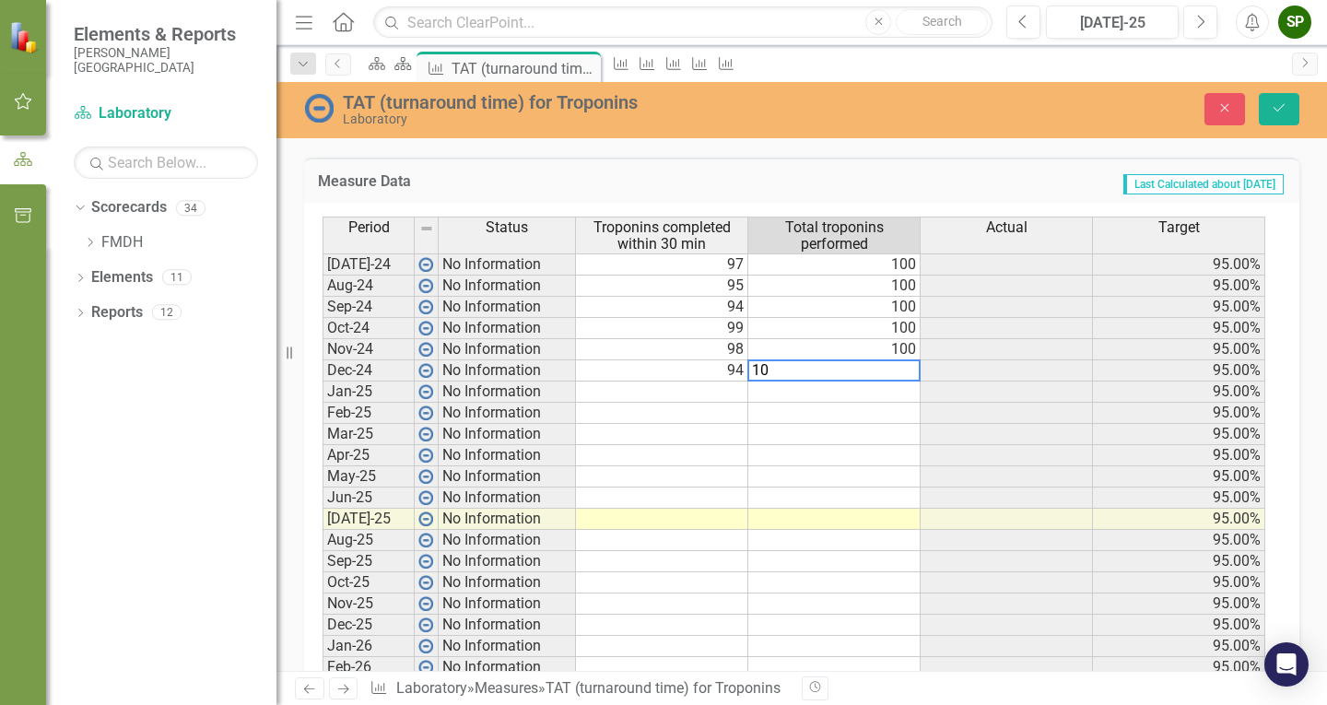
type textarea "100"
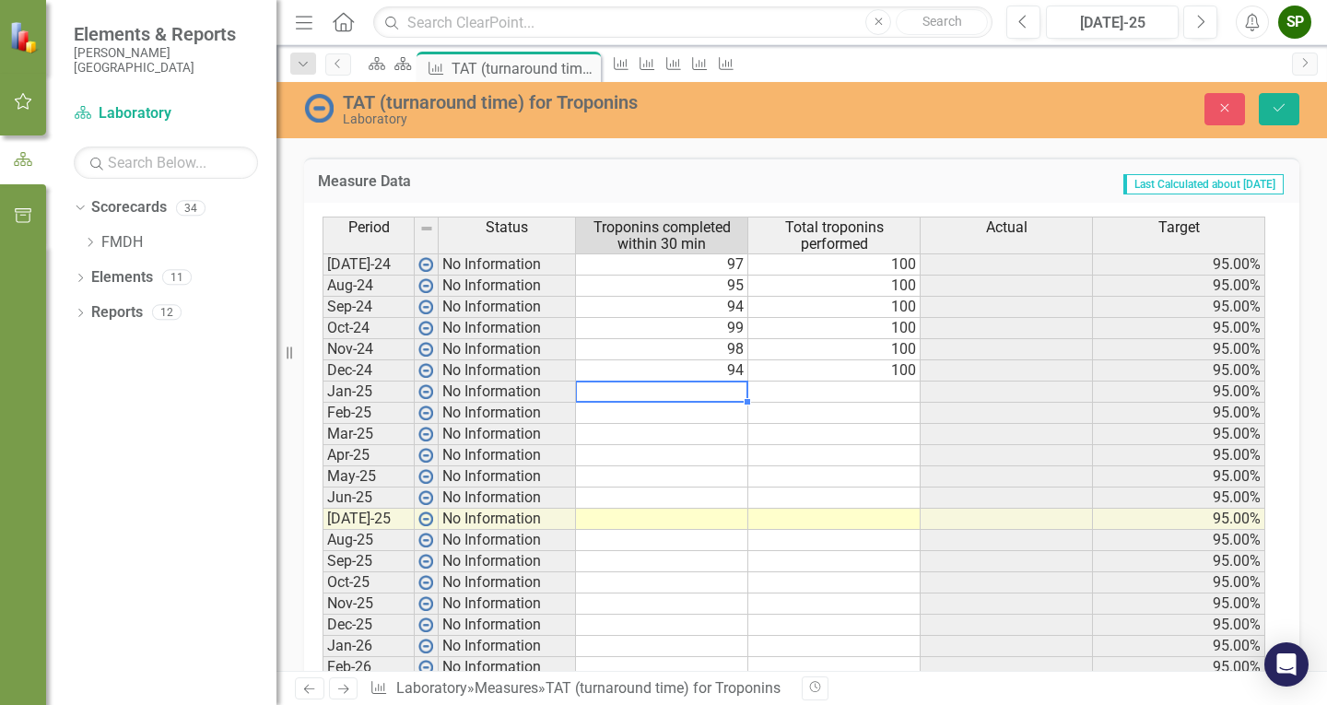
type textarea "8"
type textarea "98"
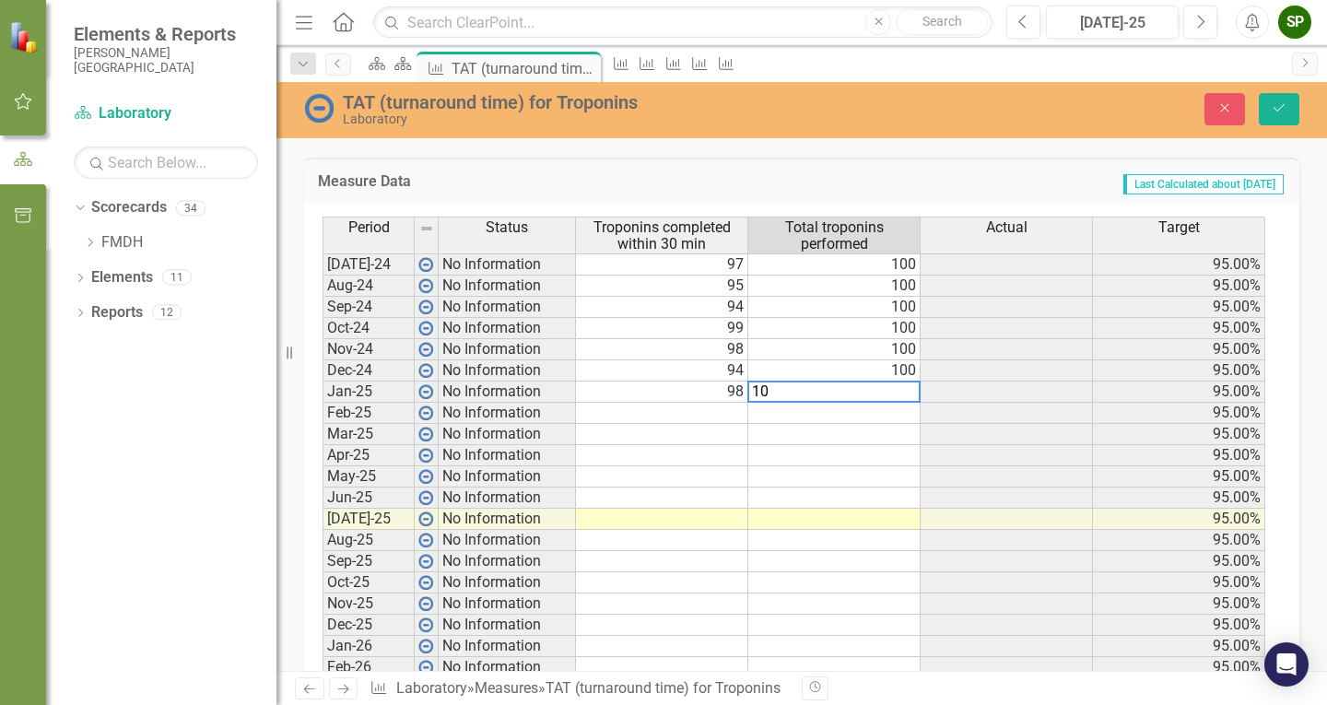
type textarea "100"
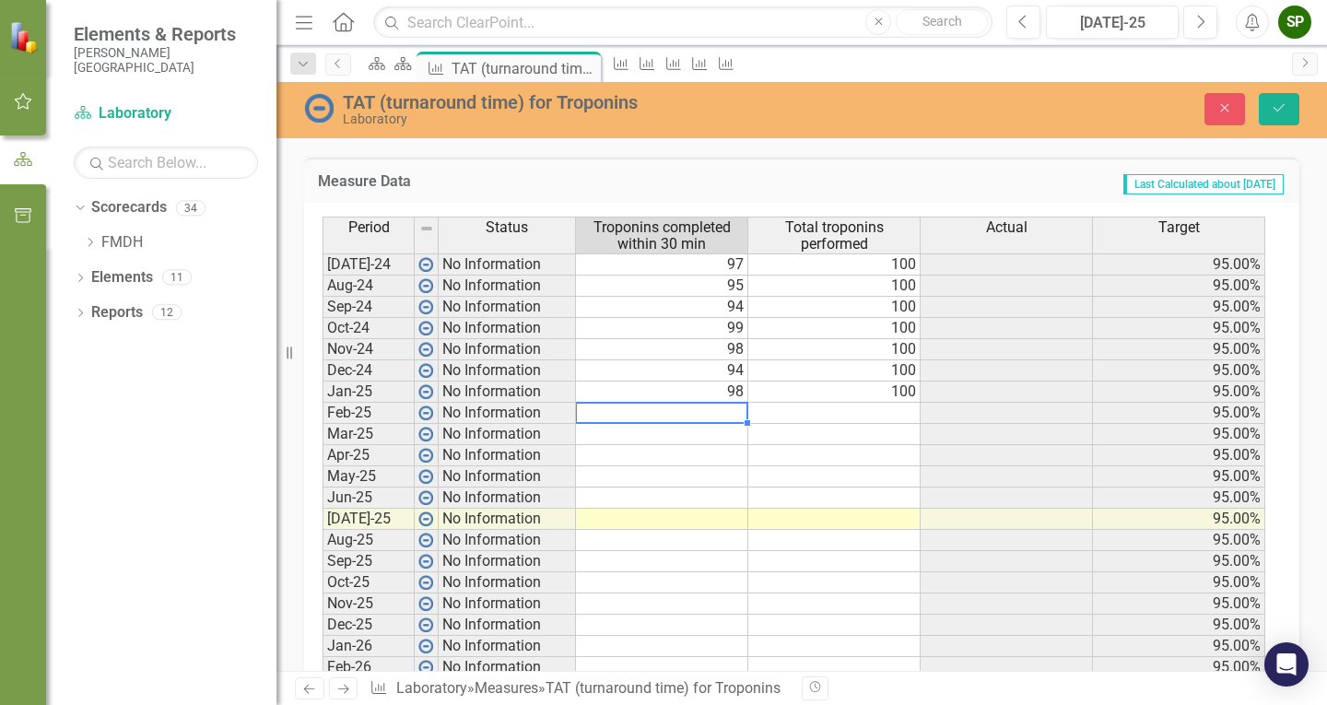
type textarea "98"
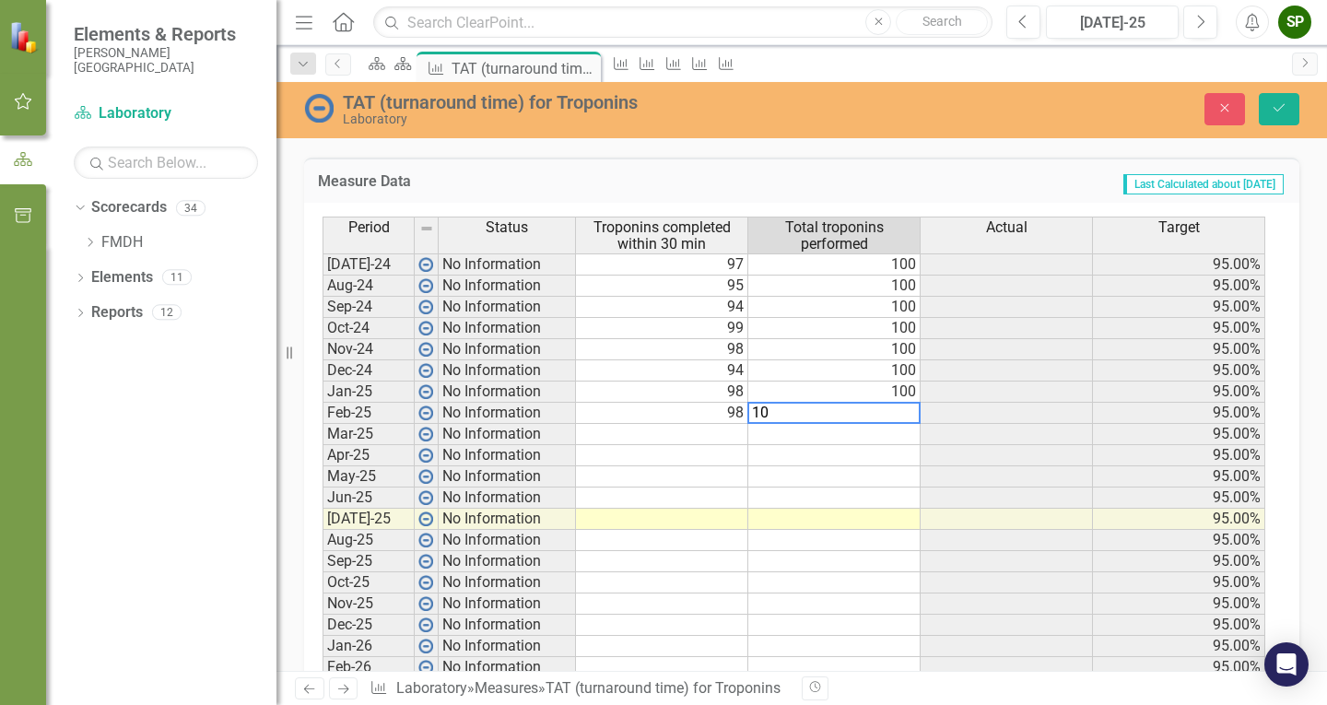
type textarea "100"
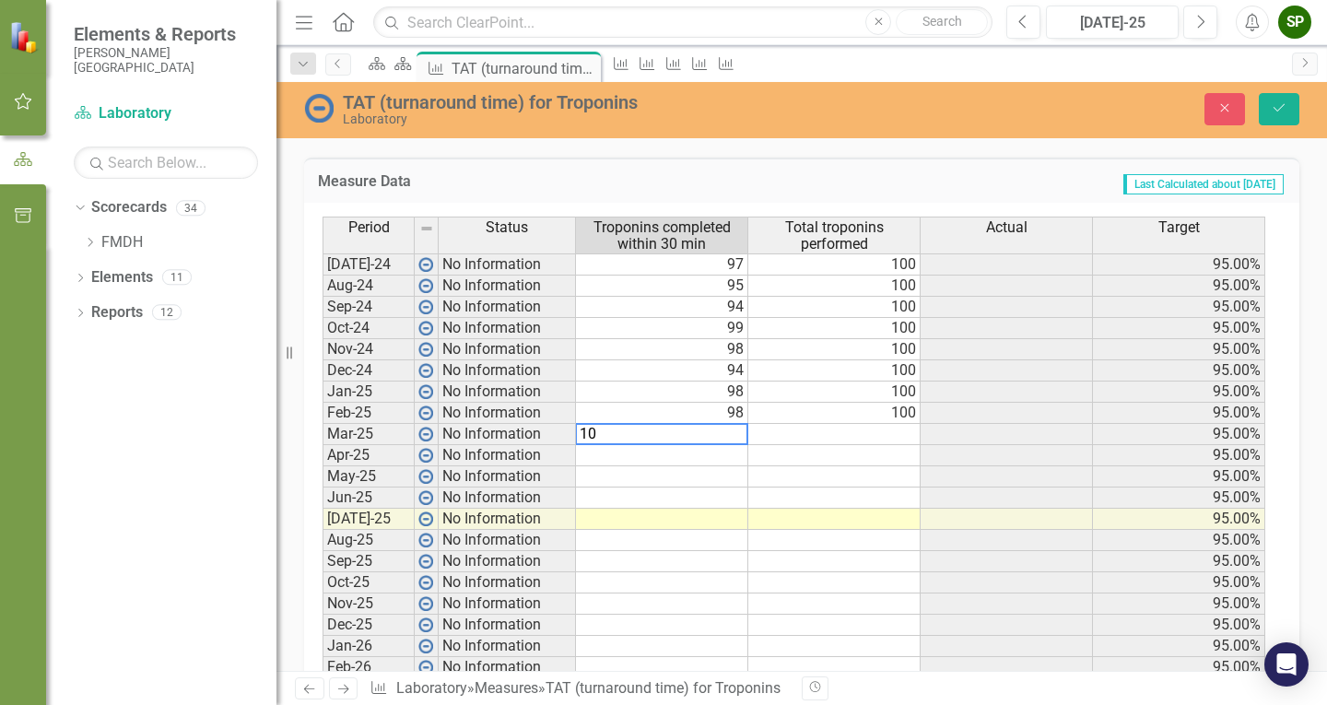
type textarea "100"
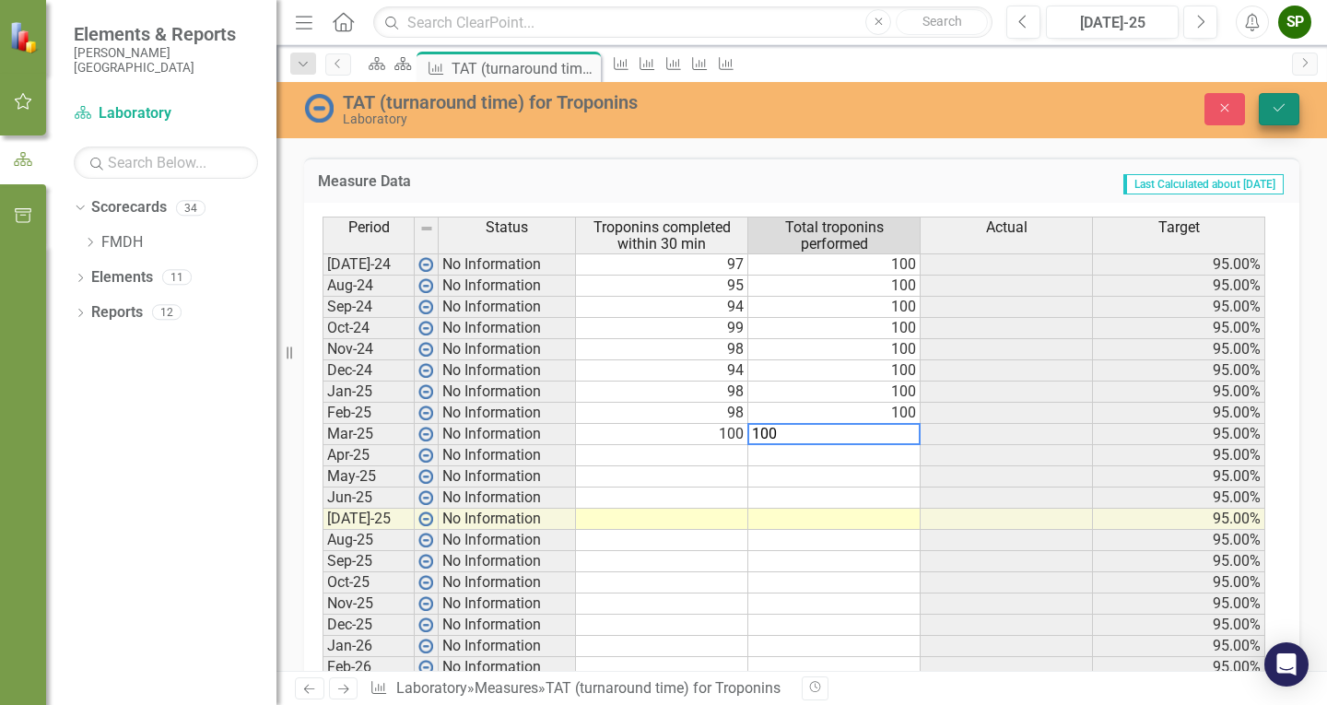
type textarea "100"
click at [1286, 103] on icon "Save" at bounding box center [1279, 107] width 17 height 13
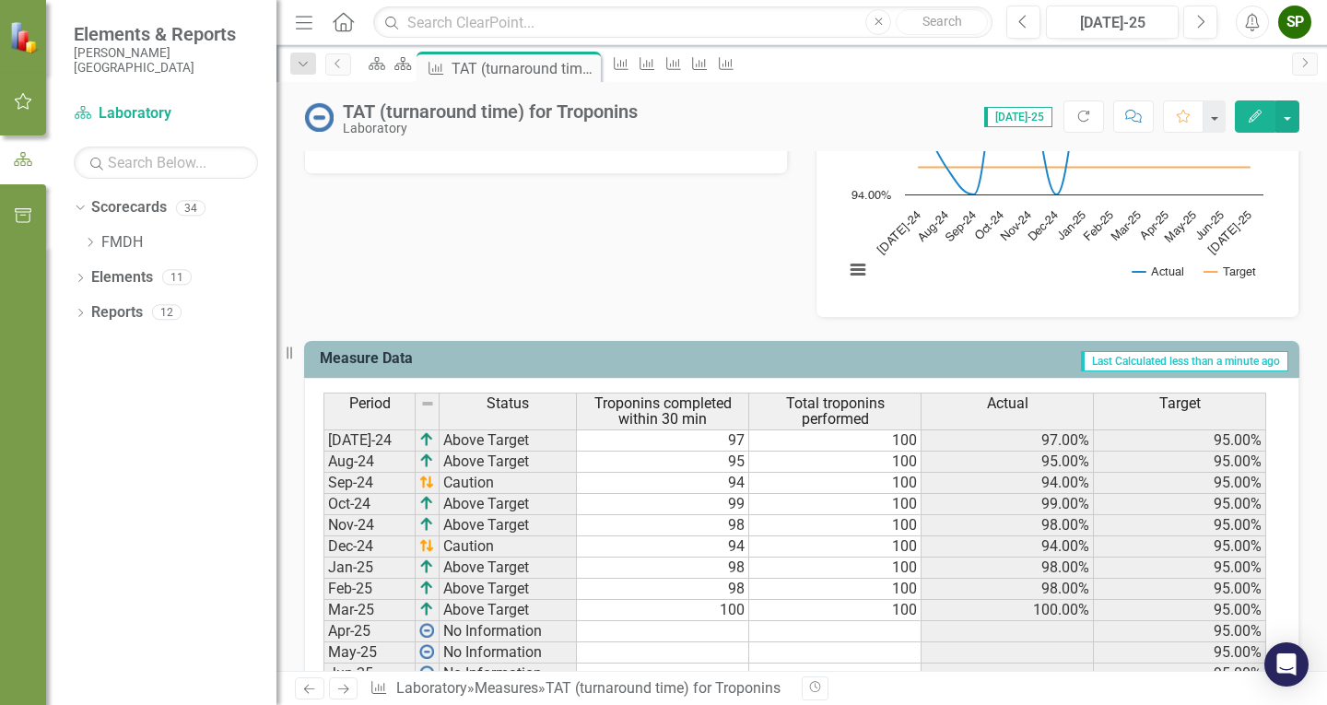
scroll to position [645, 0]
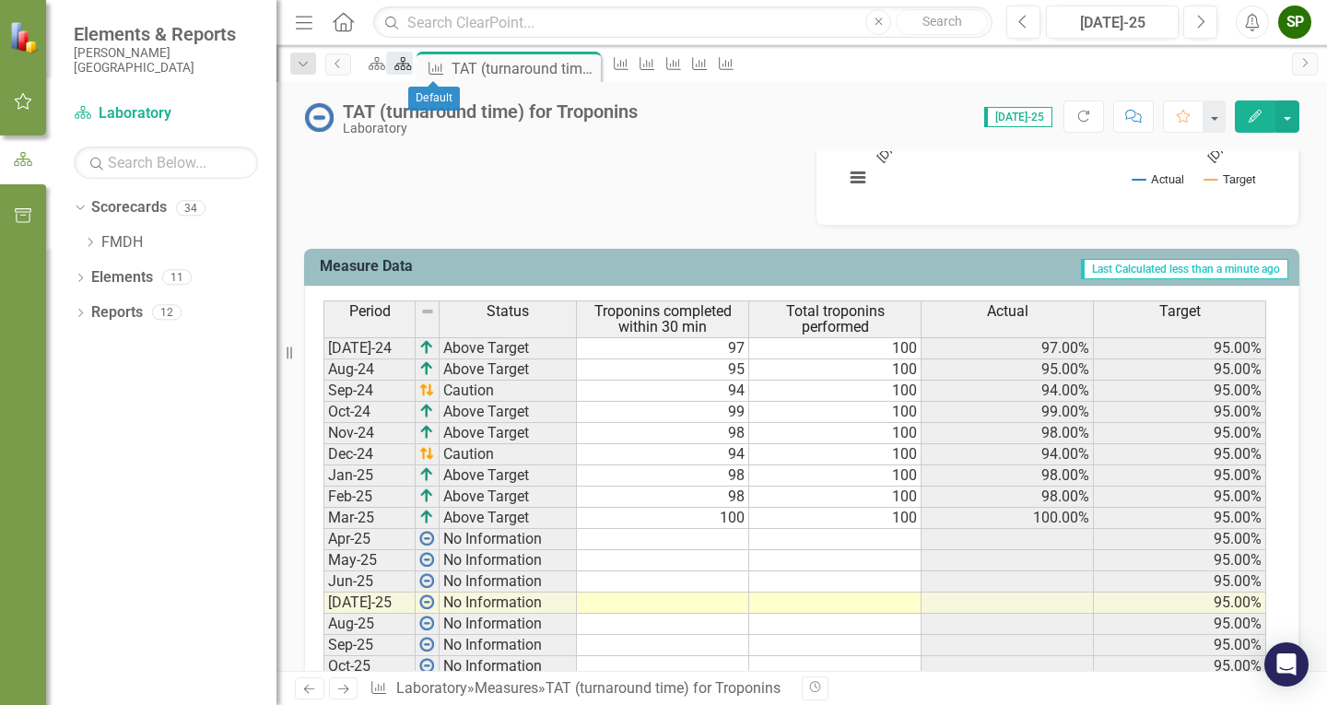
click at [412, 70] on icon at bounding box center [403, 63] width 17 height 13
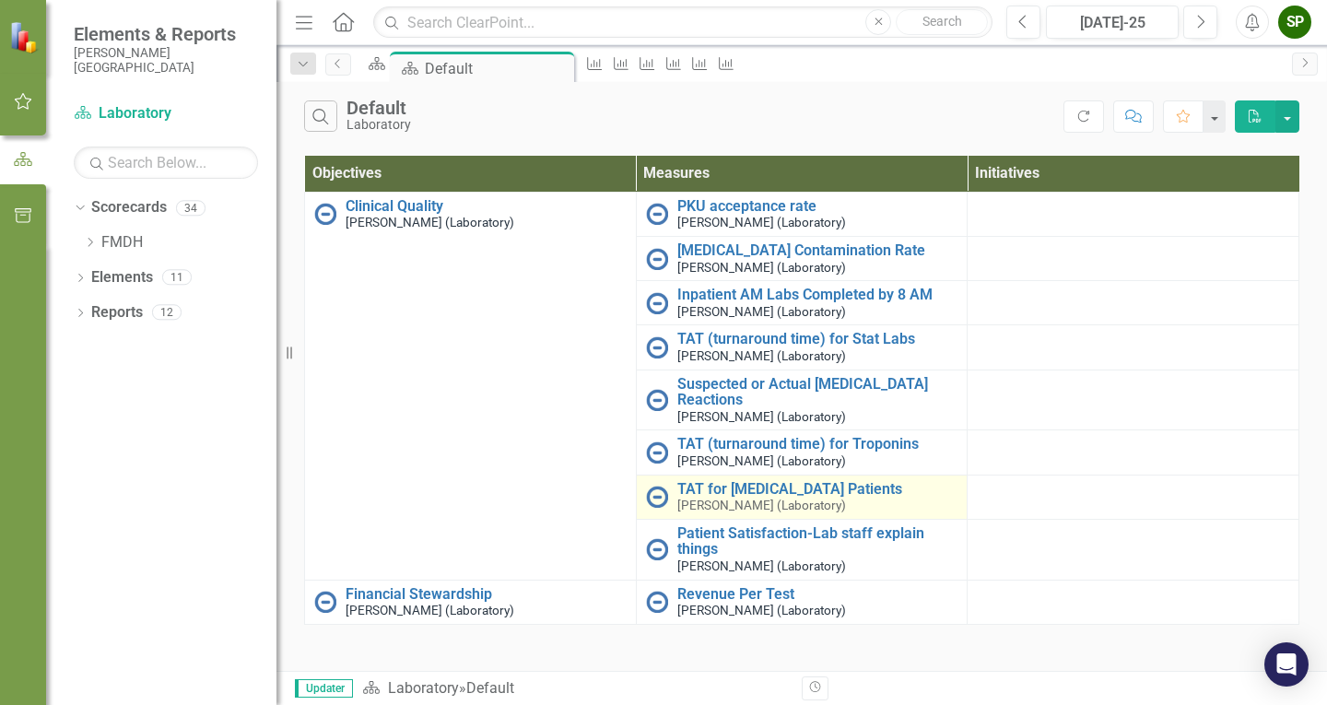
click at [665, 500] on img at bounding box center [657, 497] width 22 height 22
click at [724, 488] on link "TAT for [MEDICAL_DATA] Patients" at bounding box center [817, 489] width 281 height 17
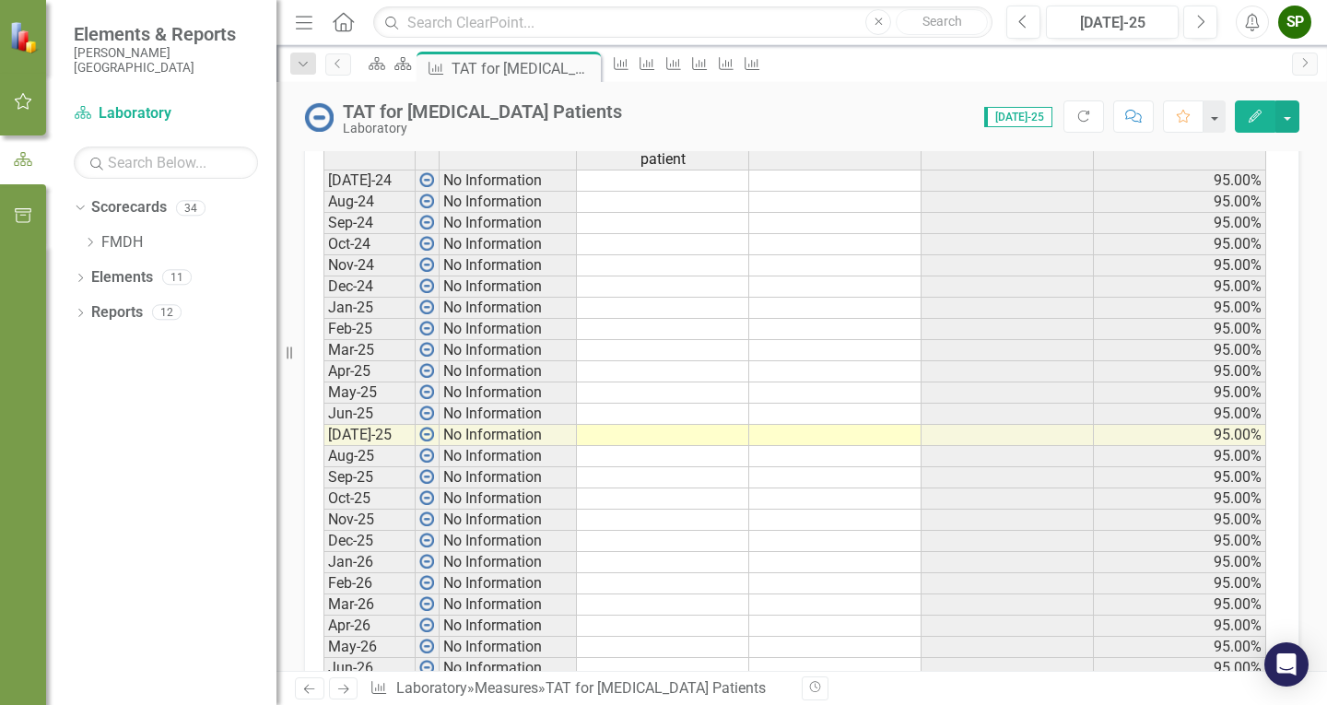
scroll to position [737, 0]
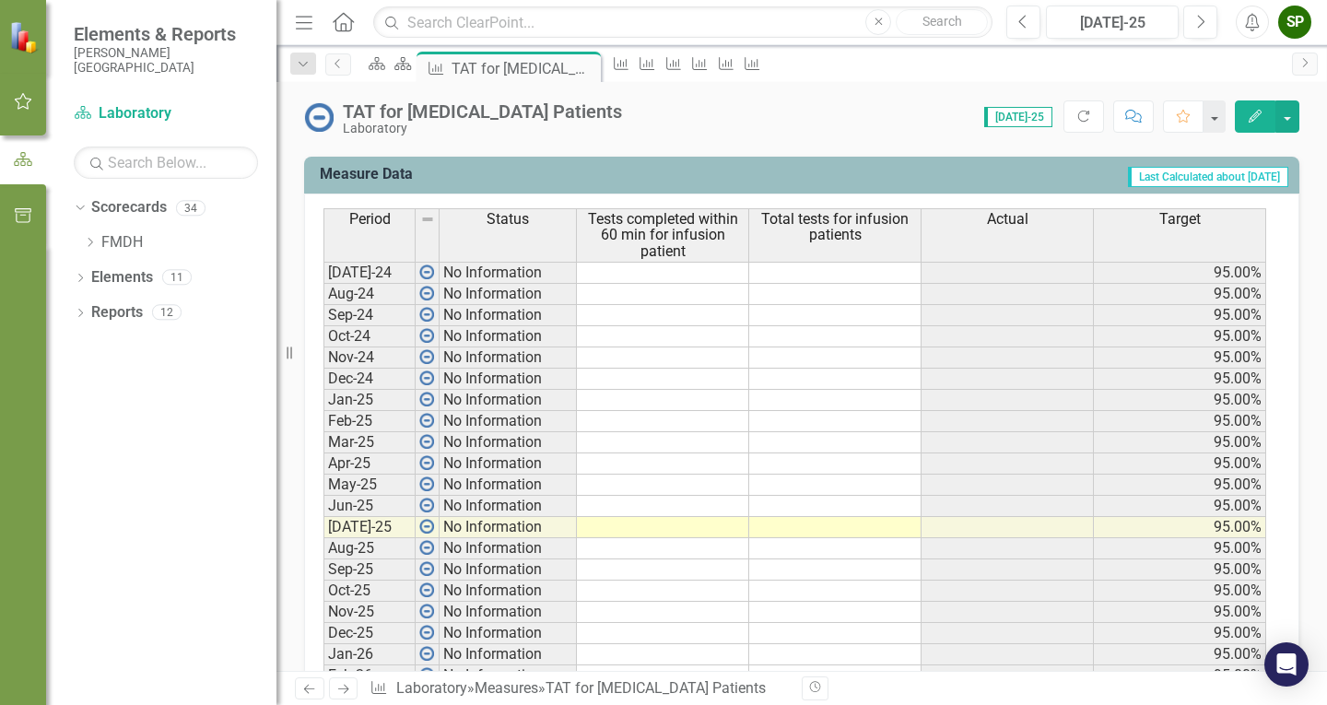
click at [671, 276] on td at bounding box center [663, 273] width 172 height 22
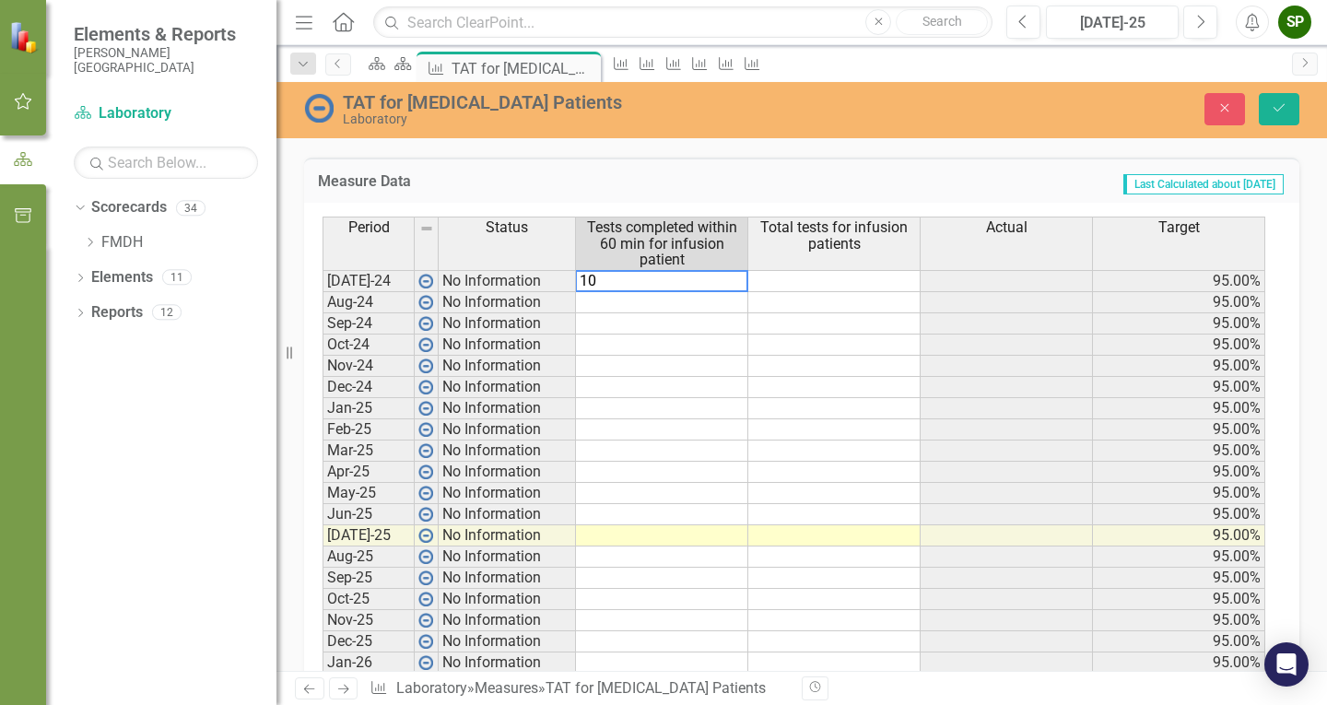
type textarea "100"
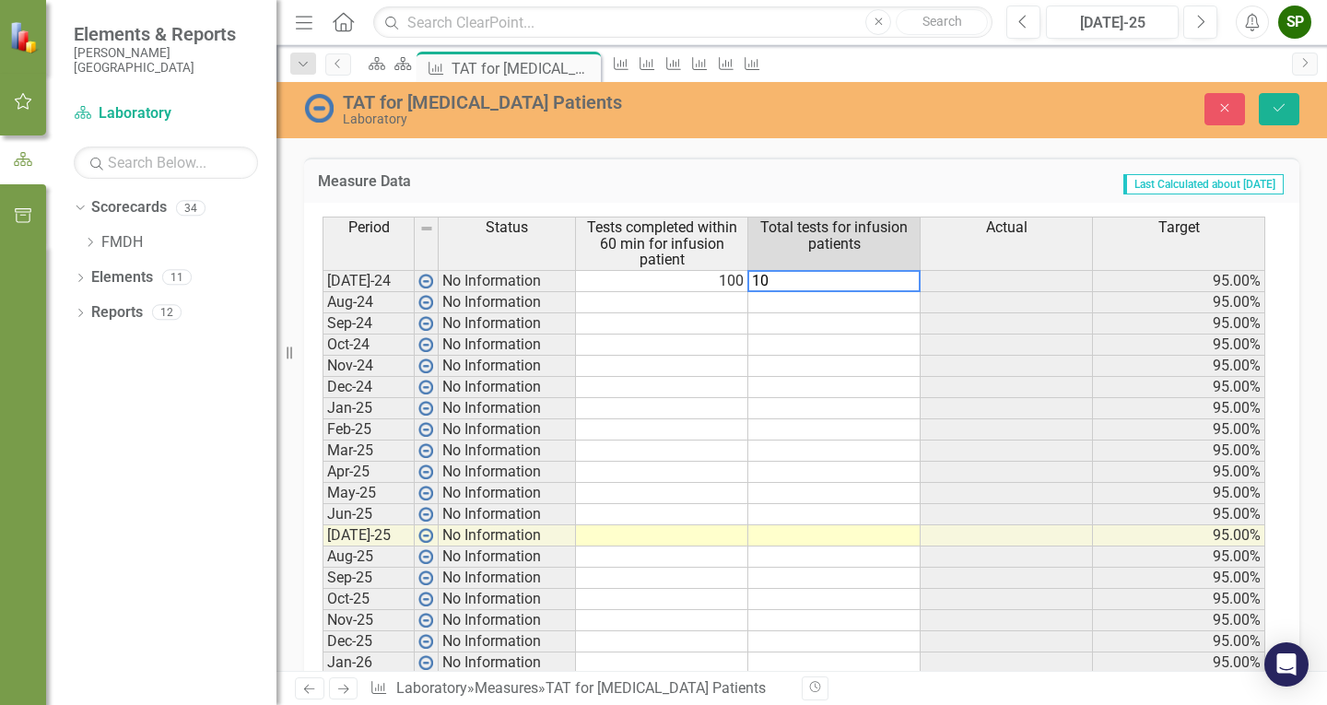
type textarea "100"
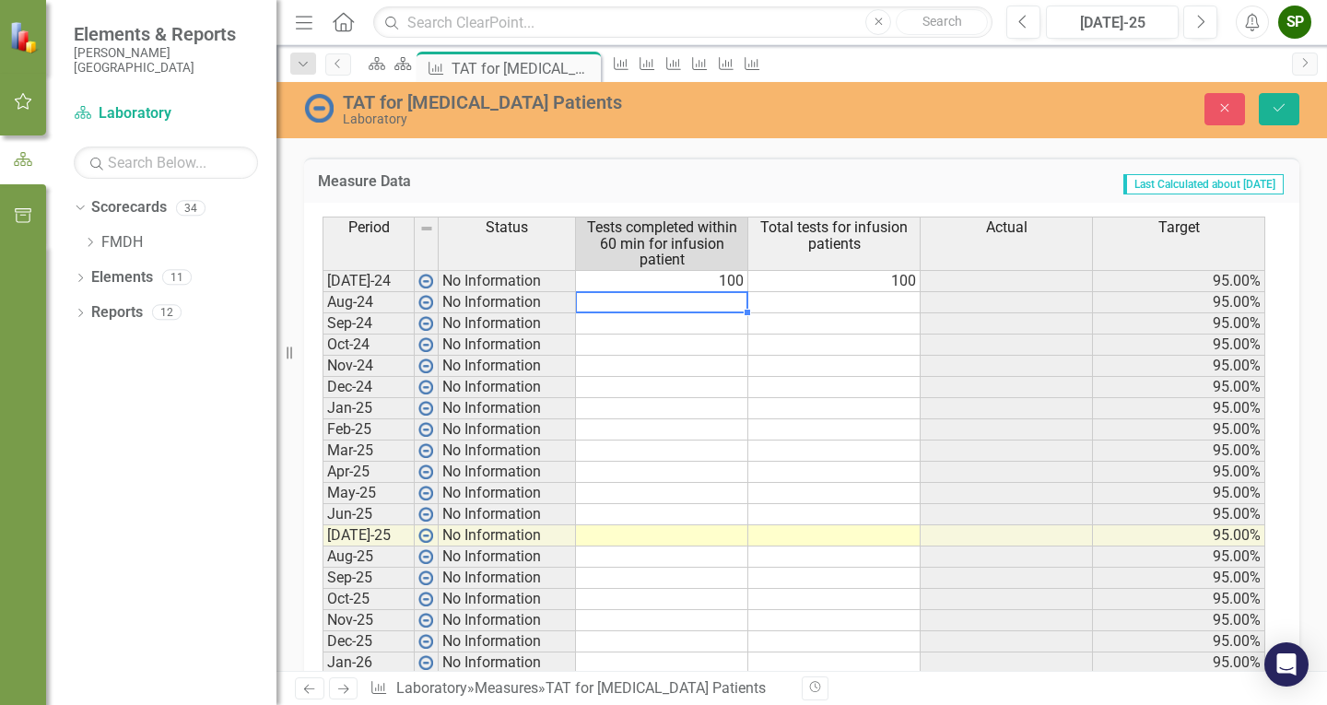
type textarea "99"
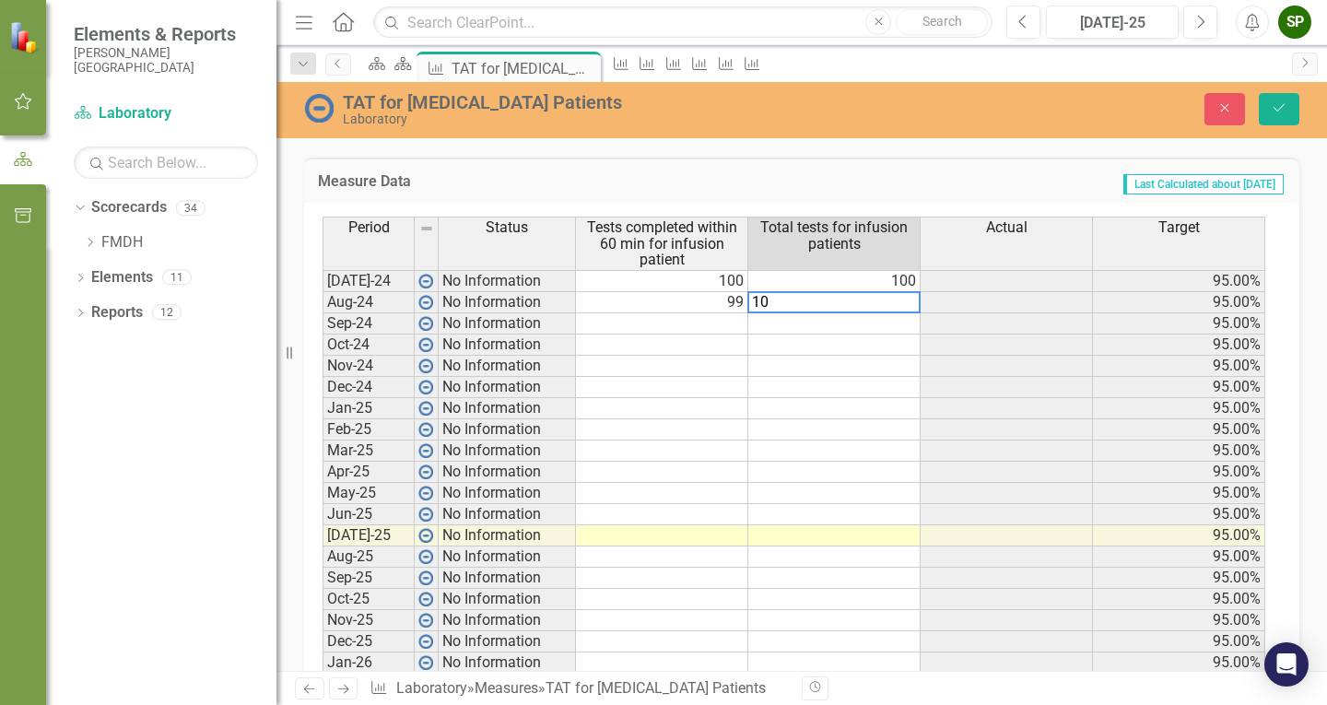
type textarea "100"
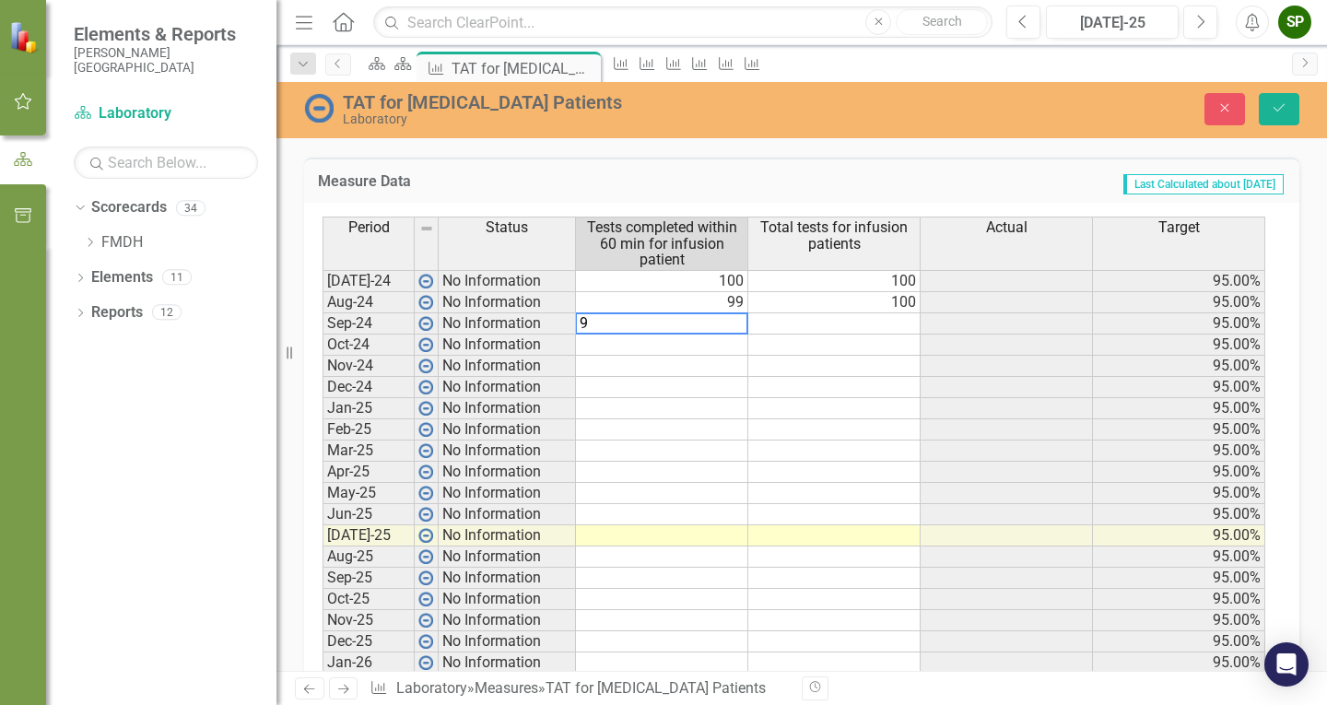
type textarea "96"
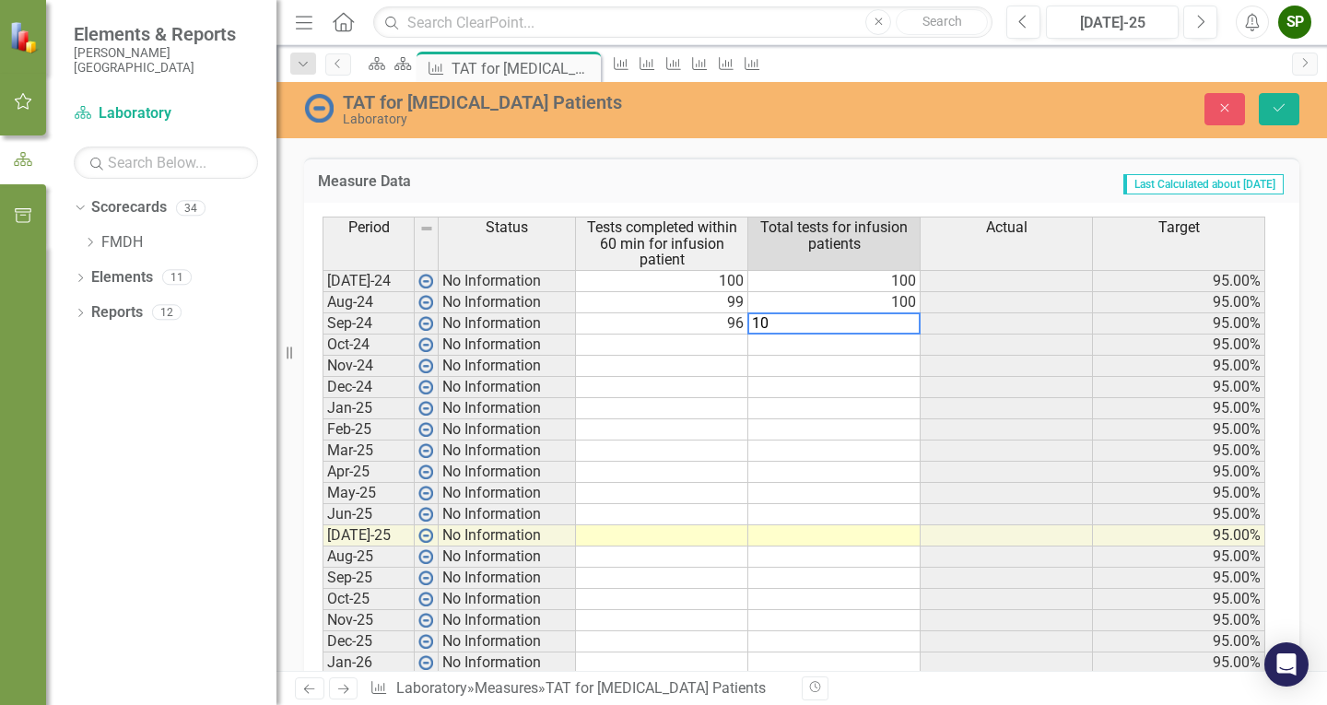
type textarea "100"
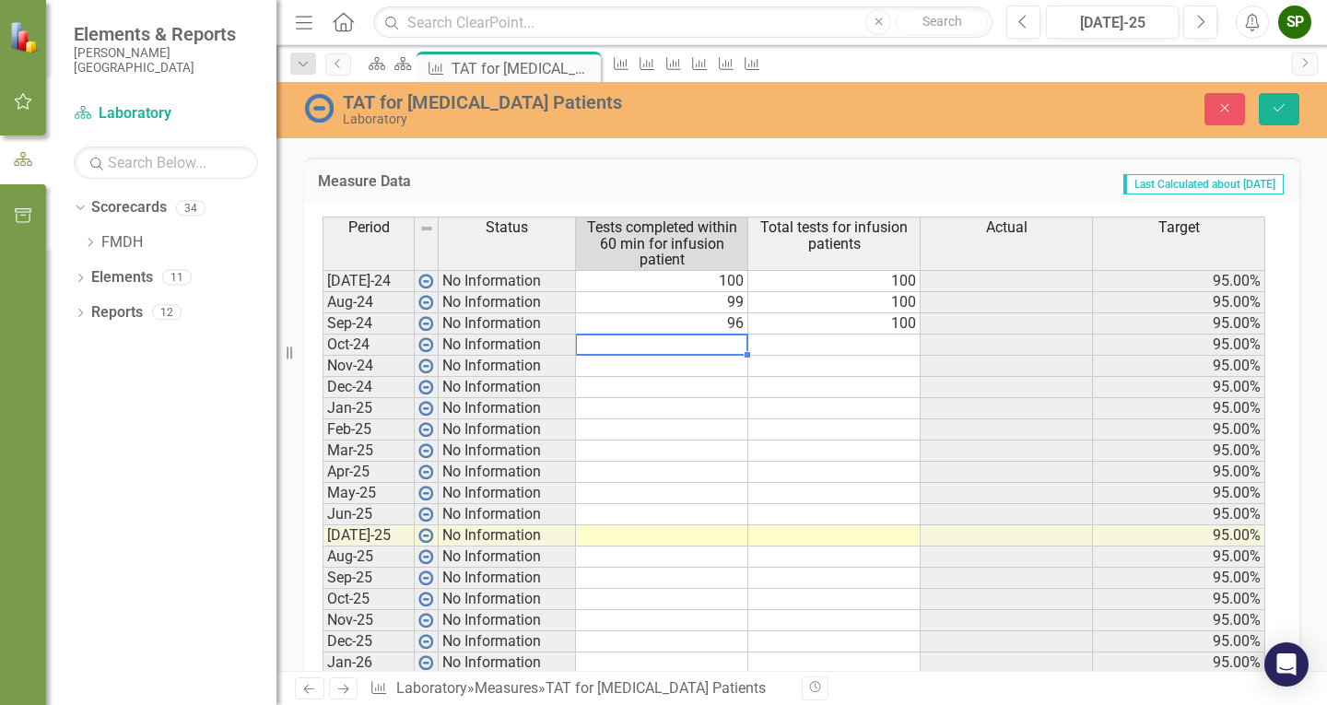
type textarea "97"
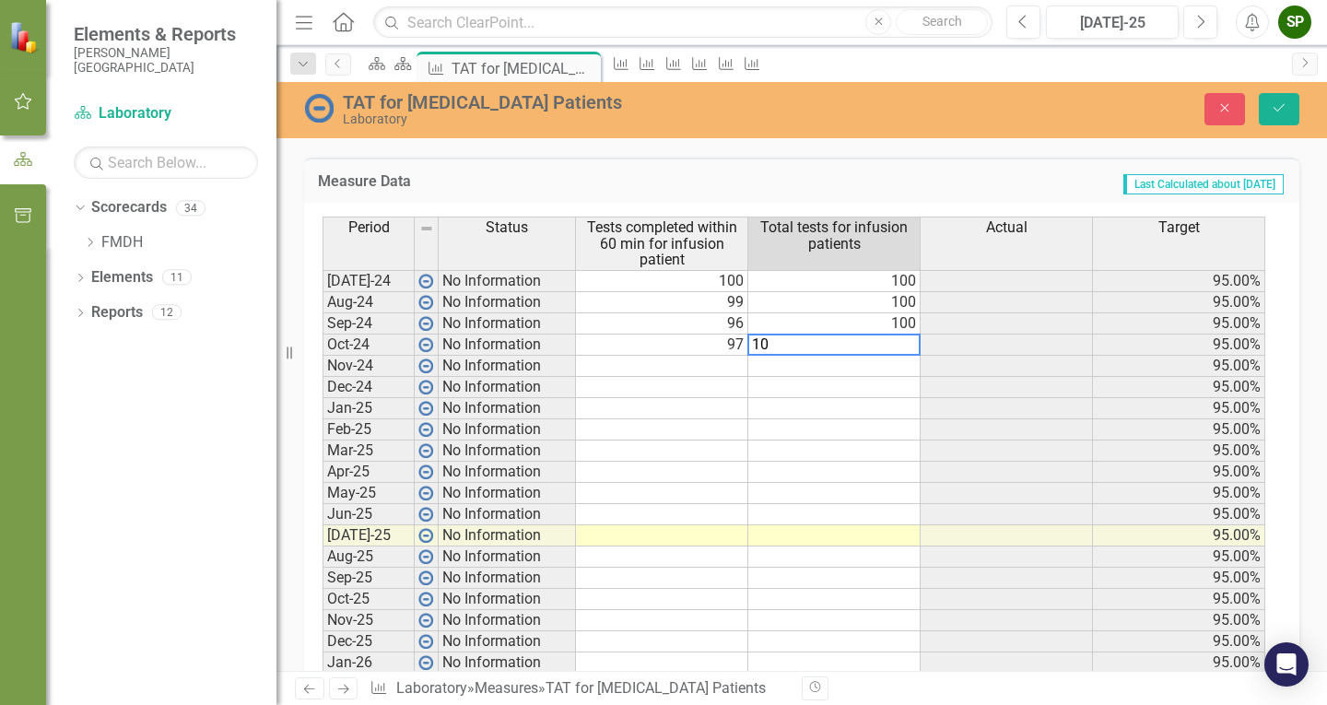
type textarea "100"
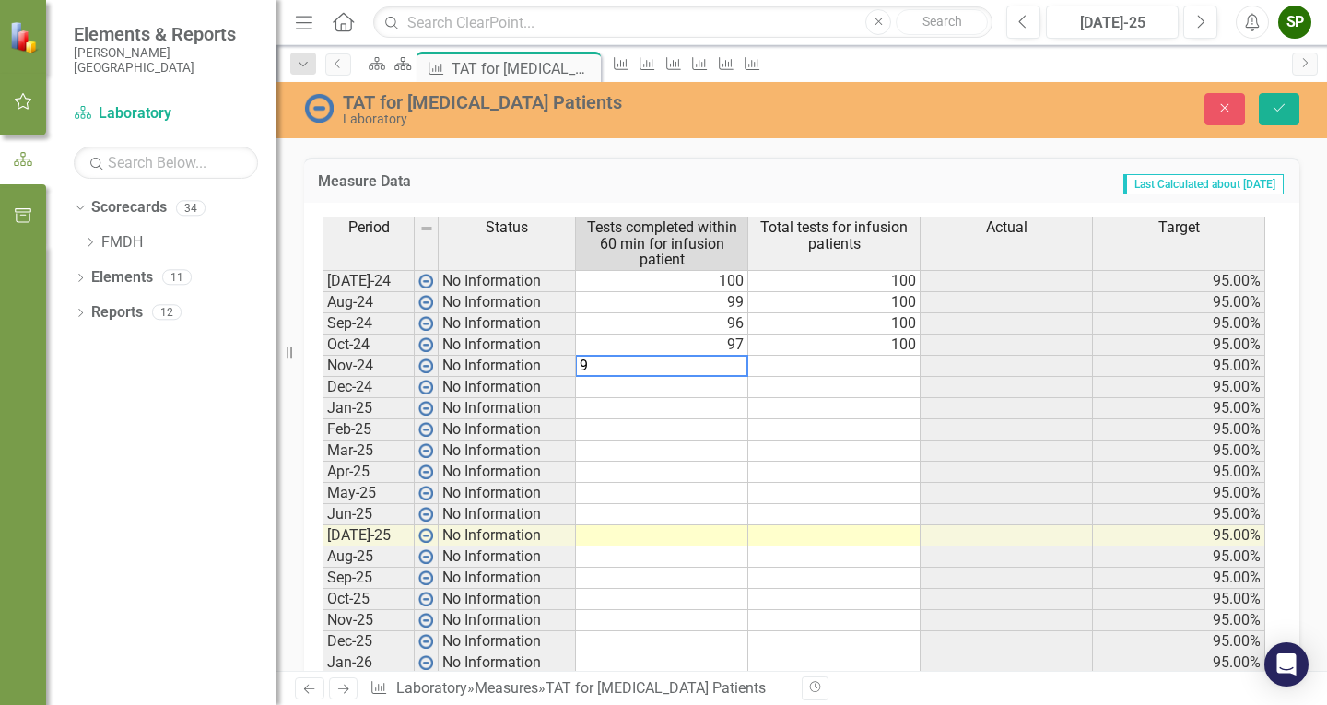
type textarea "97"
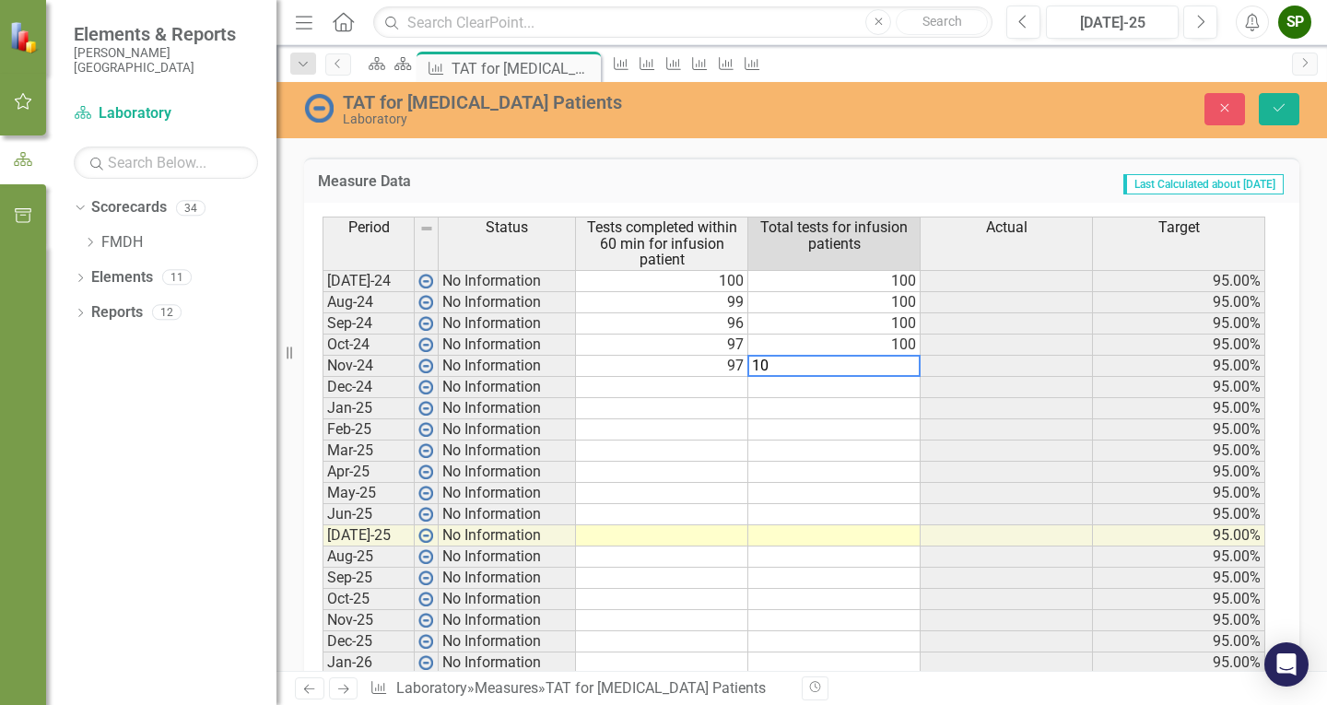
type textarea "100"
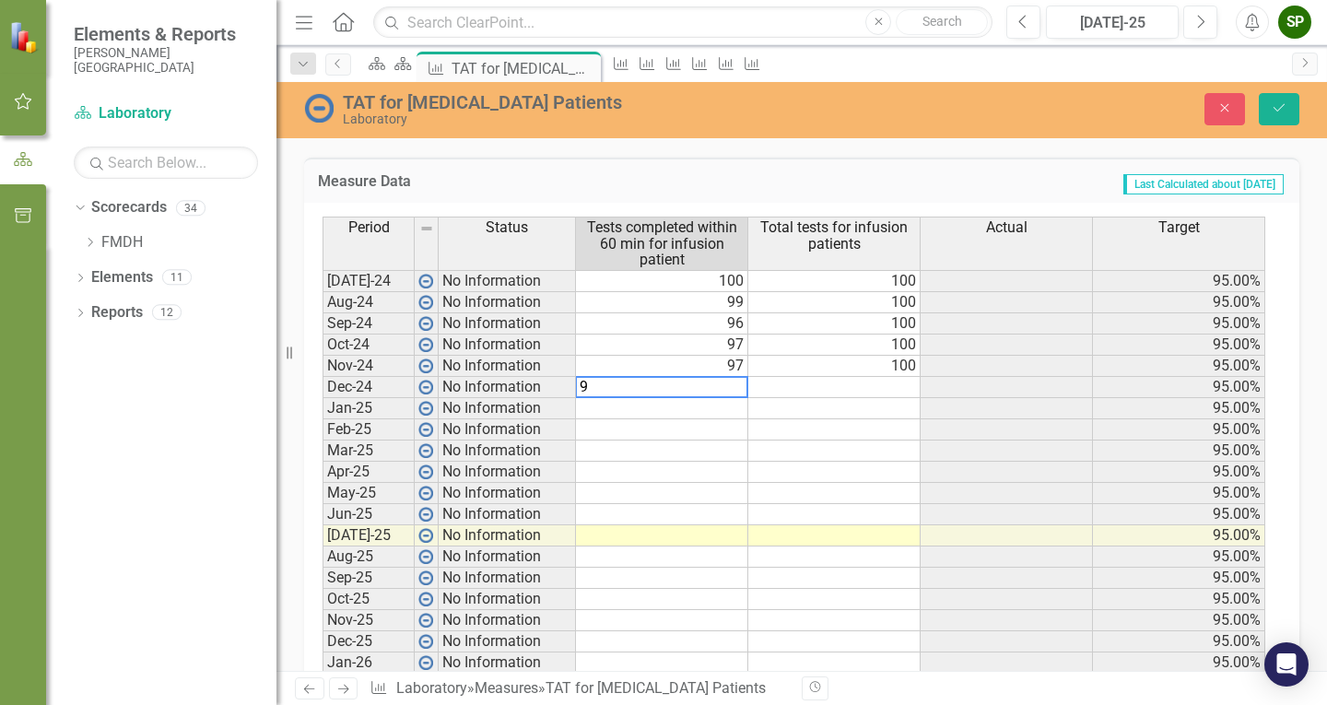
type textarea "99"
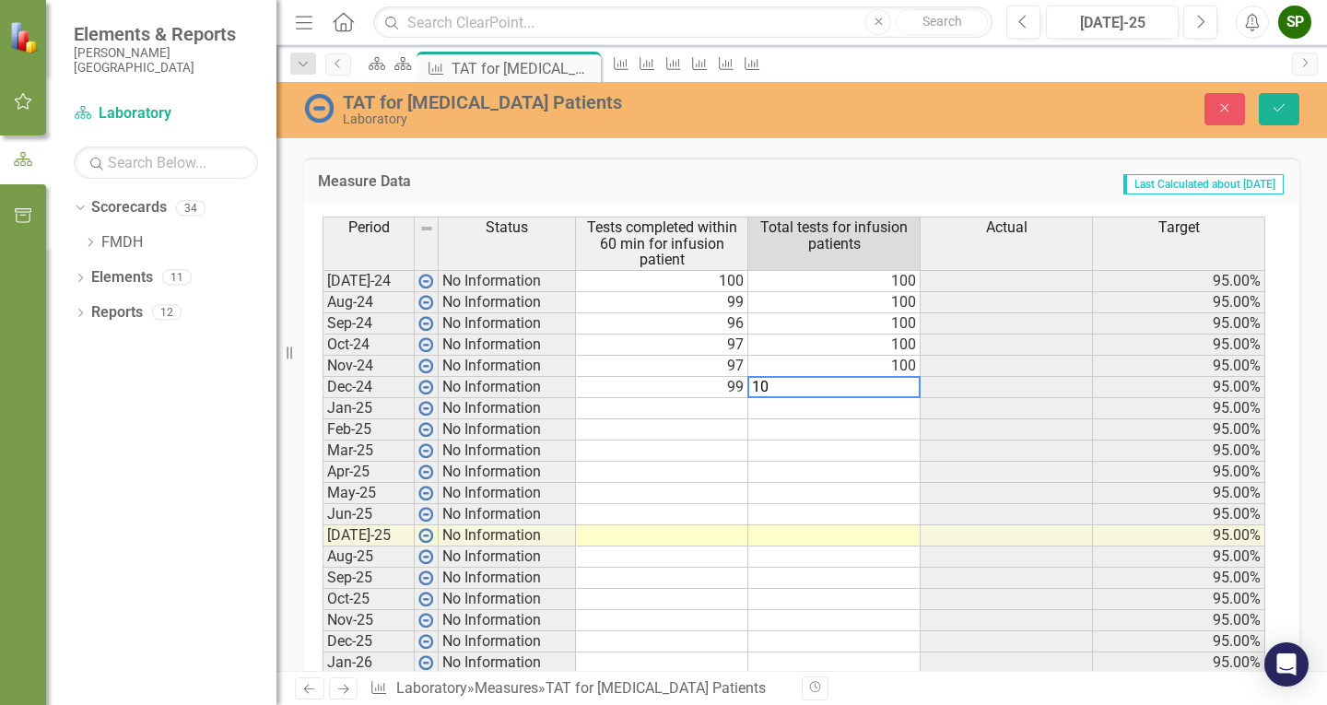
type textarea "100"
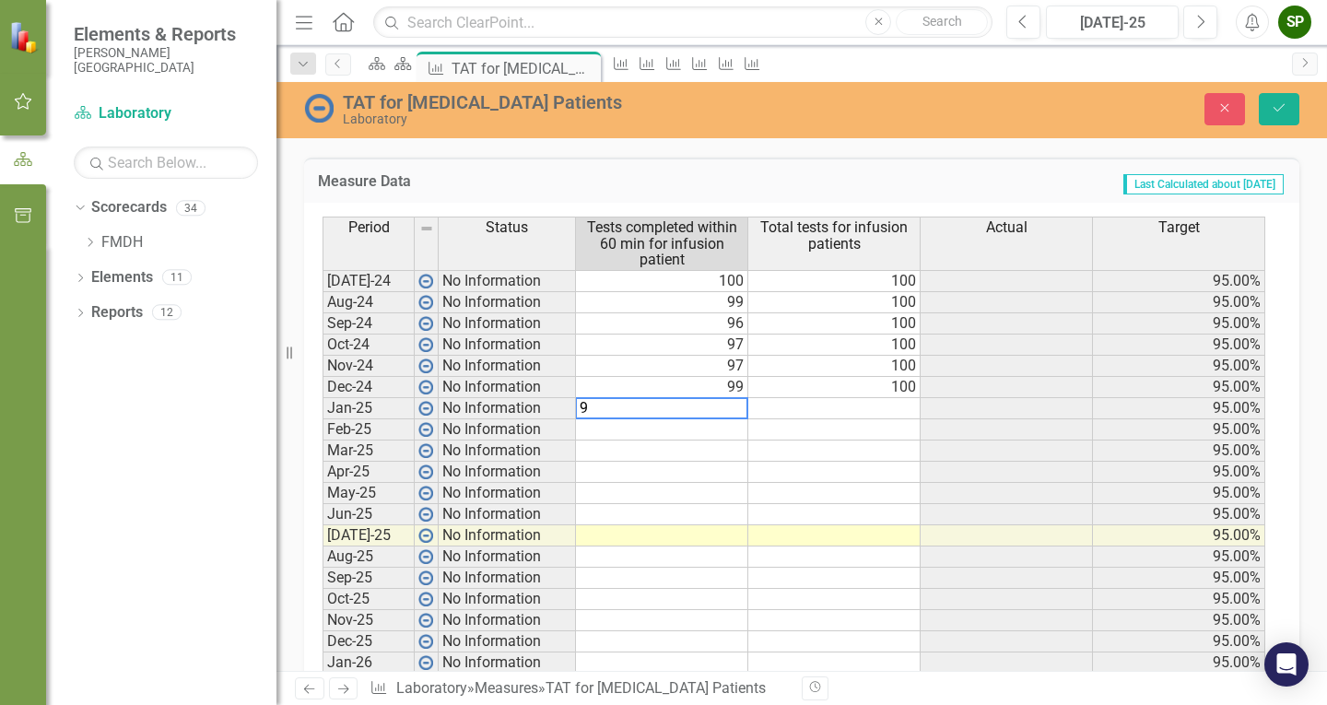
type textarea "96"
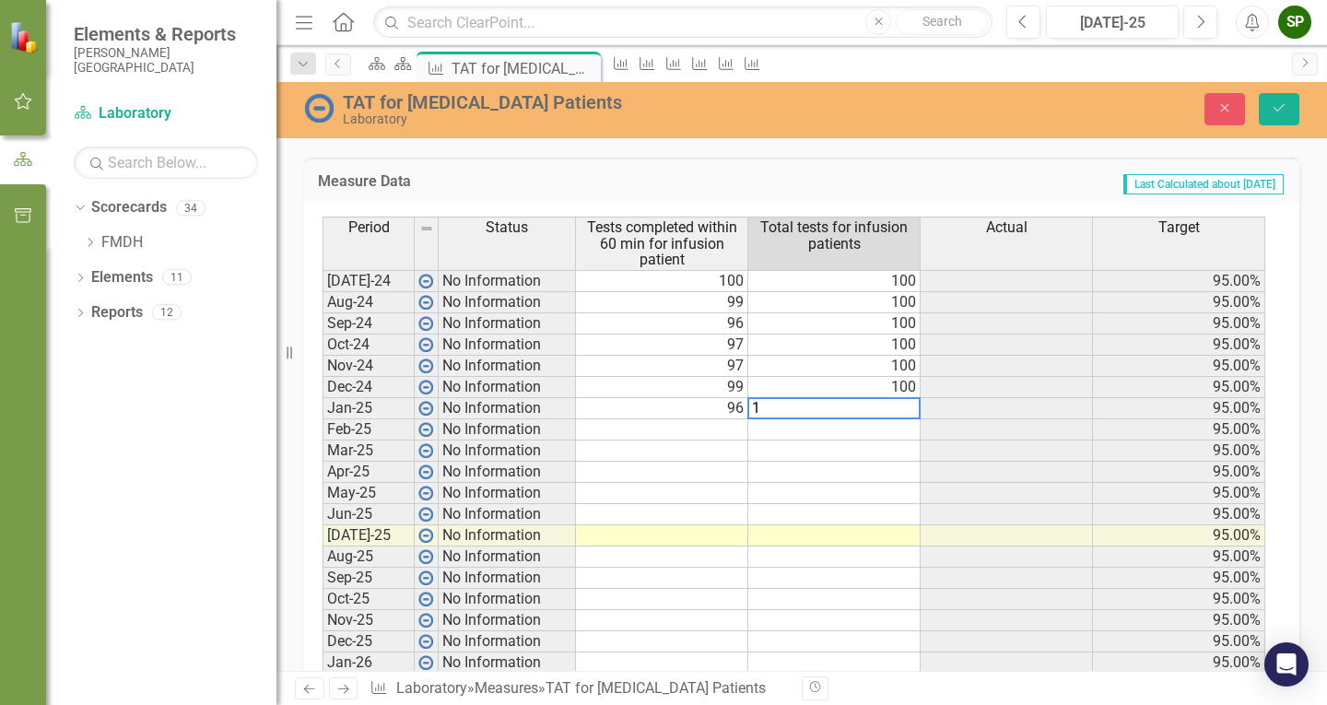
type textarea "10"
type textarea "100"
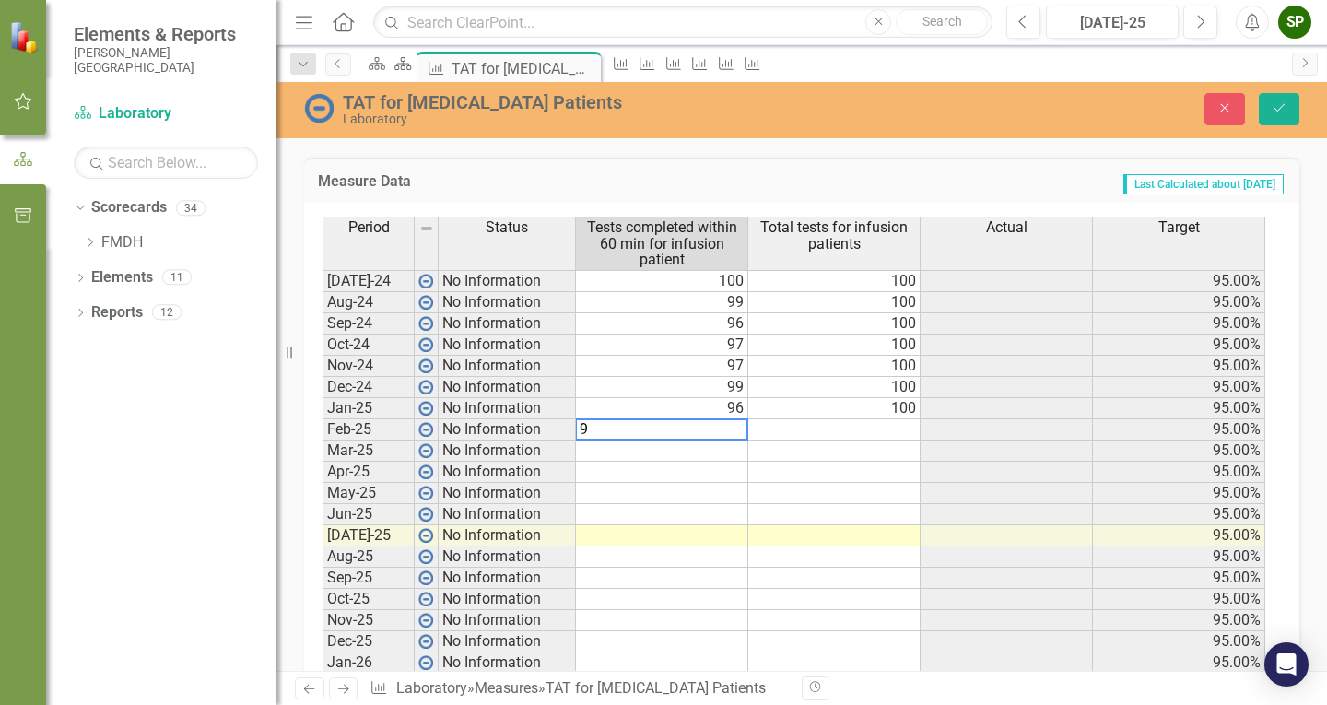
type textarea "93"
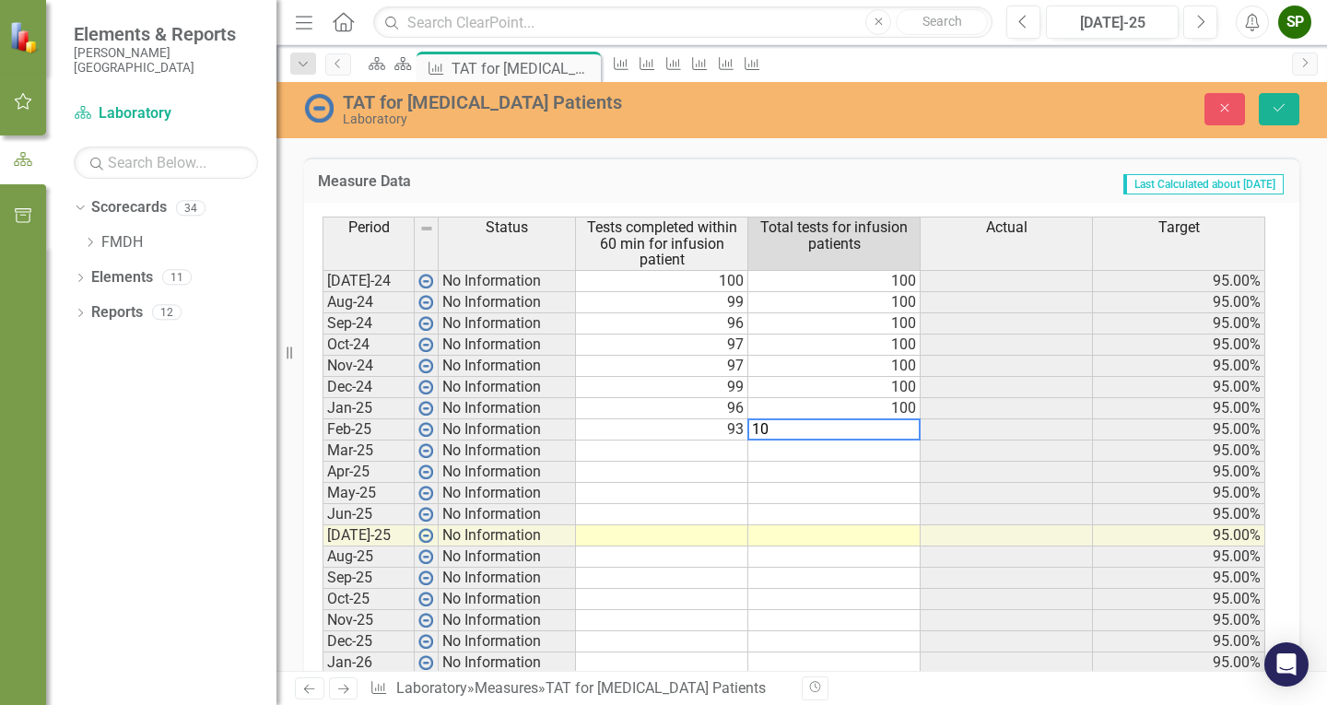
type textarea "100"
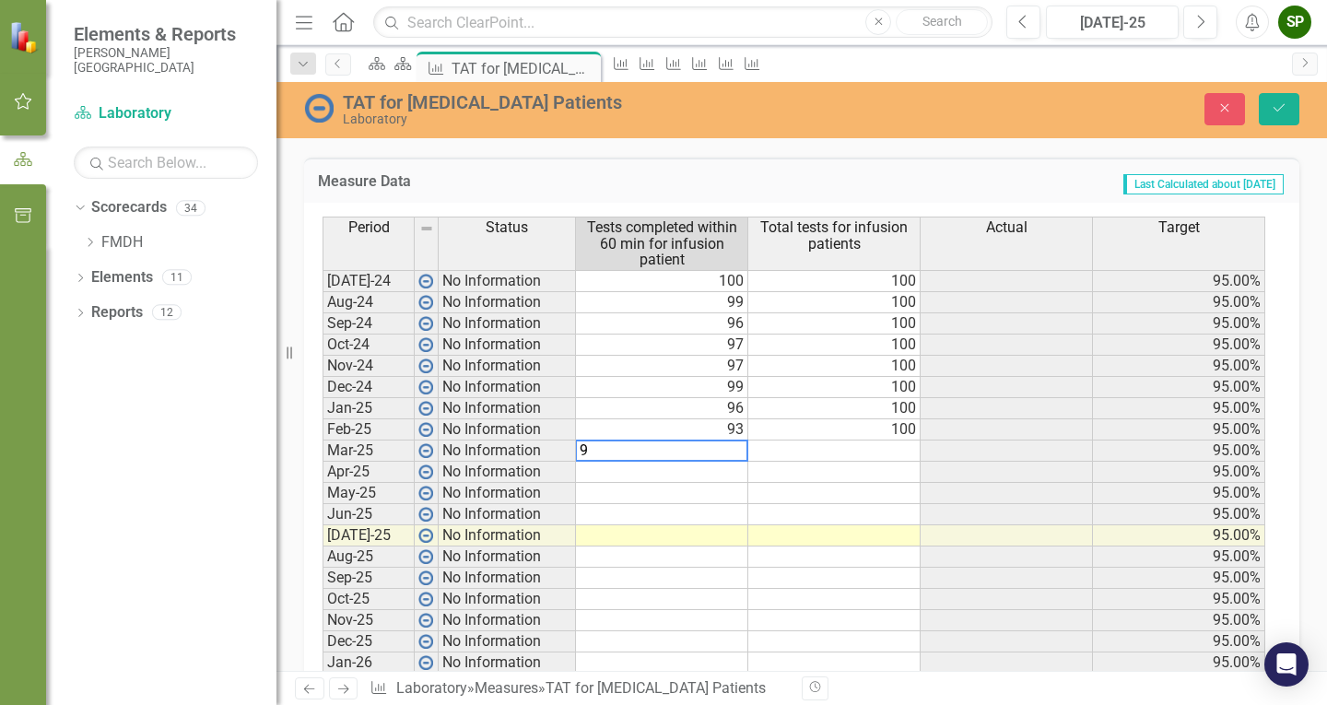
type textarea "96"
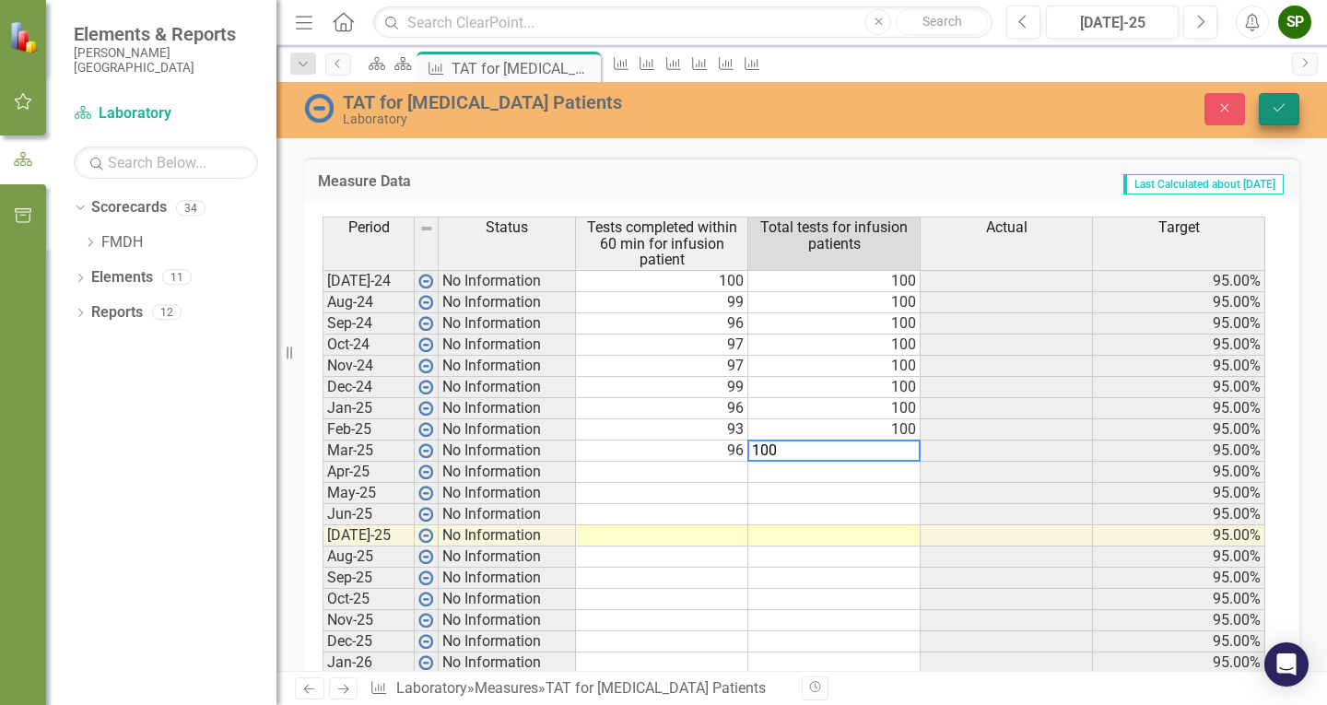
type textarea "100"
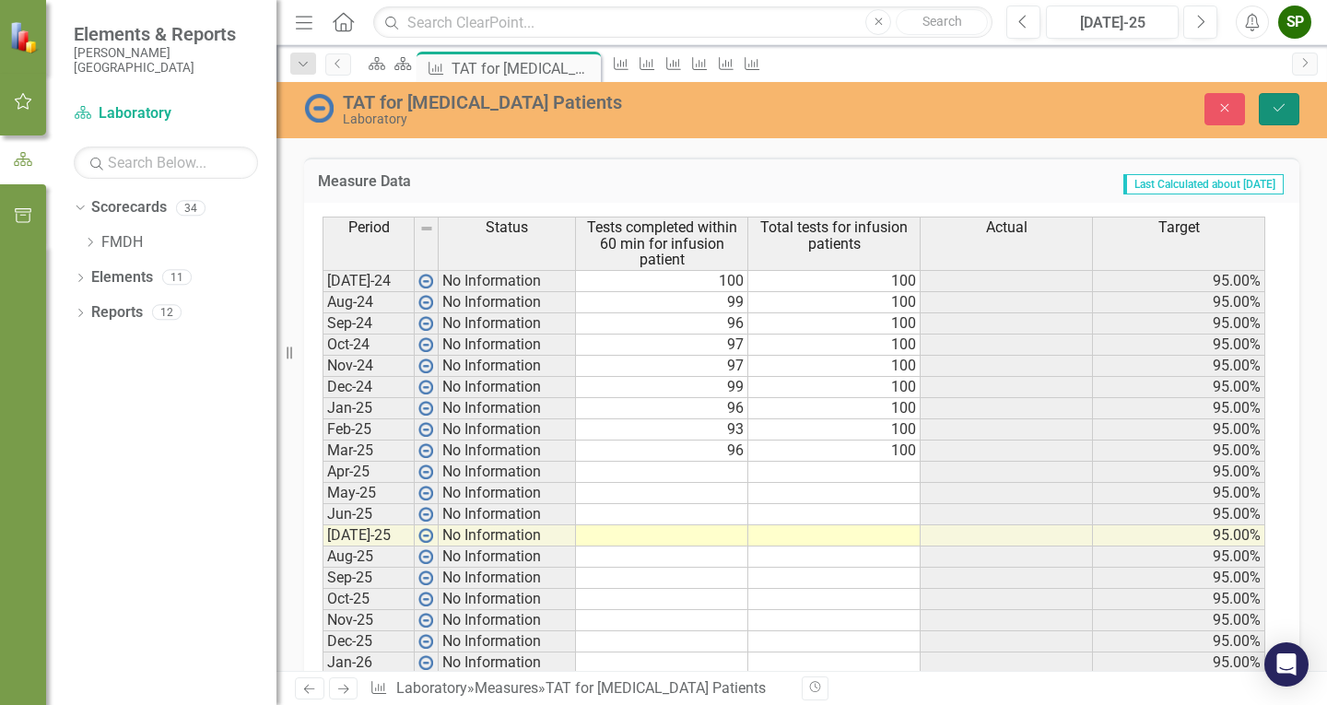
click at [1282, 108] on icon "Save" at bounding box center [1279, 107] width 17 height 13
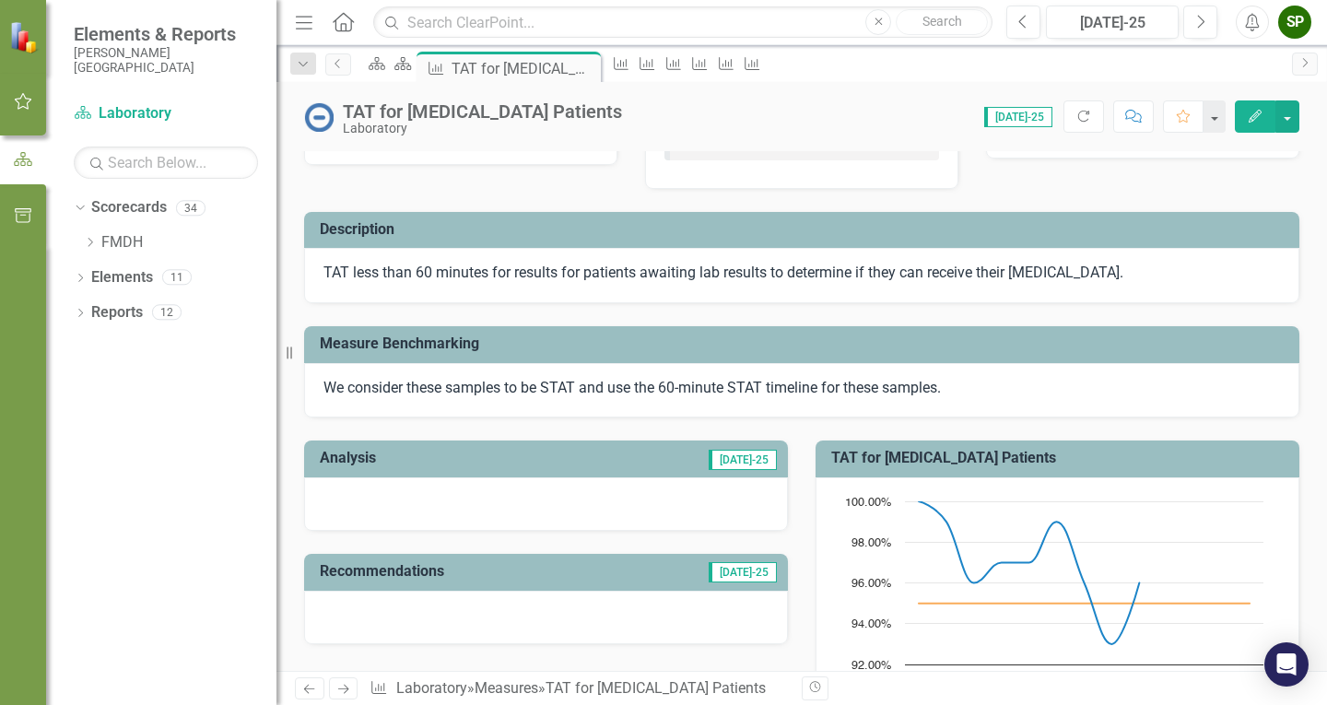
scroll to position [0, 0]
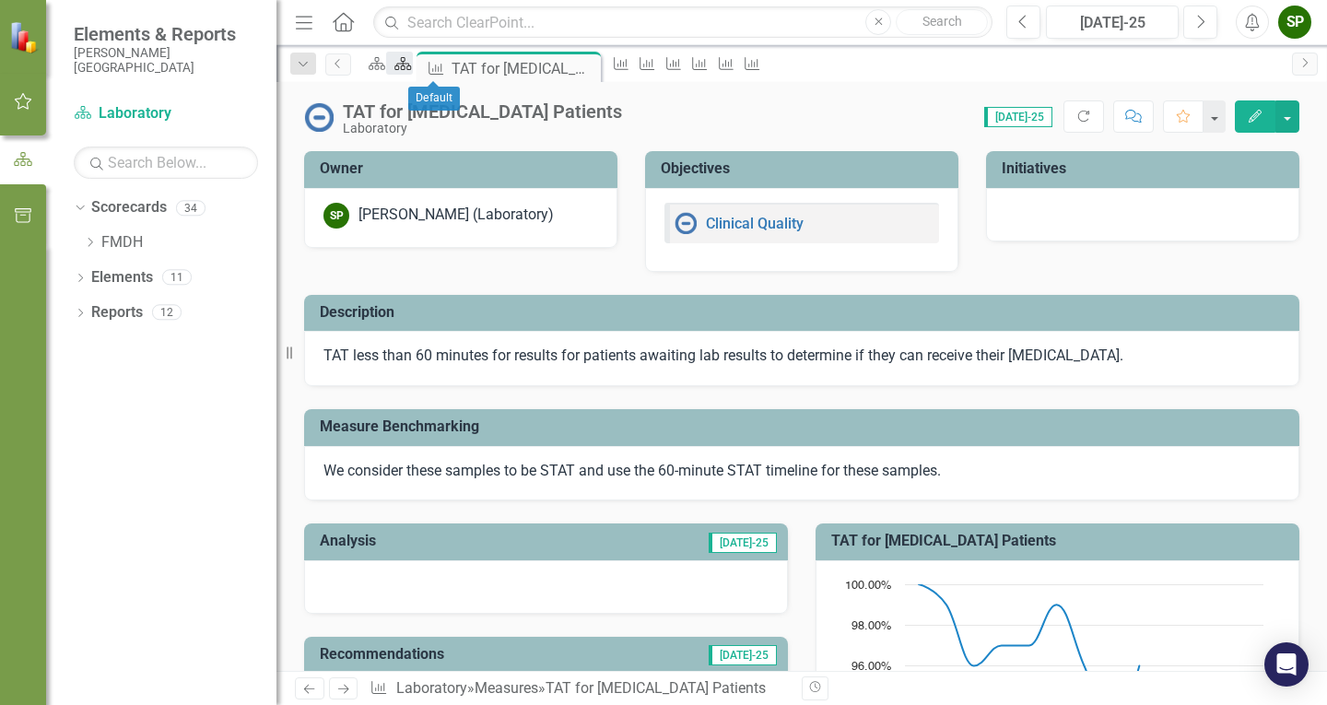
click at [412, 71] on icon "Scorecard" at bounding box center [403, 63] width 18 height 15
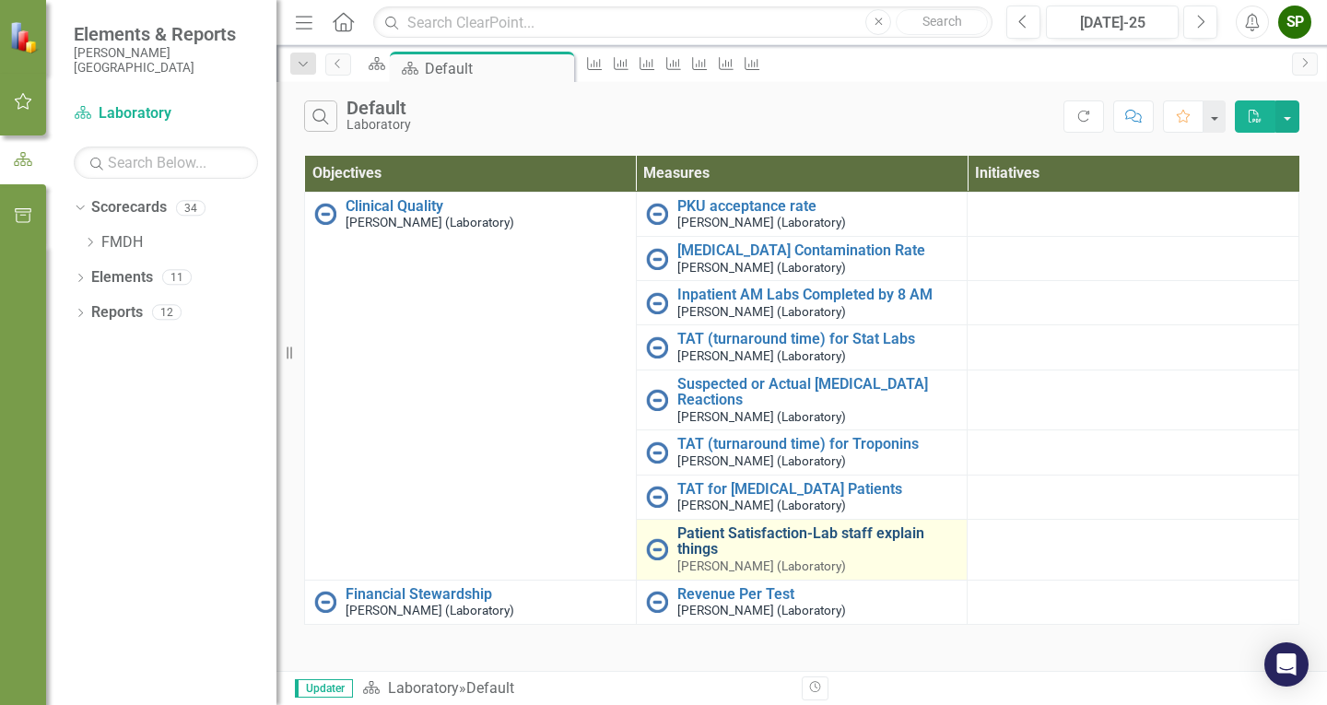
click at [712, 533] on link "Patient Satisfaction-Lab staff explain things" at bounding box center [817, 541] width 281 height 32
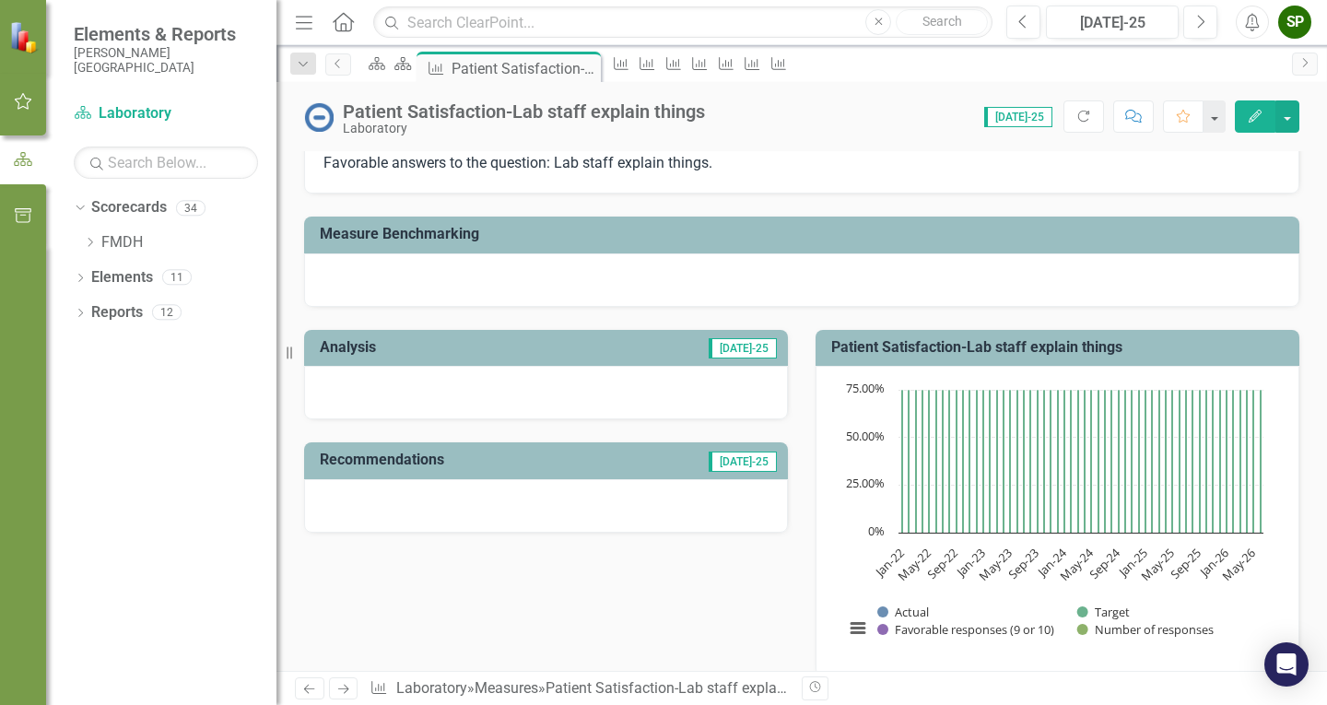
scroll to position [184, 0]
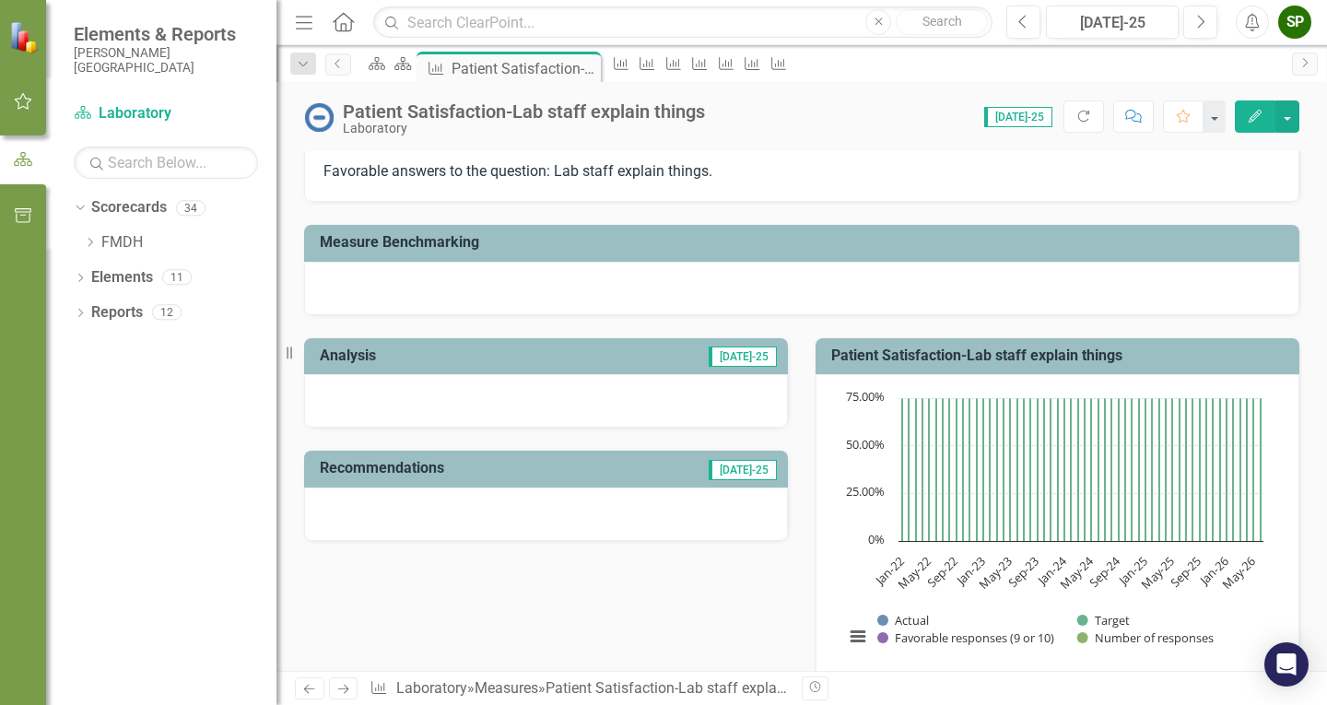
click at [412, 75] on div "Scorecard" at bounding box center [399, 63] width 26 height 23
click at [412, 70] on icon at bounding box center [403, 63] width 17 height 13
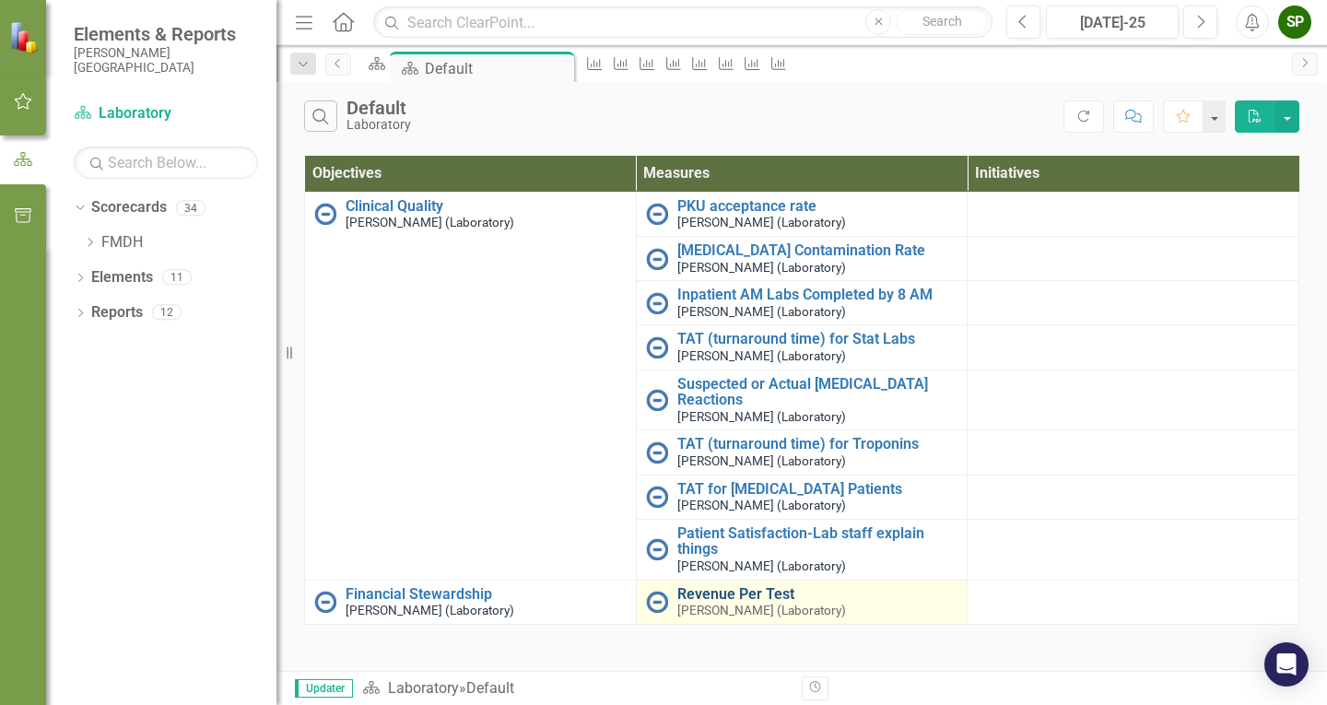
click at [724, 593] on link "Revenue Per Test" at bounding box center [817, 594] width 281 height 17
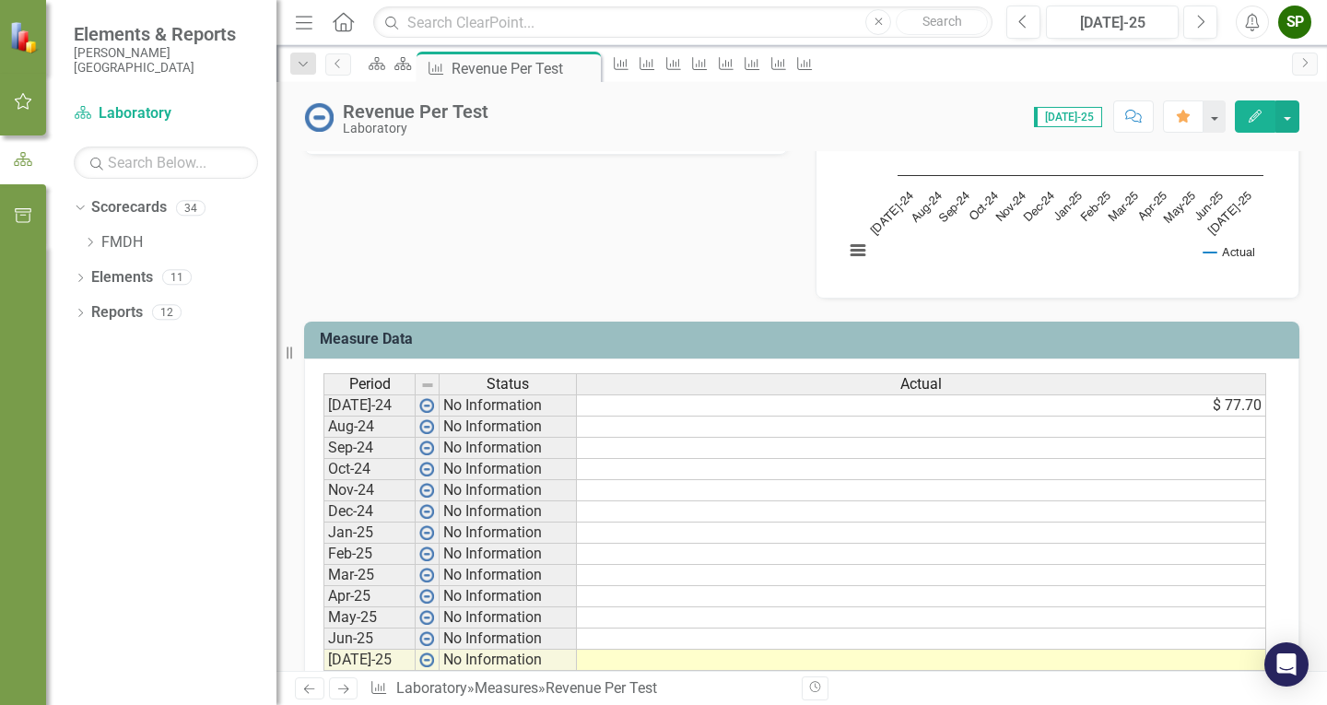
scroll to position [574, 0]
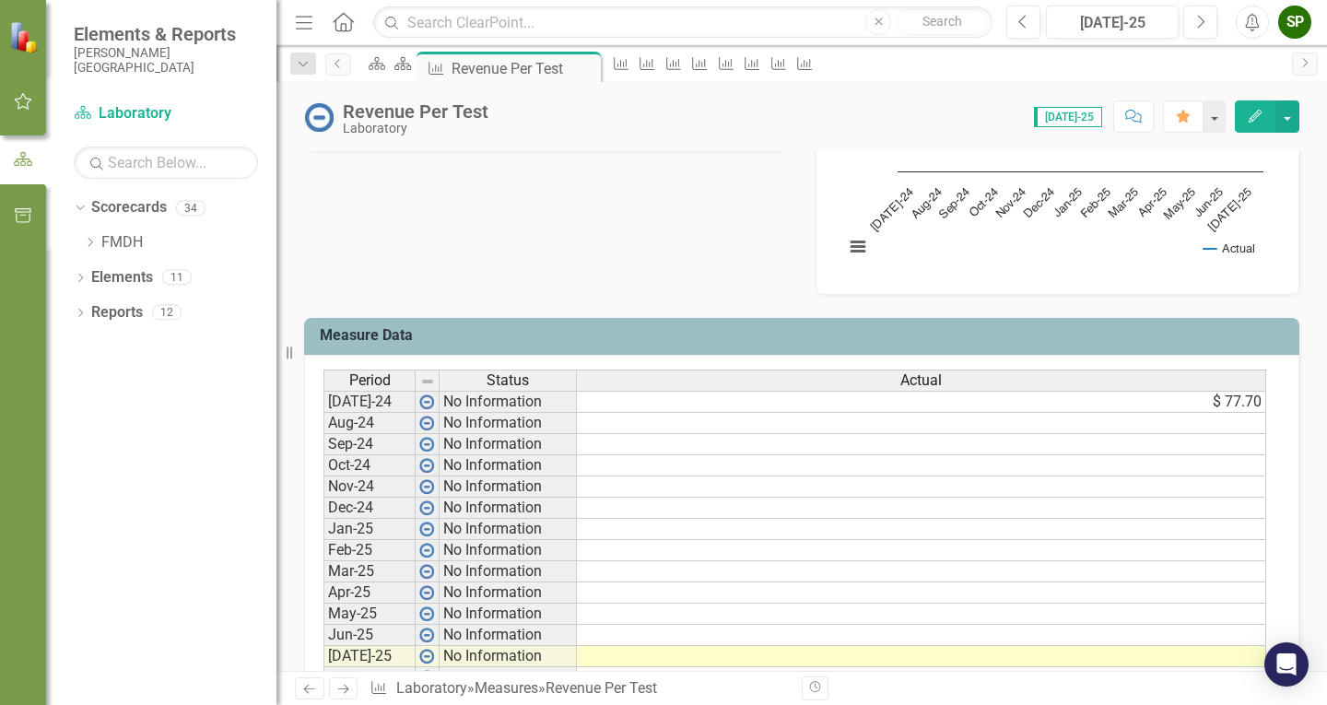
click at [1264, 403] on td "$ 77.70" at bounding box center [921, 402] width 689 height 22
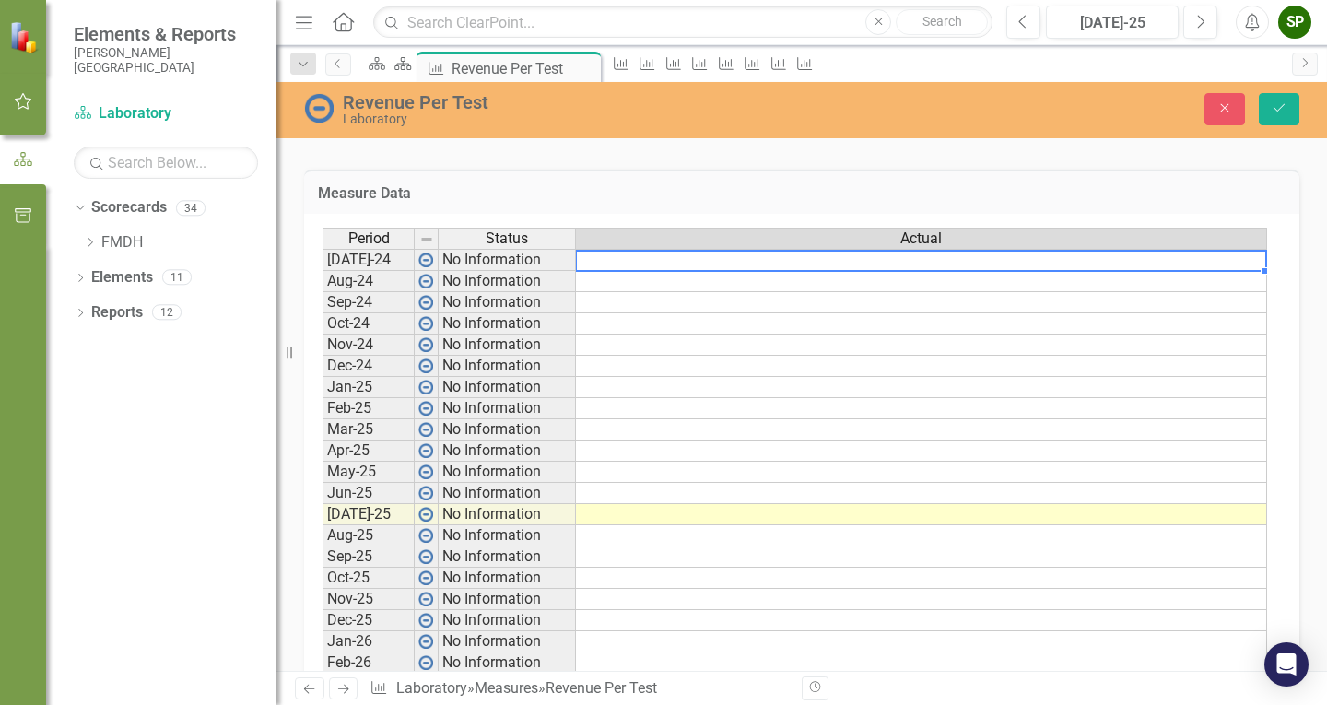
scroll to position [759, 0]
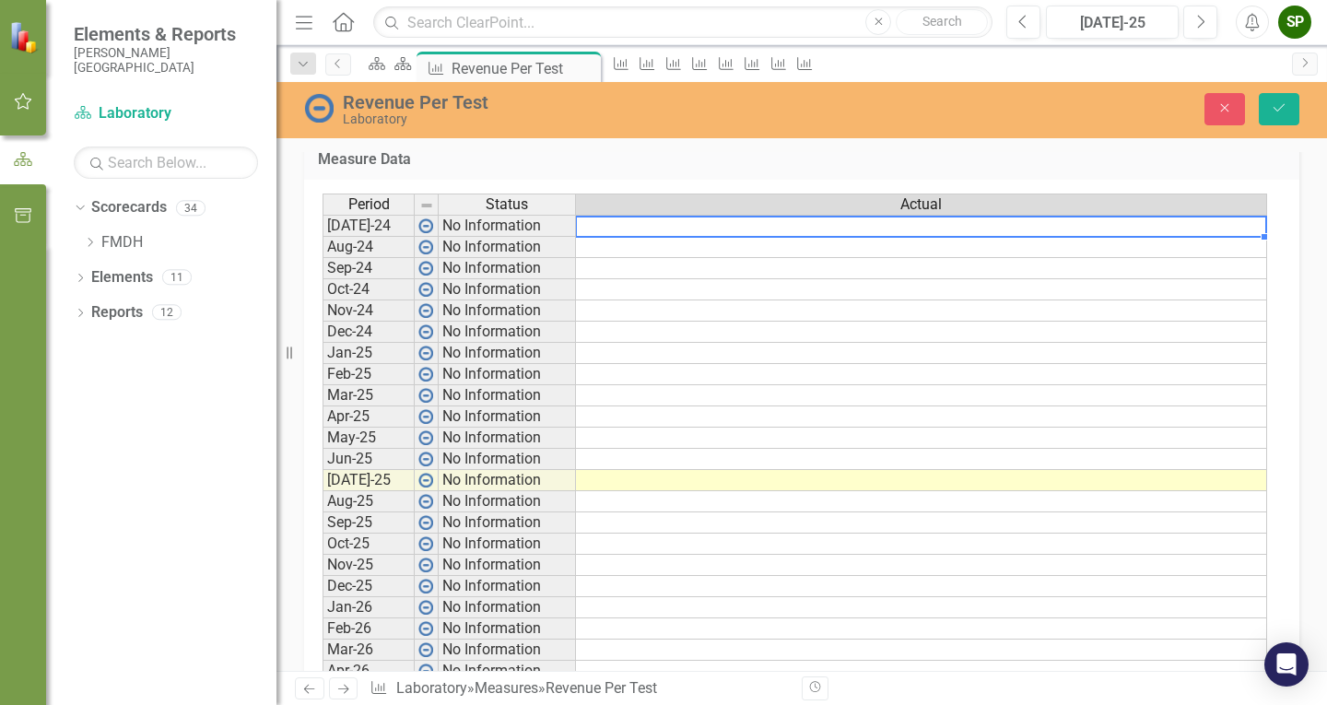
click at [635, 478] on td at bounding box center [921, 480] width 691 height 21
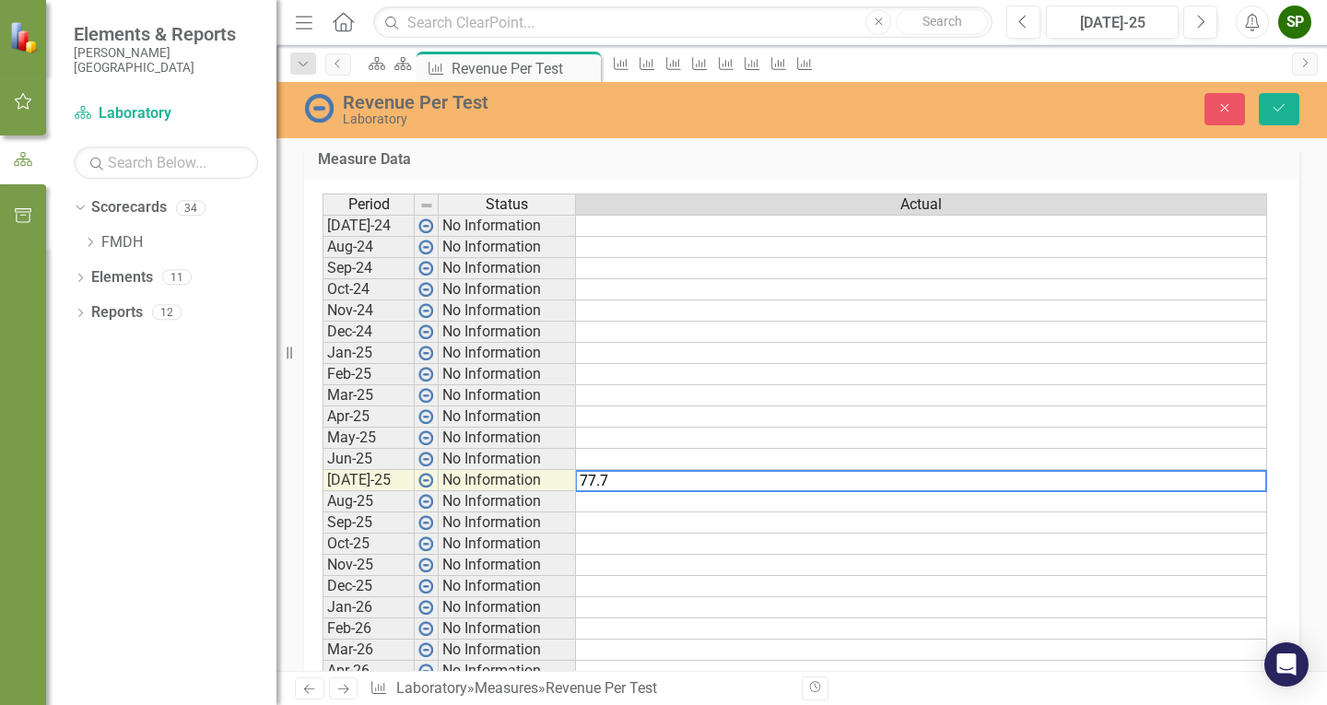
type textarea "77.70"
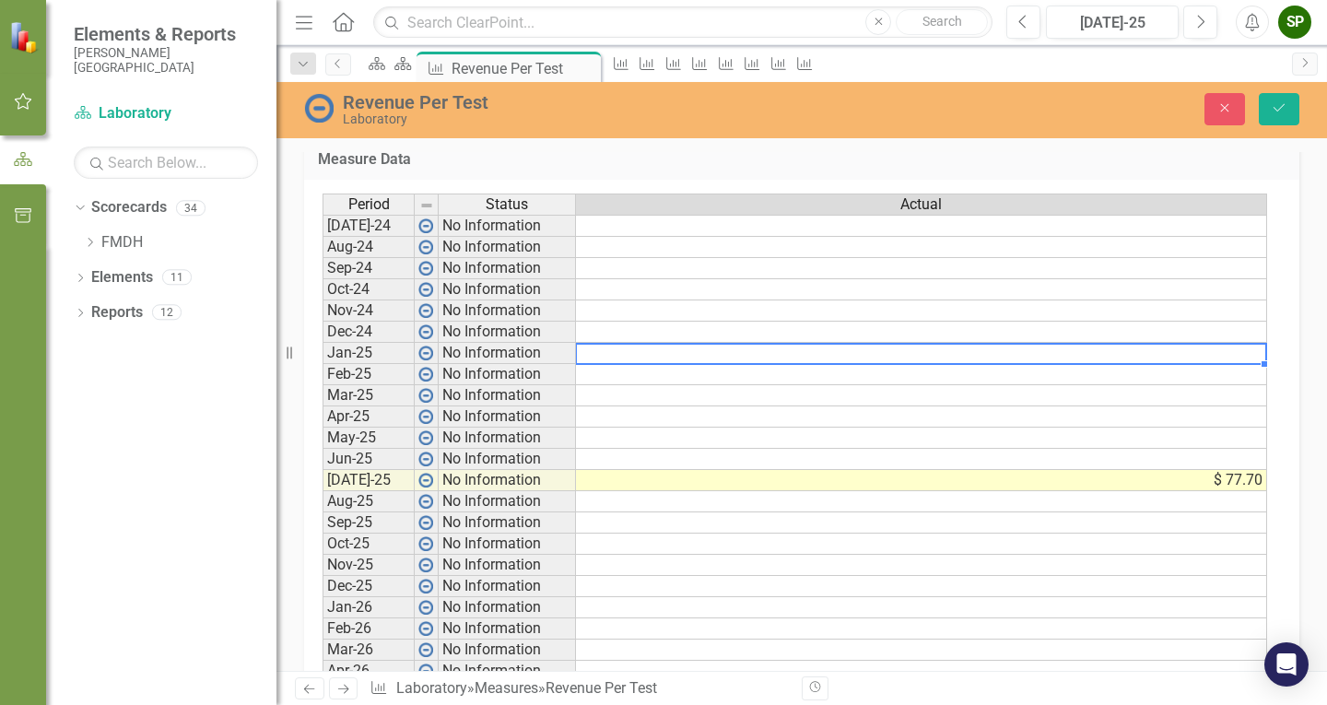
click at [607, 357] on td at bounding box center [921, 353] width 691 height 21
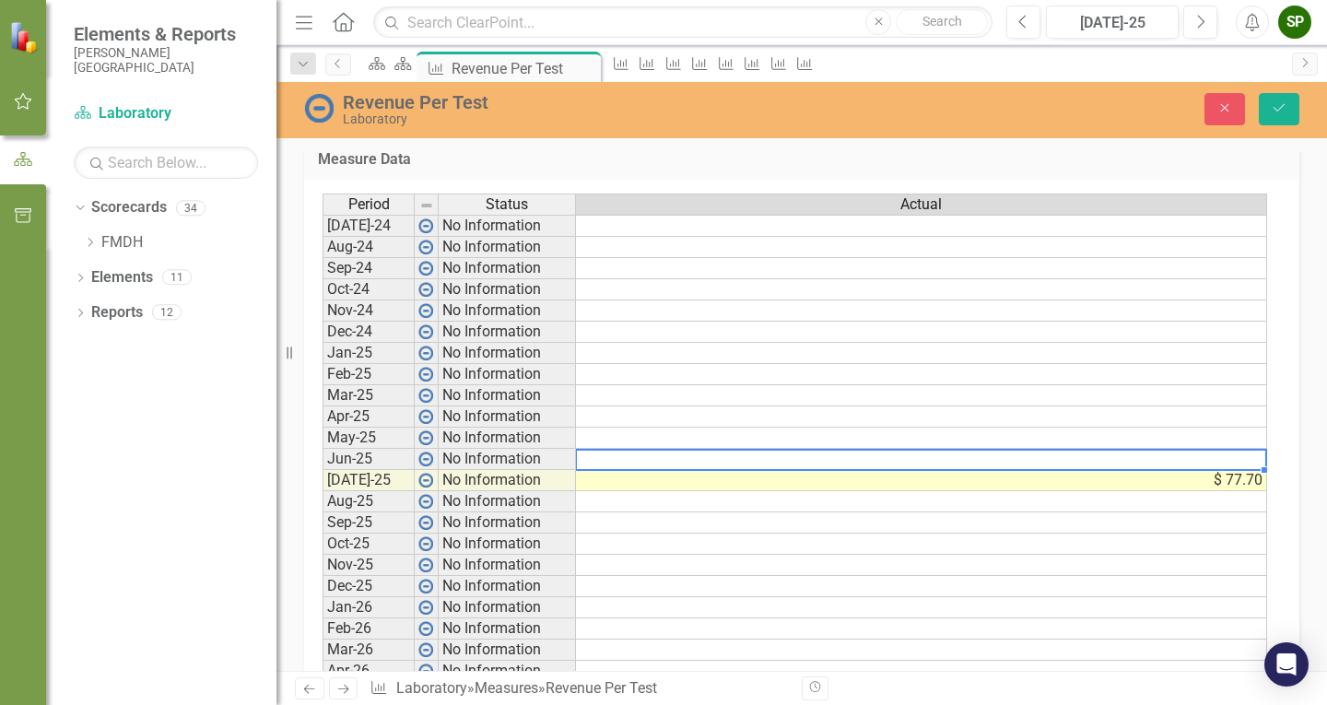
click at [1025, 457] on td at bounding box center [921, 459] width 691 height 21
type textarea "74.92"
click at [613, 441] on td at bounding box center [921, 438] width 691 height 21
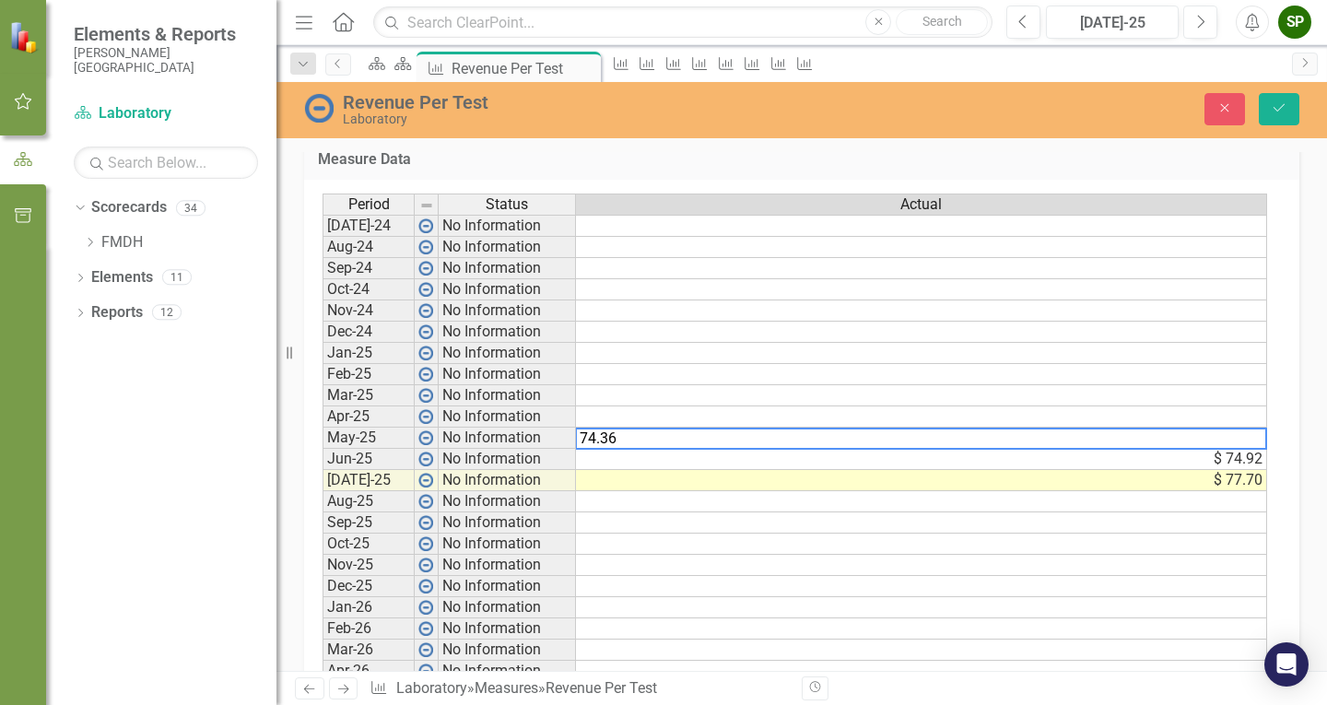
type textarea "74.36"
click at [583, 418] on td at bounding box center [921, 416] width 691 height 21
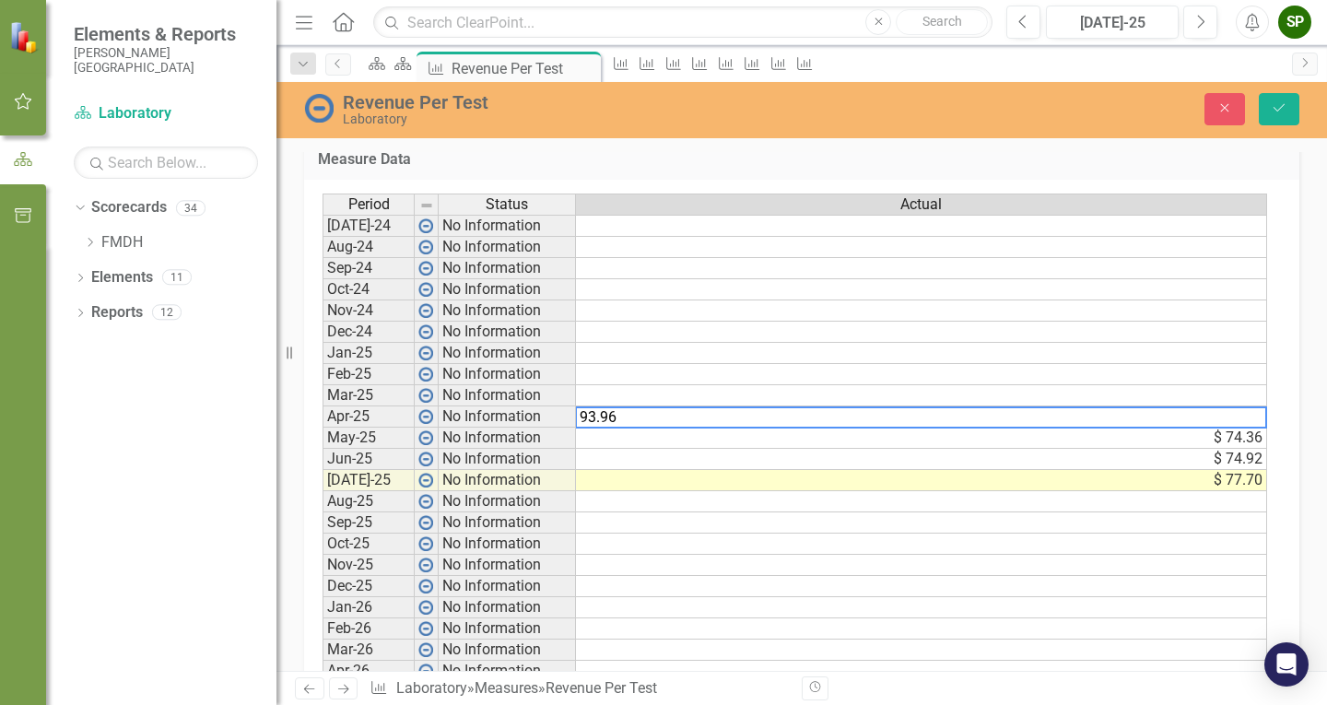
click at [583, 416] on textarea "93.96" at bounding box center [921, 417] width 692 height 22
click at [585, 420] on textarea "93.96" at bounding box center [921, 417] width 692 height 22
type textarea "73.96"
click at [607, 394] on td at bounding box center [921, 395] width 691 height 21
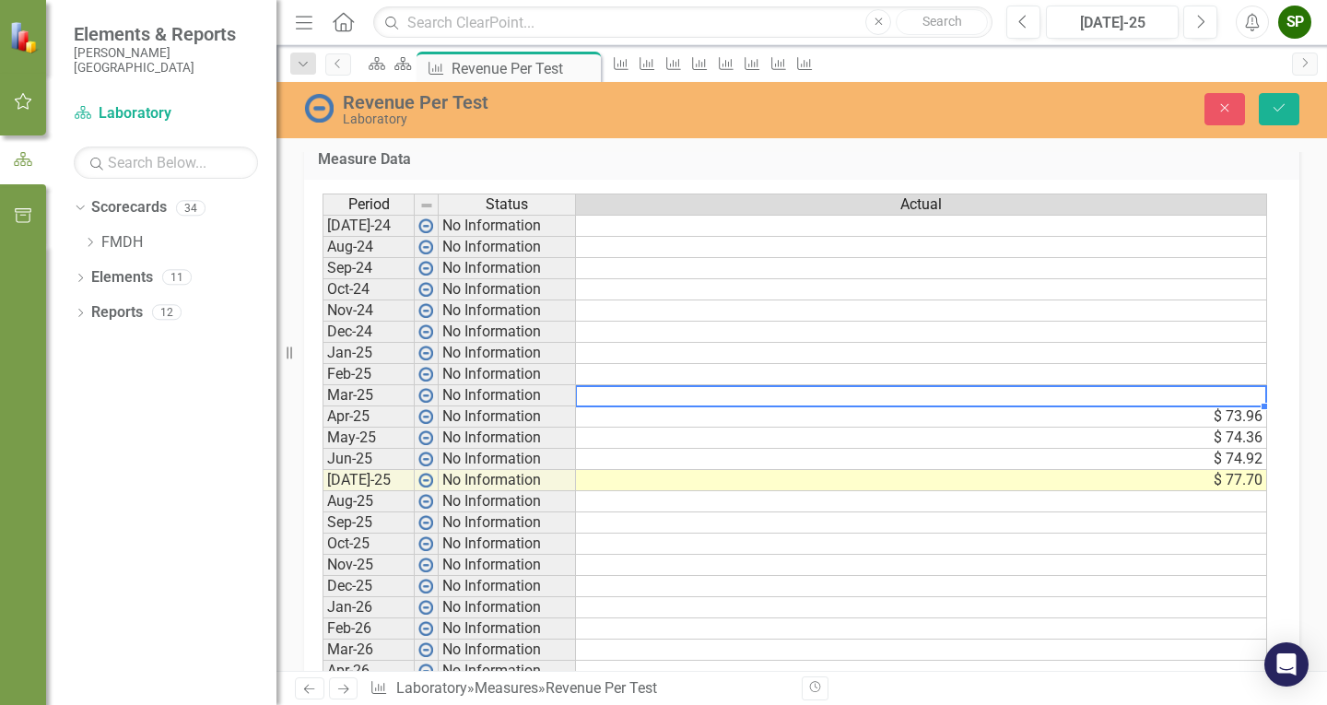
click at [595, 350] on td at bounding box center [921, 353] width 691 height 21
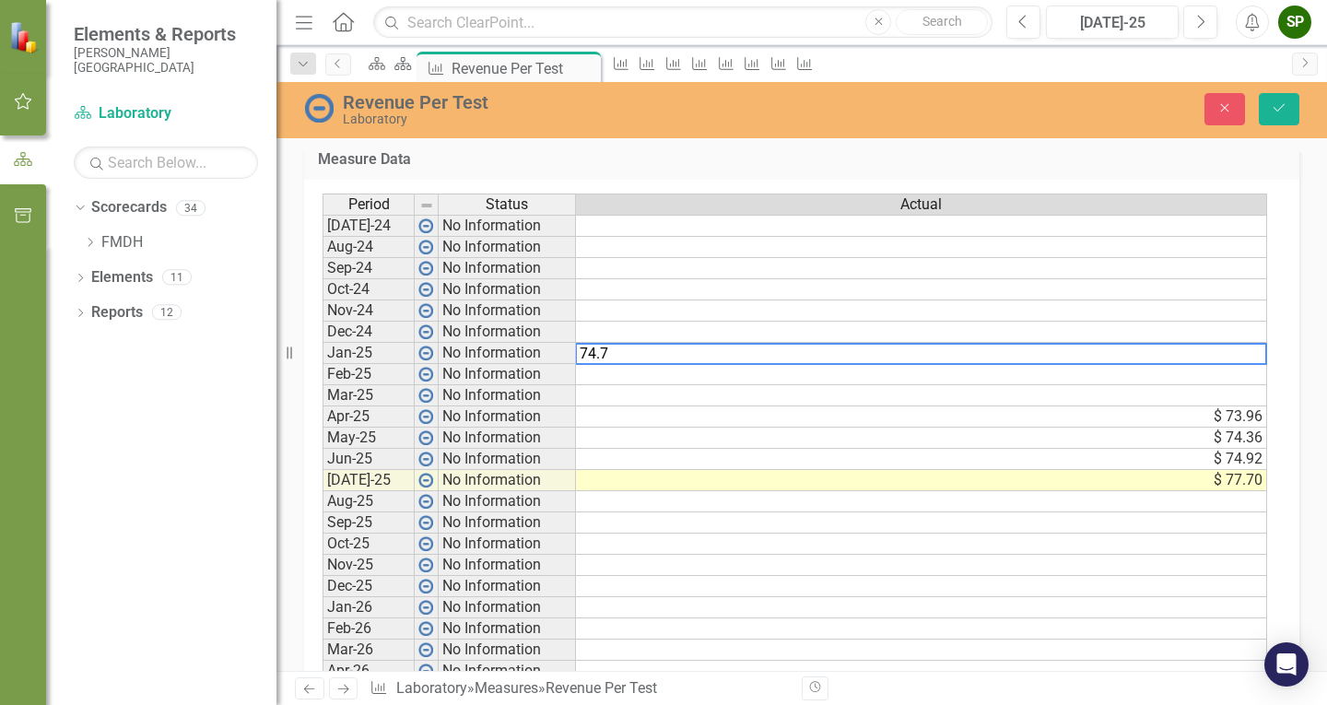
type textarea "74.77"
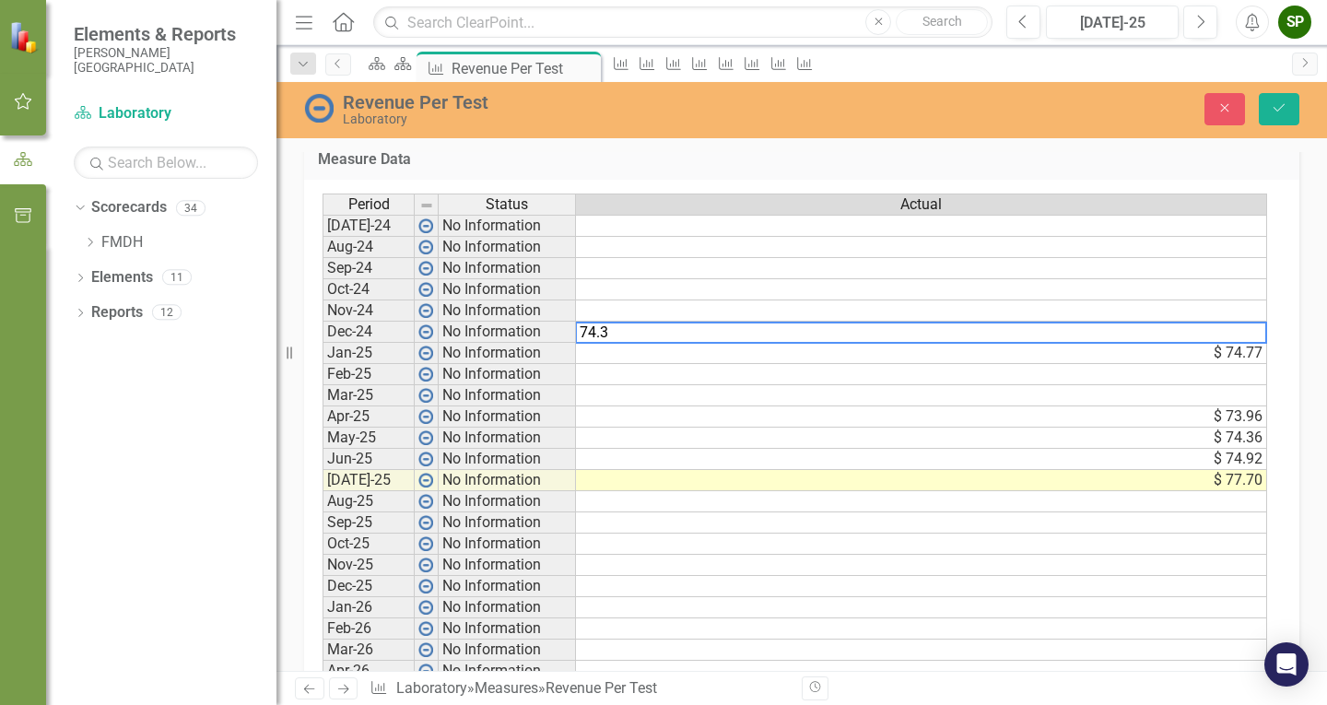
type textarea "74.30"
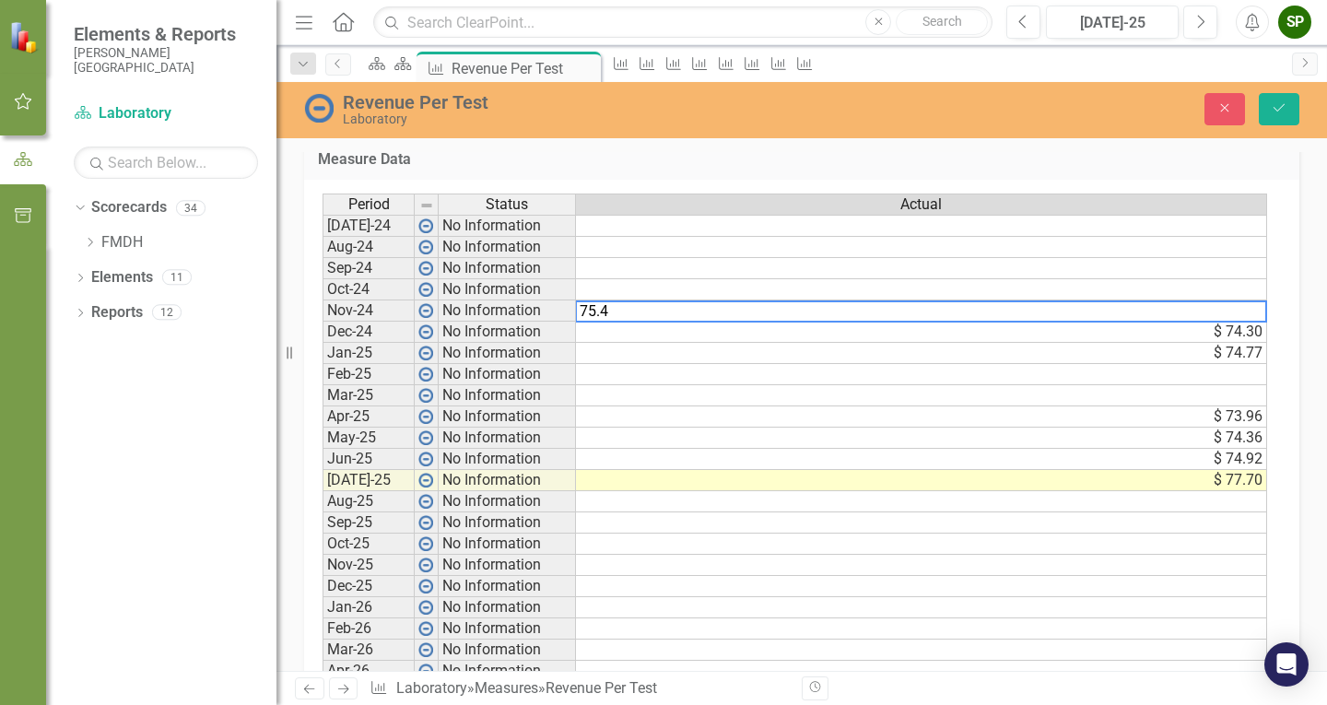
type textarea "75.42"
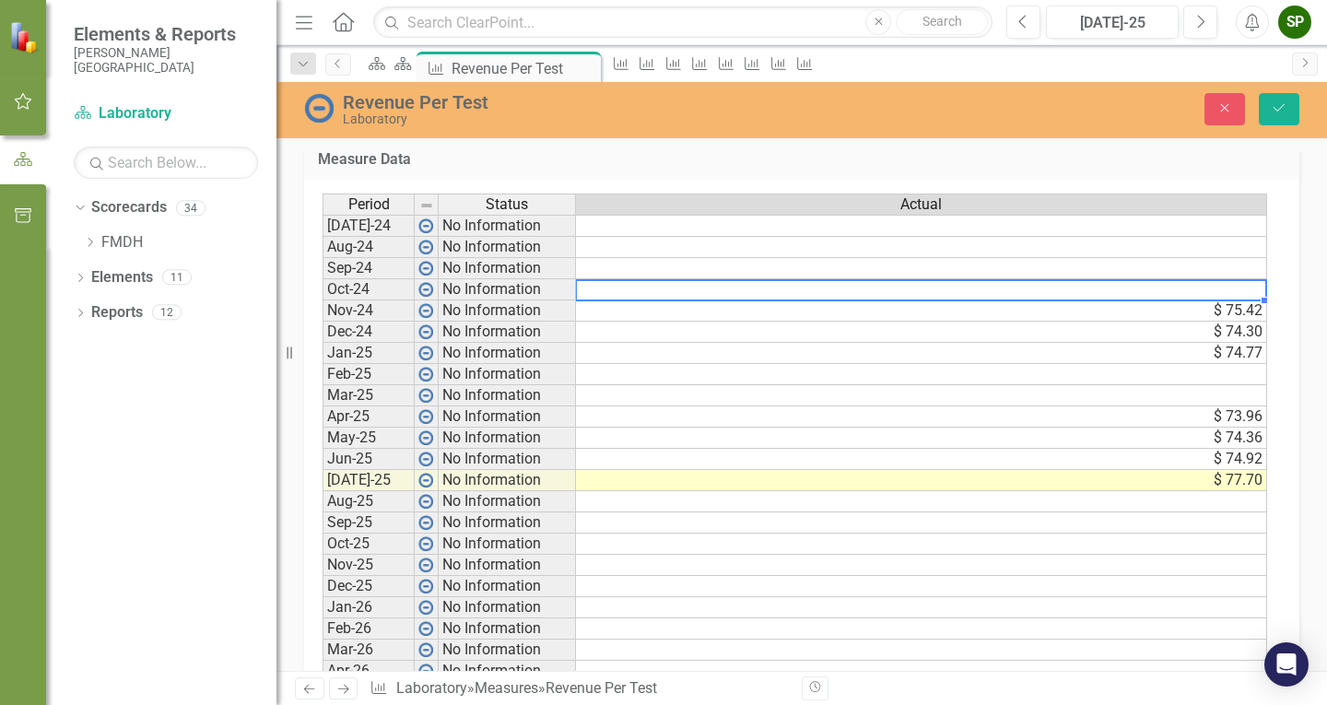
click at [661, 294] on td at bounding box center [921, 289] width 691 height 21
type textarea "75.23"
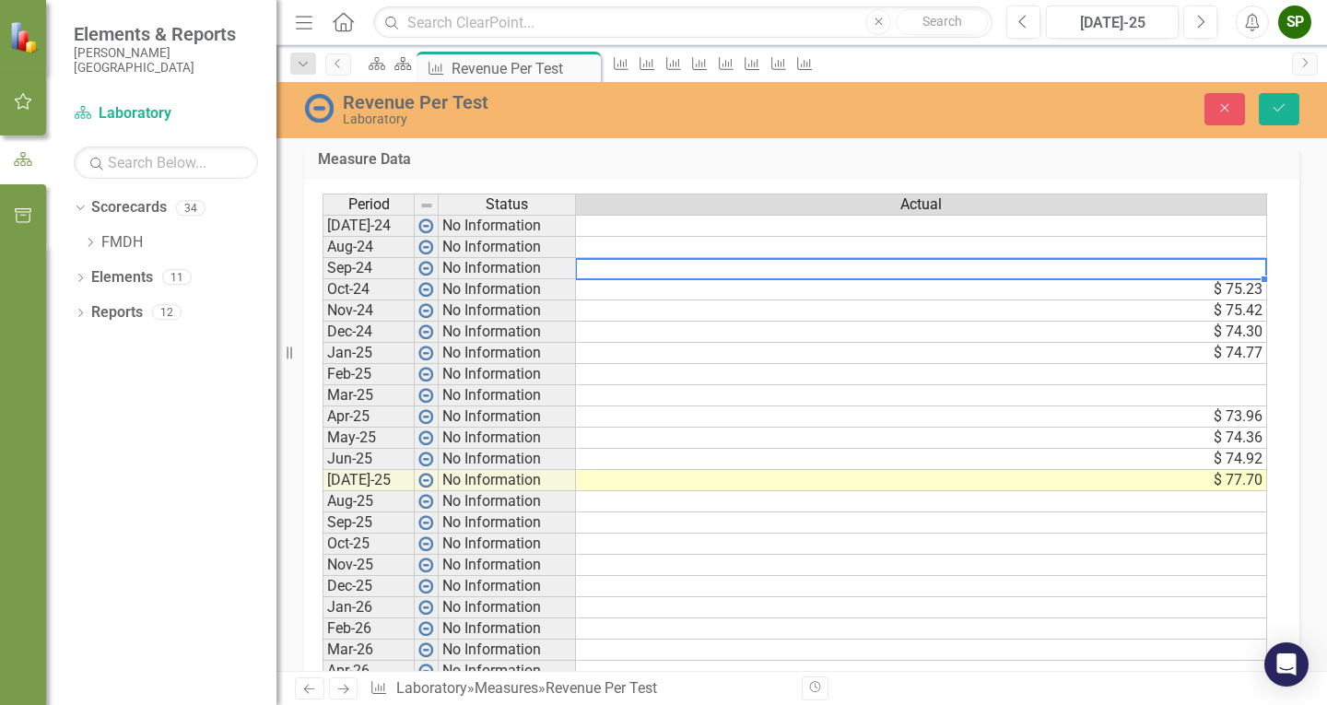
click at [649, 264] on td at bounding box center [921, 268] width 691 height 21
click at [616, 265] on td at bounding box center [921, 268] width 691 height 21
type textarea "75.51"
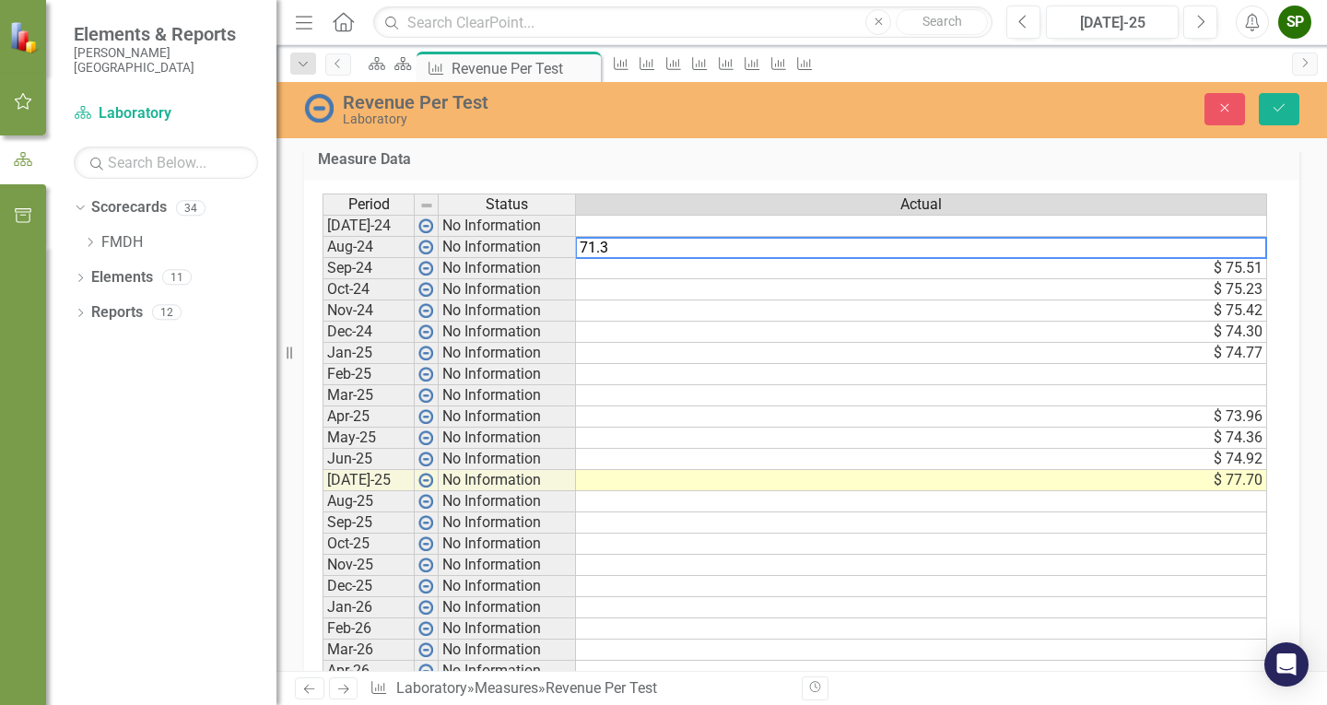
type textarea "71.30"
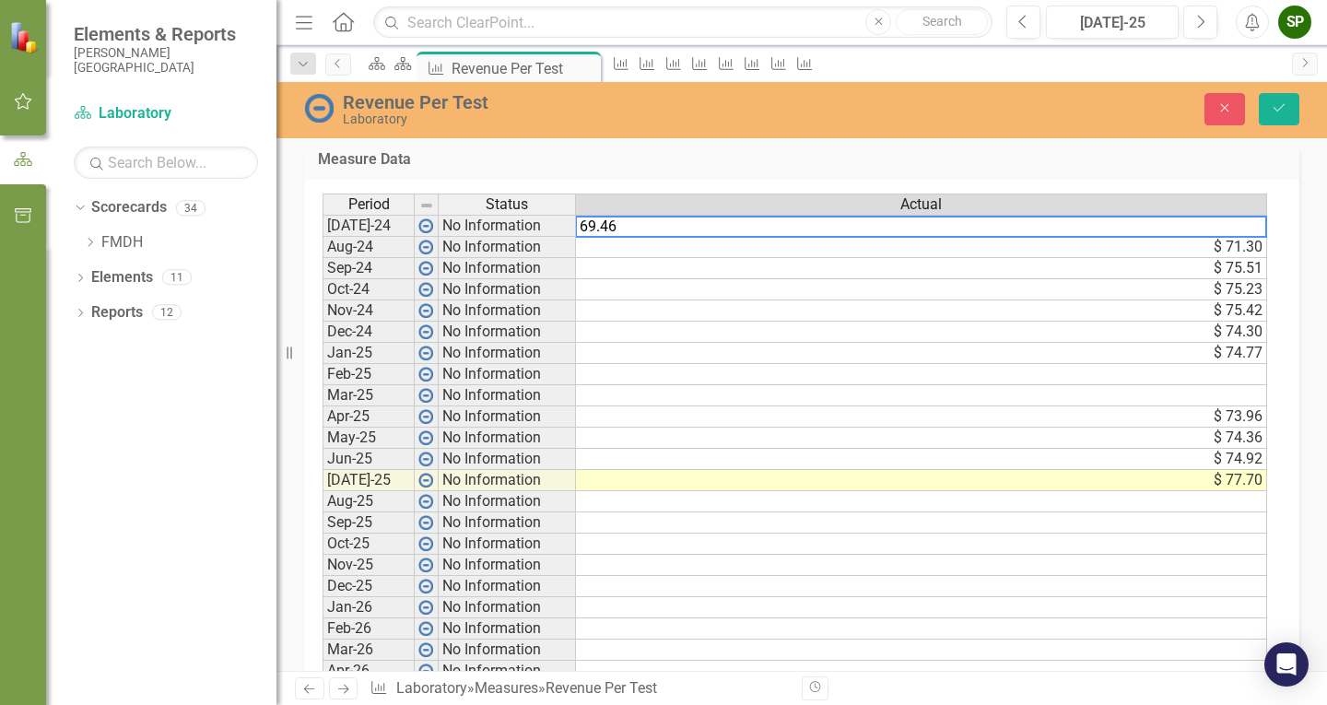
type textarea "69.46"
click at [693, 374] on td at bounding box center [921, 374] width 691 height 21
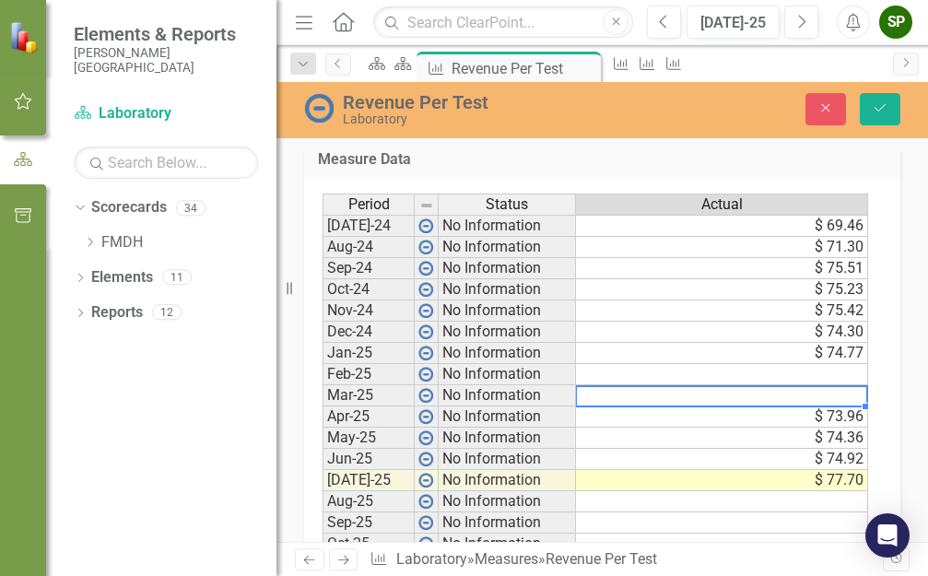
click at [824, 390] on td at bounding box center [722, 395] width 292 height 21
type textarea "74.54"
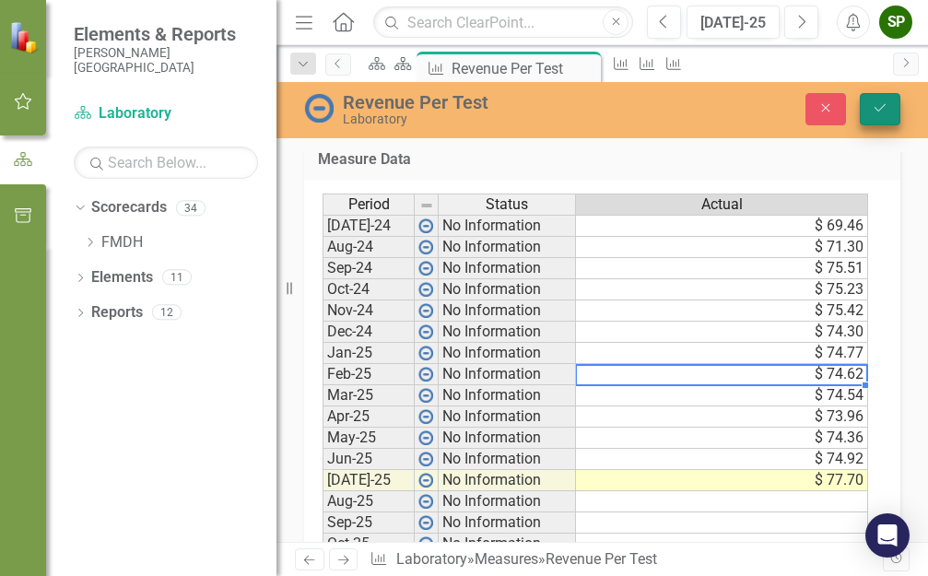
type textarea "74.62"
click at [877, 109] on icon "Save" at bounding box center [880, 107] width 17 height 13
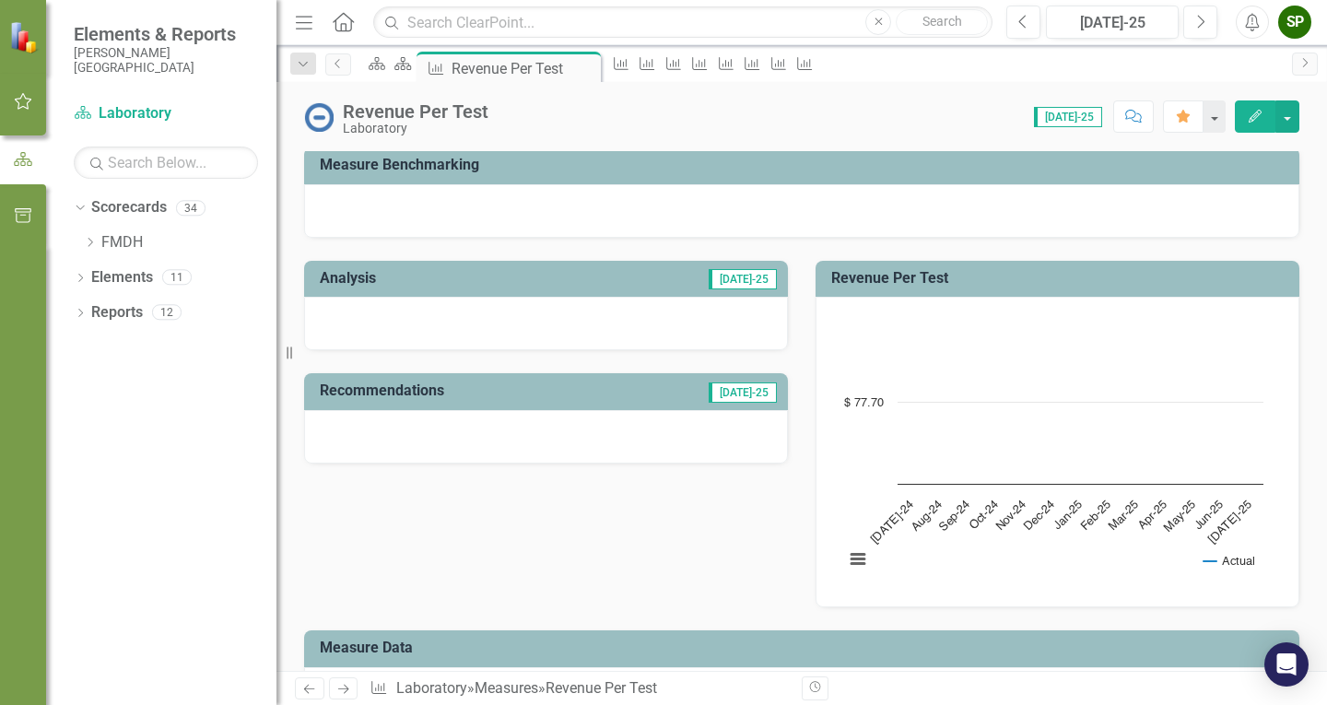
scroll to position [0, 0]
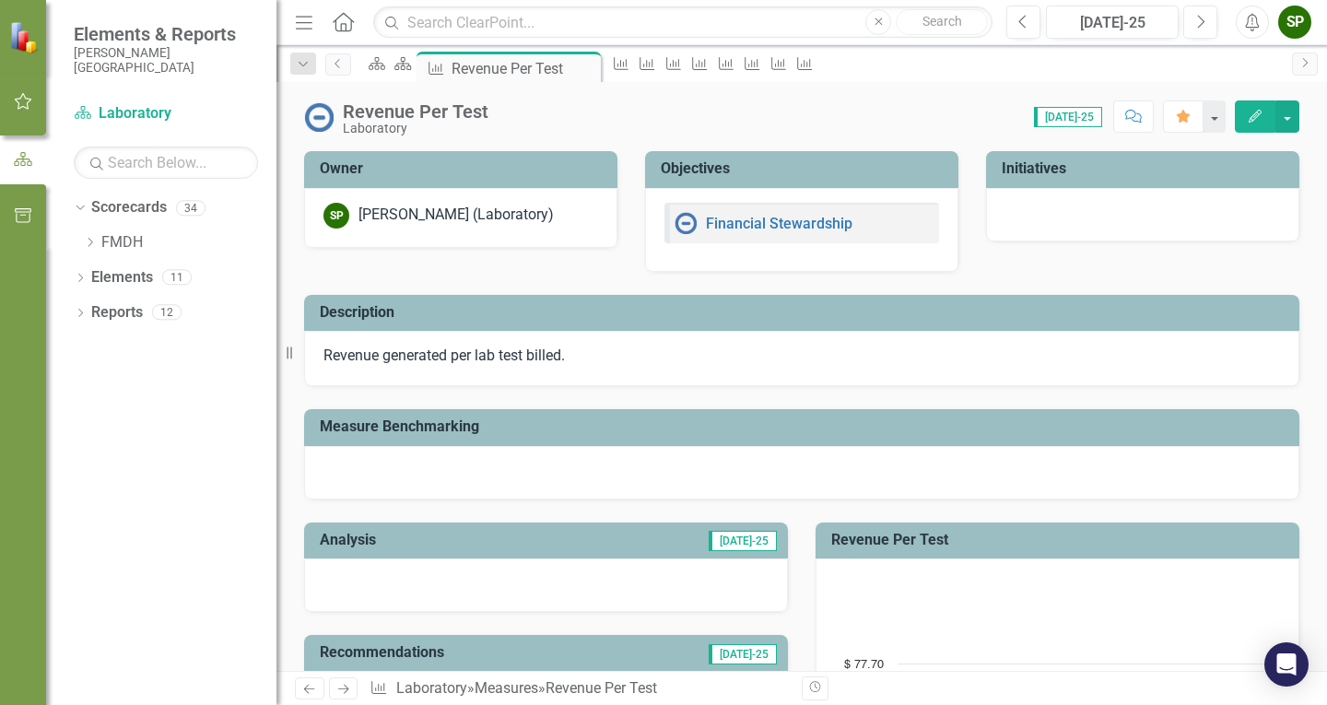
drag, startPoint x: 594, startPoint y: 60, endPoint x: 618, endPoint y: 41, distance: 30.8
click at [594, 60] on div "Revenue Per Test" at bounding box center [524, 68] width 145 height 23
click at [90, 241] on icon "Dropdown" at bounding box center [90, 242] width 14 height 11
click at [128, 307] on link "CNO" at bounding box center [198, 312] width 157 height 21
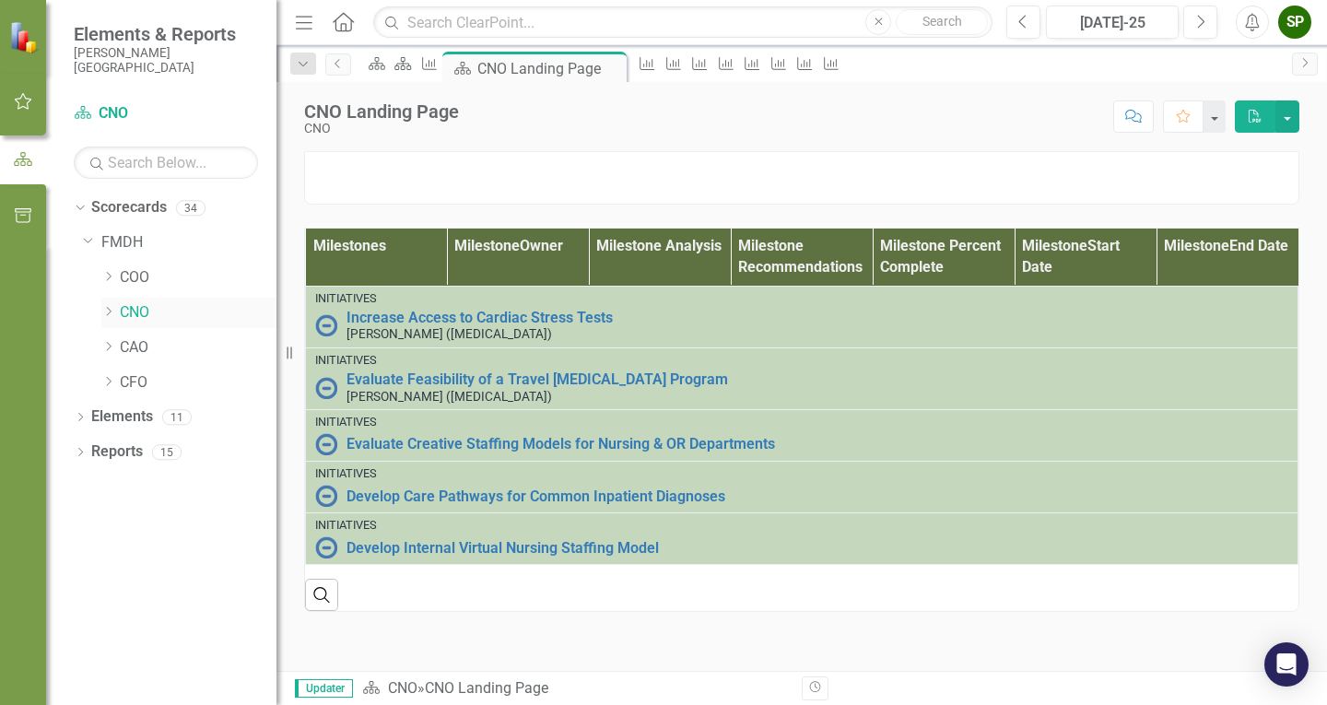
click at [105, 311] on icon "Dropdown" at bounding box center [108, 311] width 14 height 11
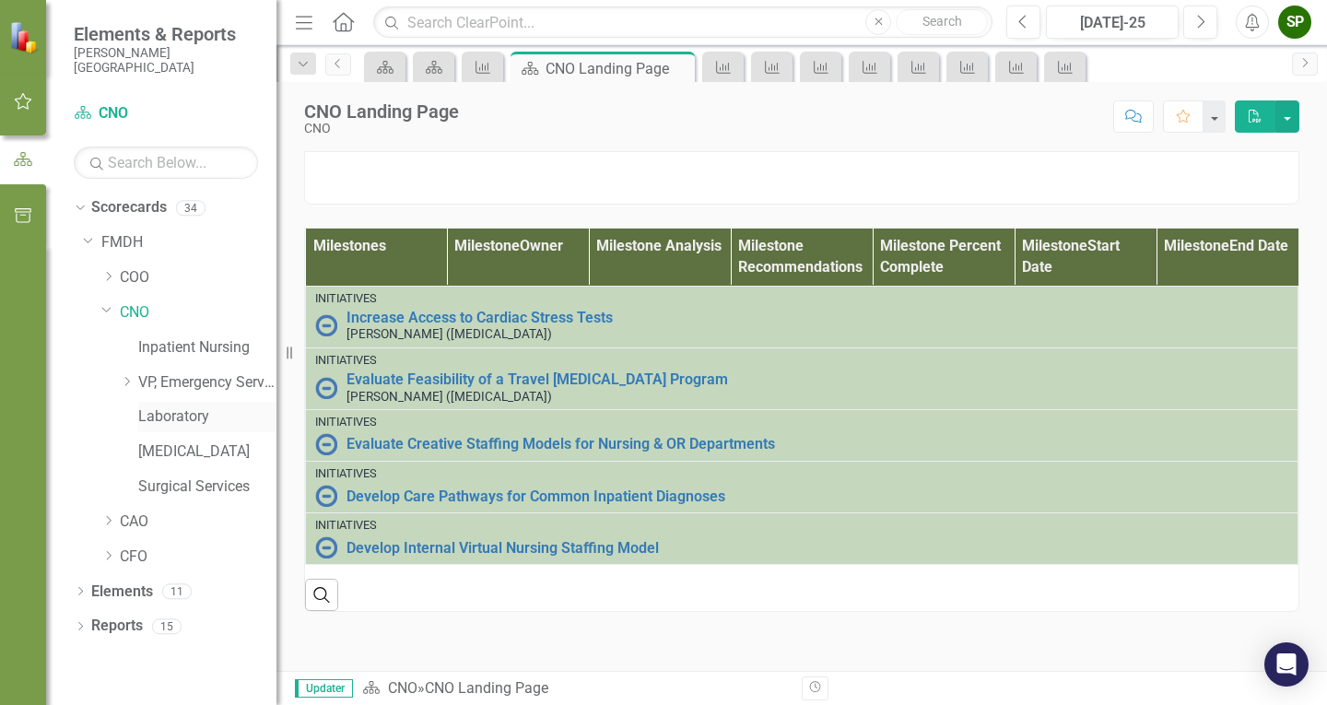
click at [154, 418] on link "Laboratory" at bounding box center [207, 416] width 138 height 21
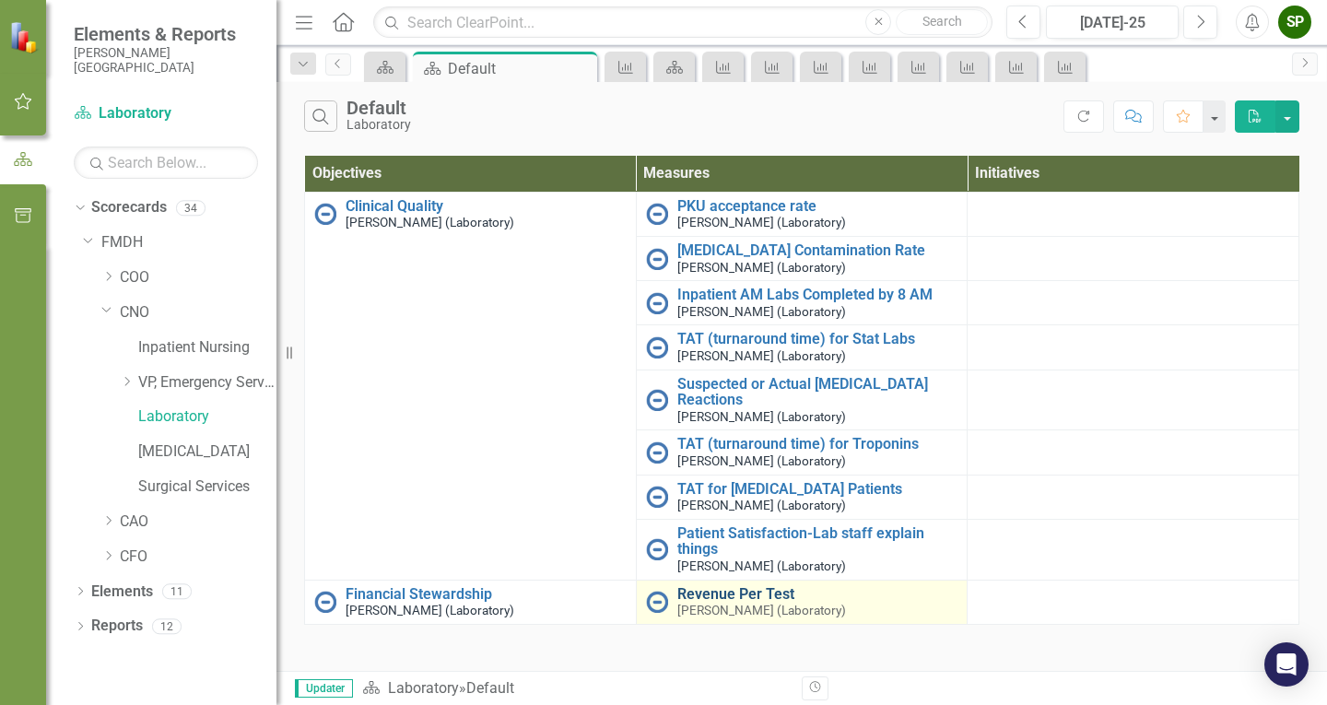
click at [736, 589] on link "Revenue Per Test" at bounding box center [817, 594] width 281 height 17
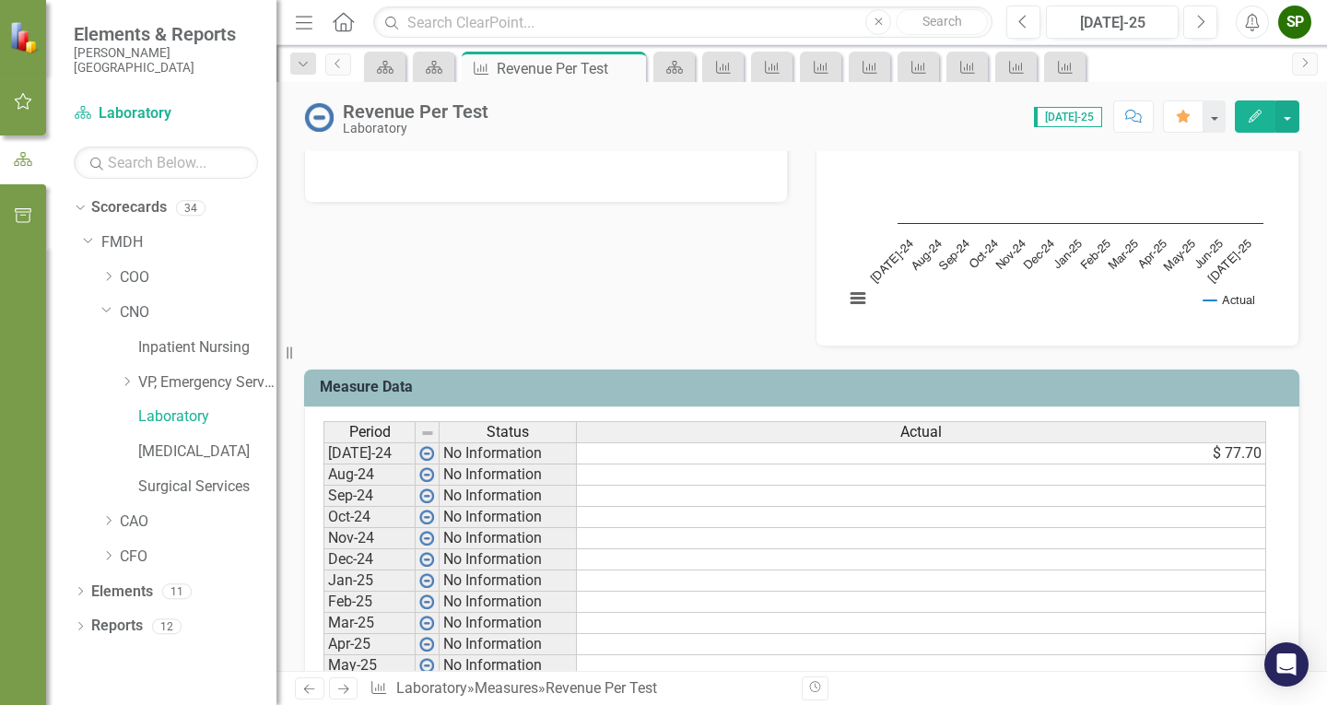
scroll to position [645, 0]
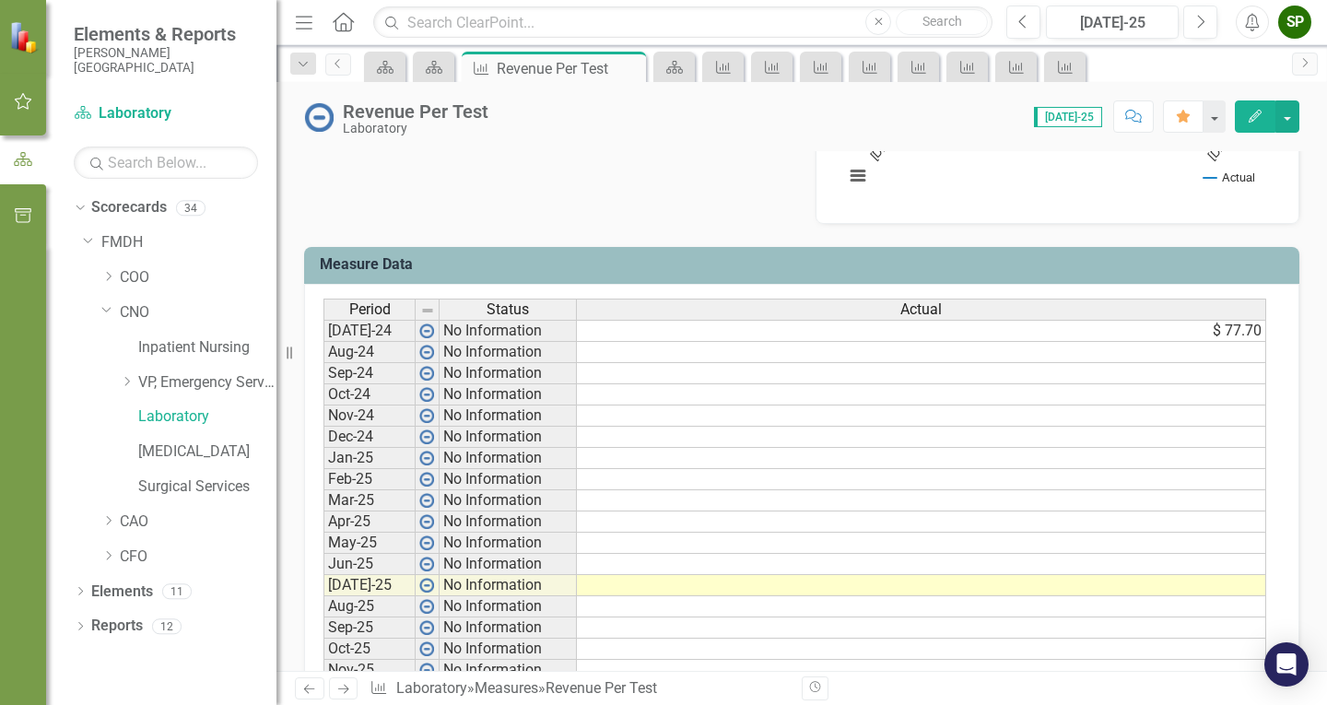
click at [1228, 326] on td "$ 77.70" at bounding box center [921, 331] width 689 height 22
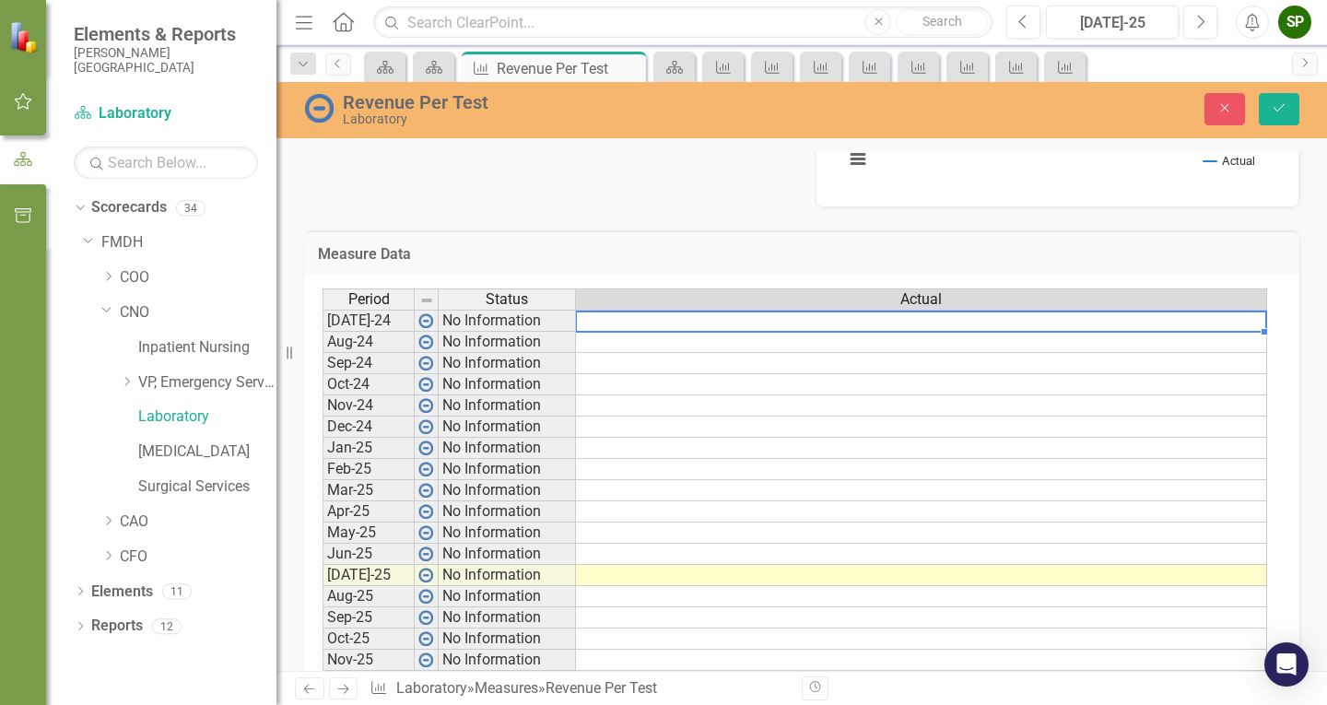
scroll to position [696, 0]
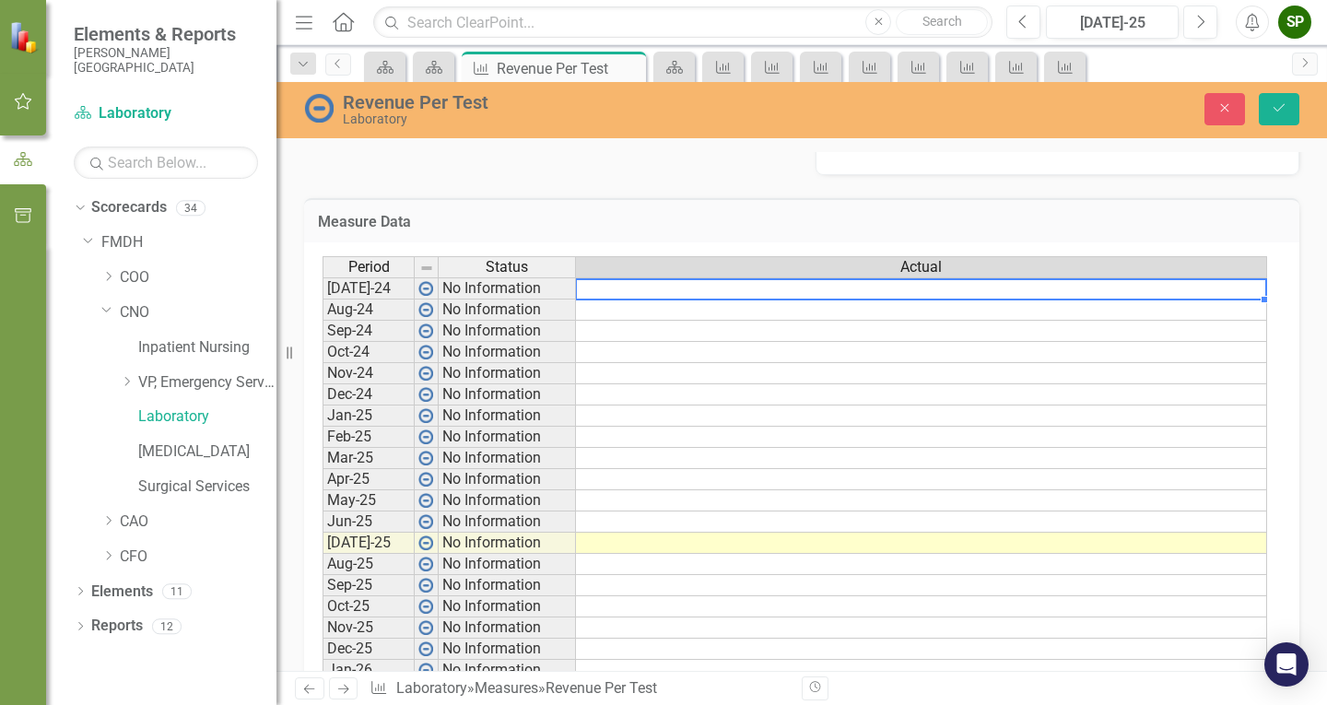
click at [1124, 296] on td at bounding box center [921, 288] width 691 height 22
type textarea "69.76"
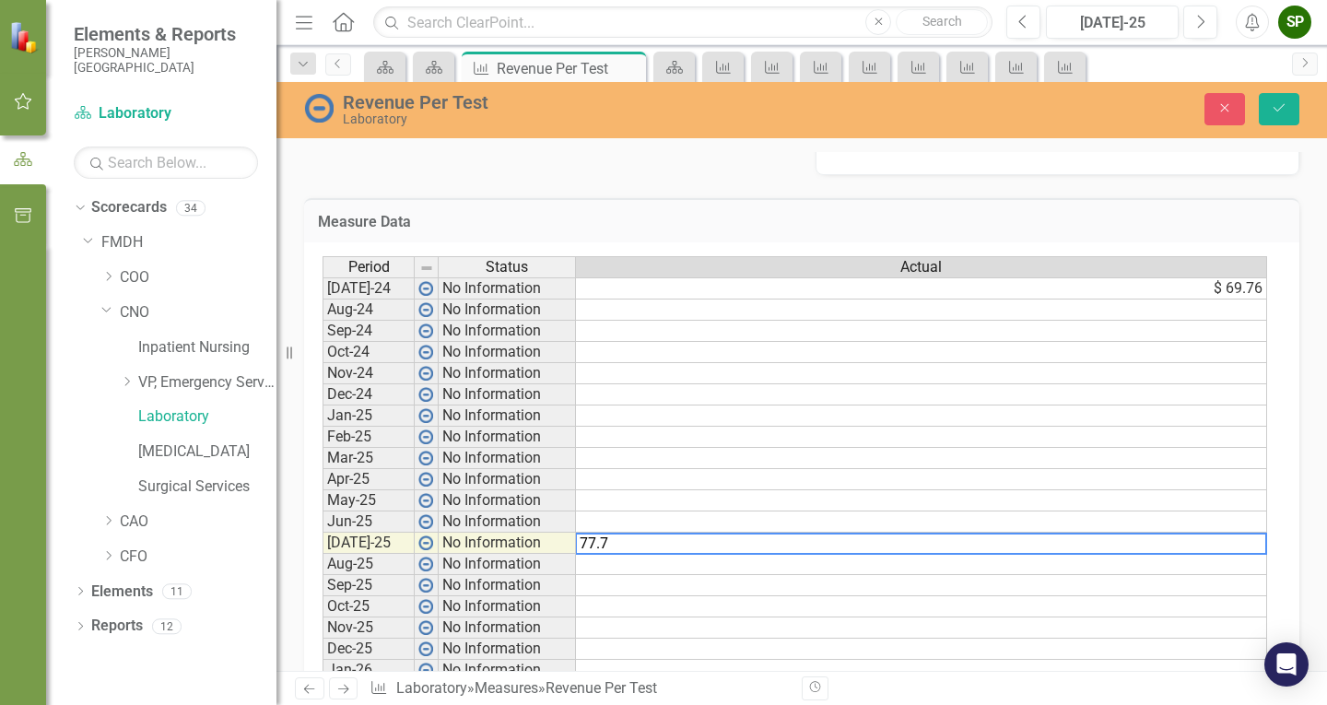
type textarea "77.70"
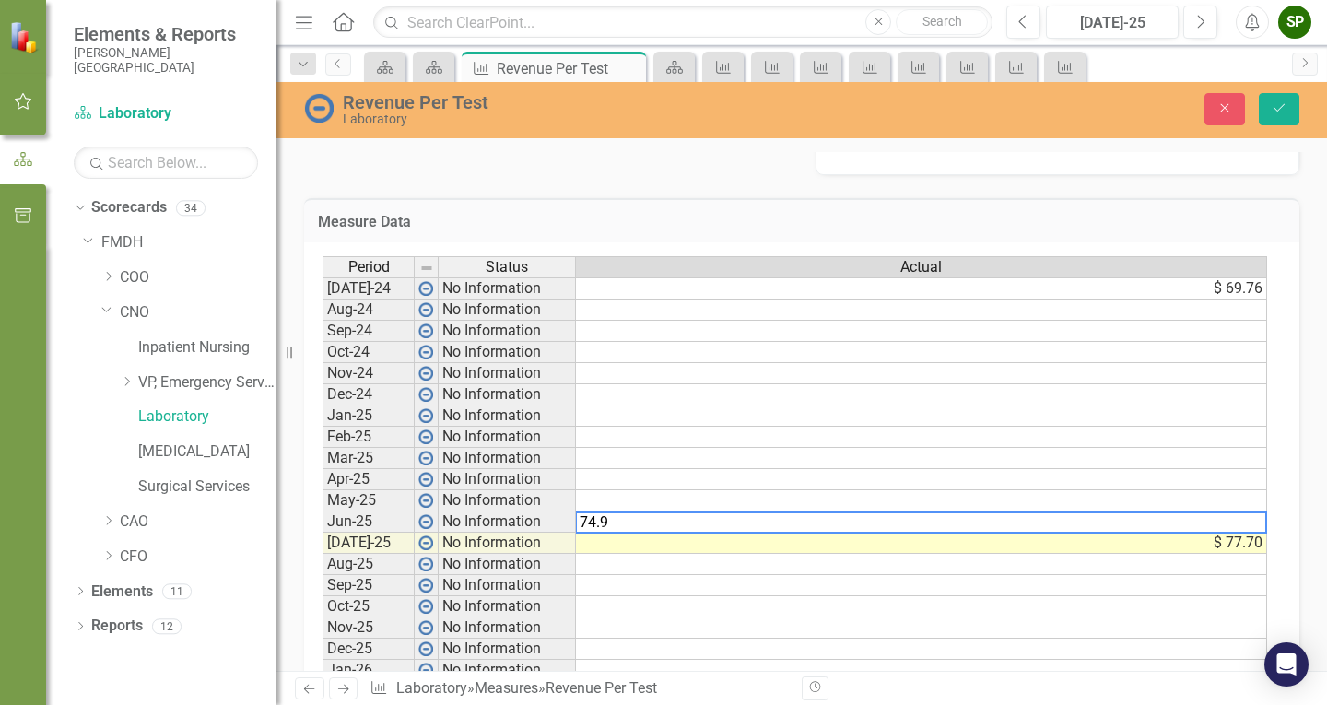
type textarea "74.92"
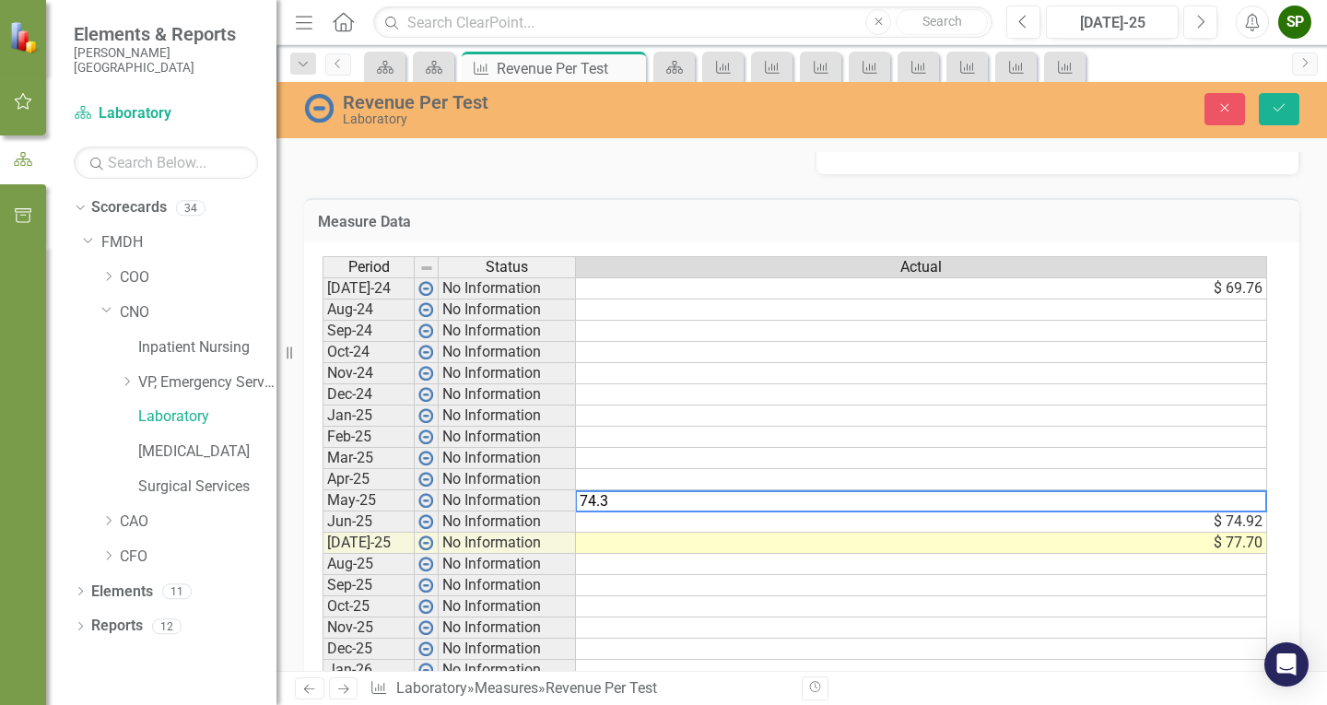
type textarea "74.36"
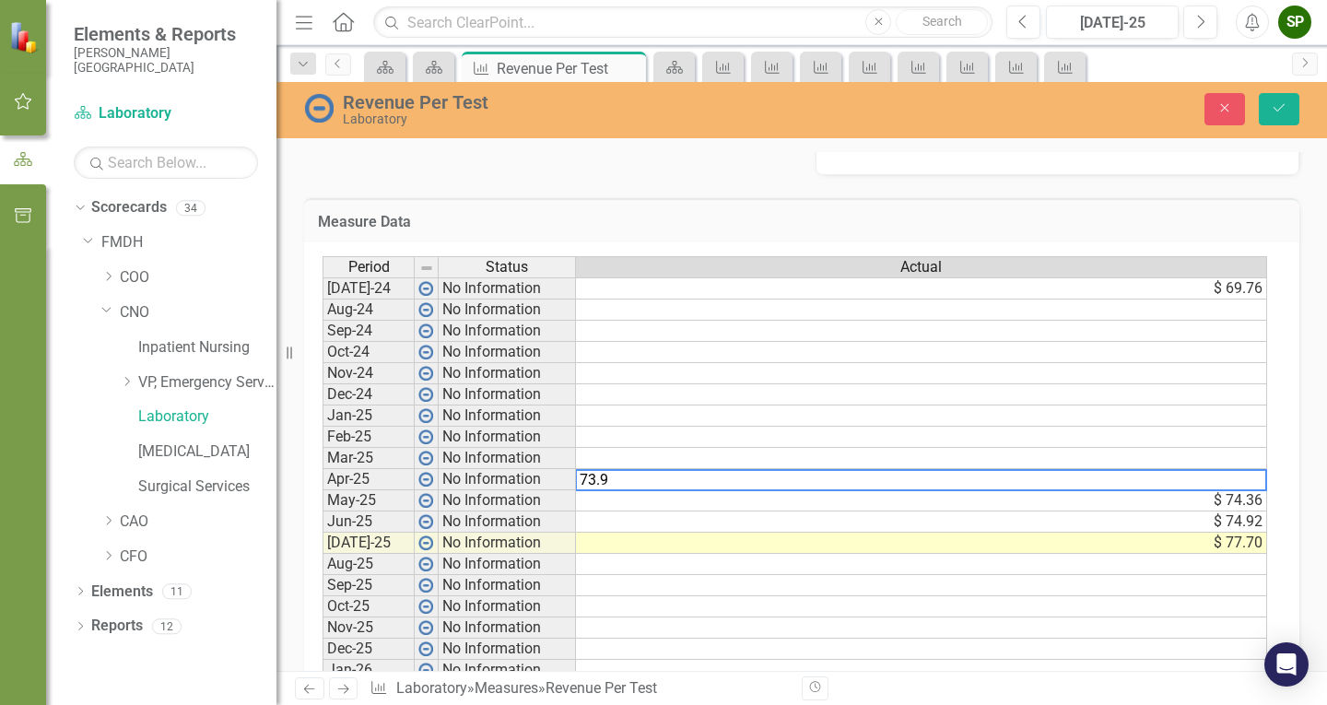
type textarea "73.96"
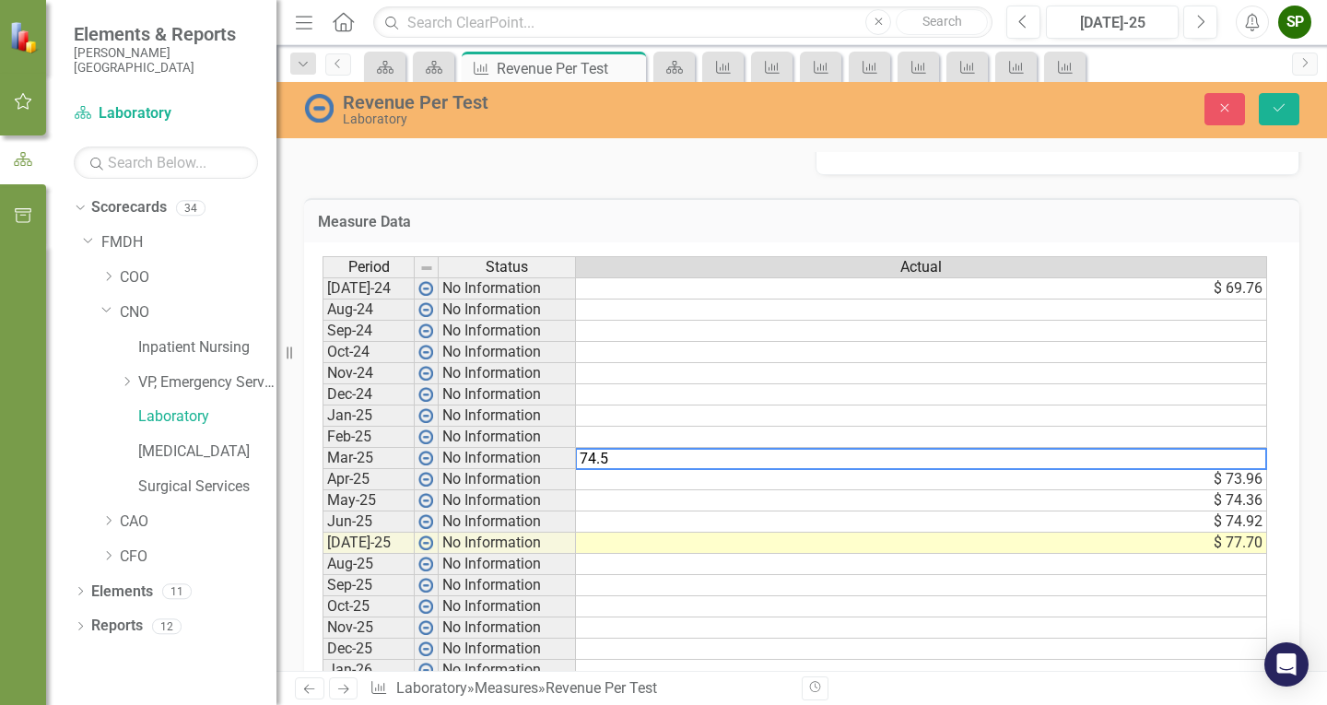
type textarea "74.54"
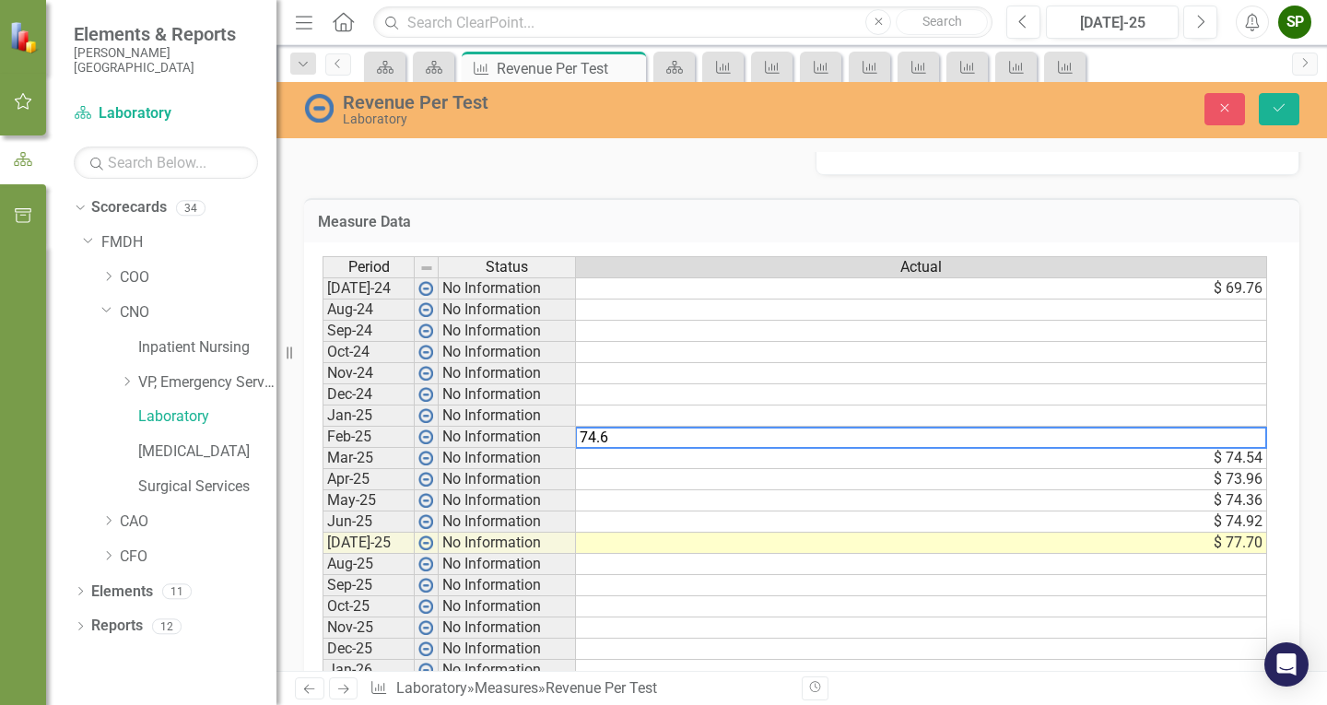
type textarea "74.62"
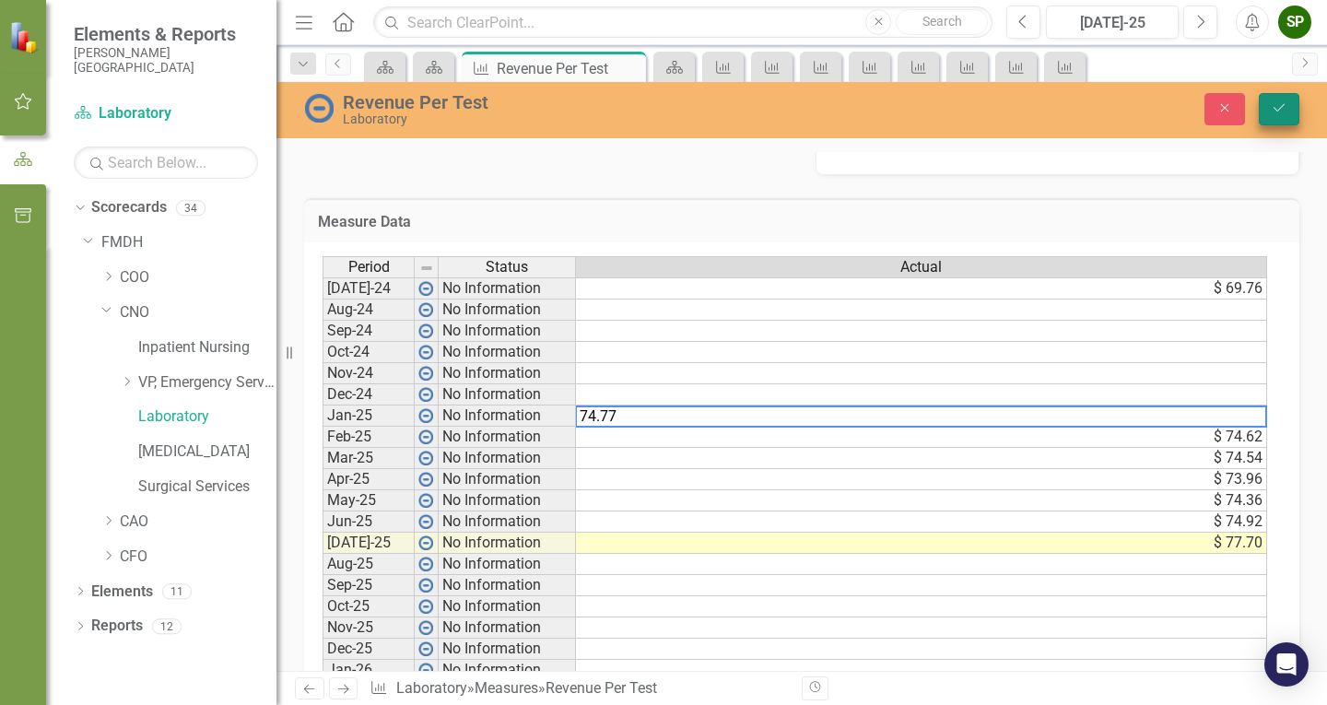
type textarea "74.77"
click at [1280, 109] on icon "submit" at bounding box center [1279, 107] width 11 height 7
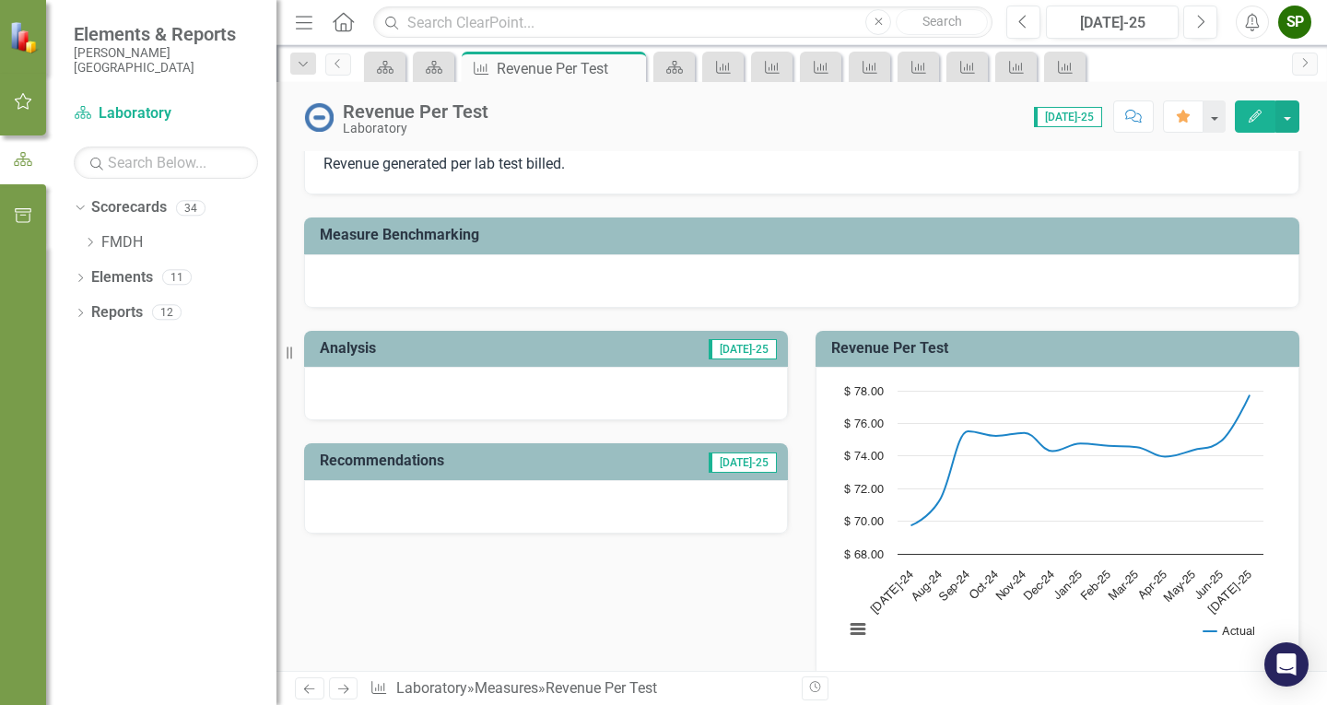
scroll to position [184, 0]
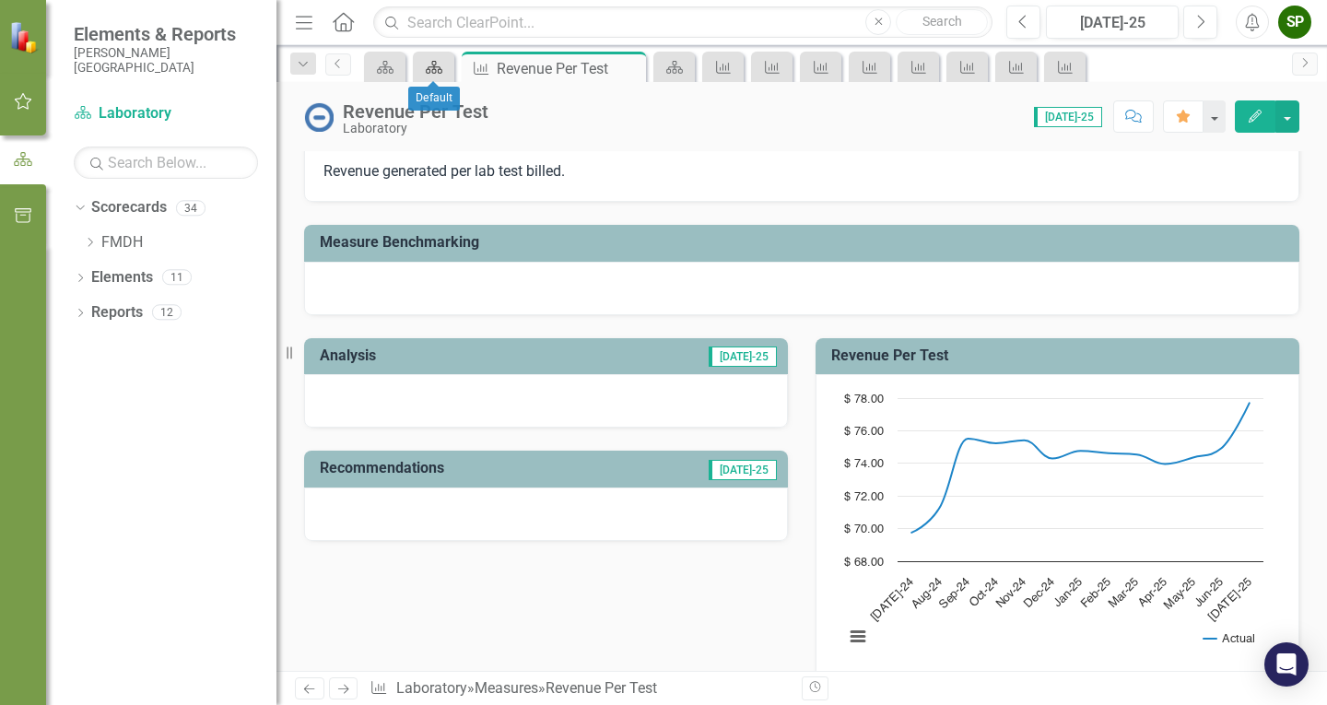
click at [433, 72] on icon "Scorecard" at bounding box center [434, 67] width 18 height 15
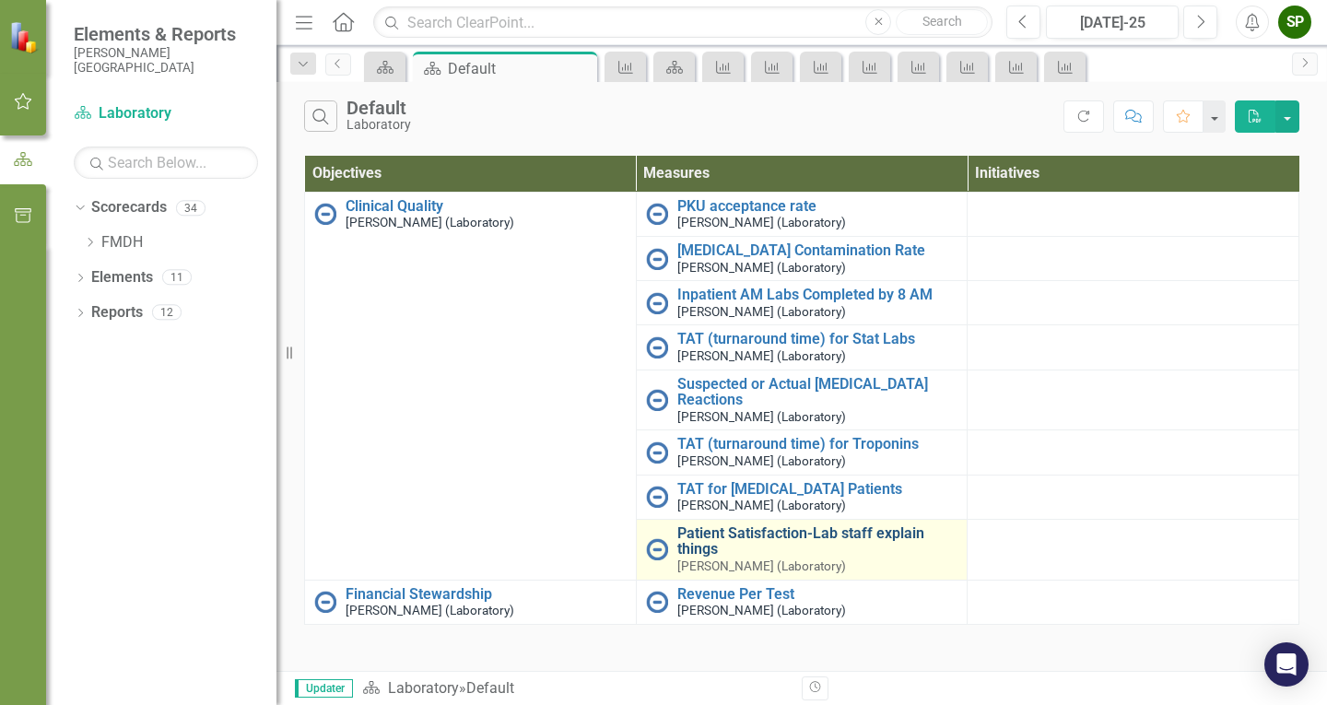
click at [759, 531] on link "Patient Satisfaction-Lab staff explain things" at bounding box center [817, 541] width 281 height 32
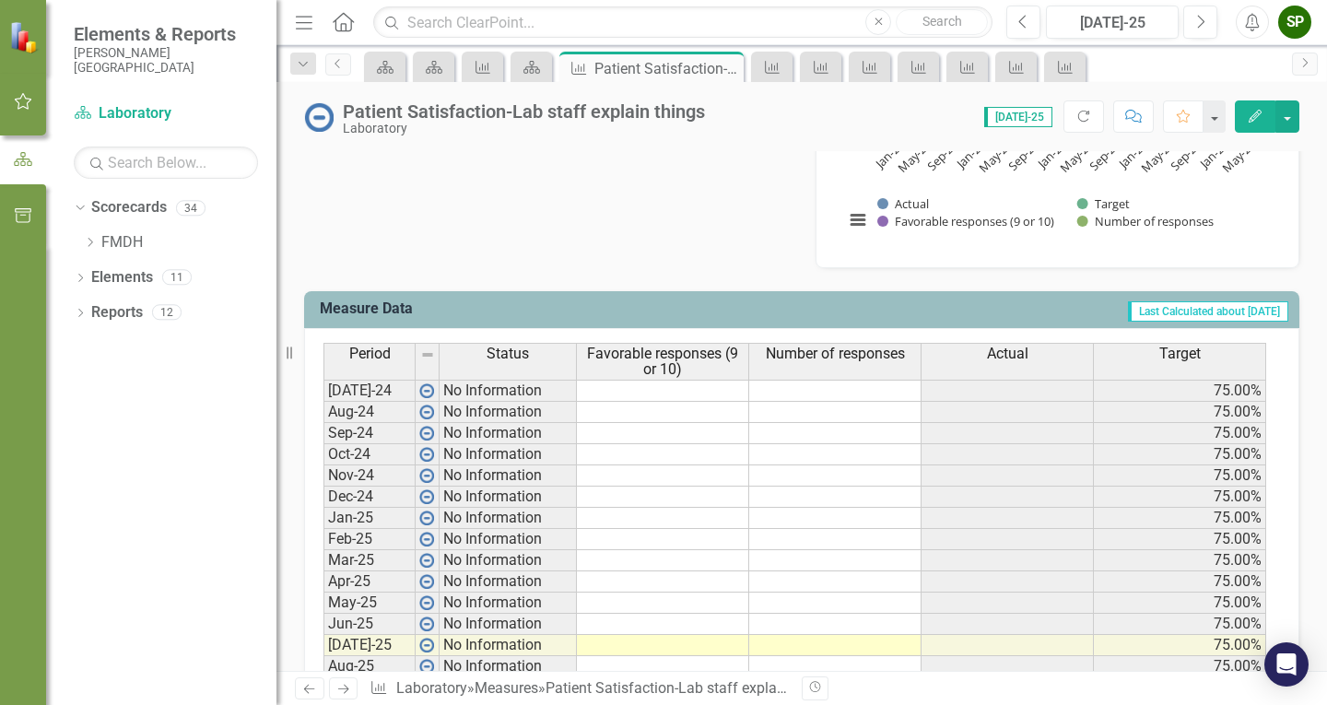
scroll to position [645, 0]
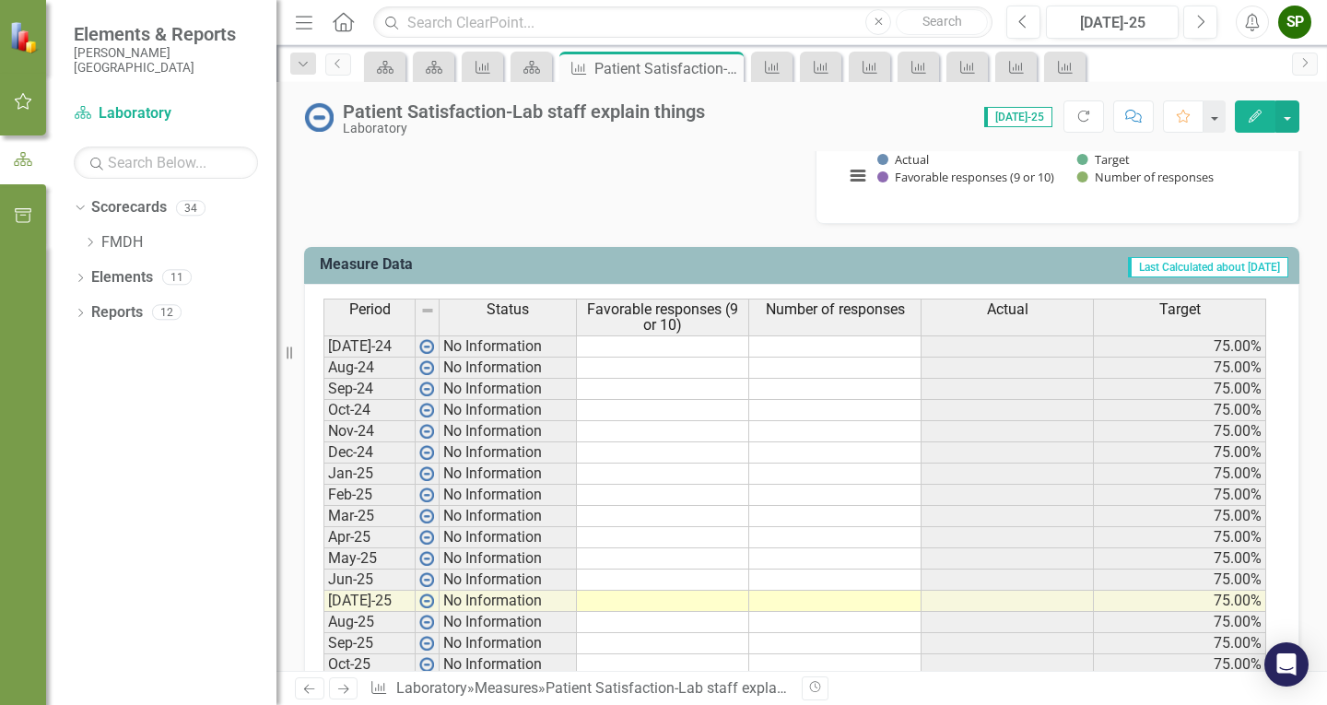
click at [611, 559] on td at bounding box center [663, 558] width 172 height 21
click at [606, 600] on td at bounding box center [663, 601] width 172 height 21
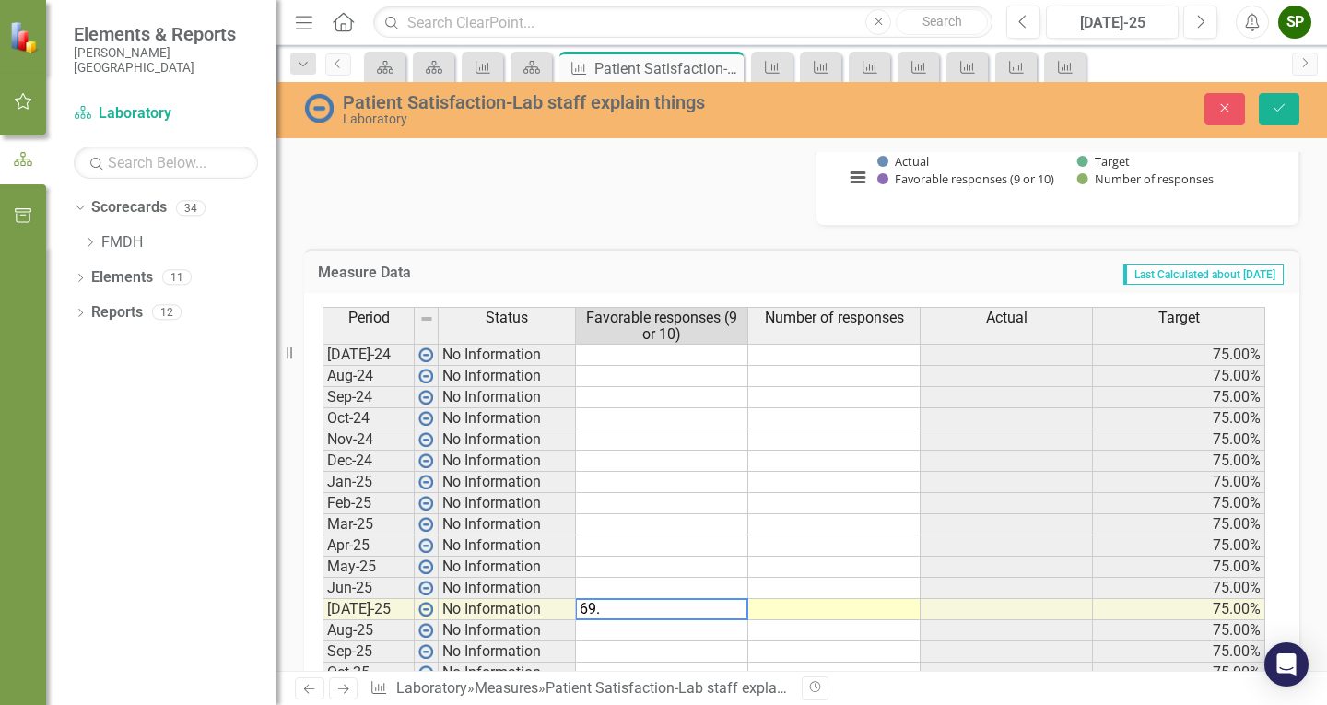
type textarea "69.9"
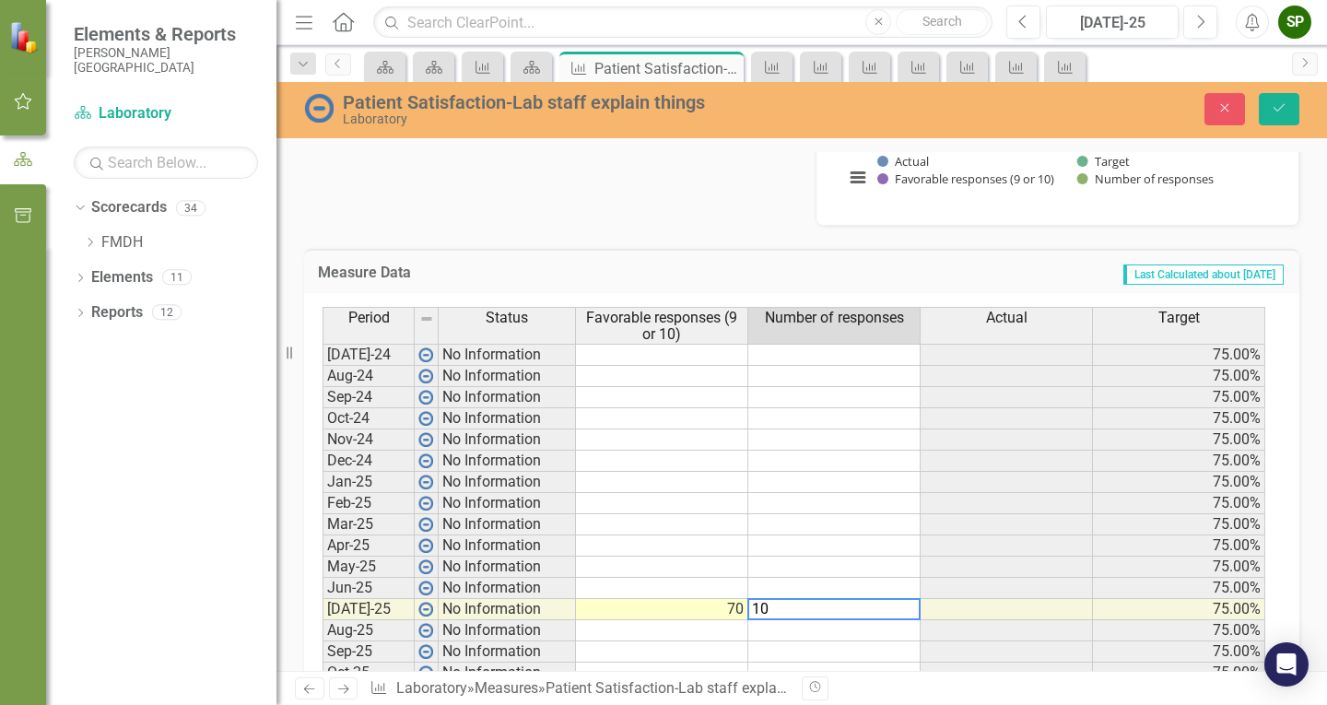
type textarea "100"
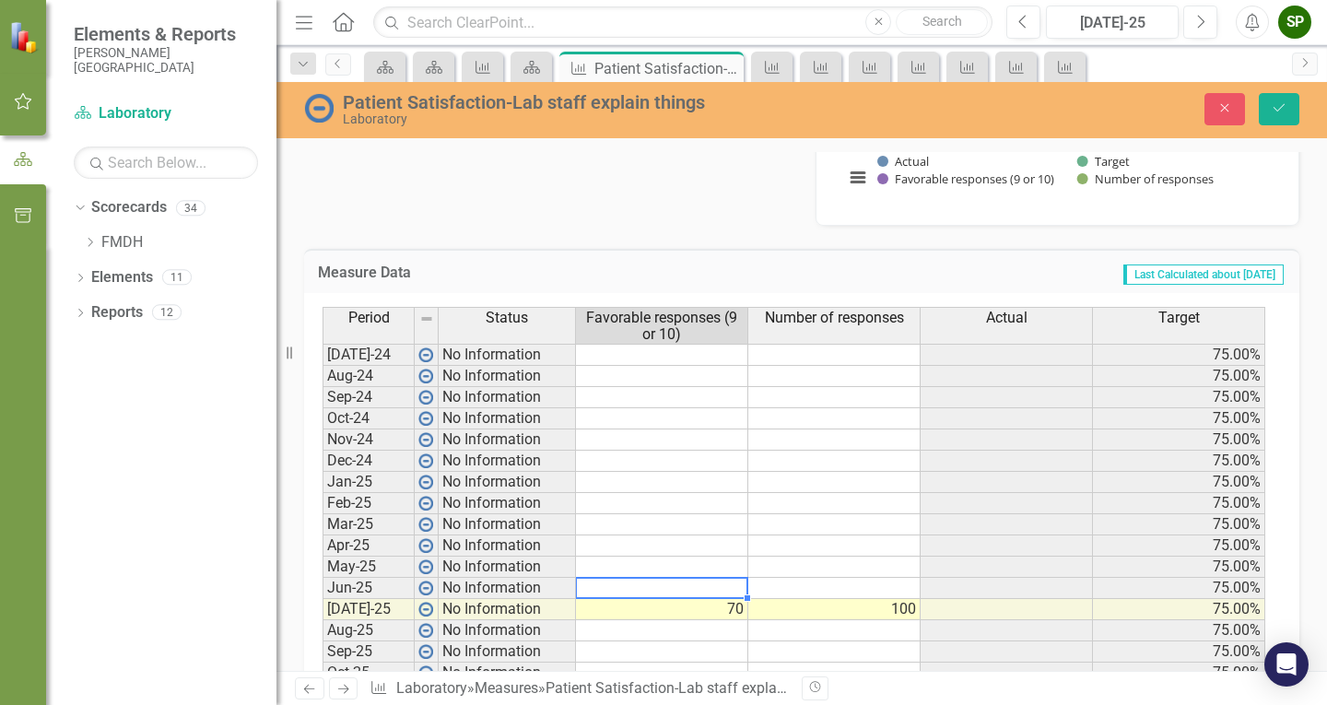
click at [653, 580] on td at bounding box center [662, 588] width 172 height 21
type textarea "68.9"
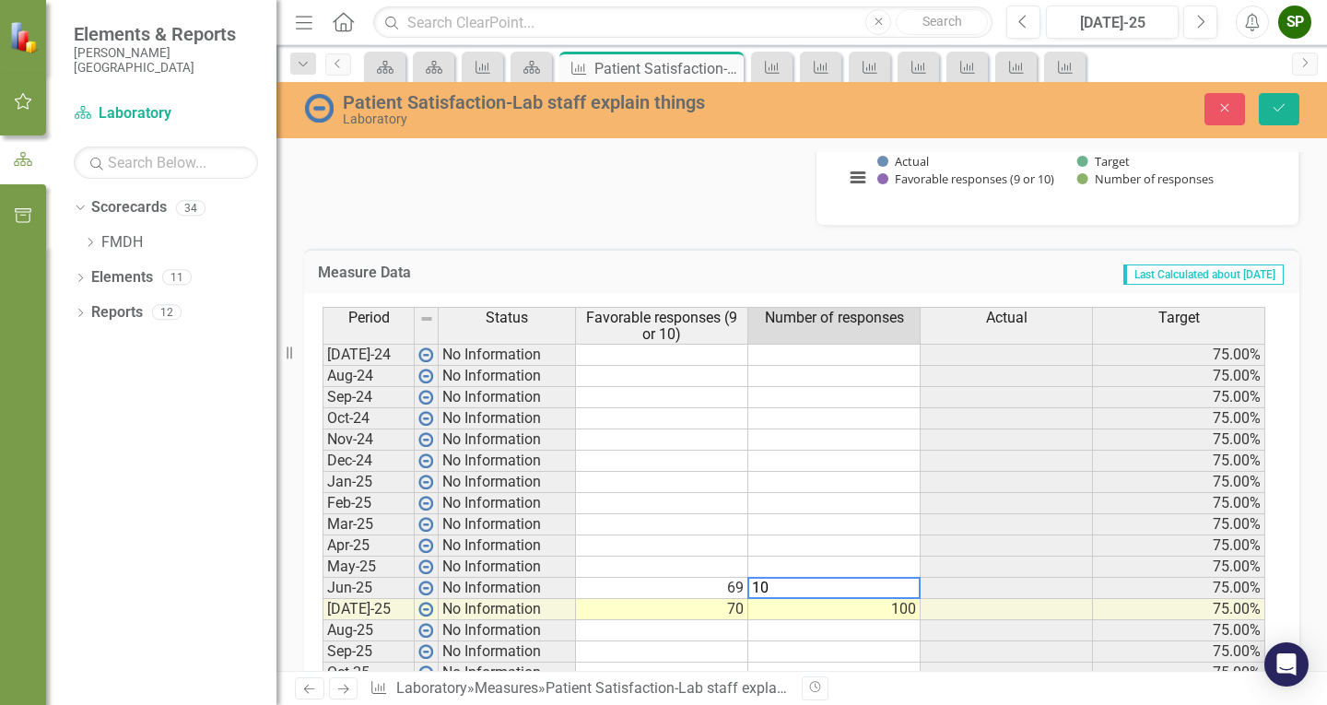
type textarea "100"
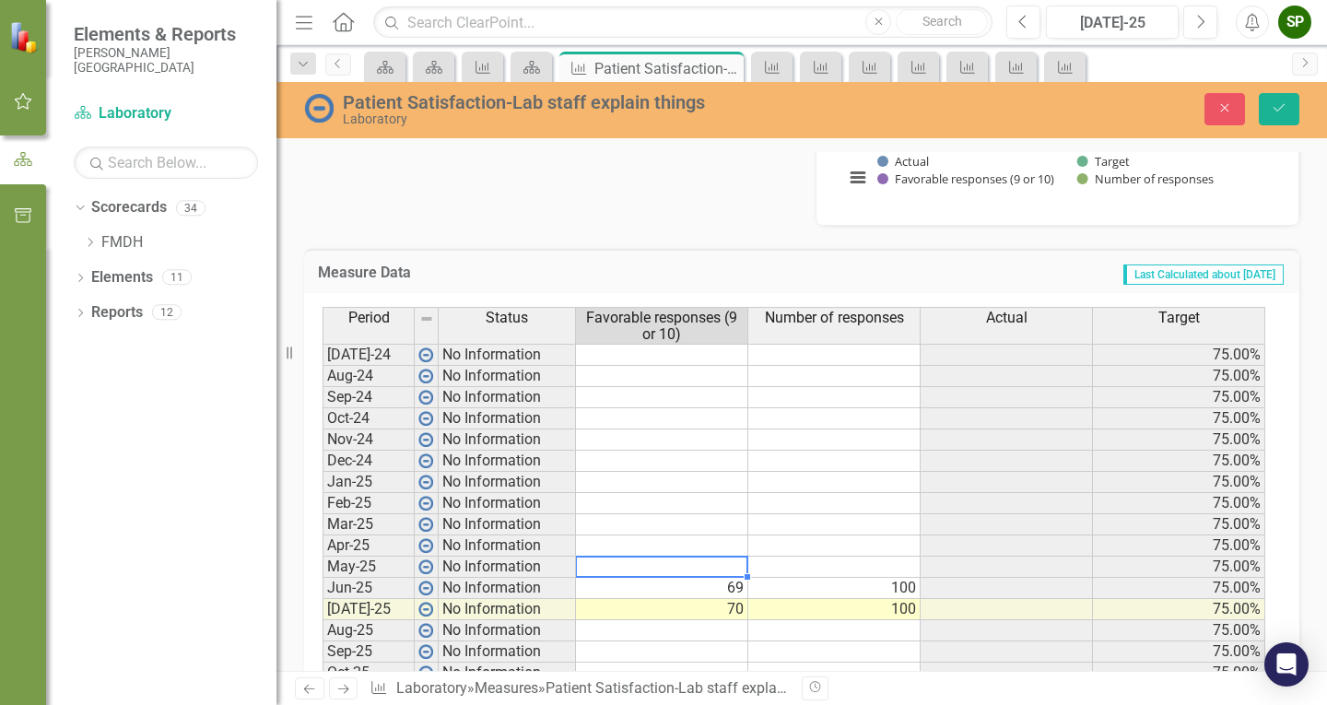
click at [698, 568] on td at bounding box center [662, 567] width 172 height 21
type textarea "71.6"
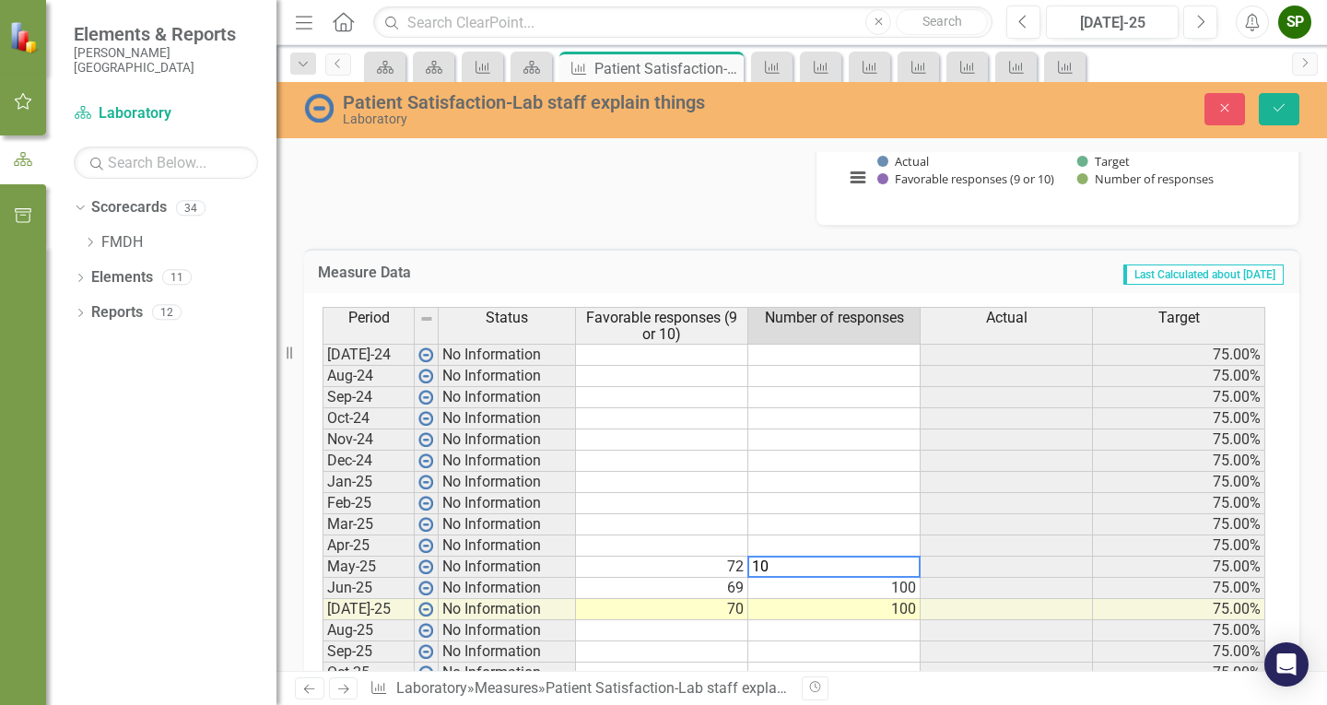
type textarea "100"
click at [779, 542] on td at bounding box center [834, 545] width 172 height 21
type textarea "100"
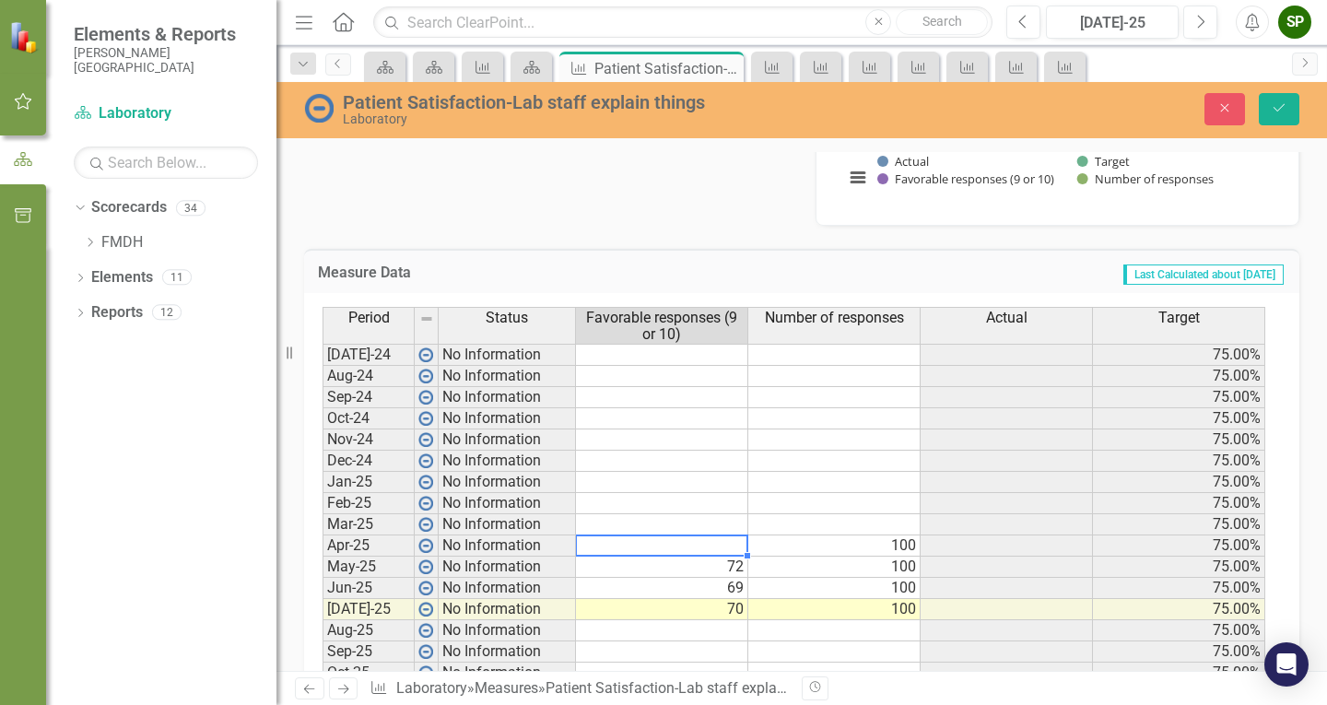
click at [683, 547] on td at bounding box center [662, 545] width 172 height 21
type textarea "70.7"
click at [688, 524] on td at bounding box center [662, 524] width 172 height 21
type textarea "77.7"
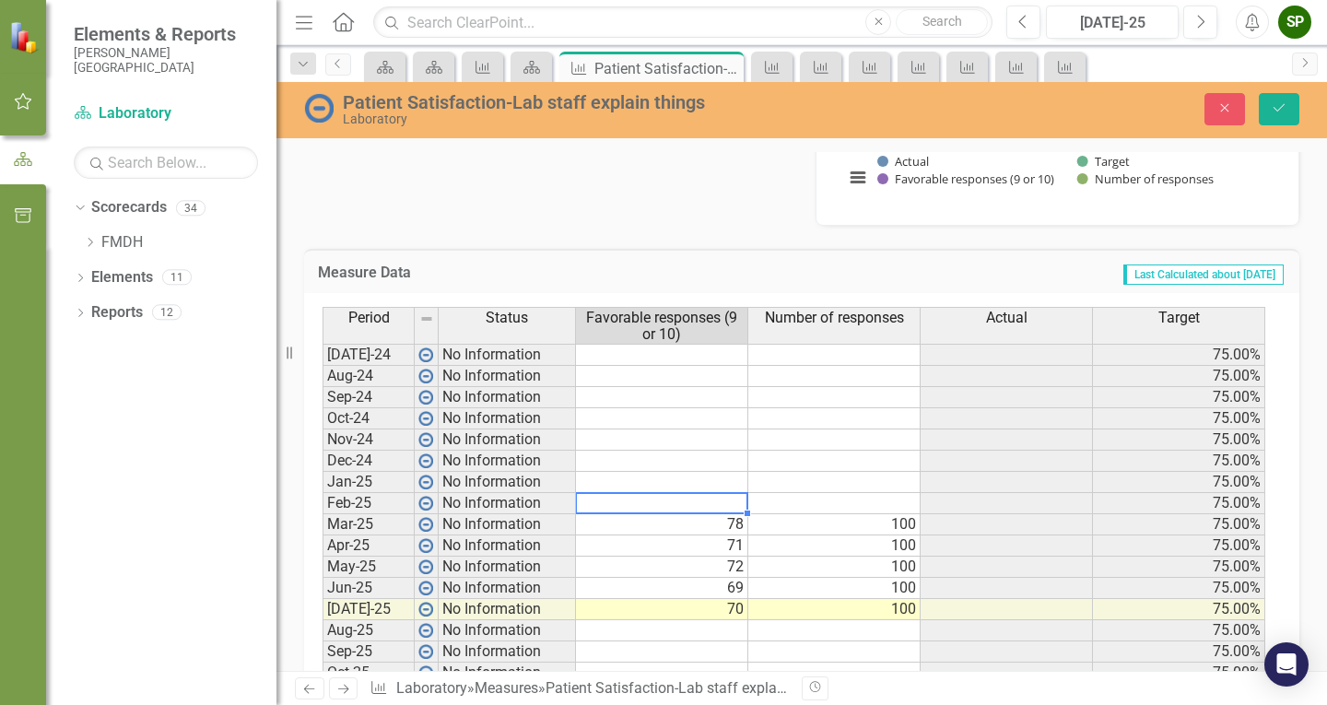
click at [694, 499] on td at bounding box center [662, 503] width 172 height 21
type textarea "79.1"
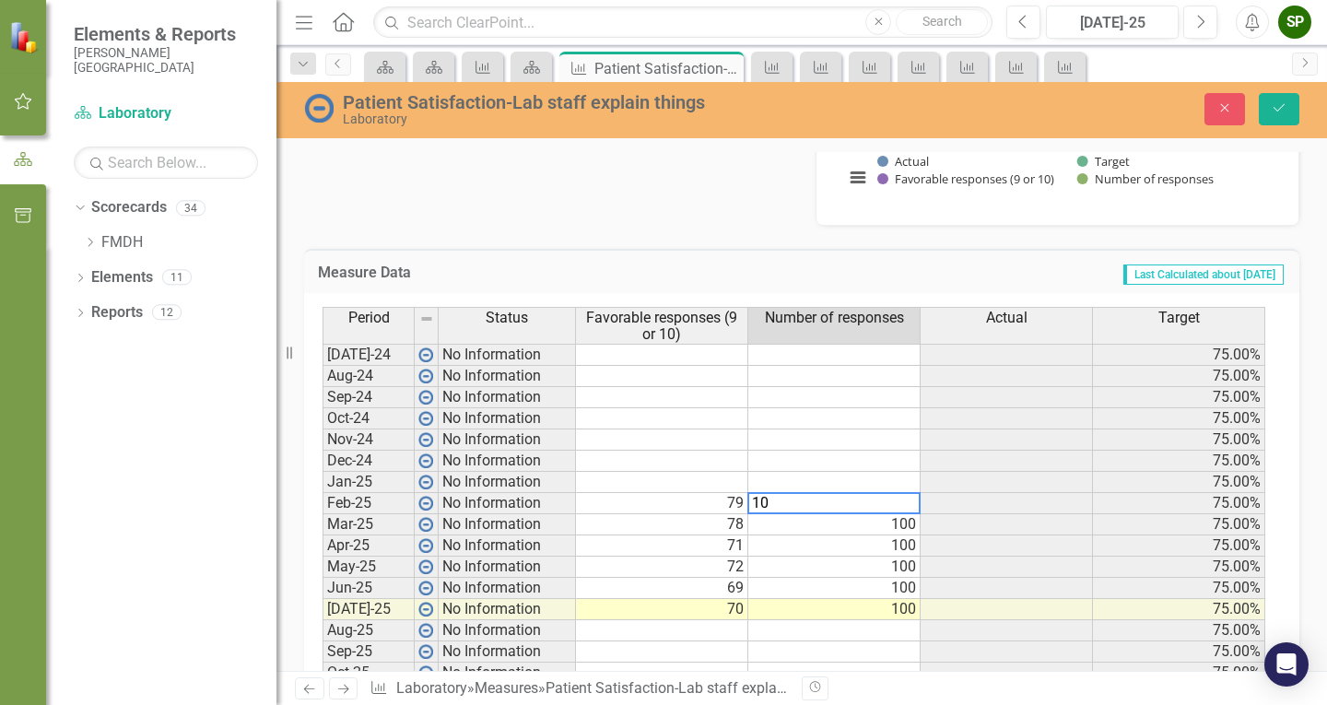
type textarea "100"
click at [665, 482] on td at bounding box center [662, 482] width 172 height 21
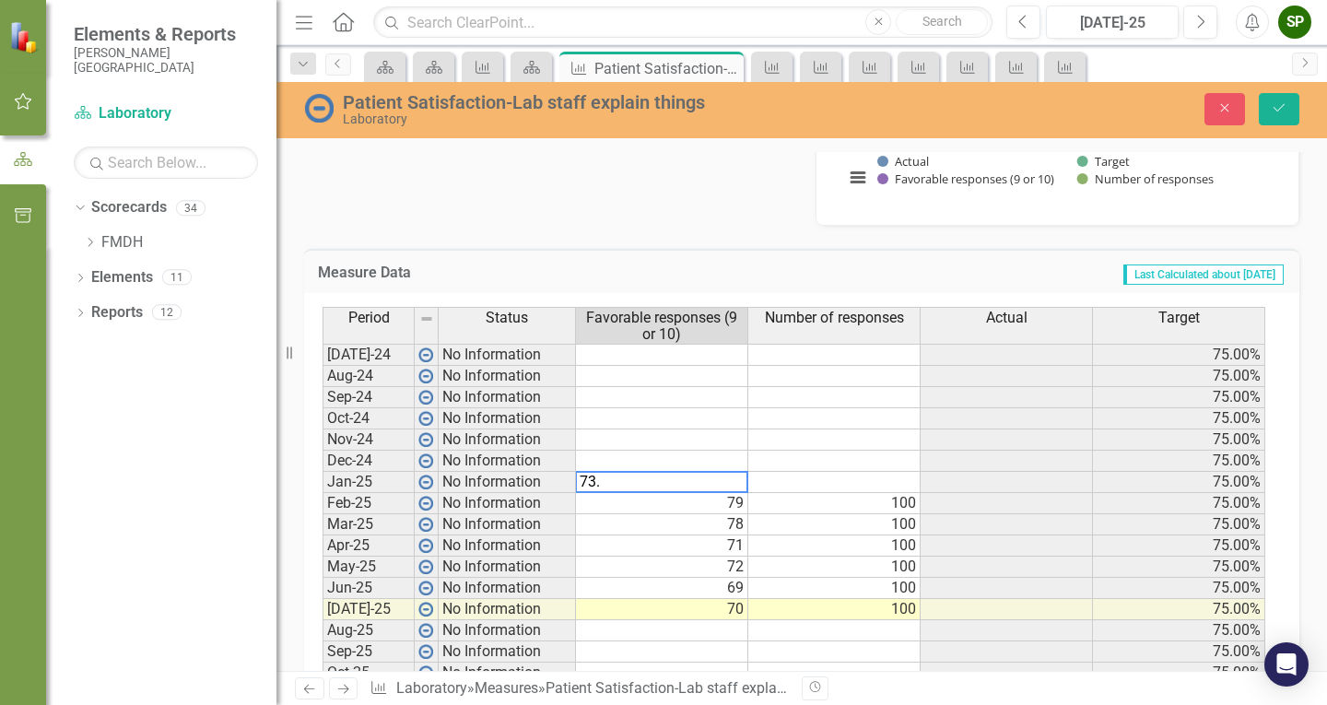
type textarea "73.1"
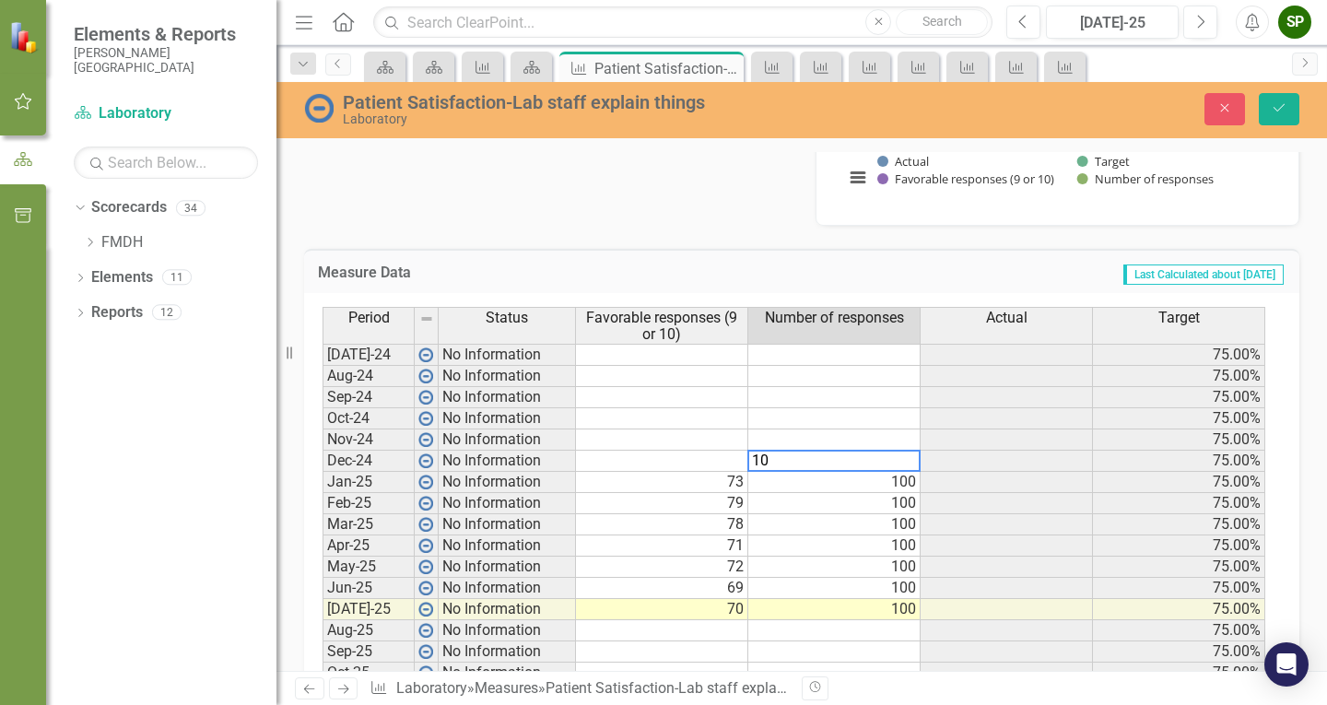
type textarea "100"
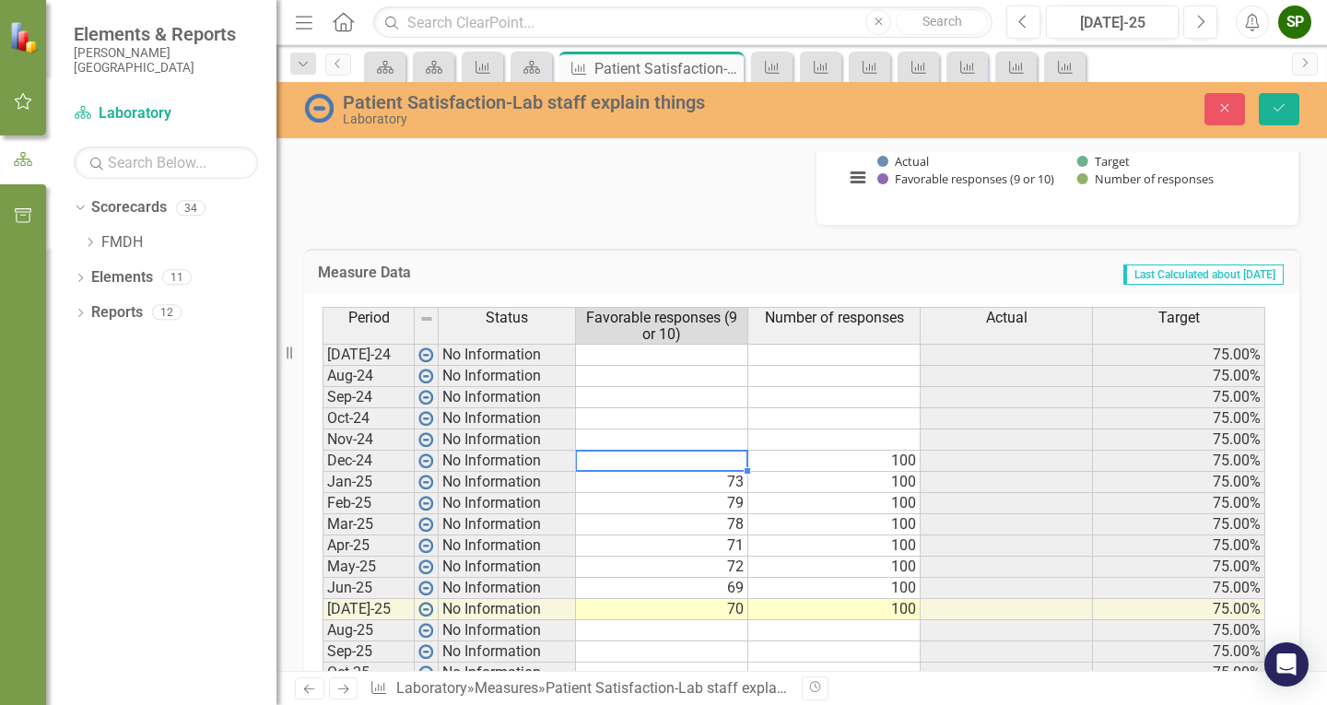
click at [693, 457] on td at bounding box center [662, 461] width 172 height 21
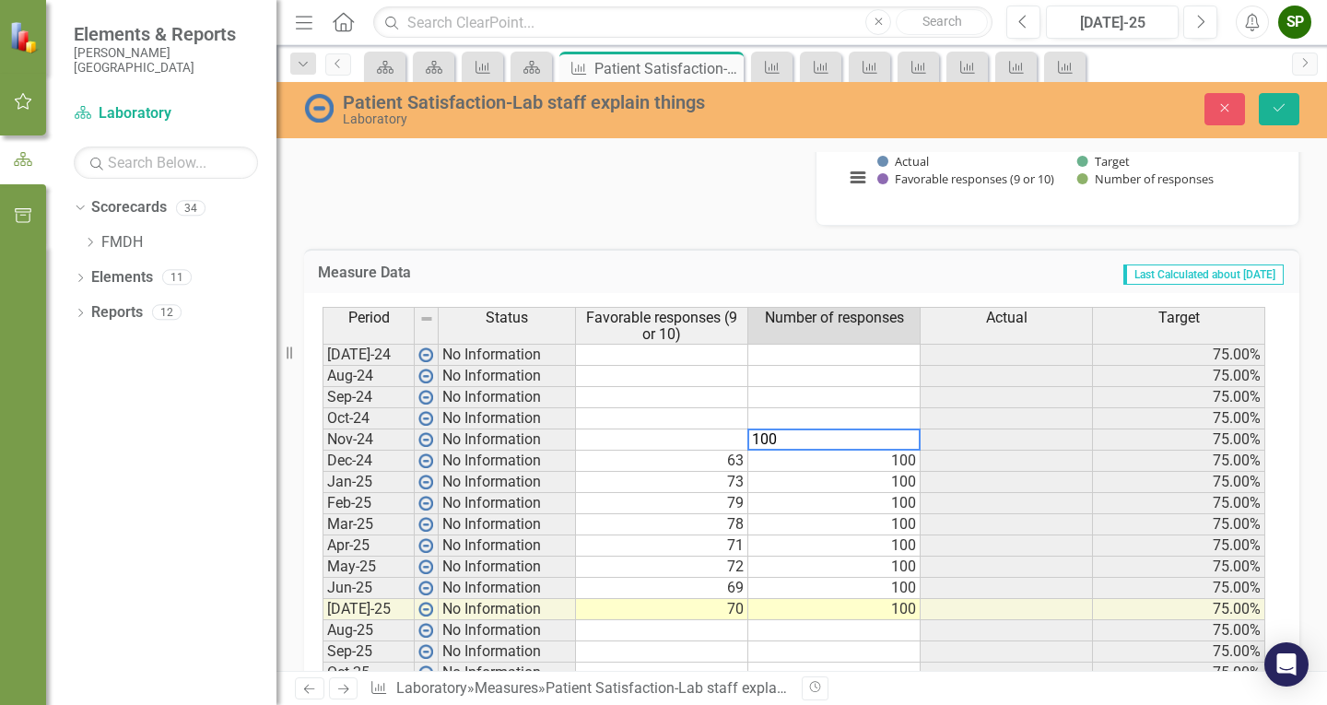
type textarea "100"
click at [695, 440] on td at bounding box center [662, 440] width 172 height 21
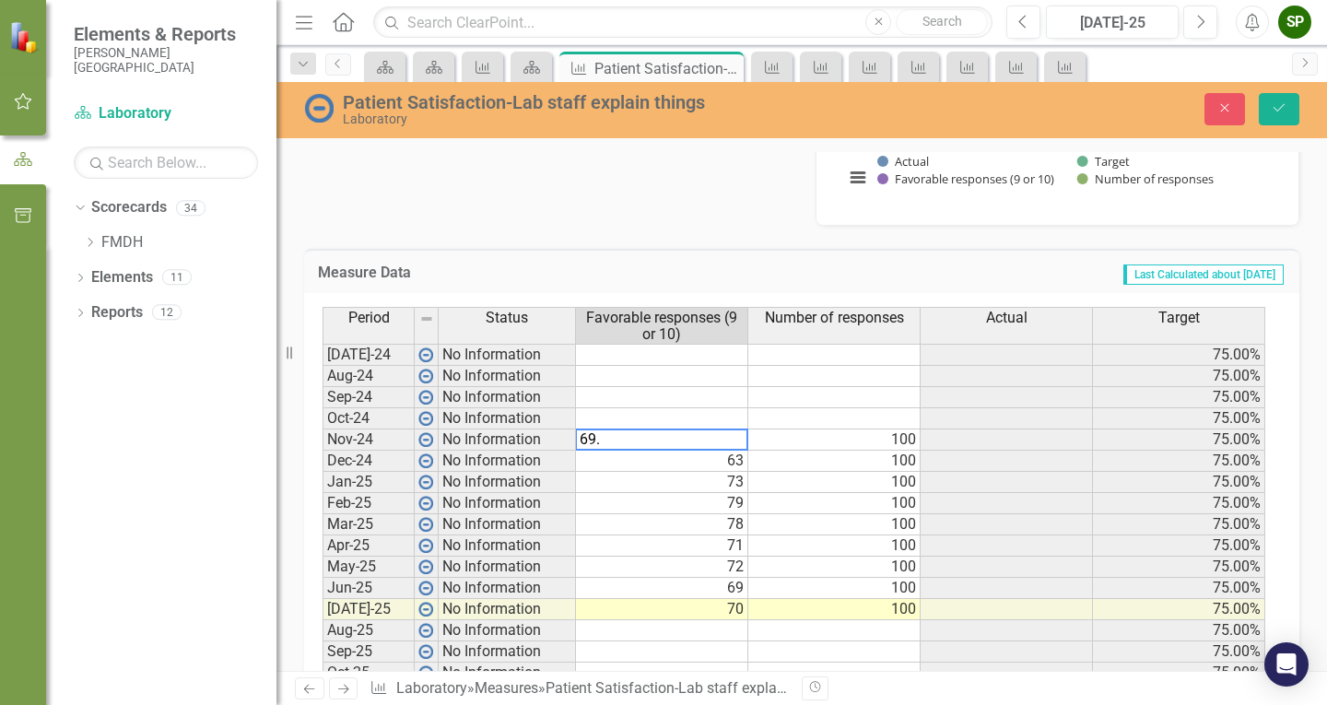
type textarea "69.6"
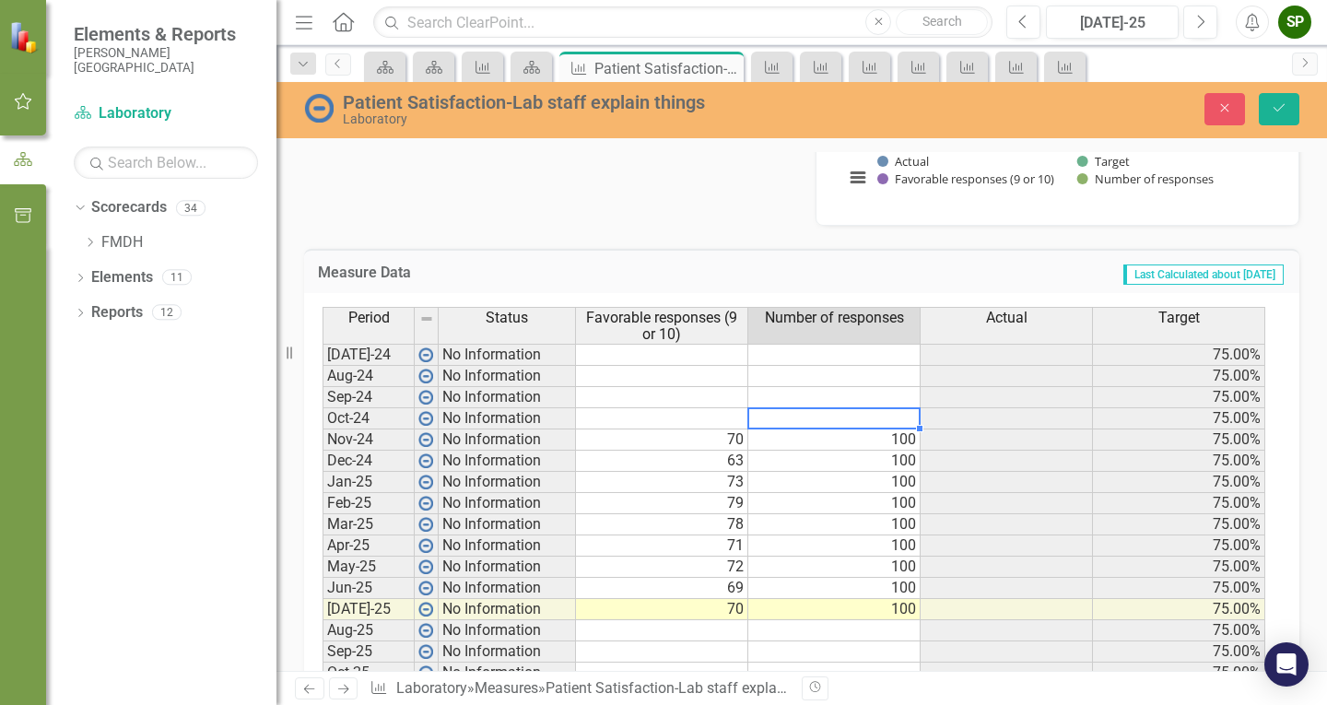
click at [883, 421] on td at bounding box center [834, 418] width 172 height 21
type textarea "100"
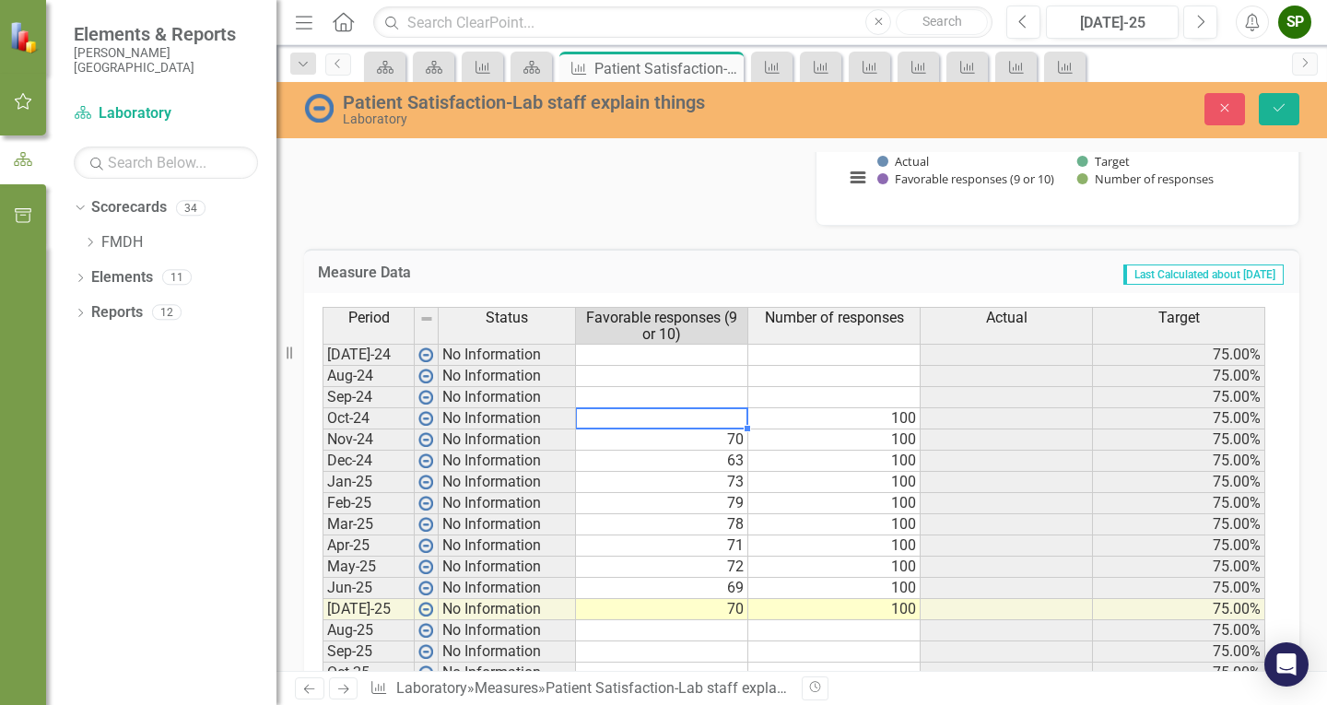
click at [674, 417] on td at bounding box center [662, 418] width 172 height 21
type textarea "69.4"
click at [724, 397] on td at bounding box center [662, 397] width 172 height 21
type textarea "73.3"
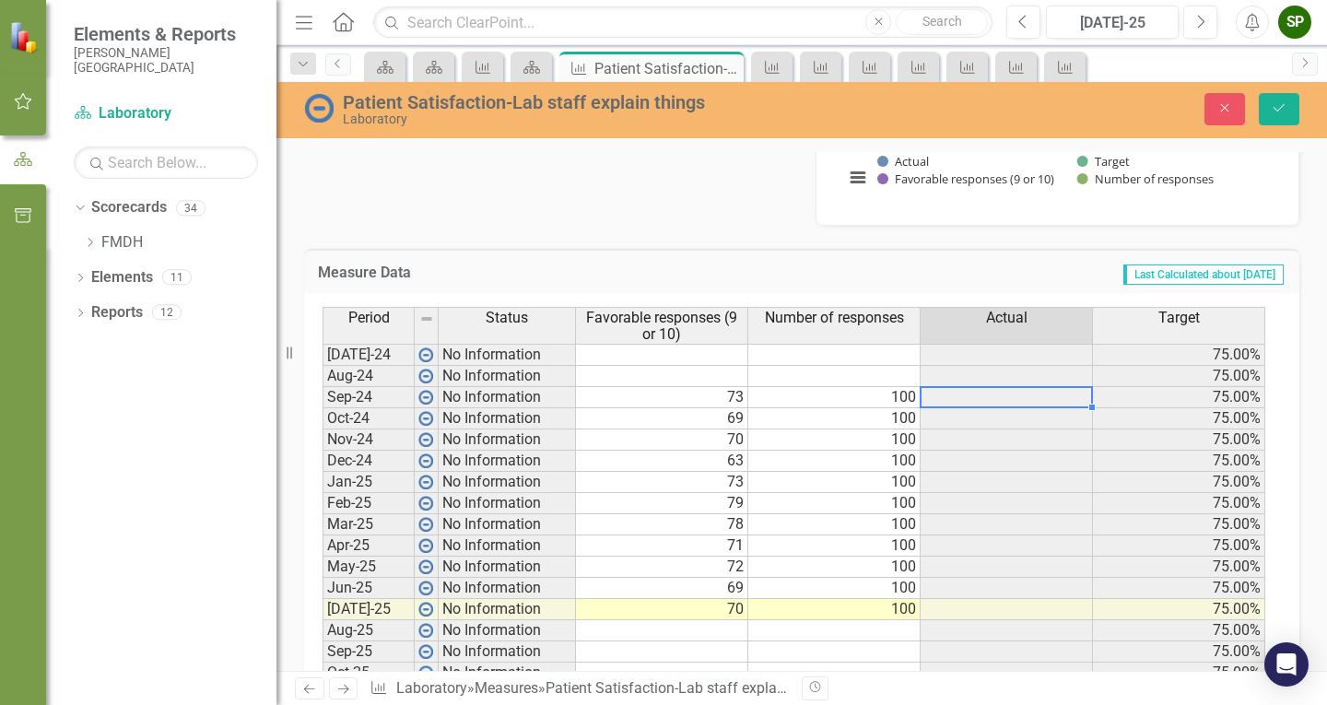
type textarea "100"
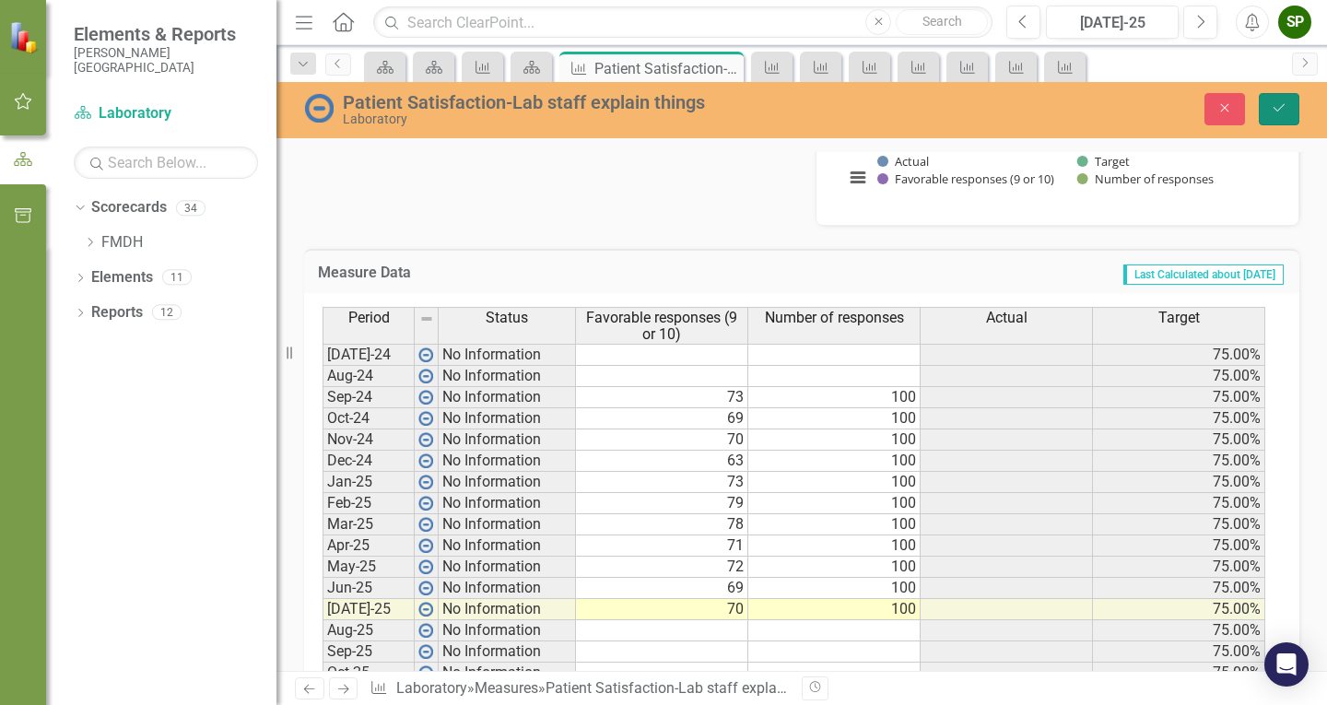
click at [1283, 114] on icon "Save" at bounding box center [1279, 107] width 17 height 13
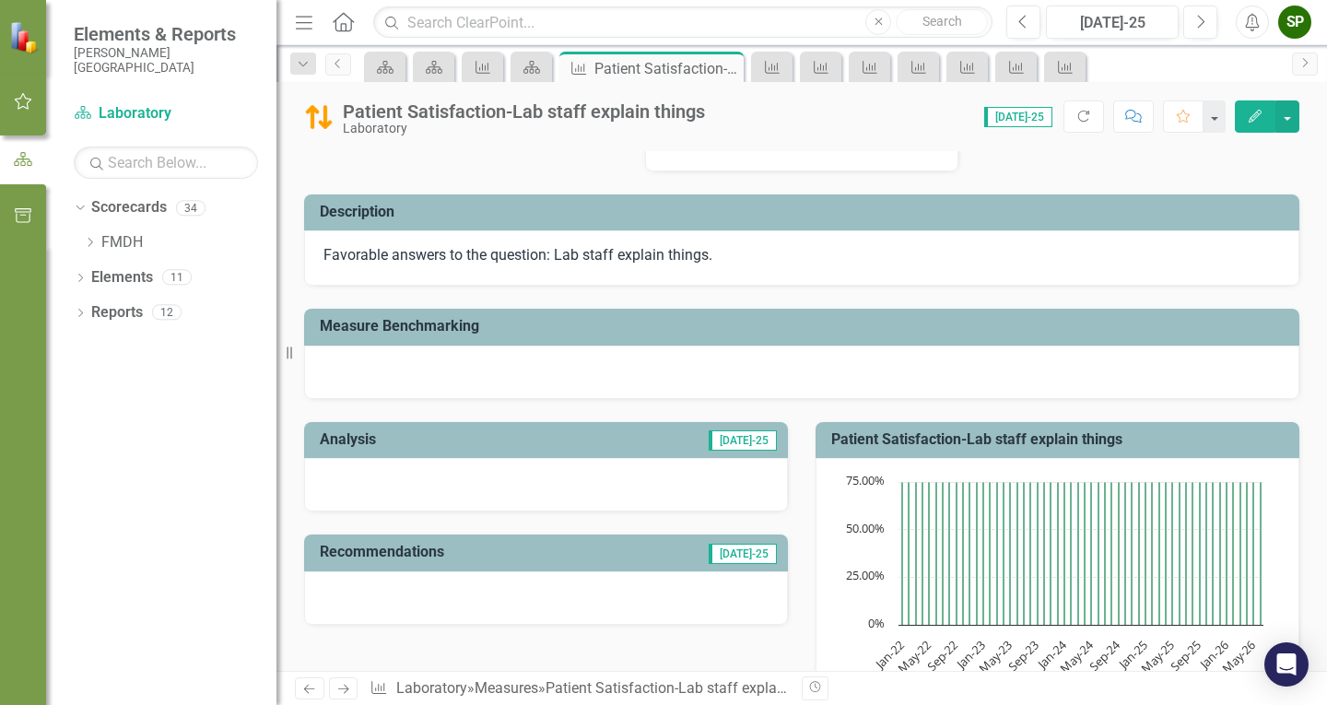
scroll to position [0, 0]
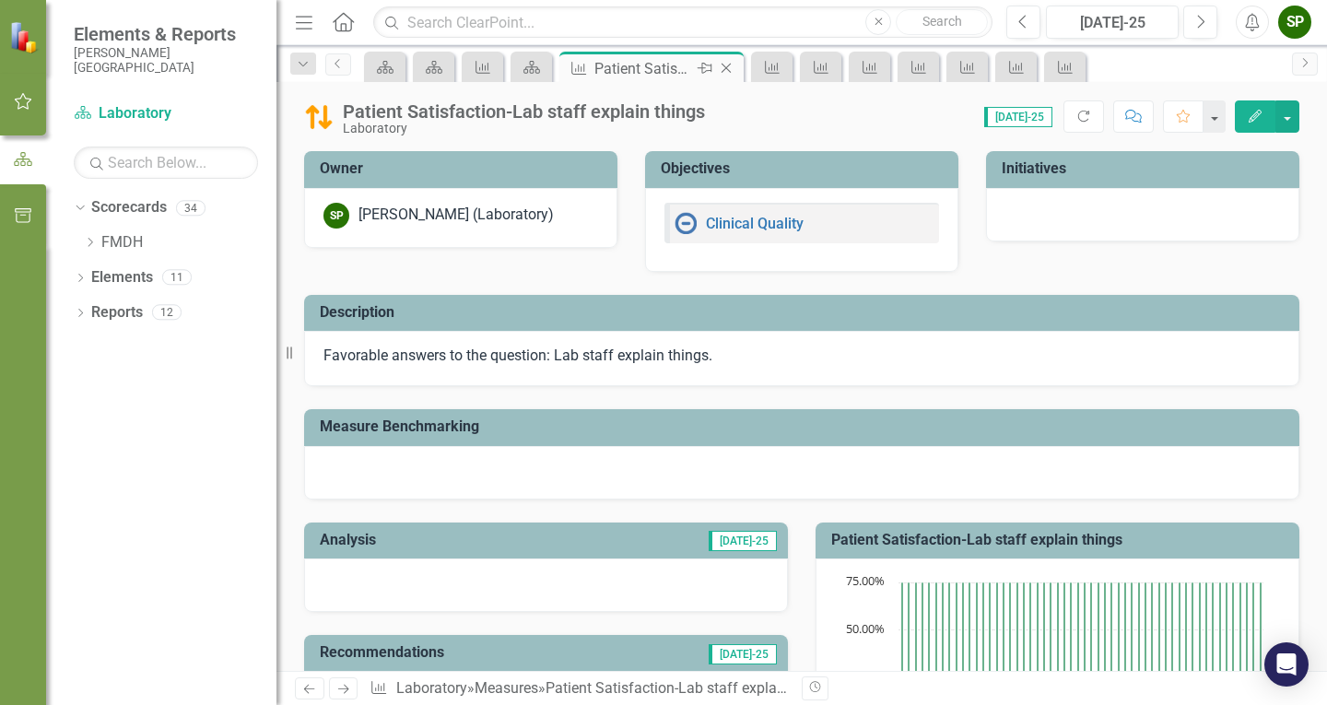
click at [618, 72] on div "Patient Satisfaction-Lab staff explain things" at bounding box center [643, 68] width 99 height 23
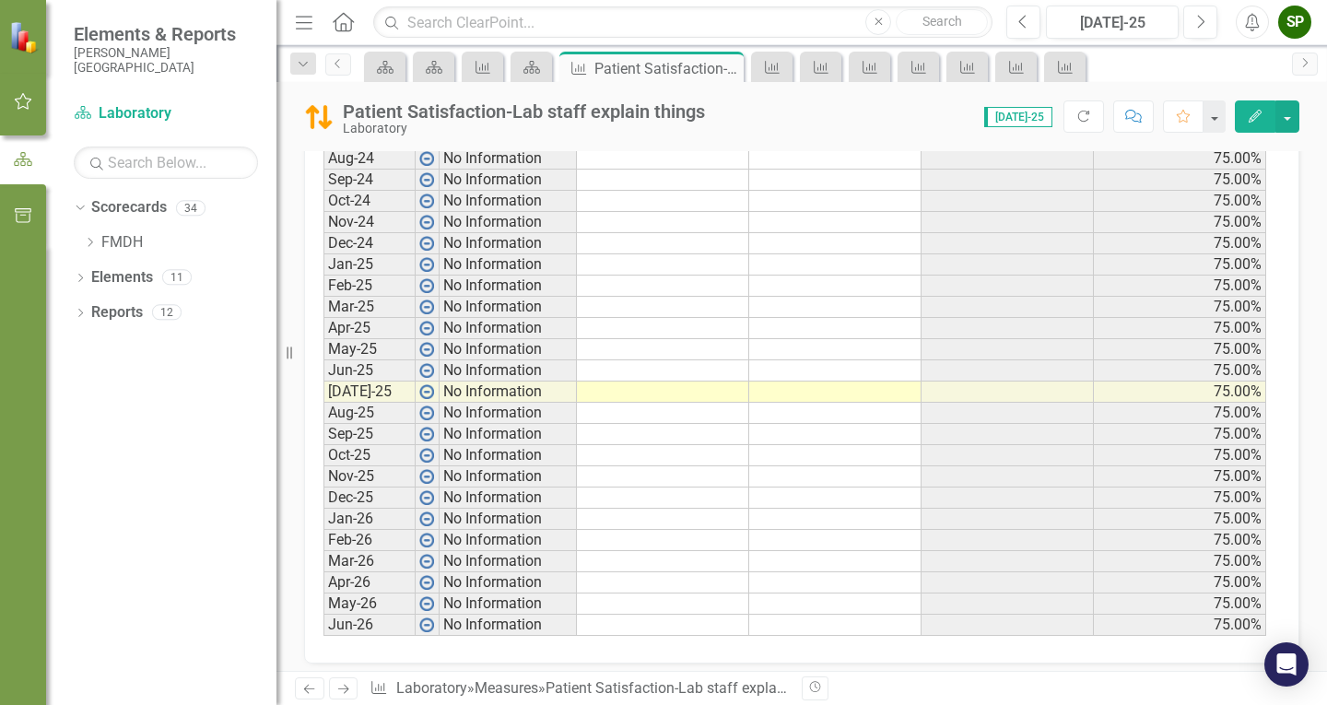
scroll to position [865, 0]
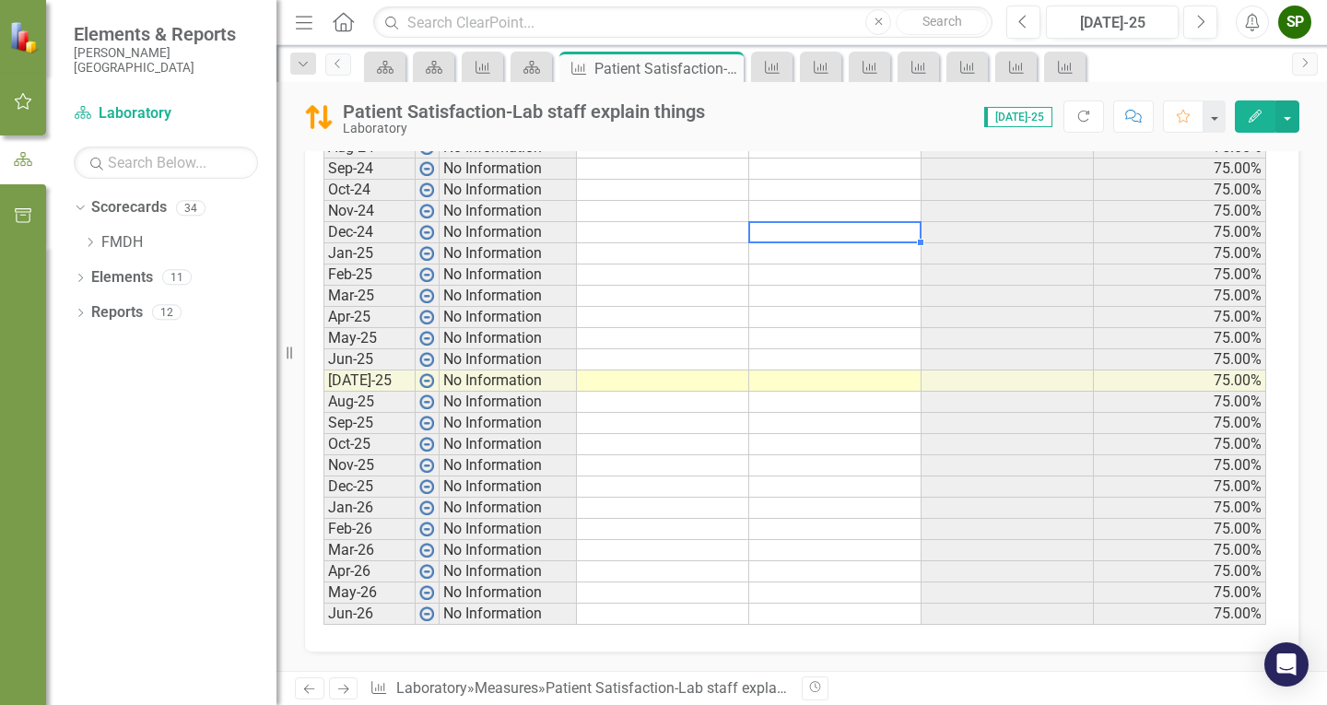
click at [324, 241] on div "Period Status Favorable responses (9 or 10) Number of responses Actual Target J…" at bounding box center [324, 351] width 0 height 547
click at [1295, 119] on button "button" at bounding box center [1288, 116] width 24 height 32
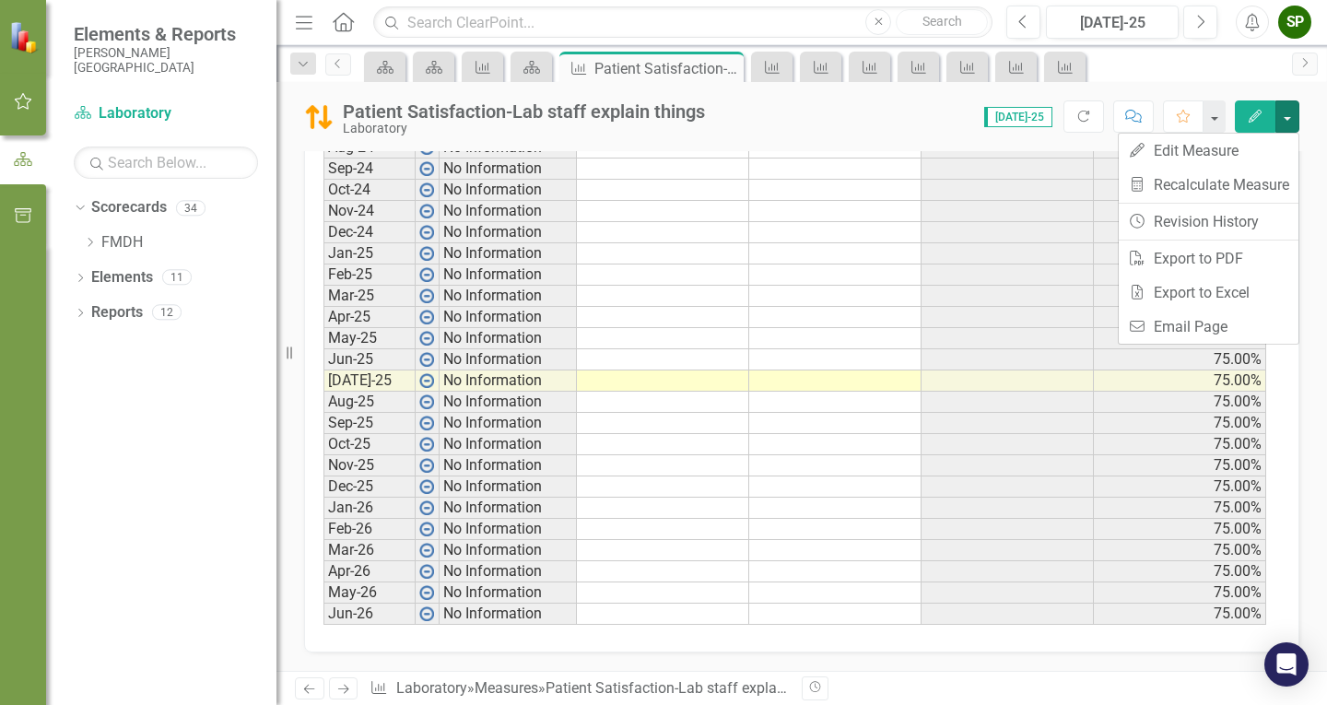
click at [932, 124] on div "Score: 0.00 Jul-25 Completed Refresh Comment Favorite Edit" at bounding box center [1006, 115] width 585 height 31
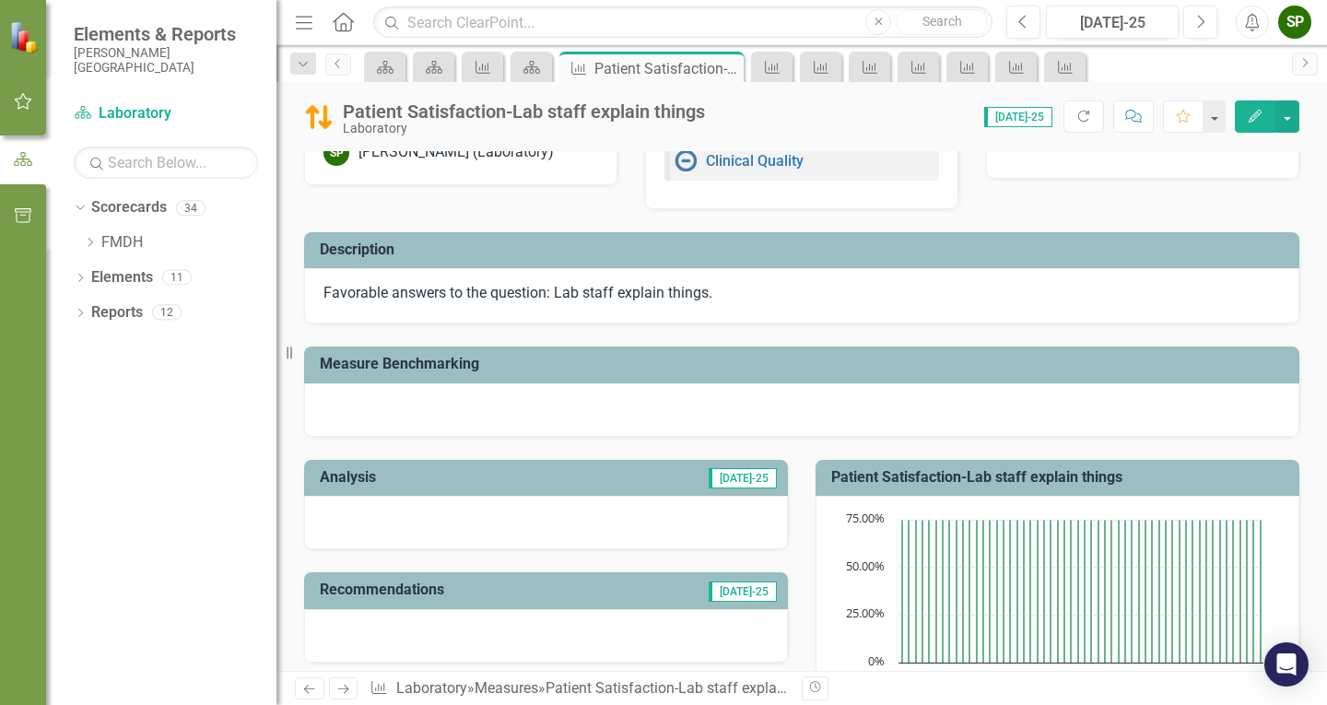
scroll to position [0, 0]
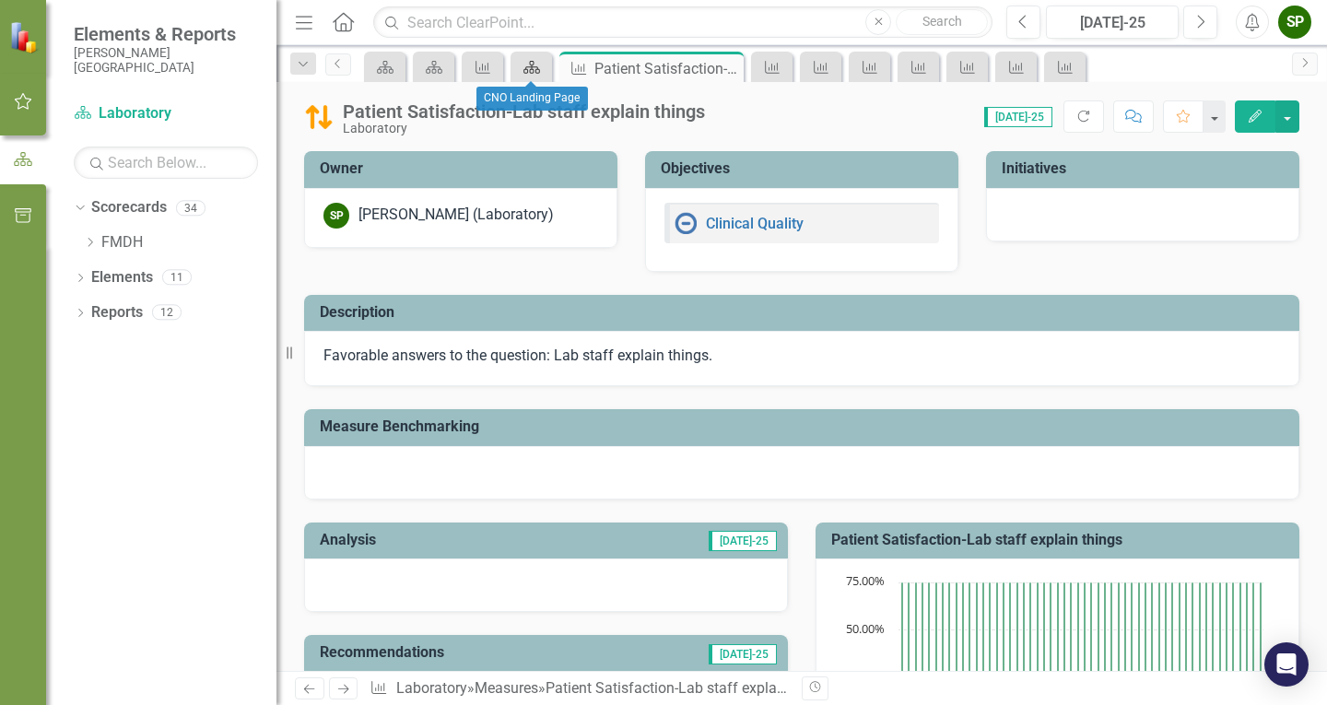
click at [534, 67] on icon at bounding box center [532, 67] width 17 height 13
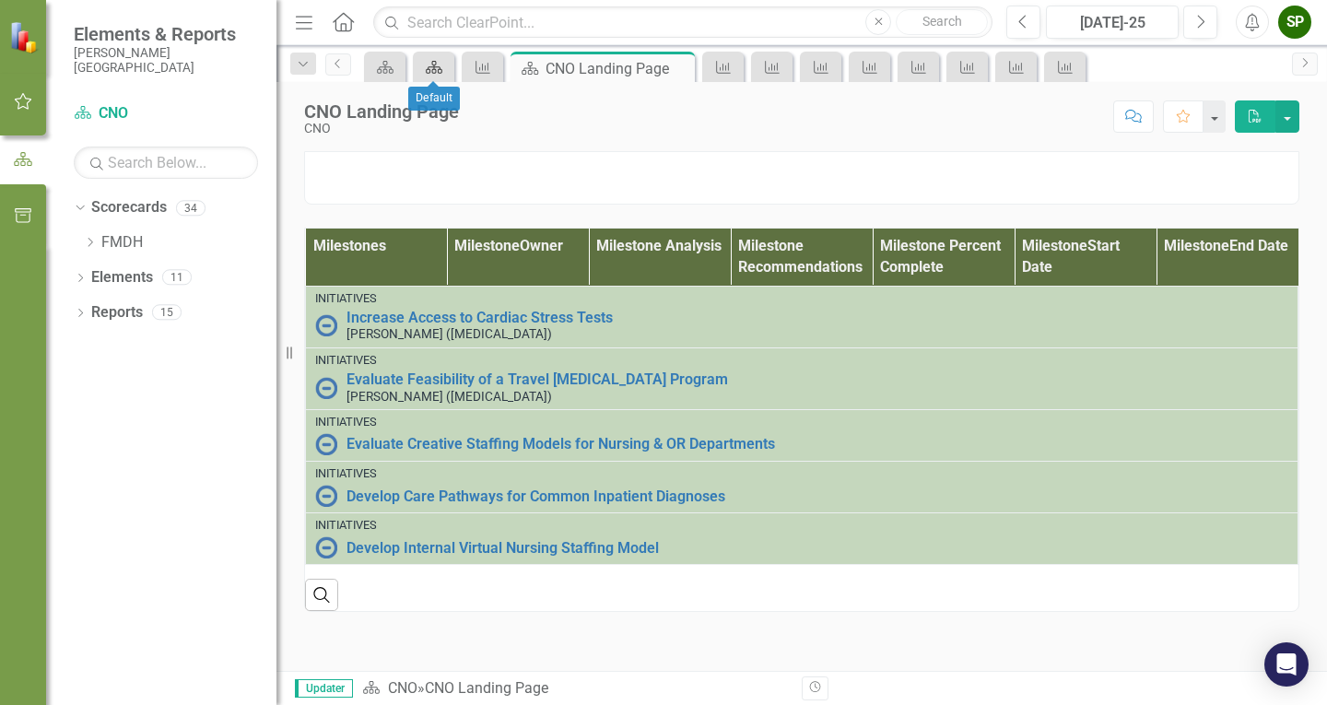
click at [436, 64] on icon at bounding box center [434, 67] width 17 height 13
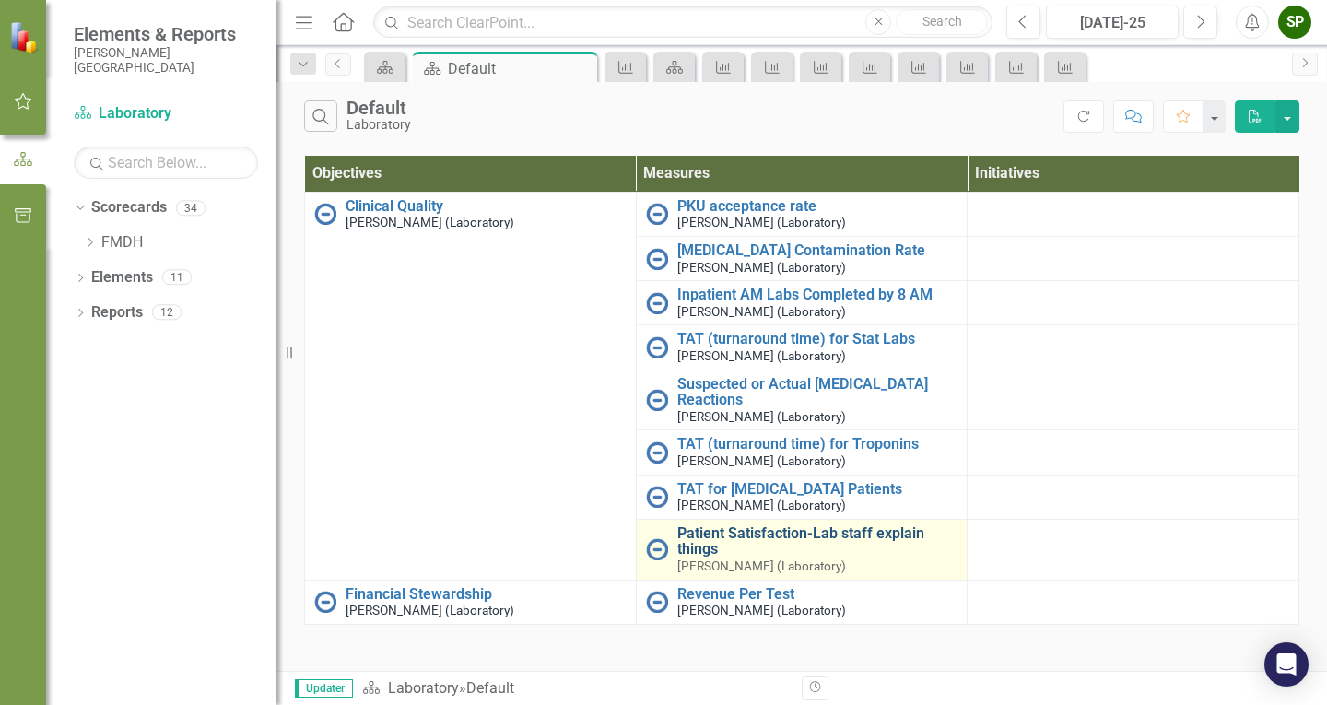
click at [798, 526] on link "Patient Satisfaction-Lab staff explain things" at bounding box center [817, 541] width 281 height 32
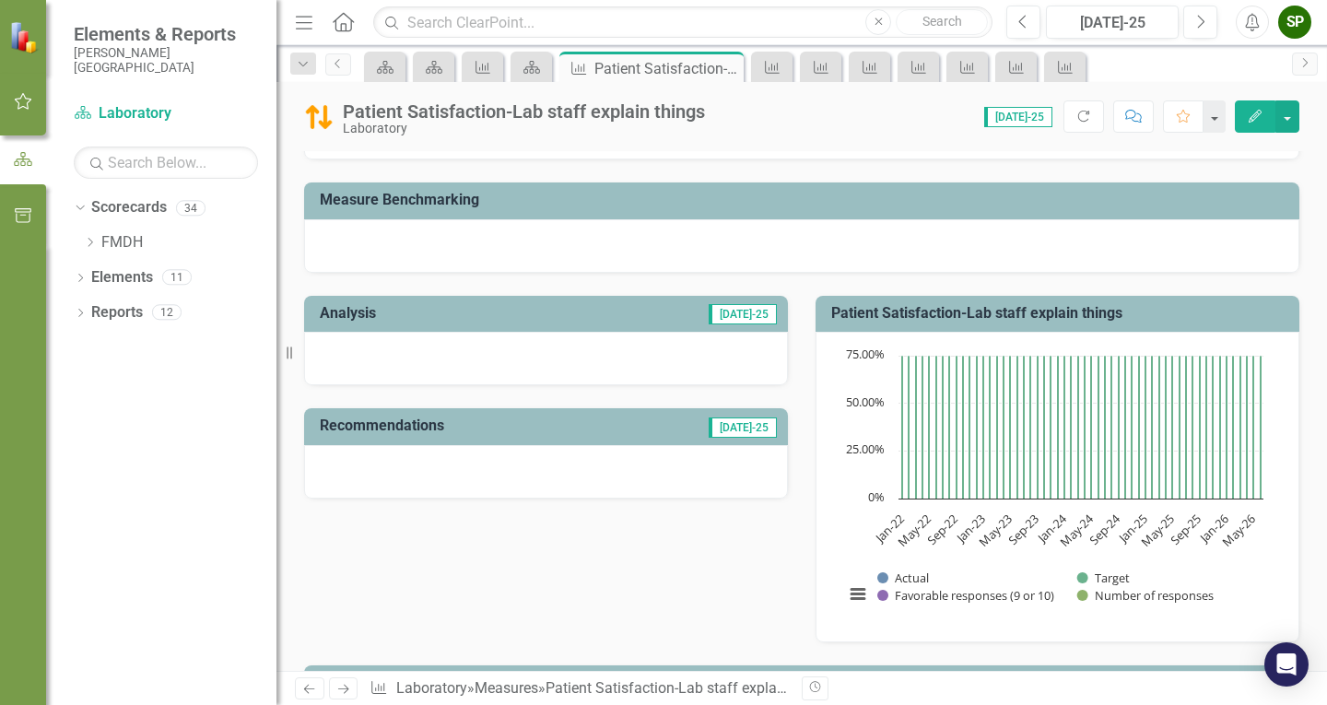
scroll to position [277, 0]
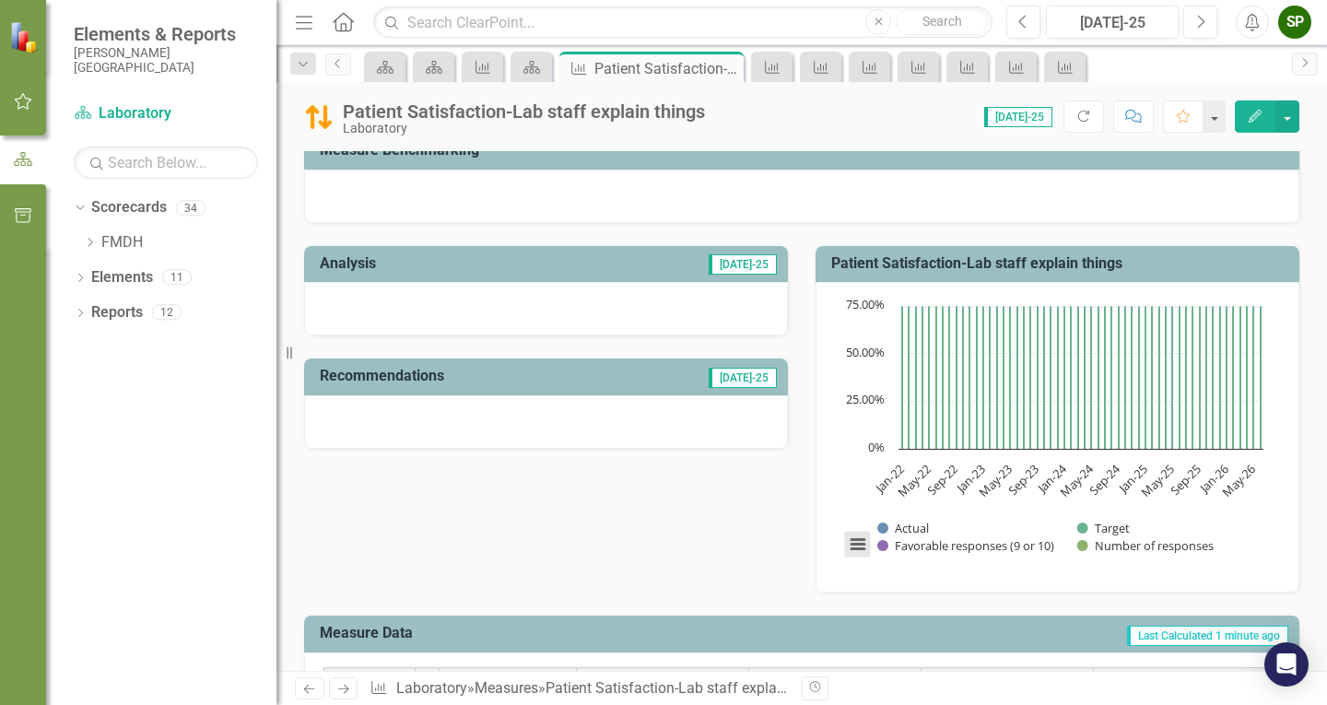
click at [852, 545] on button "View chart menu, Chart" at bounding box center [858, 545] width 26 height 26
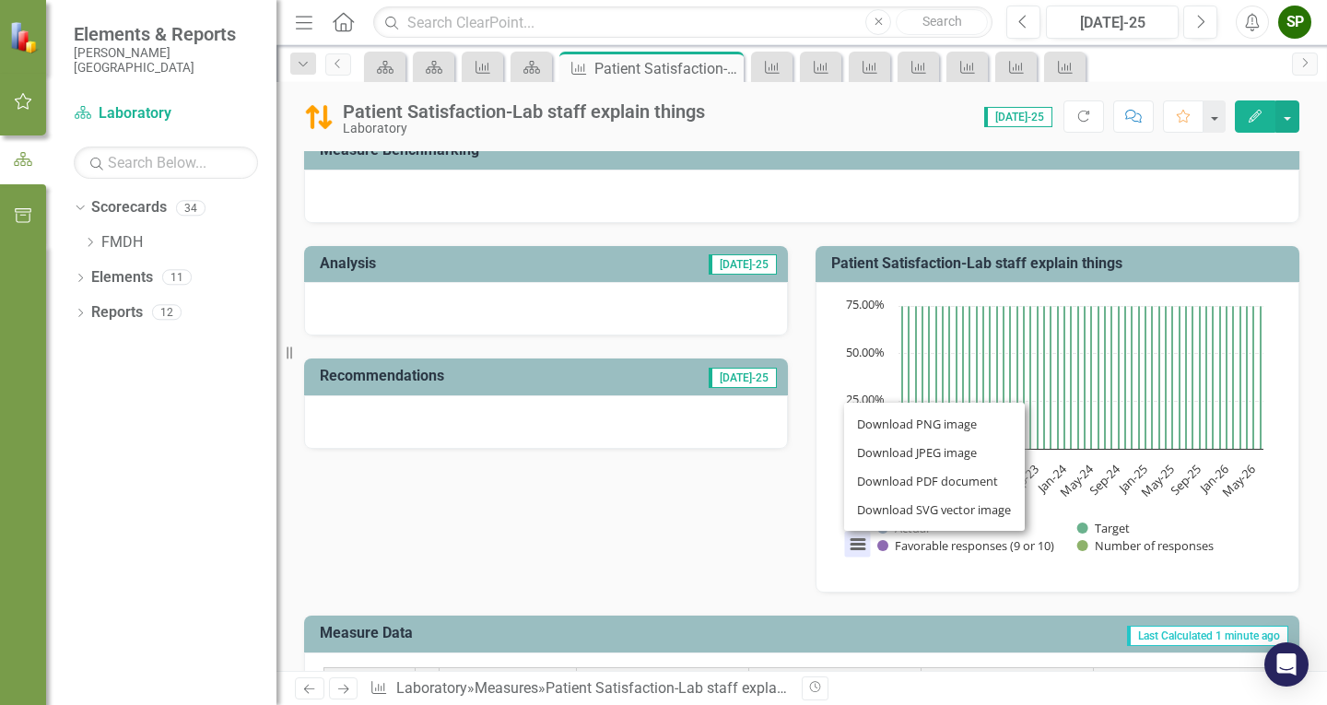
click at [852, 545] on div "Download PNG image Download JPEG image Download PDF document Download SVG vecto…" at bounding box center [934, 467] width 232 height 180
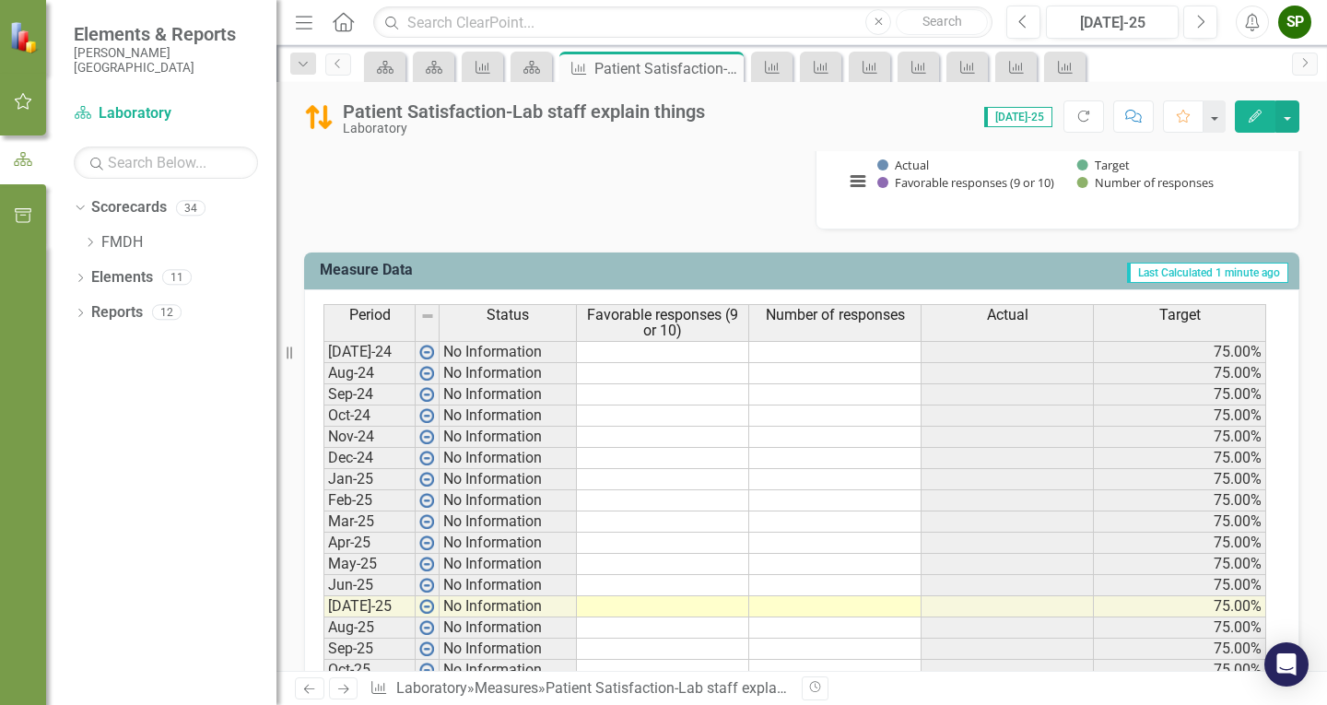
scroll to position [589, 0]
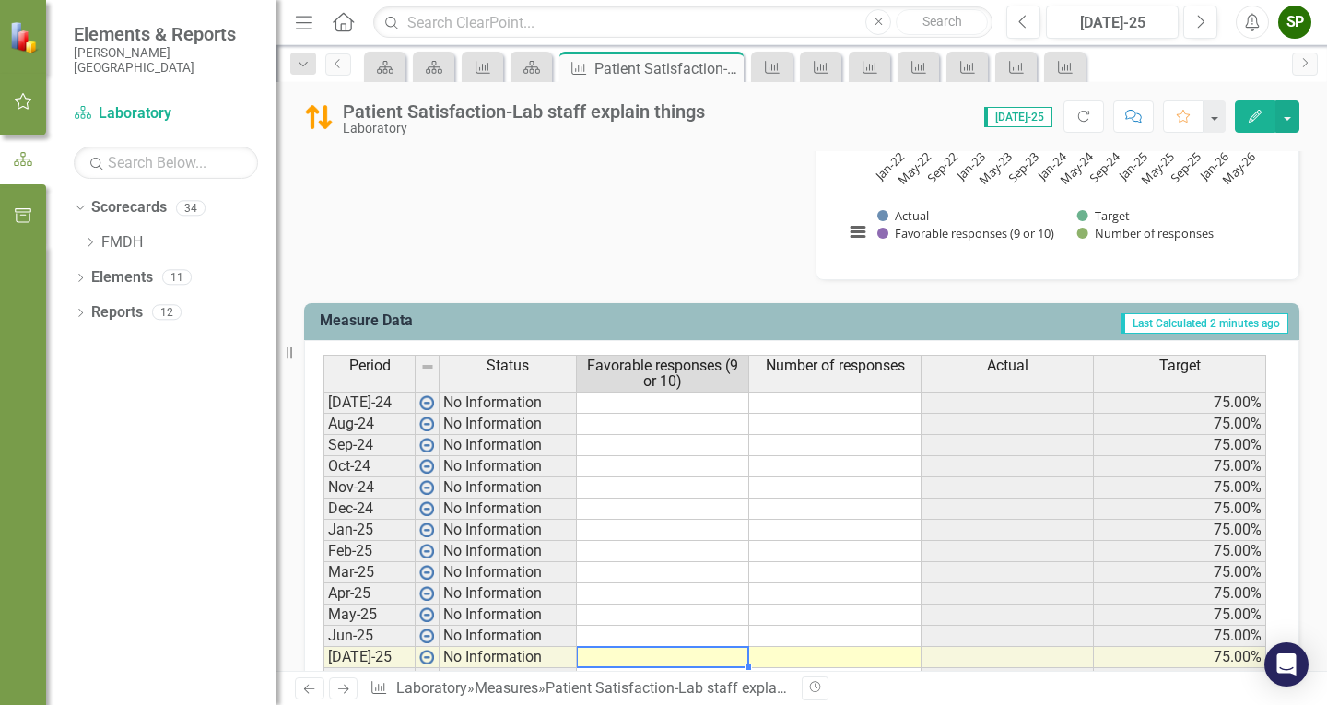
click at [659, 662] on td at bounding box center [663, 657] width 172 height 21
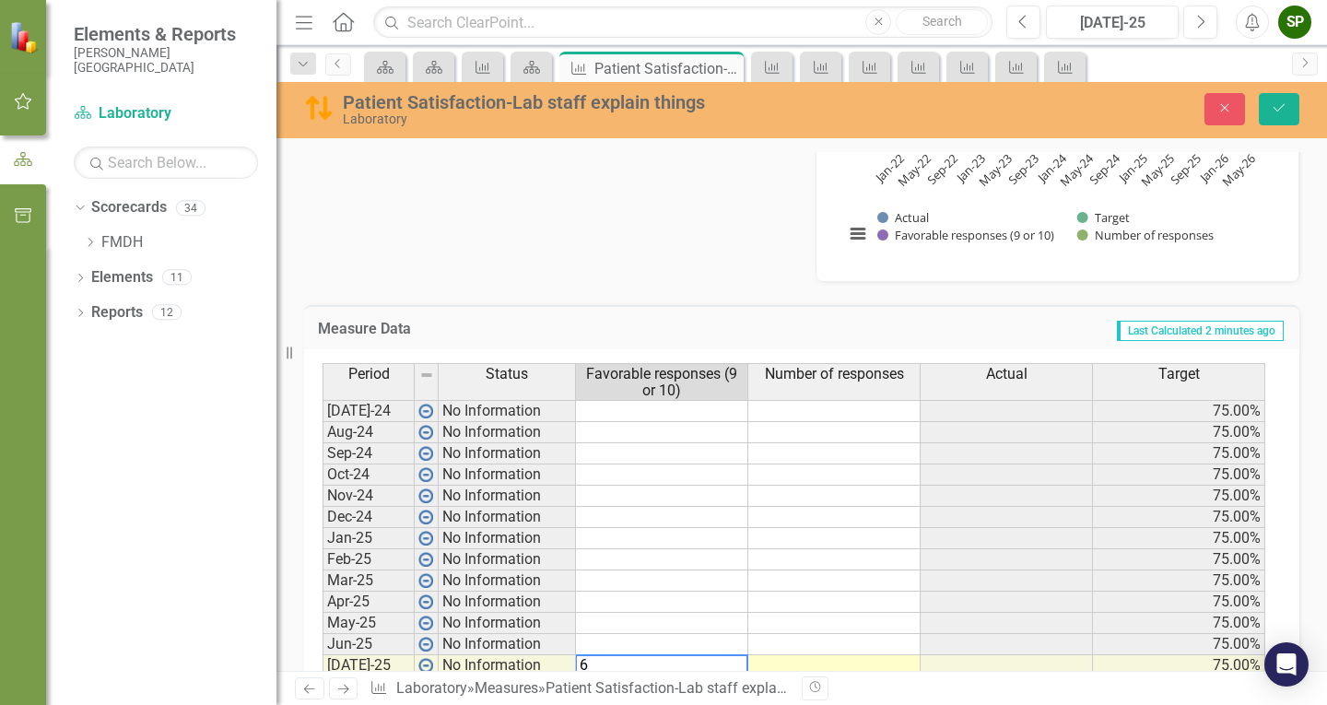
scroll to position [594, 0]
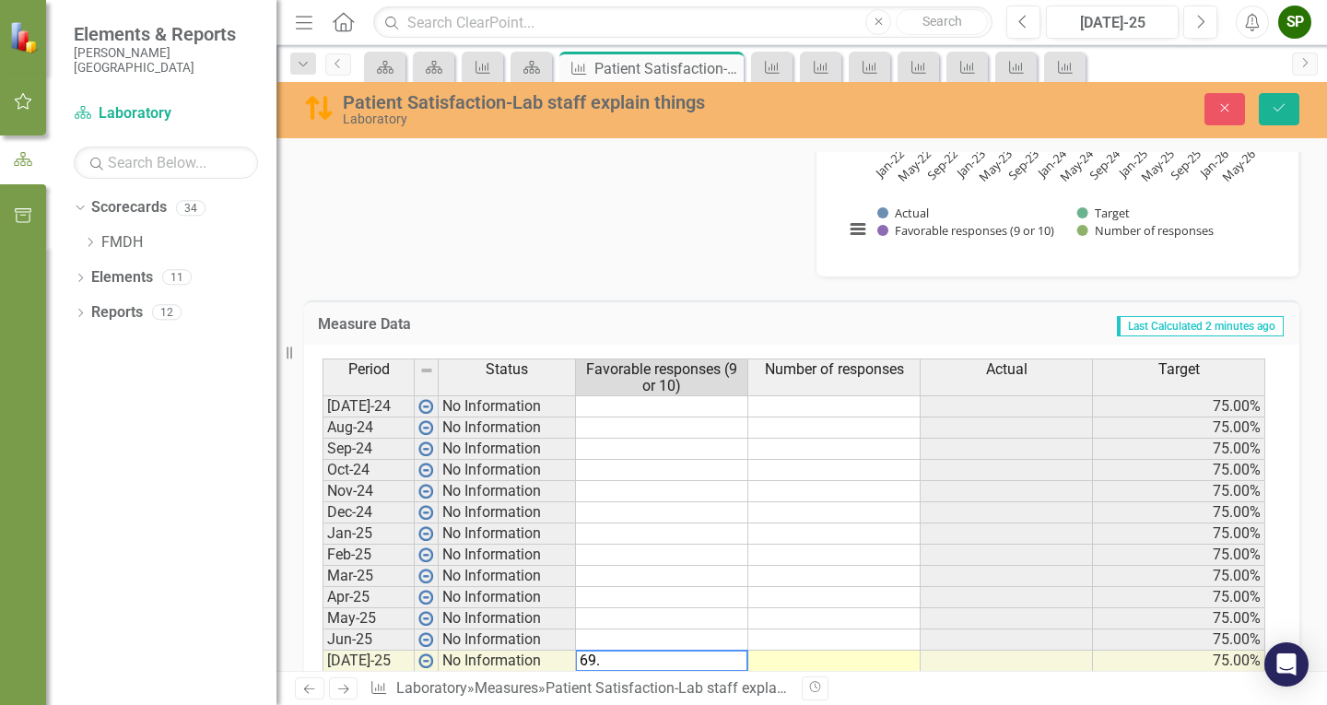
type textarea "69.9"
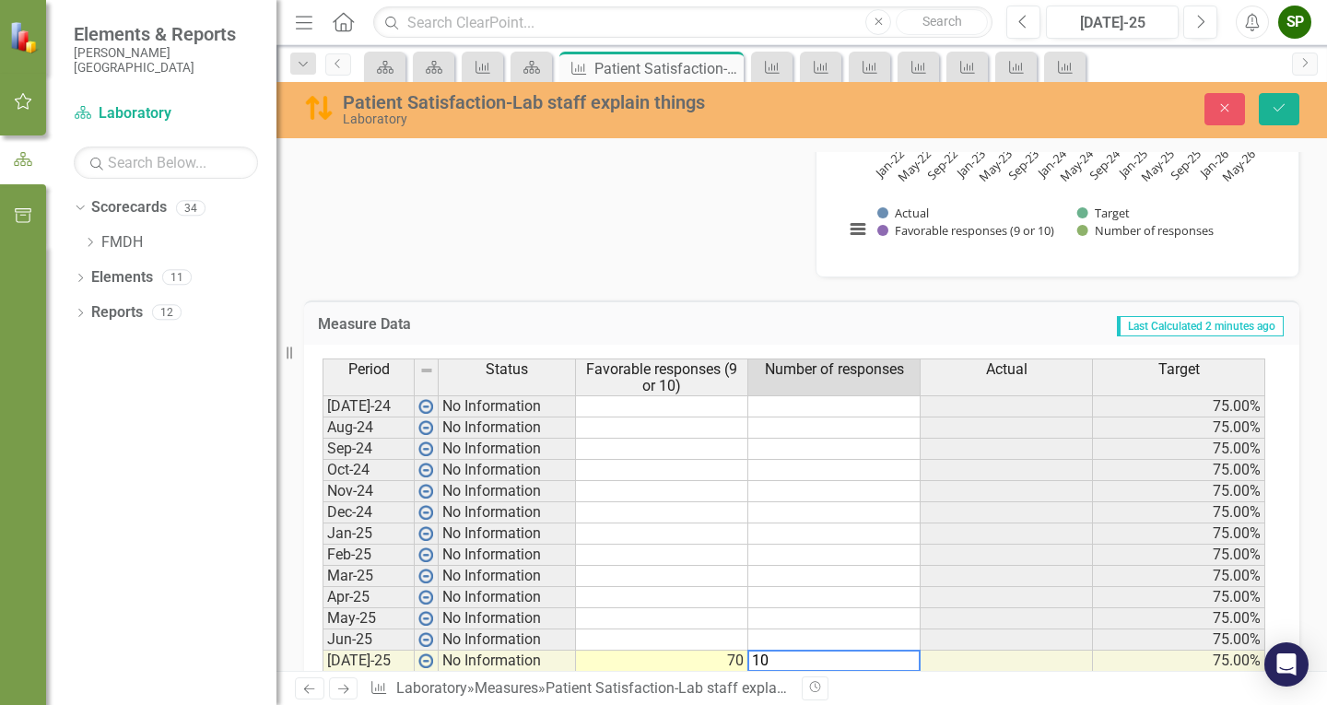
type textarea "100"
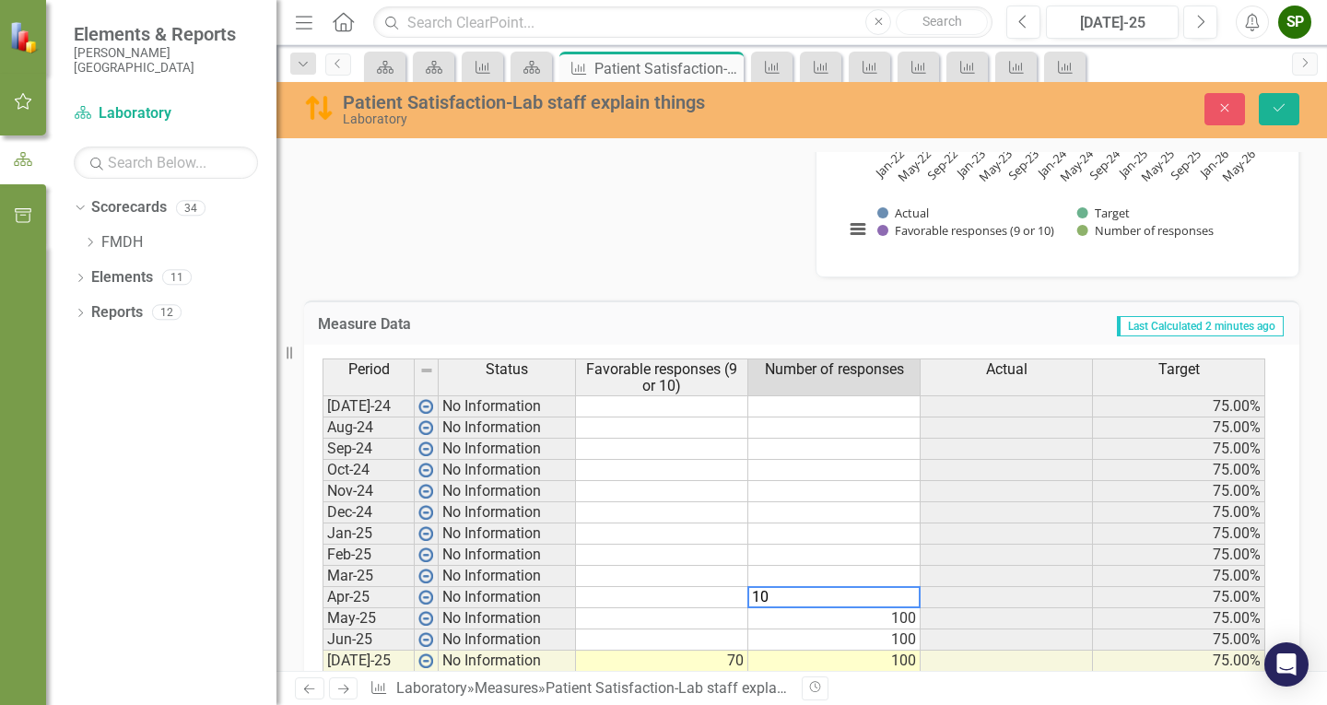
type textarea "100"
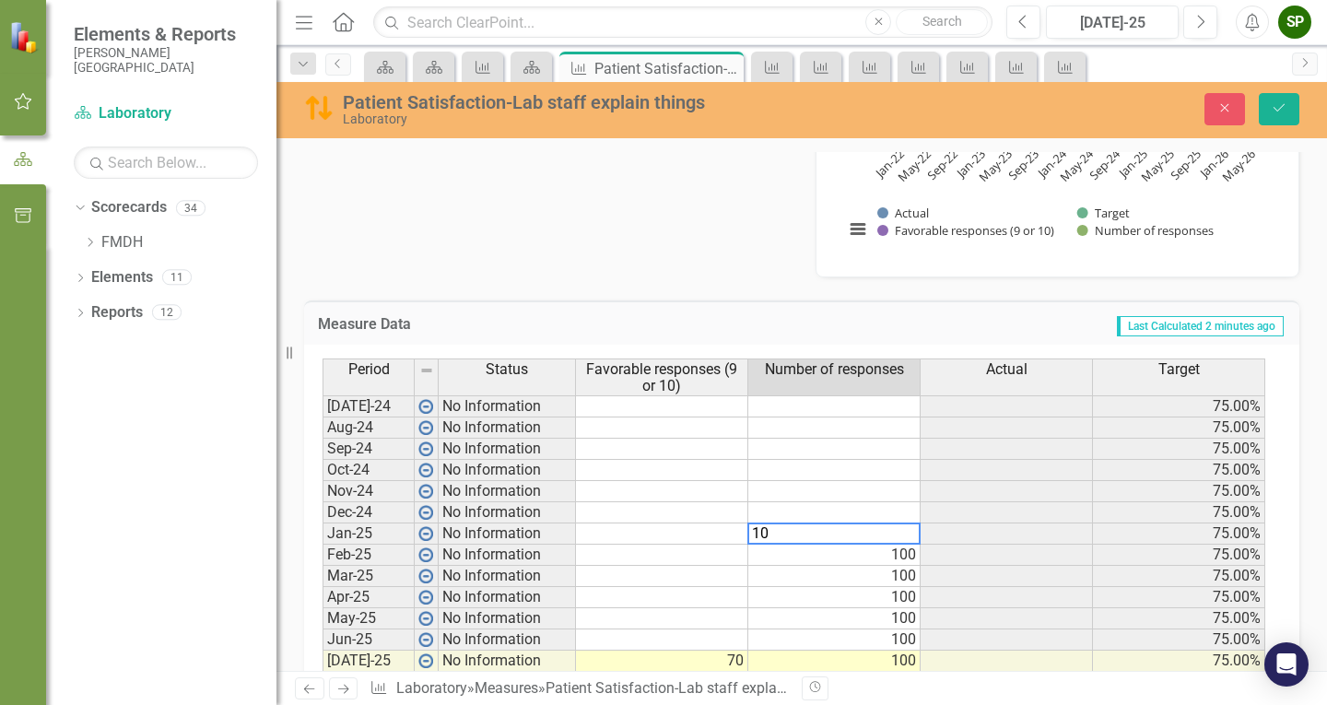
type textarea "100"
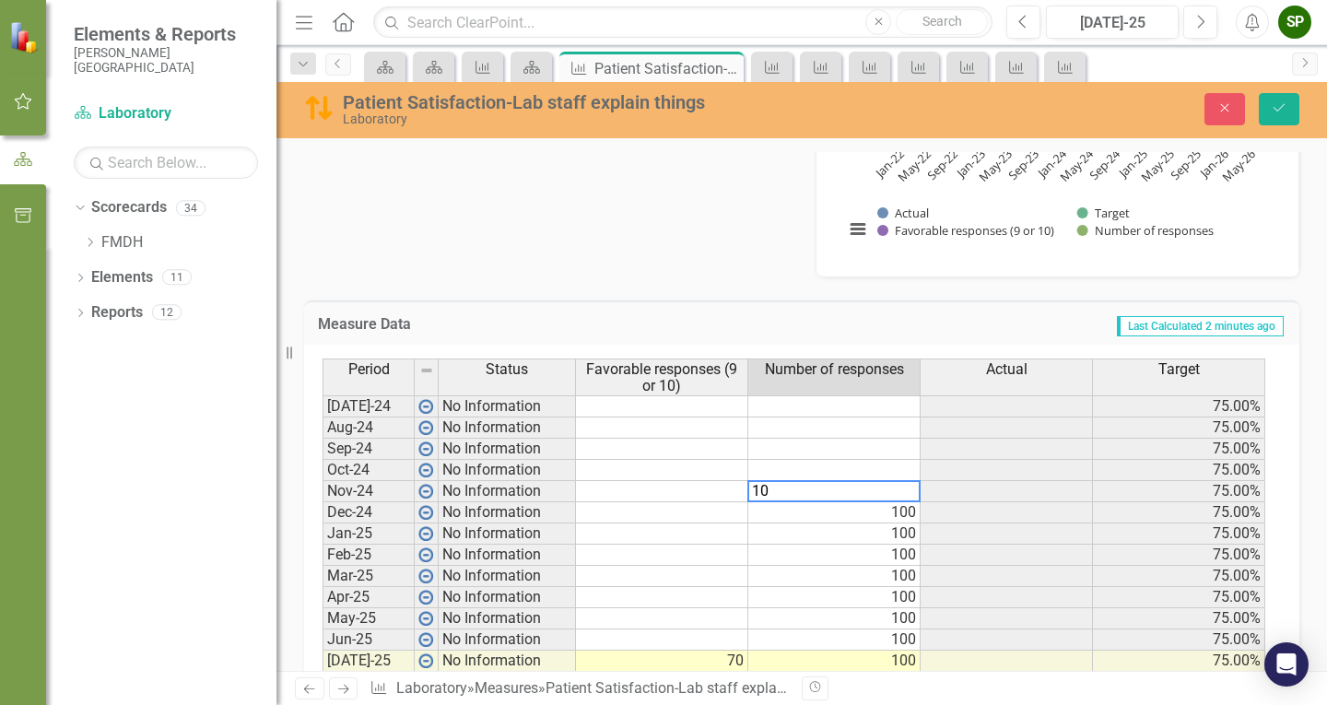
type textarea "100"
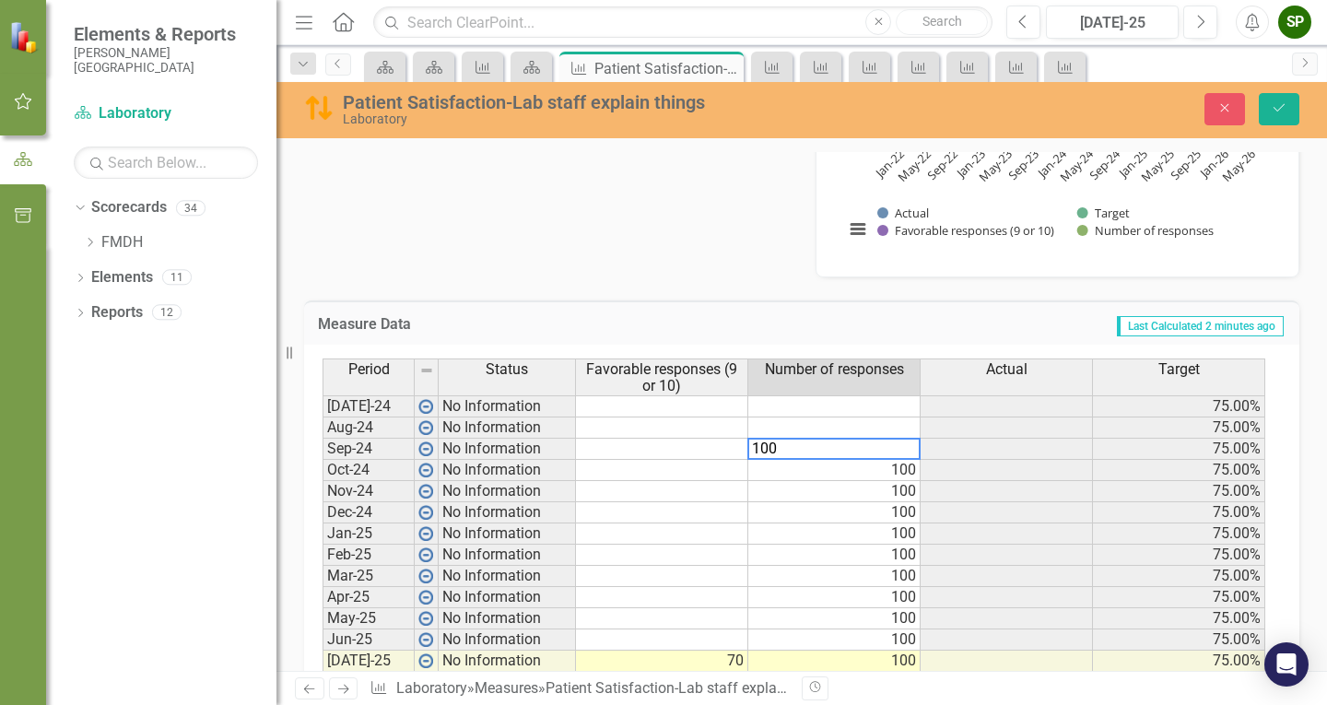
type textarea "100"
click at [679, 641] on td at bounding box center [662, 640] width 172 height 21
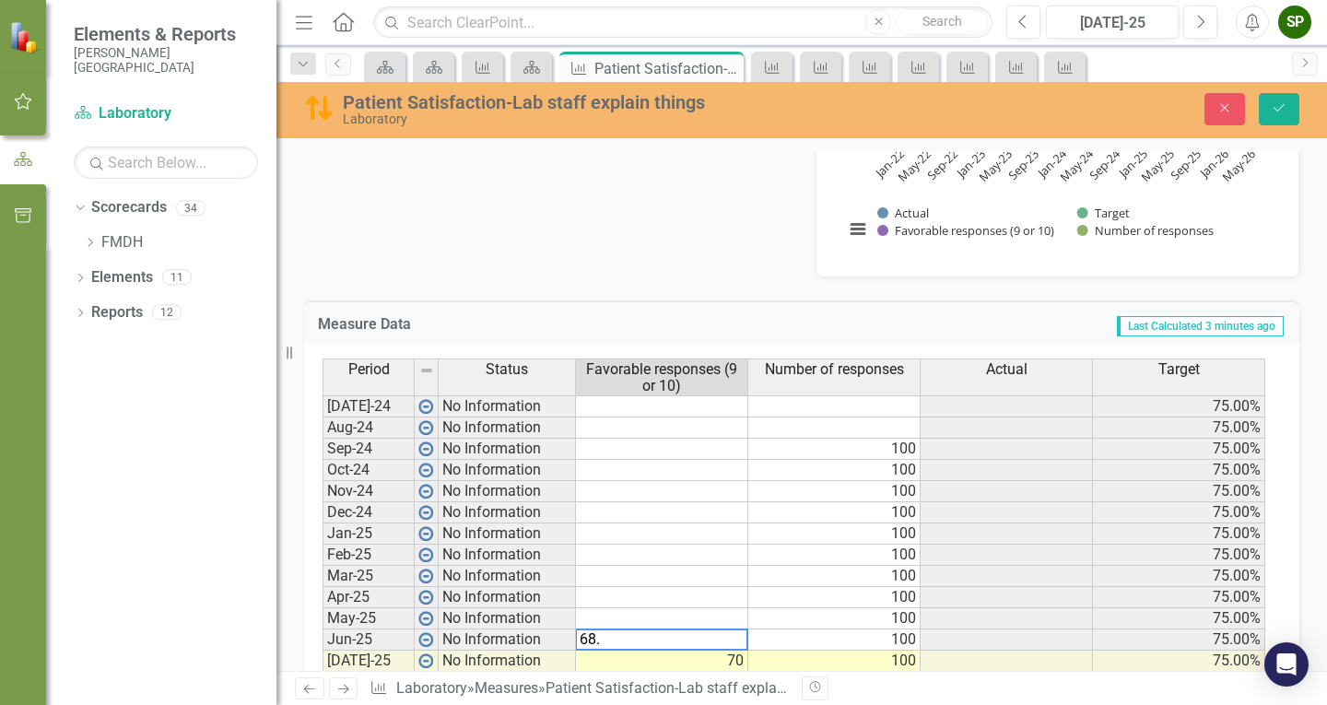
type textarea "68.9"
click at [646, 620] on td at bounding box center [662, 618] width 172 height 21
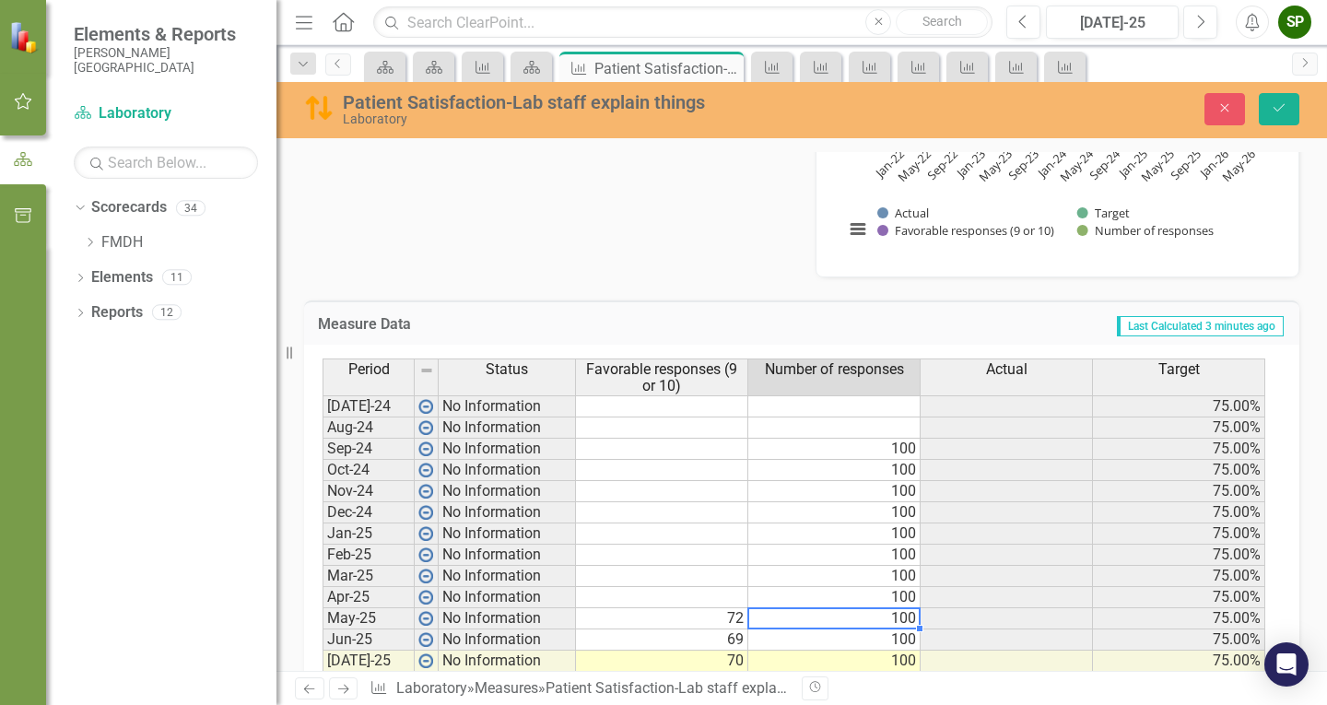
type textarea "100"
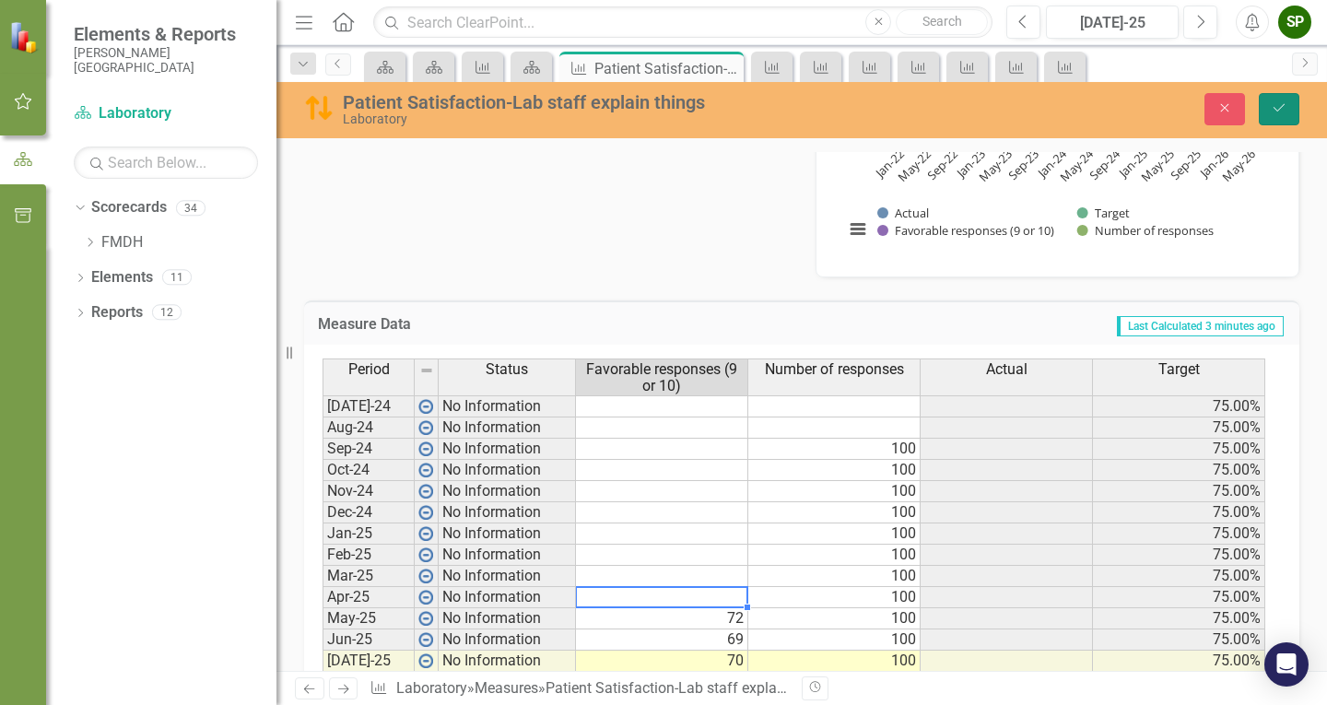
click at [1290, 105] on button "Save" at bounding box center [1279, 109] width 41 height 32
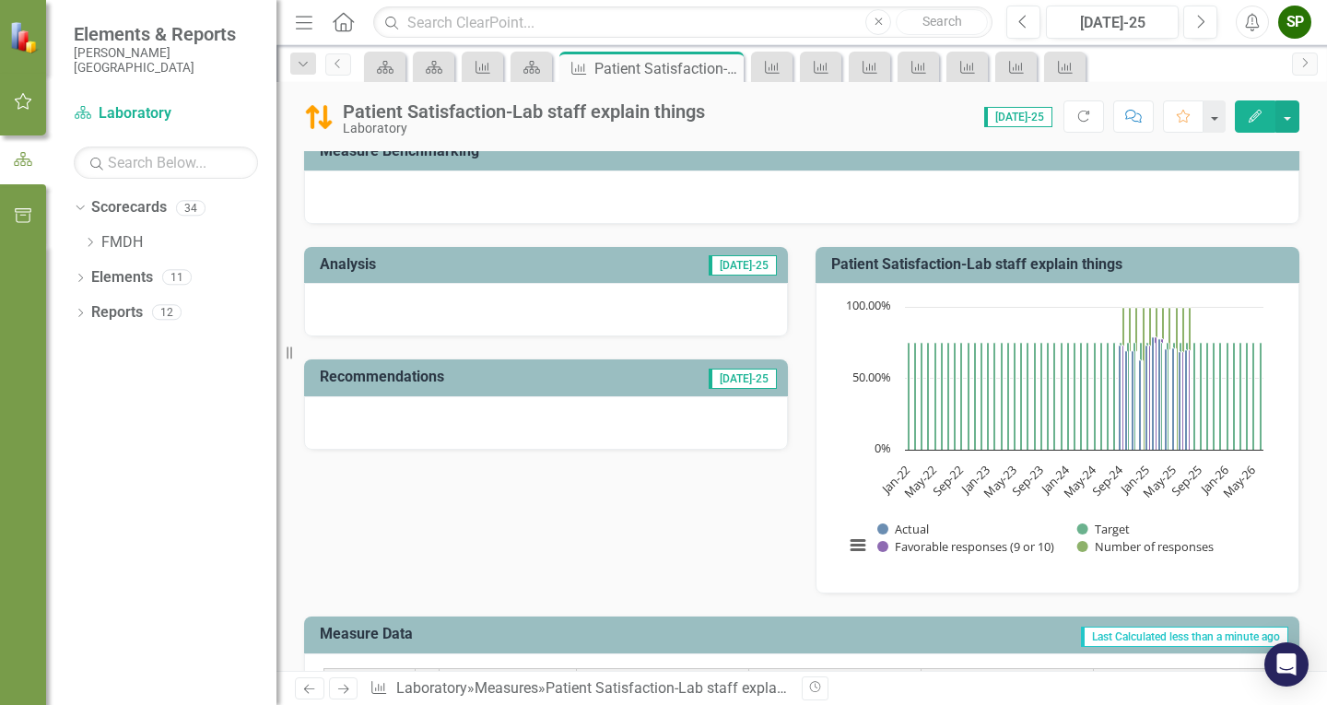
scroll to position [277, 0]
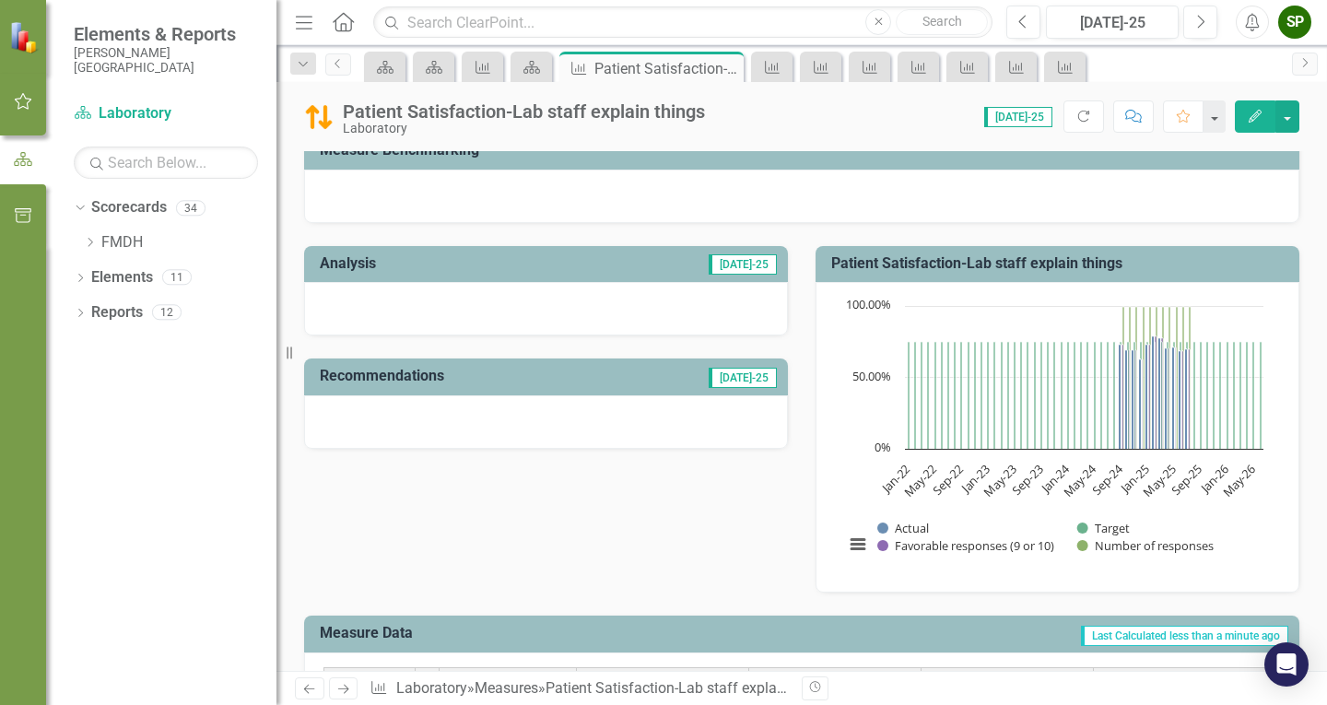
click at [716, 531] on div "Analysis Jul-25 Recommendations Jul-25 Patient Satisfaction-Lab staff explain t…" at bounding box center [801, 408] width 1023 height 371
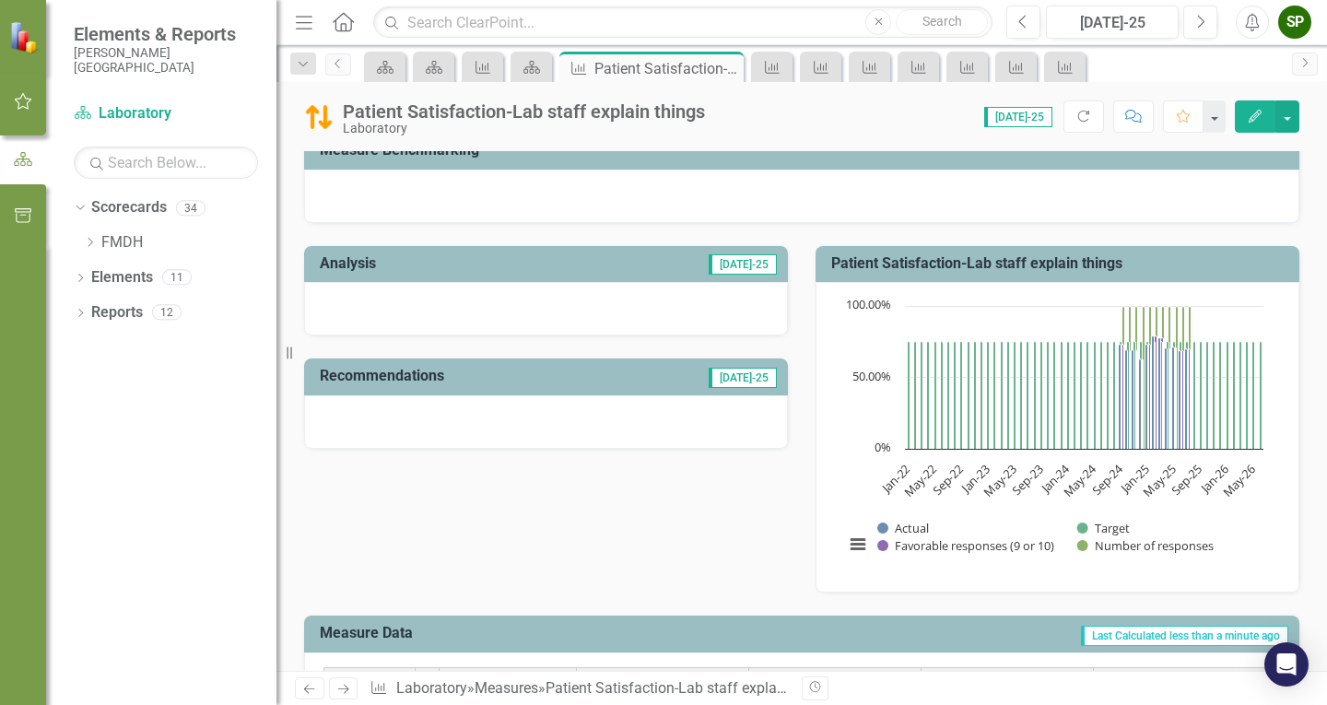
scroll to position [0, 0]
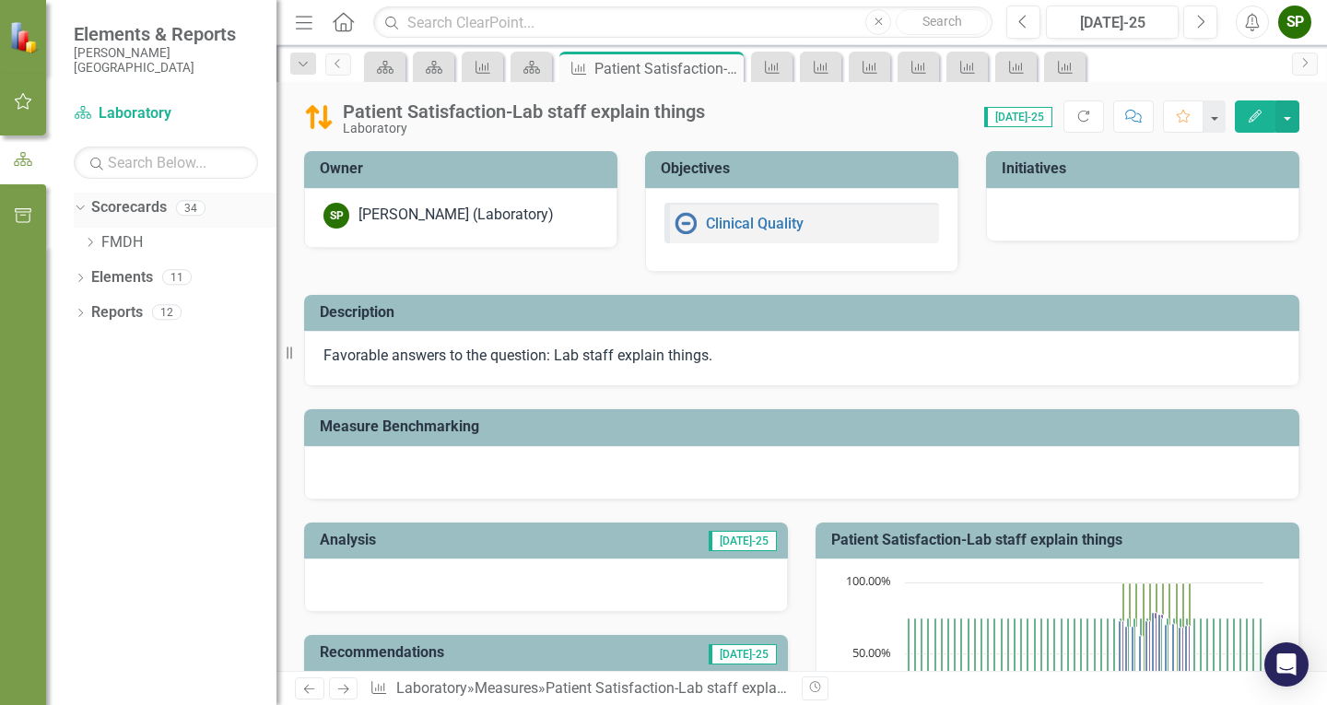
click at [142, 210] on link "Scorecards" at bounding box center [129, 207] width 76 height 21
click at [89, 245] on icon at bounding box center [90, 242] width 5 height 9
click at [111, 306] on icon "Dropdown" at bounding box center [108, 311] width 14 height 11
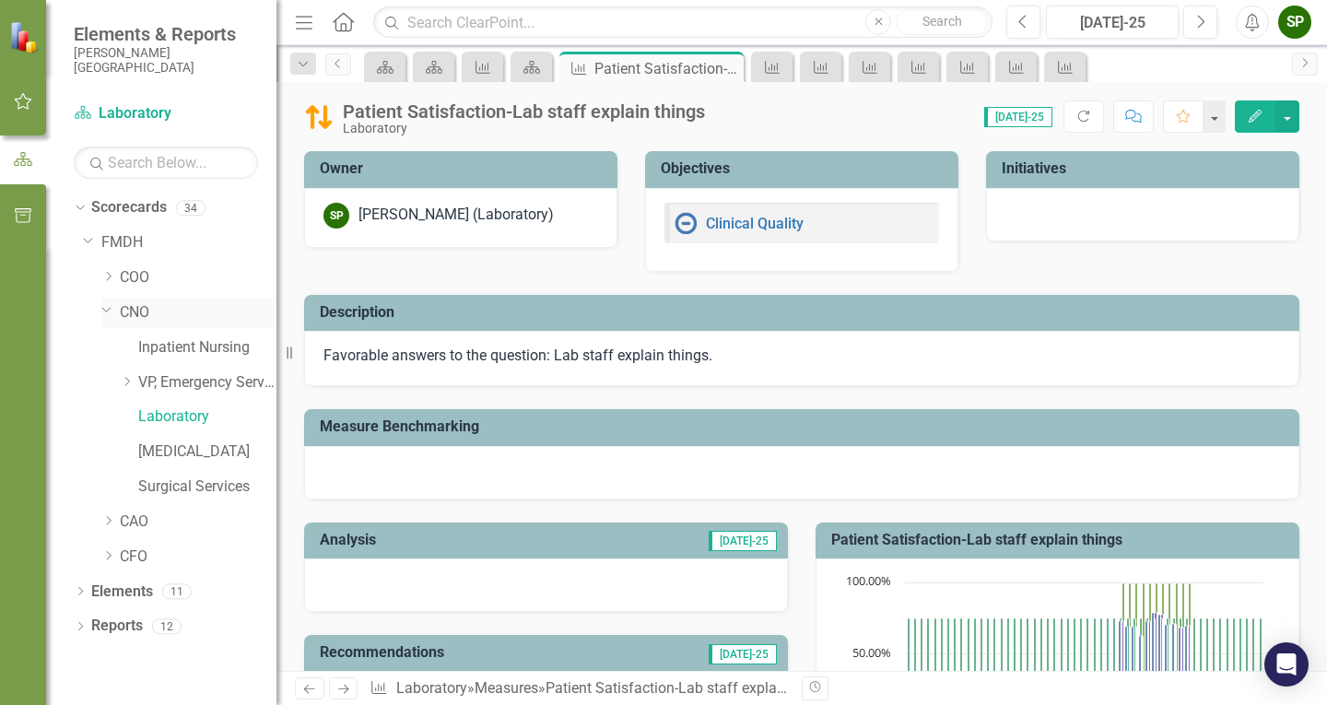
click at [130, 312] on link "CNO" at bounding box center [198, 312] width 157 height 21
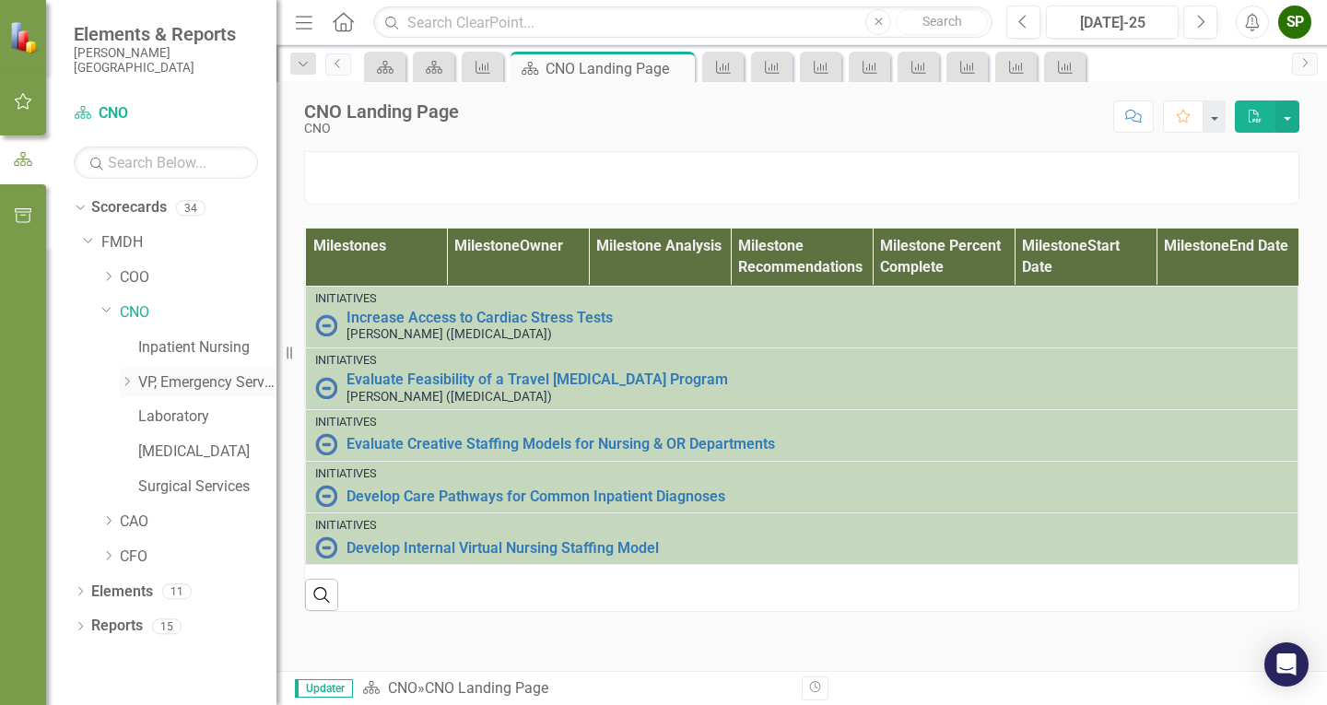
click at [124, 377] on icon "Dropdown" at bounding box center [127, 381] width 14 height 11
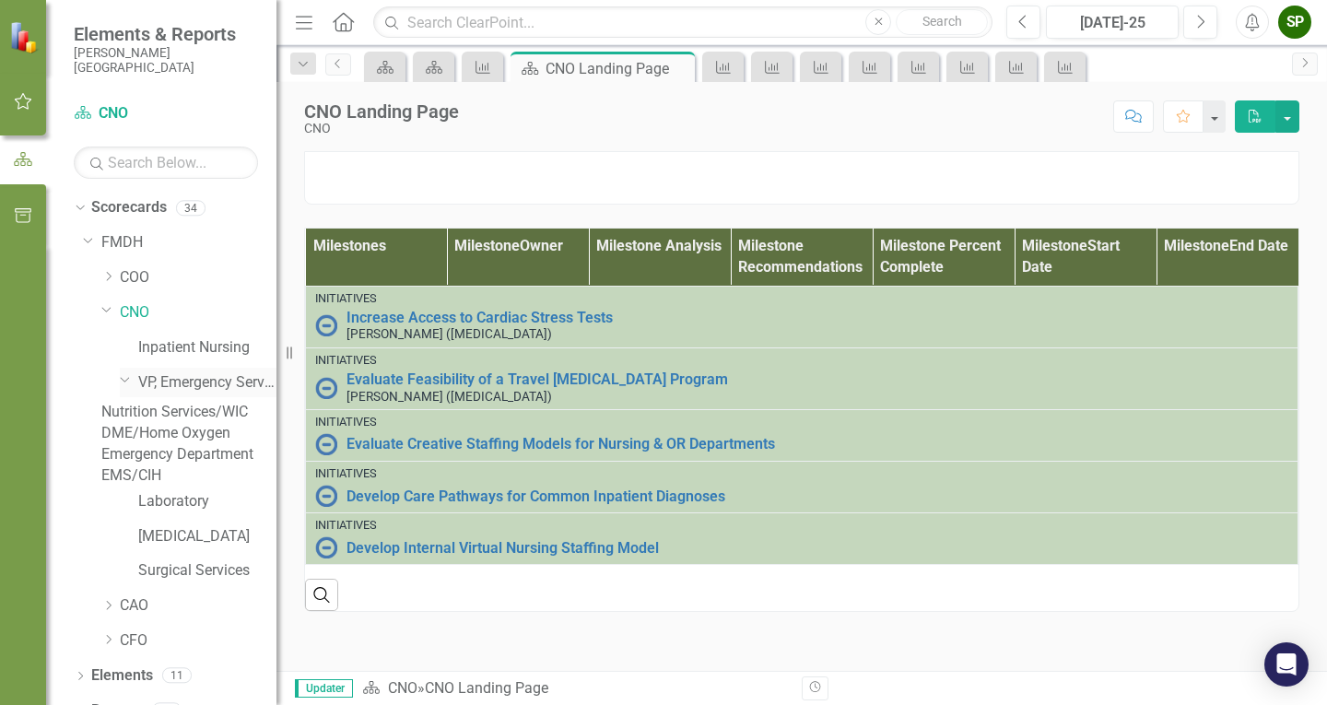
click at [124, 377] on icon "Dropdown" at bounding box center [125, 379] width 11 height 14
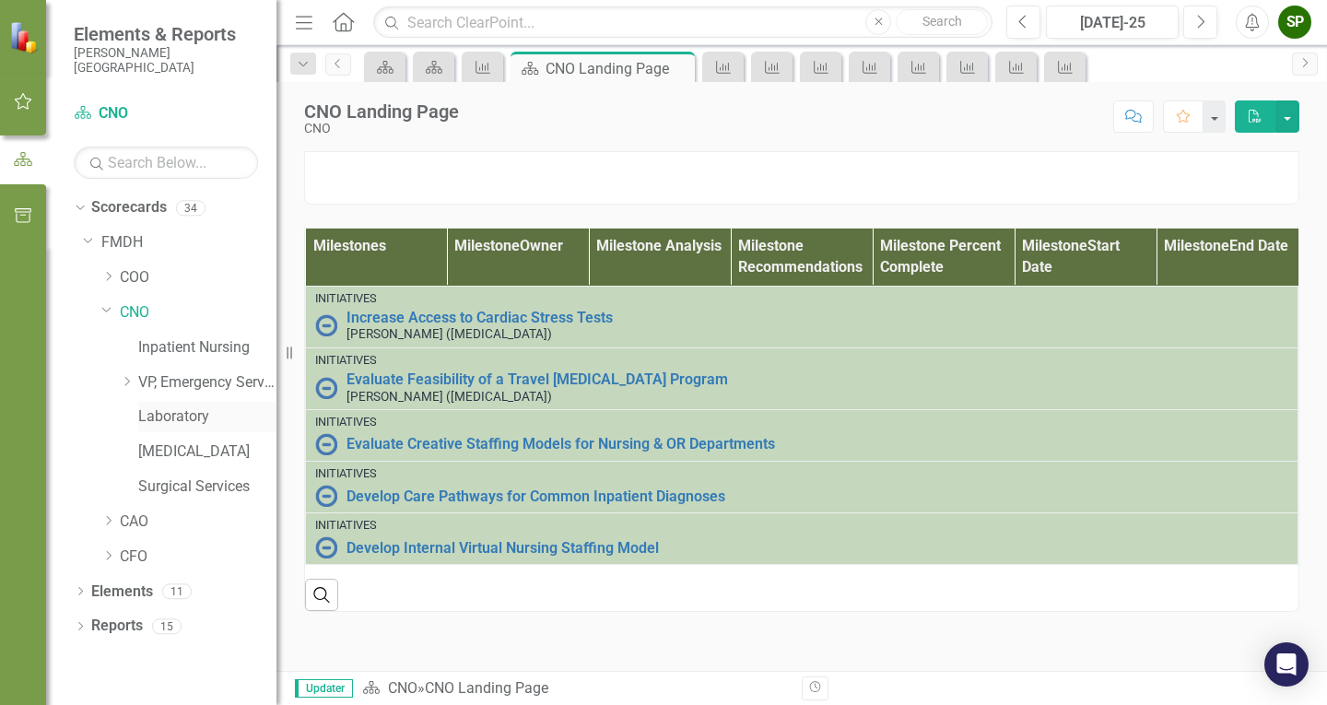
click at [163, 413] on link "Laboratory" at bounding box center [207, 416] width 138 height 21
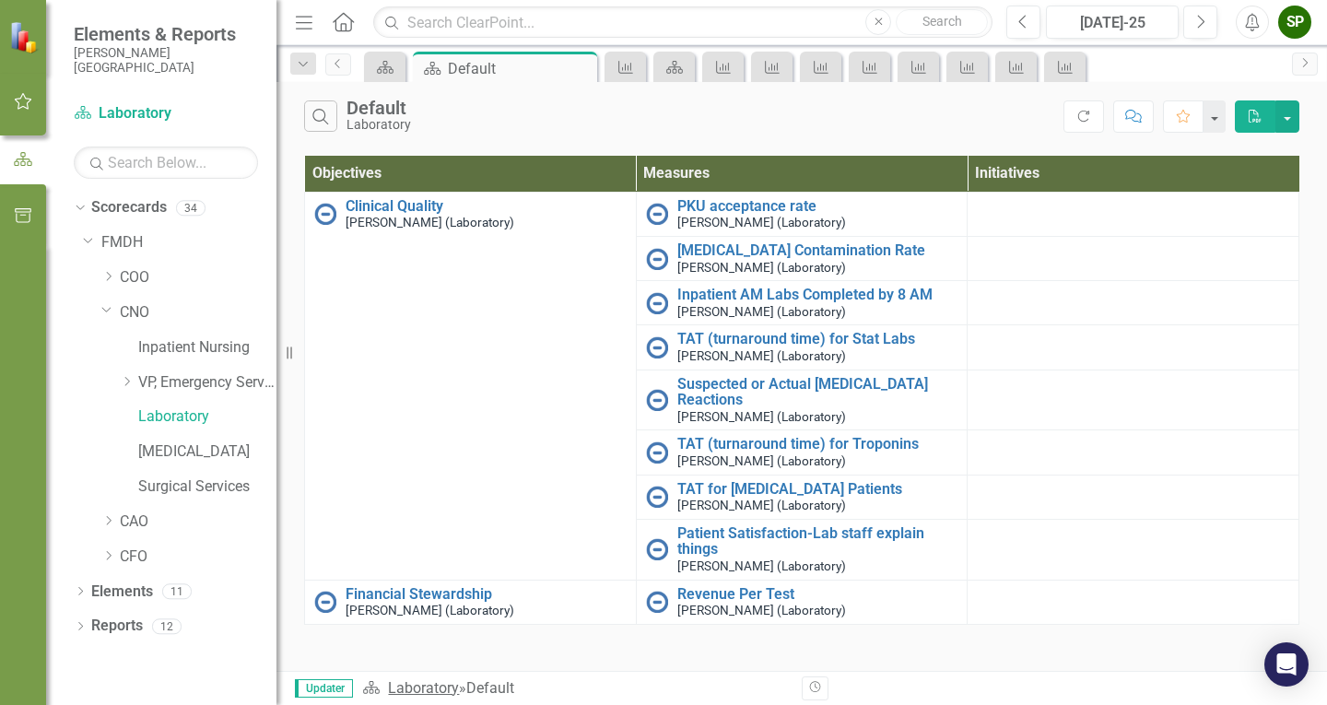
click at [410, 688] on link "Laboratory" at bounding box center [423, 688] width 71 height 18
click at [321, 689] on span "Updater" at bounding box center [324, 688] width 58 height 18
click at [1254, 123] on button "PDF" at bounding box center [1255, 116] width 41 height 32
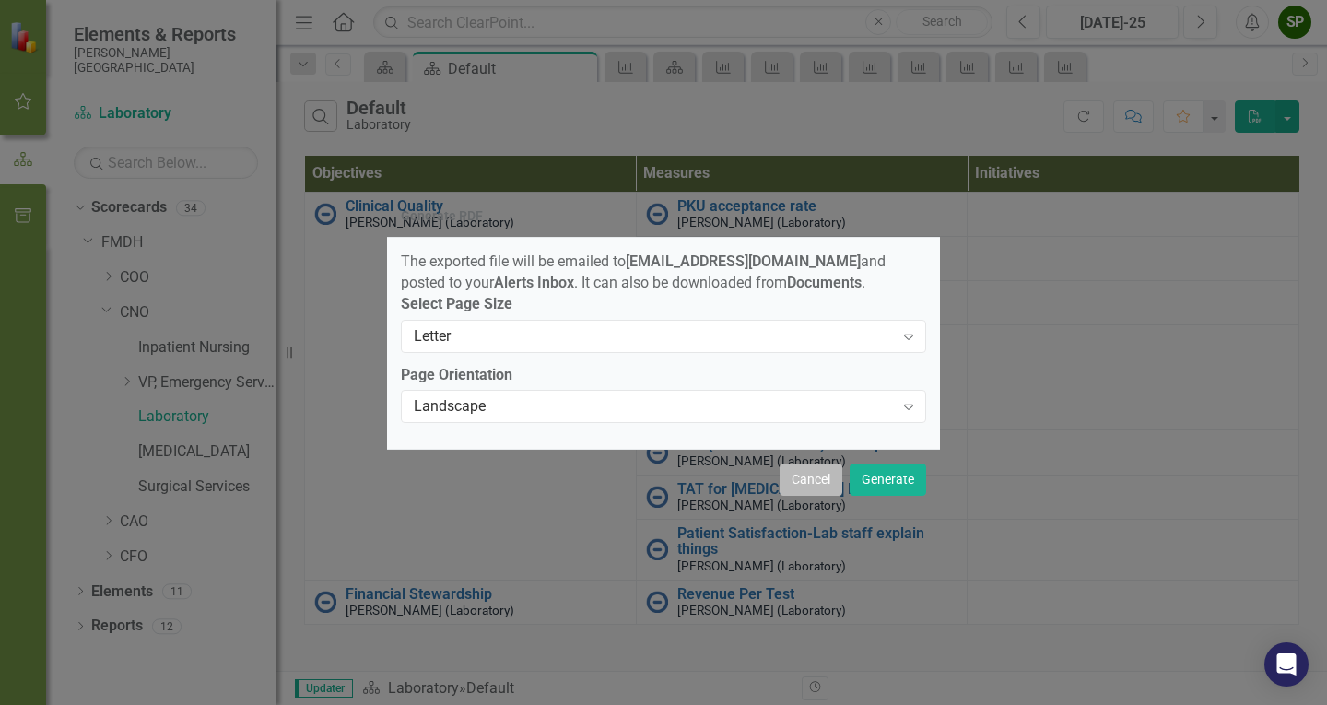
click at [810, 484] on button "Cancel" at bounding box center [811, 480] width 63 height 32
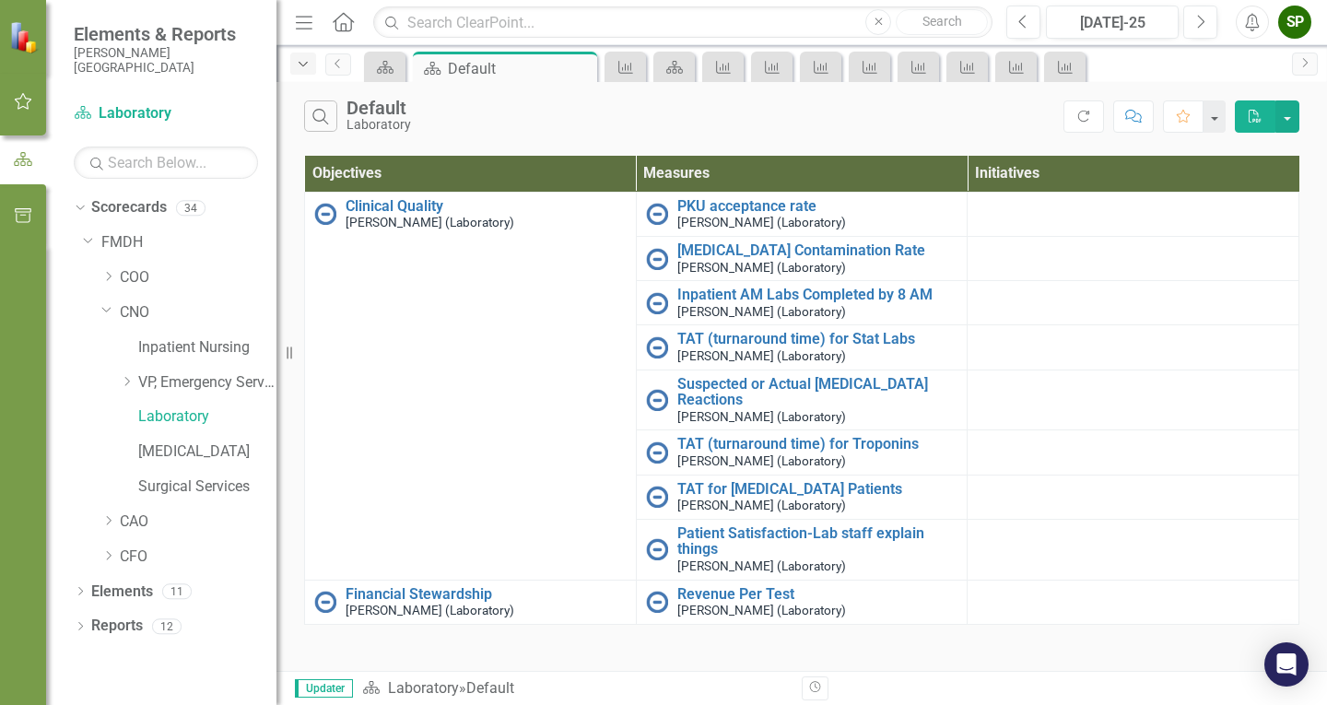
click at [306, 65] on icon "Dropdown" at bounding box center [303, 64] width 17 height 13
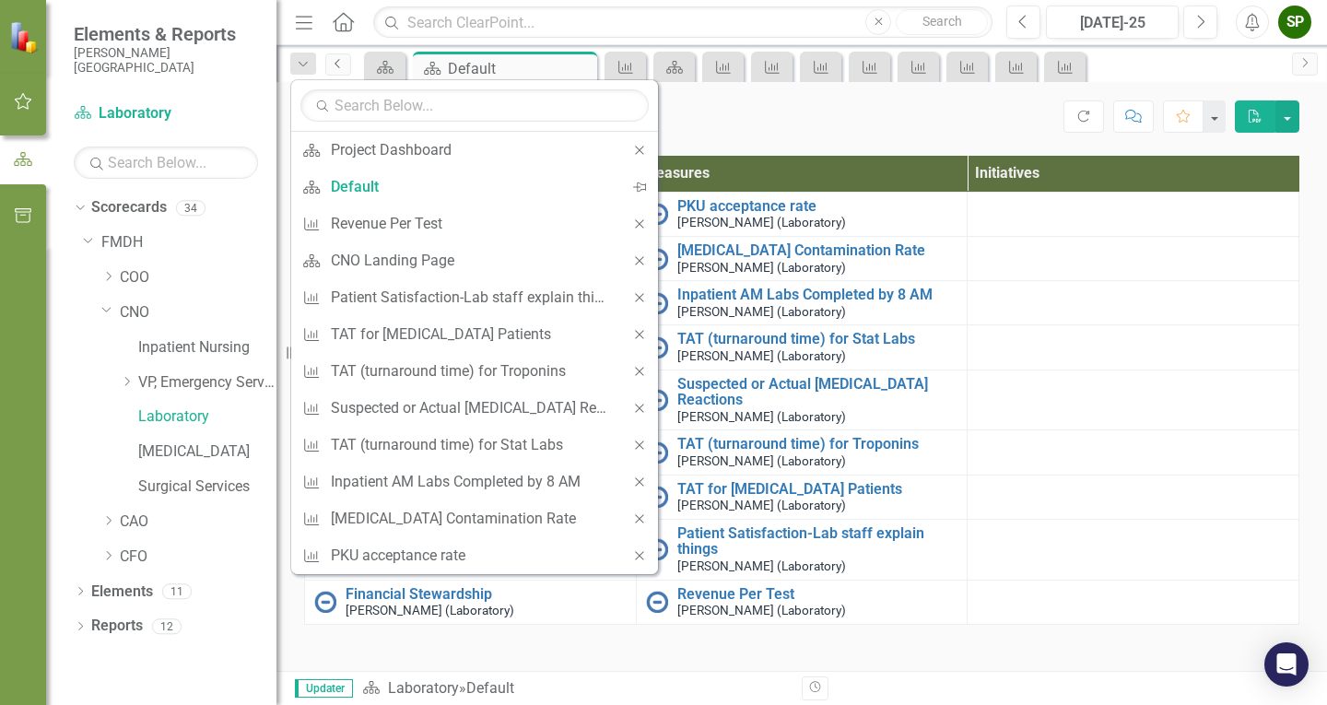
click at [332, 62] on icon "Previous" at bounding box center [338, 63] width 15 height 11
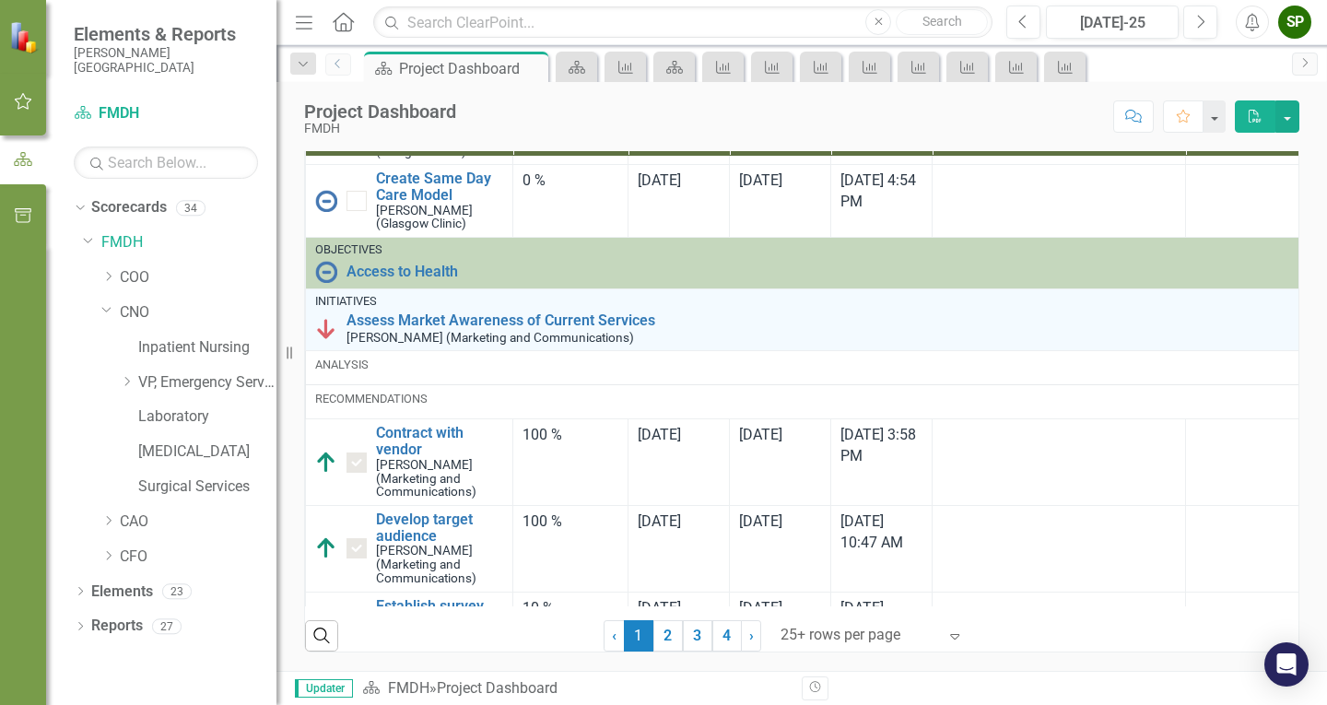
scroll to position [2301, 0]
